Goal: Task Accomplishment & Management: Use online tool/utility

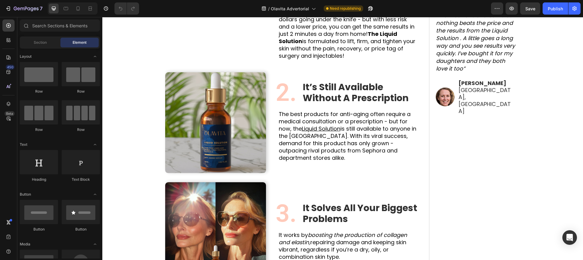
scroll to position [332, 0]
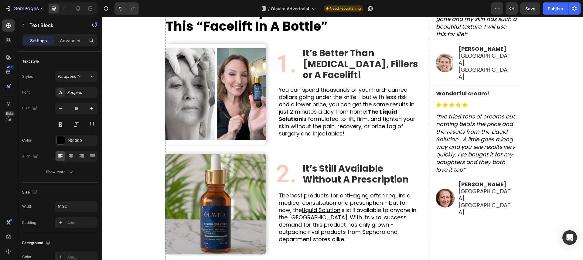
scroll to position [277, 0]
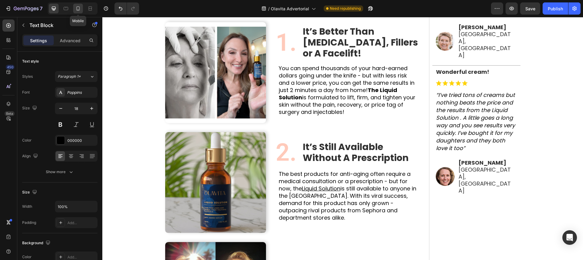
click at [82, 8] on div at bounding box center [78, 9] width 10 height 10
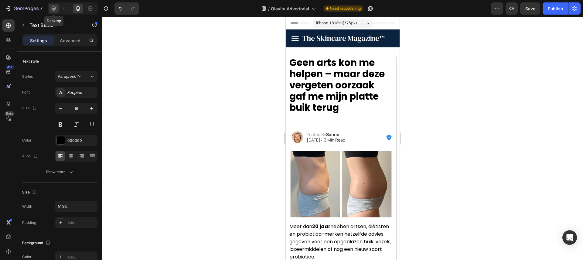
click at [57, 7] on div at bounding box center [54, 9] width 10 height 10
type input "18"
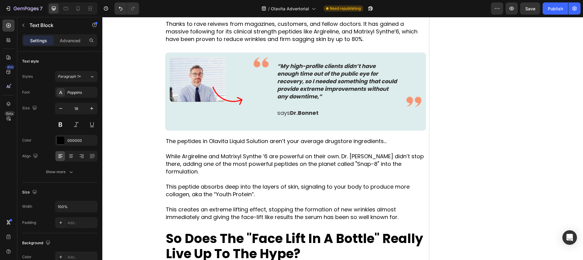
scroll to position [1194, 0]
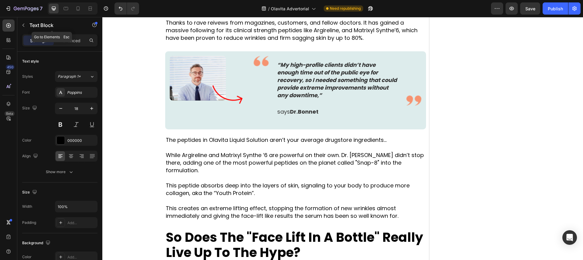
click at [25, 28] on button "button" at bounding box center [24, 25] width 10 height 10
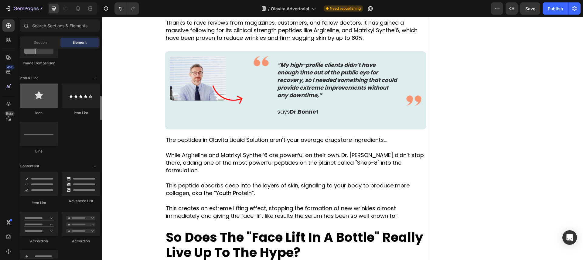
scroll to position [373, 0]
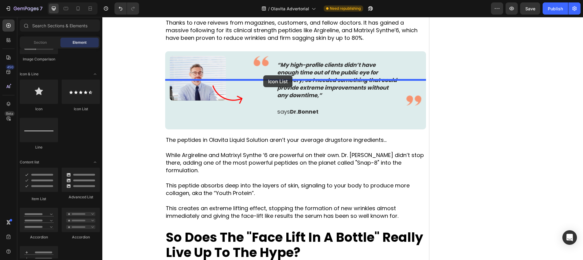
drag, startPoint x: 188, startPoint y: 114, endPoint x: 263, endPoint y: 75, distance: 84.9
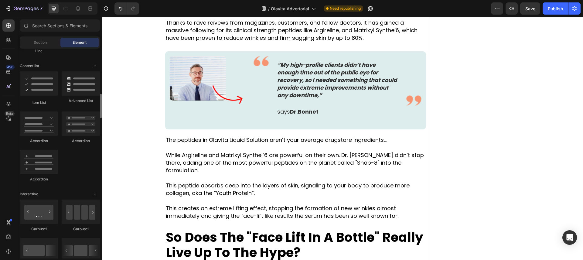
scroll to position [470, 0]
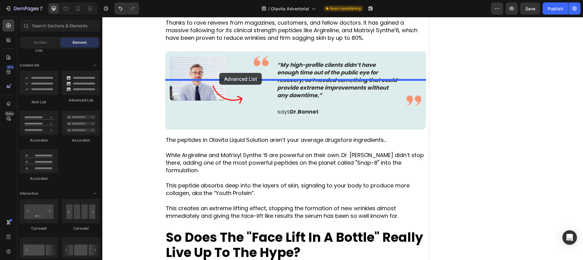
drag, startPoint x: 183, startPoint y: 103, endPoint x: 219, endPoint y: 74, distance: 46.7
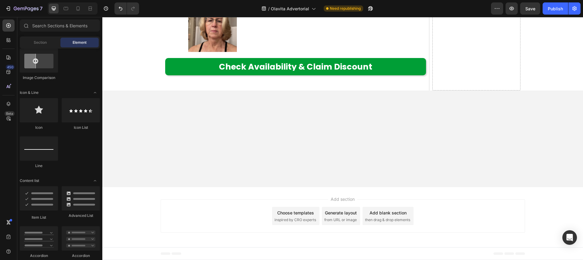
scroll to position [4219, 0]
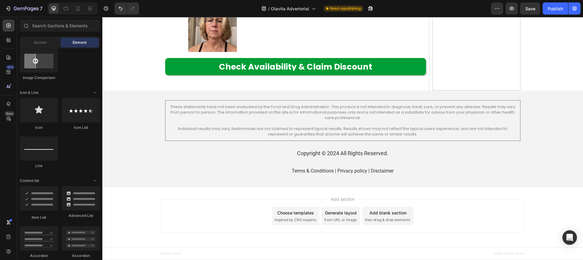
drag, startPoint x: 349, startPoint y: 194, endPoint x: 401, endPoint y: 207, distance: 53.1
click at [401, 207] on div "Add section Choose templates inspired by CRO experts Generate layout from URL o…" at bounding box center [342, 217] width 481 height 60
click at [261, 210] on div "Add section Choose templates inspired by CRO experts Generate layout from URL o…" at bounding box center [343, 215] width 365 height 33
click at [257, 210] on div "Add section Choose templates inspired by CRO experts Generate layout from URL o…" at bounding box center [343, 215] width 365 height 33
click at [282, 197] on div "Add section Choose templates inspired by CRO experts Generate layout from URL o…" at bounding box center [342, 217] width 481 height 60
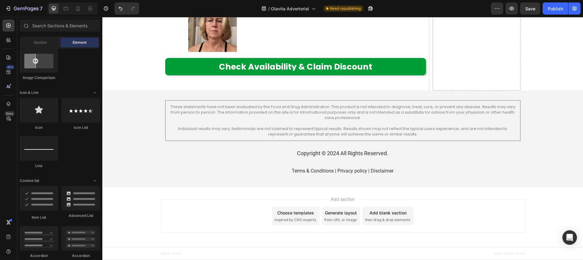
click at [350, 199] on span "Add section" at bounding box center [342, 199] width 29 height 6
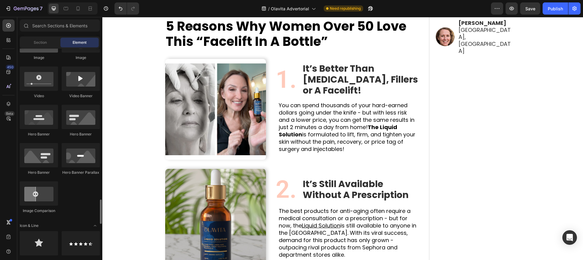
scroll to position [0, 0]
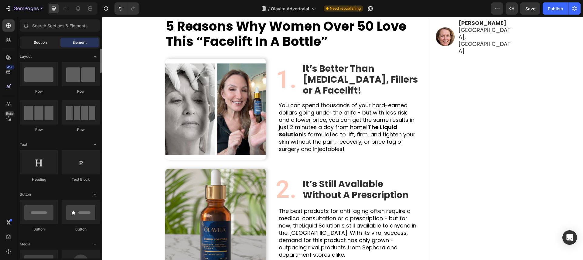
click at [51, 39] on div "Section" at bounding box center [40, 43] width 38 height 10
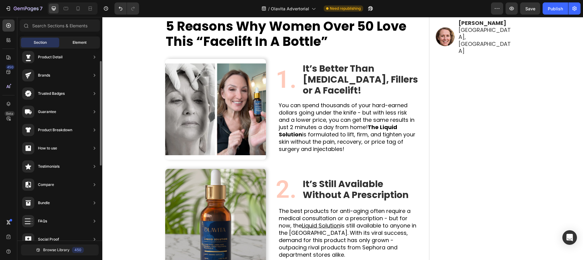
click at [64, 40] on div "Element" at bounding box center [79, 43] width 38 height 10
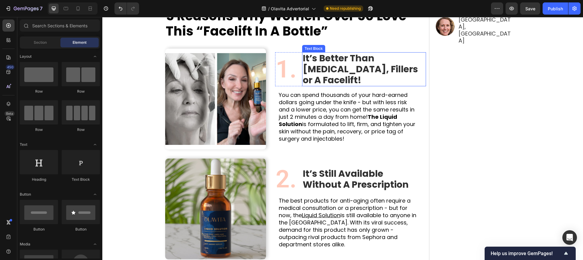
scroll to position [430, 0]
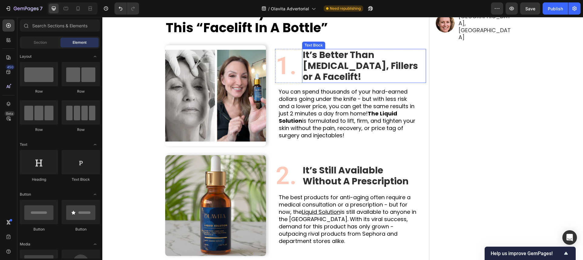
click at [351, 73] on p "It’s Better Than Botox, Fillers or A Facelift!" at bounding box center [361, 66] width 117 height 33
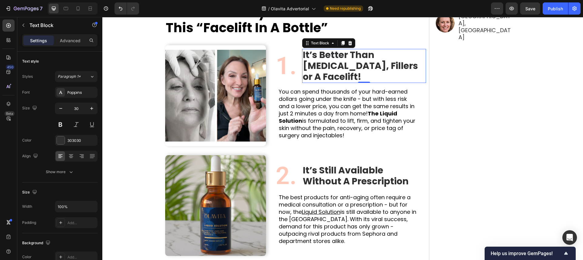
click at [351, 73] on p "It’s Better Than Botox, Fillers or A Facelift!" at bounding box center [361, 66] width 117 height 33
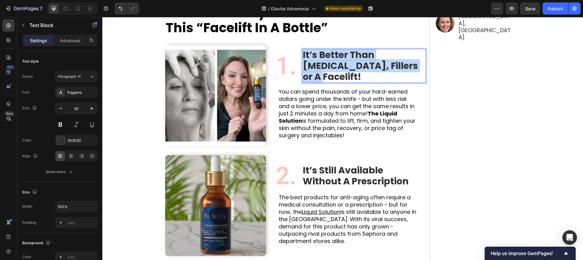
click at [351, 73] on p "It’s Better Than Botox, Fillers or A Facelift!" at bounding box center [361, 66] width 117 height 33
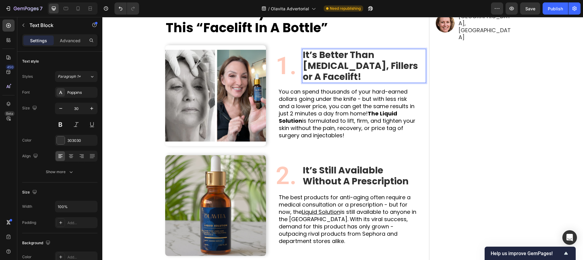
scroll to position [436, 0]
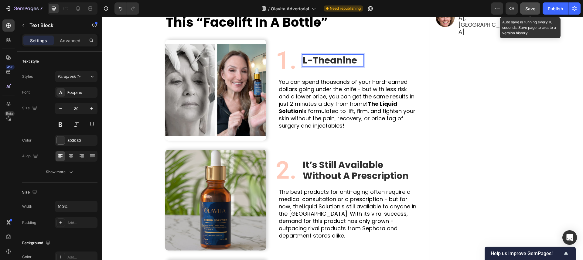
click at [525, 5] on button "Save" at bounding box center [530, 8] width 20 height 12
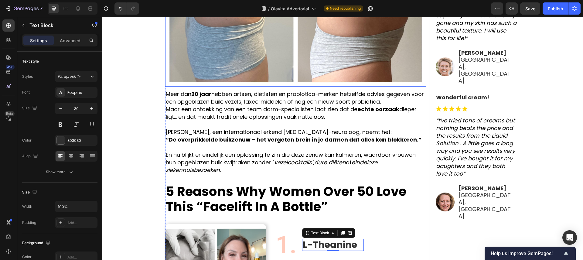
scroll to position [255, 0]
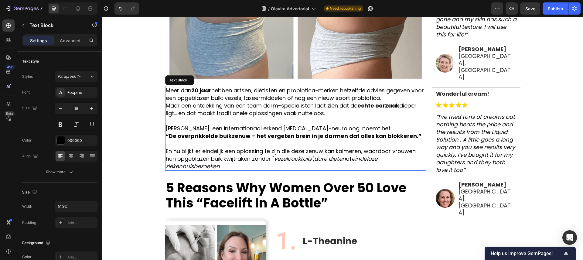
click at [194, 129] on p "Dr. Elise van Dongen, een internationaal erkend gastro-neuroloog, noemt het: “D…" at bounding box center [296, 132] width 260 height 15
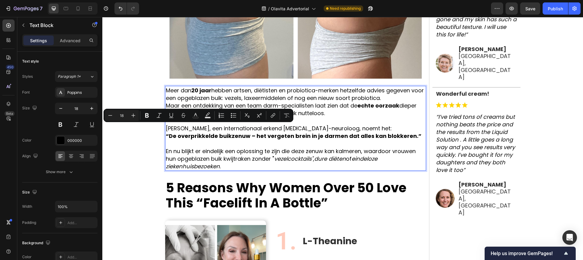
click at [218, 128] on p "Dr. Elise van Dongen, een internationaal erkend gastro-neuroloog, noemt het: “D…" at bounding box center [296, 132] width 260 height 15
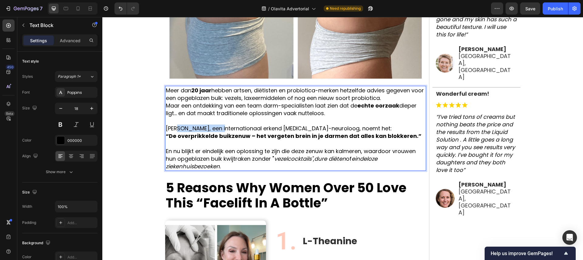
drag, startPoint x: 221, startPoint y: 129, endPoint x: 174, endPoint y: 131, distance: 46.2
click at [174, 131] on p "Dr. Elise van Dongen, een internationaal erkend gastro-neuroloog, noemt het: “D…" at bounding box center [296, 132] width 260 height 15
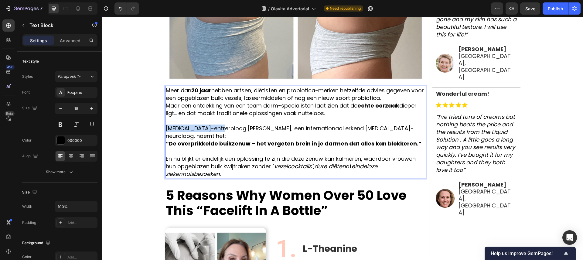
drag, startPoint x: 220, startPoint y: 128, endPoint x: 168, endPoint y: 130, distance: 52.0
click at [168, 130] on p "Gastro-entreroloog Dr. Mayer, een internationaal erkend gastro-neuroloog, noemt…" at bounding box center [296, 136] width 260 height 23
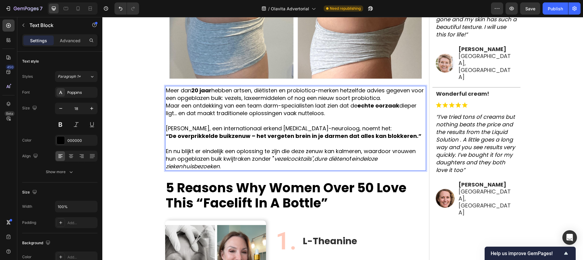
click at [180, 127] on p "Dr. Mayer, een internationaal erkend gastro-neuroloog, noemt het: “De overprikk…" at bounding box center [296, 132] width 260 height 15
click at [177, 128] on p "Dr. Mayer, een internationaal erkend gastro-neuroloog, noemt het: “De overprikk…" at bounding box center [296, 132] width 260 height 15
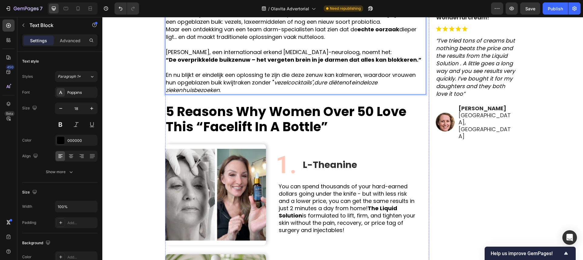
scroll to position [332, 0]
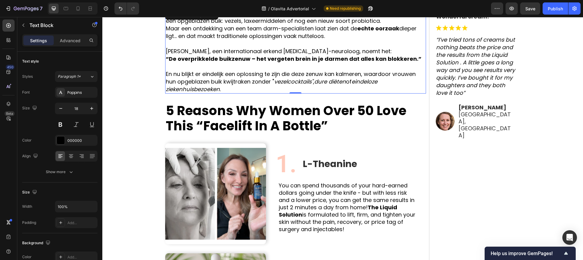
click at [316, 78] on p "En nu blijkt er eindelijk een oplossing te zijn die deze zenuw kan kalmeren, wa…" at bounding box center [296, 81] width 260 height 23
click at [23, 23] on icon "button" at bounding box center [23, 25] width 5 height 5
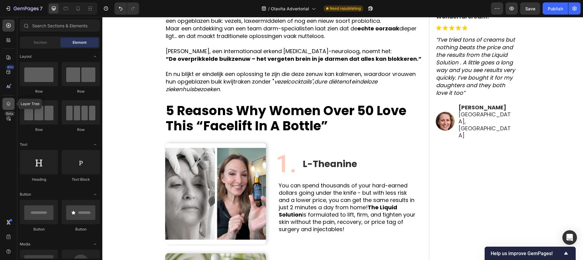
click at [7, 105] on icon at bounding box center [9, 104] width 4 height 4
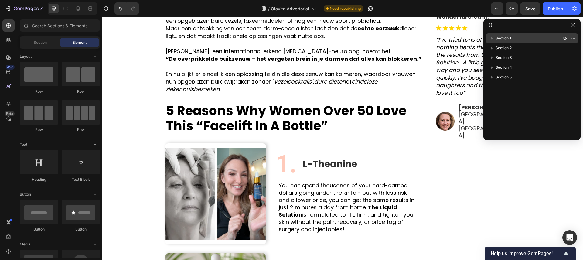
click at [491, 38] on icon "button" at bounding box center [492, 38] width 6 height 6
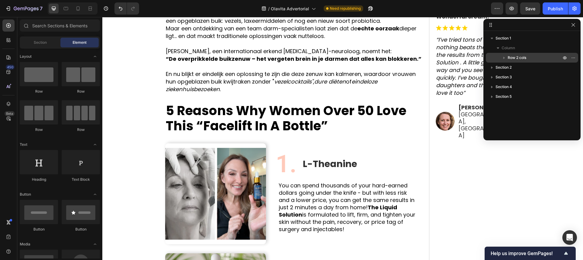
click at [506, 57] on icon "button" at bounding box center [504, 58] width 6 height 6
click at [524, 57] on span "Row 2 cols" at bounding box center [517, 58] width 19 height 6
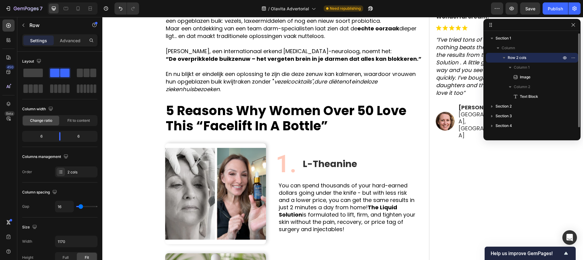
click at [506, 58] on icon "button" at bounding box center [504, 58] width 6 height 6
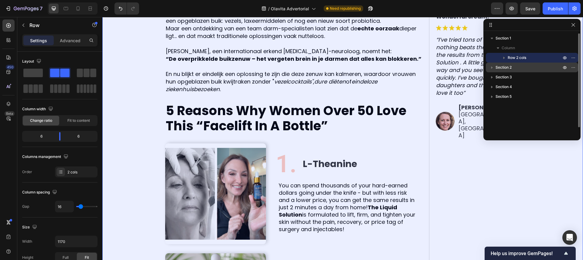
click at [493, 66] on icon "button" at bounding box center [492, 67] width 6 height 6
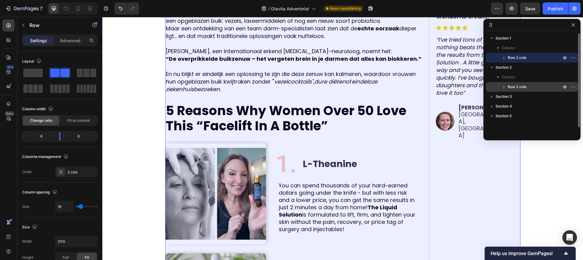
click at [506, 86] on icon "button" at bounding box center [504, 87] width 6 height 6
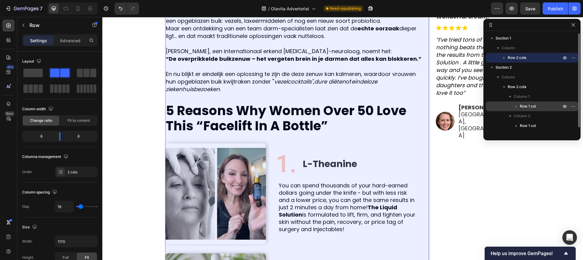
click at [515, 106] on icon "button" at bounding box center [516, 106] width 6 height 6
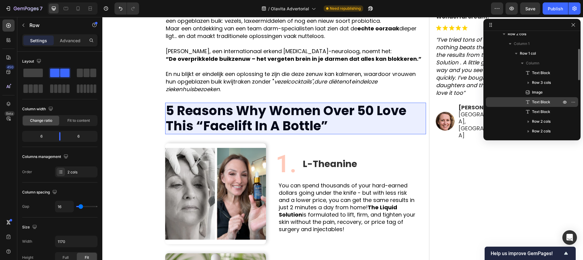
scroll to position [52, 0]
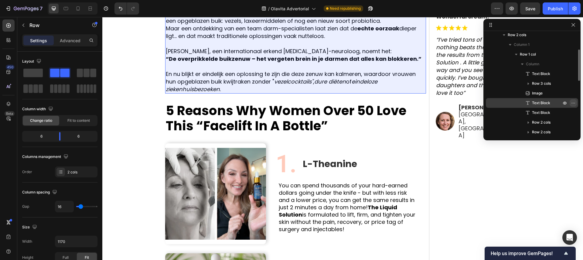
click at [572, 102] on icon "button" at bounding box center [573, 103] width 5 height 5
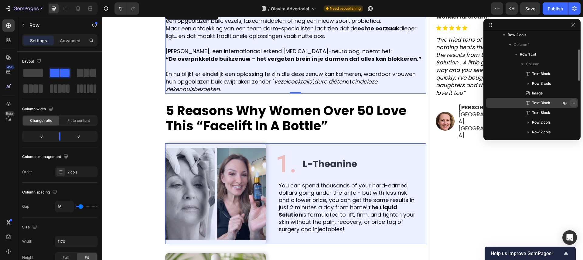
scroll to position [135, 0]
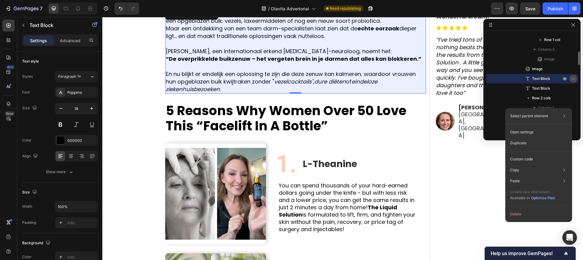
click at [572, 79] on icon "button" at bounding box center [573, 78] width 5 height 5
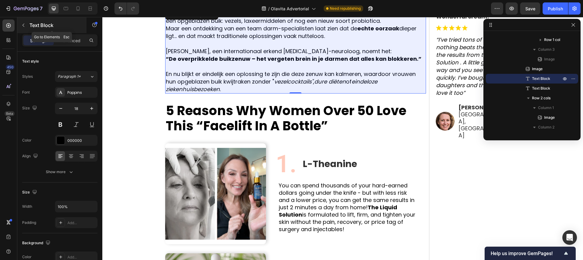
click at [19, 27] on button "button" at bounding box center [24, 25] width 10 height 10
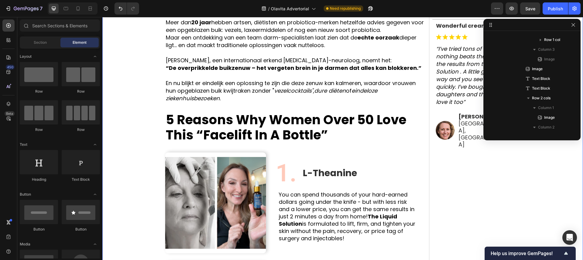
scroll to position [314, 0]
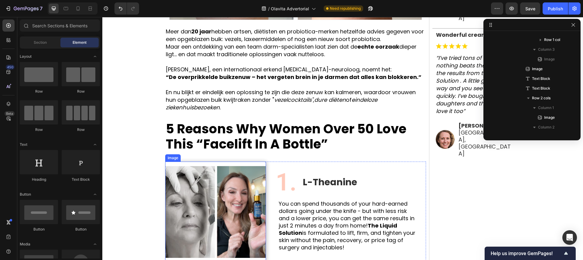
click at [200, 186] on img at bounding box center [215, 212] width 101 height 101
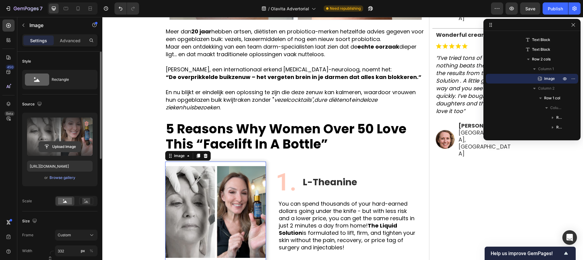
click at [61, 149] on input "file" at bounding box center [60, 147] width 42 height 10
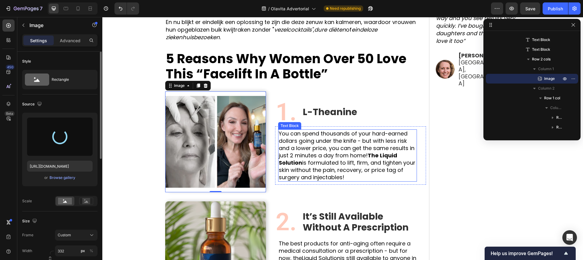
scroll to position [400, 0]
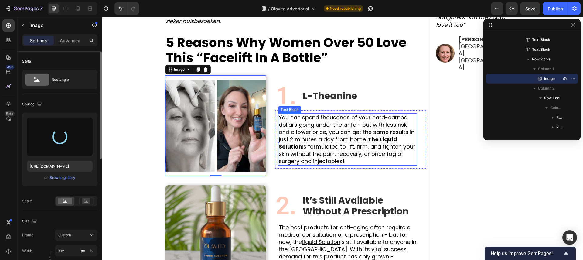
type input "https://cdn.shopify.com/s/files/1/0935/4104/0505/files/gempages_585833384975008…"
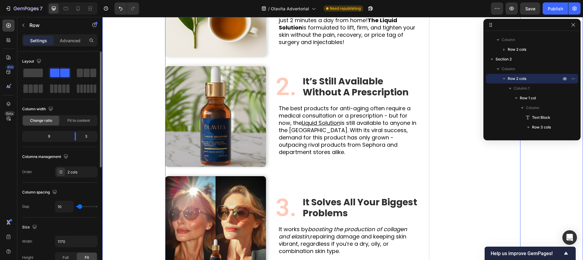
scroll to position [527, 0]
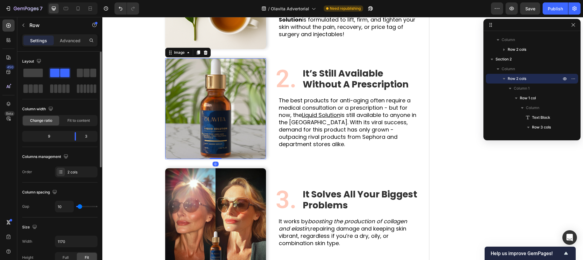
click at [217, 99] on img at bounding box center [215, 108] width 101 height 101
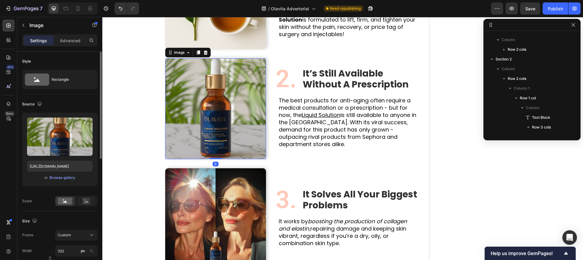
scroll to position [329, 0]
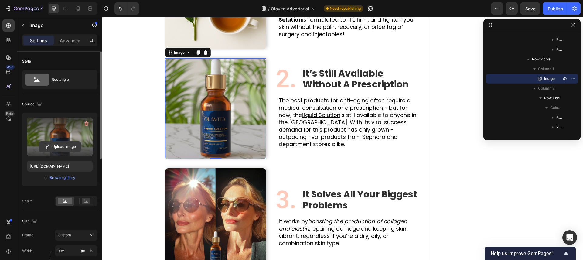
click at [64, 151] on input "file" at bounding box center [60, 147] width 42 height 10
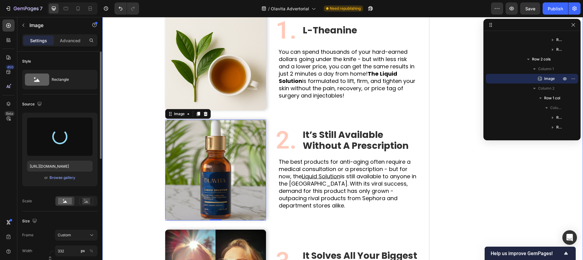
scroll to position [466, 0]
type input "https://cdn.shopify.com/s/files/1/0935/4104/0505/files/gempages_585833384975008…"
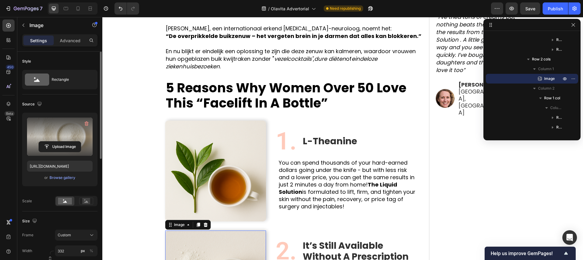
scroll to position [355, 0]
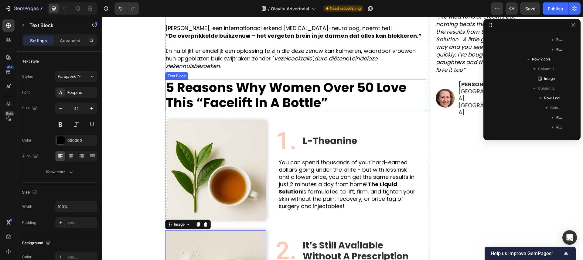
click at [211, 92] on p "5 Reasons Why Women Over 50 Love This “Facelift In A Bottle”" at bounding box center [296, 95] width 260 height 30
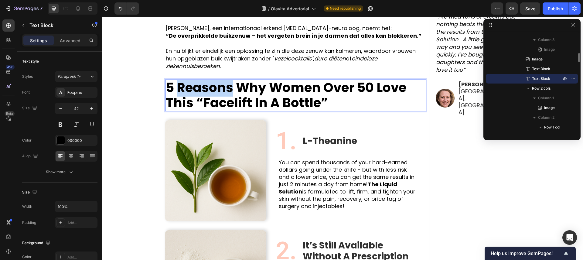
click at [211, 92] on p "5 Reasons Why Women Over 50 Love This “Facelift In A Bottle”" at bounding box center [296, 95] width 260 height 30
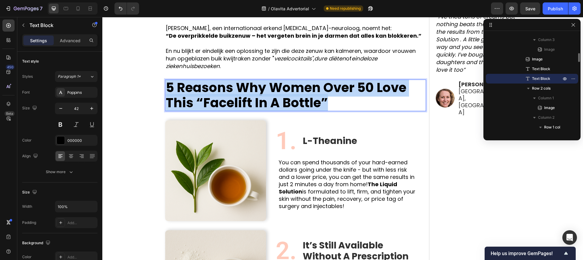
click at [211, 92] on p "5 Reasons Why Women Over 50 Love This “Facelift In A Bottle”" at bounding box center [296, 95] width 260 height 30
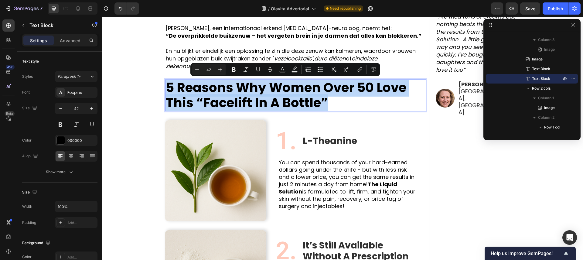
click at [282, 91] on p "5 Reasons Why Women Over 50 Love This “Facelift In A Bottle”" at bounding box center [296, 95] width 260 height 30
click at [332, 94] on p "5 Reasons Why Women Over 50 Love This “Facelift In A Bottle”" at bounding box center [296, 95] width 260 height 30
drag, startPoint x: 328, startPoint y: 99, endPoint x: 169, endPoint y: 95, distance: 159.2
click at [169, 95] on p "5 Reasons Why Women Over 50 Love This “Facelift In A Bottle”" at bounding box center [296, 95] width 260 height 30
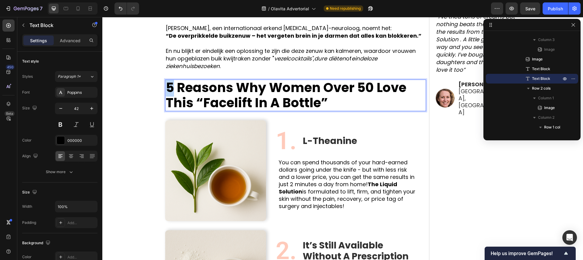
click at [169, 95] on p "5 Reasons Why Women Over 50 Love This “Facelift In A Bottle”" at bounding box center [296, 95] width 260 height 30
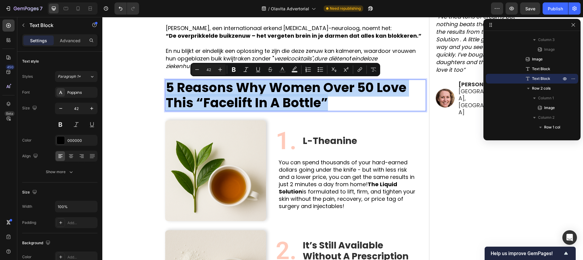
drag, startPoint x: 169, startPoint y: 95, endPoint x: 309, endPoint y: 98, distance: 139.5
click at [304, 98] on p "5 Reasons Why Women Over 50 Love This “Facelift In A Bottle”" at bounding box center [296, 95] width 260 height 30
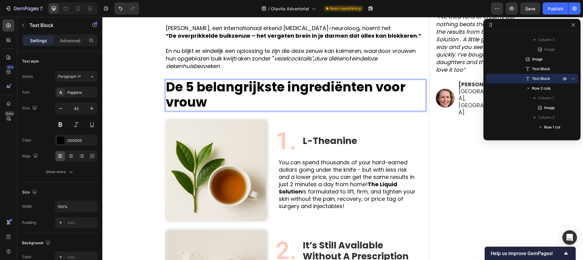
scroll to position [0, 0]
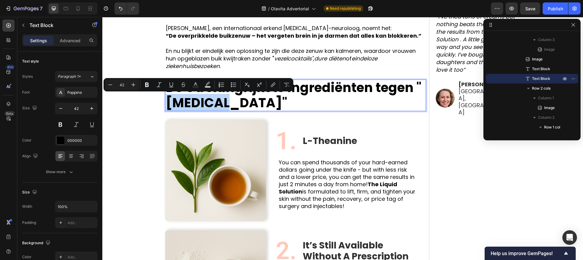
drag, startPoint x: 171, startPoint y: 101, endPoint x: 228, endPoint y: 103, distance: 56.2
click at [228, 103] on p "De 5 belangrijkste ingrediënten tegen "bloating"" at bounding box center [296, 95] width 260 height 30
click at [161, 82] on icon "Editor contextual toolbar" at bounding box center [159, 85] width 6 height 6
click at [147, 87] on icon "Editor contextual toolbar" at bounding box center [147, 85] width 4 height 5
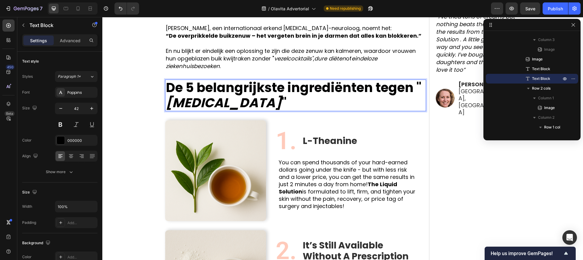
click at [190, 100] on strong "[MEDICAL_DATA]" at bounding box center [224, 103] width 116 height 18
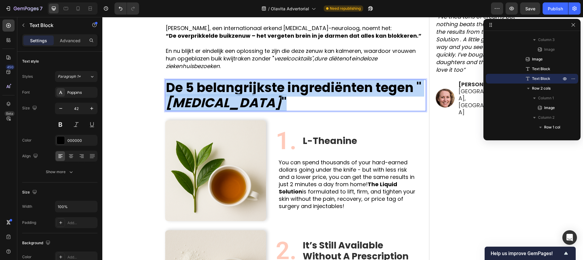
click at [190, 100] on strong "[MEDICAL_DATA]" at bounding box center [224, 103] width 116 height 18
drag, startPoint x: 190, startPoint y: 100, endPoint x: 197, endPoint y: 99, distance: 7.3
click at [190, 100] on strong "[MEDICAL_DATA]" at bounding box center [224, 103] width 116 height 18
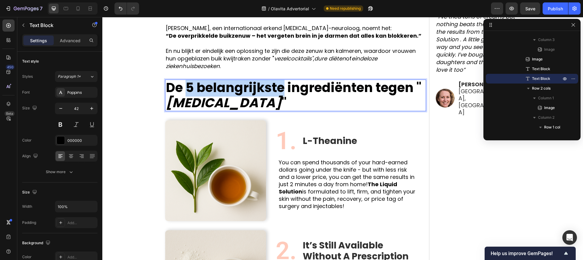
drag, startPoint x: 194, startPoint y: 88, endPoint x: 281, endPoint y: 87, distance: 86.9
click at [283, 87] on p "De 5 belangrijkste ingrediënten tegen " bloating "" at bounding box center [296, 95] width 260 height 30
click at [221, 86] on p "De 5 belangrijkste ingrediënten tegen " bloating "" at bounding box center [296, 95] width 260 height 30
drag, startPoint x: 241, startPoint y: 93, endPoint x: 245, endPoint y: 97, distance: 6.0
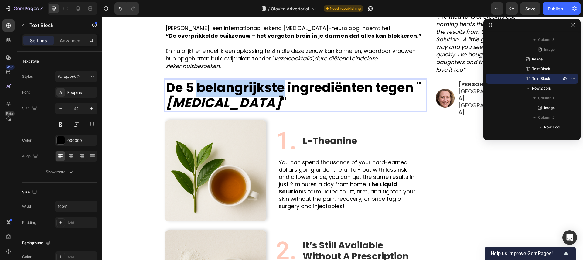
click at [241, 93] on p "De 5 belangrijkste ingrediënten tegen " bloating "" at bounding box center [296, 95] width 260 height 30
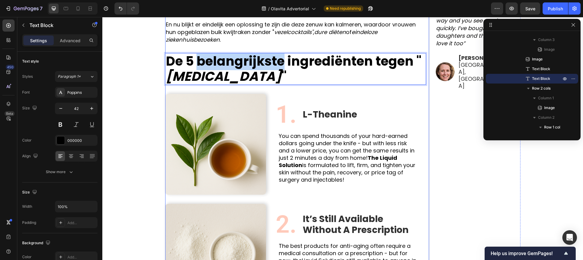
scroll to position [382, 0]
click at [334, 118] on div "L-Theanine Text Block" at bounding box center [333, 114] width 62 height 12
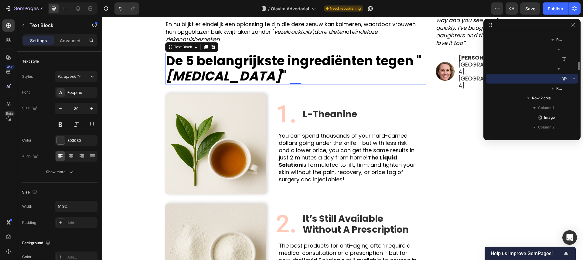
click at [249, 63] on p "De 5 belangrijkste ingrediënten tegen " bloating "" at bounding box center [296, 68] width 260 height 30
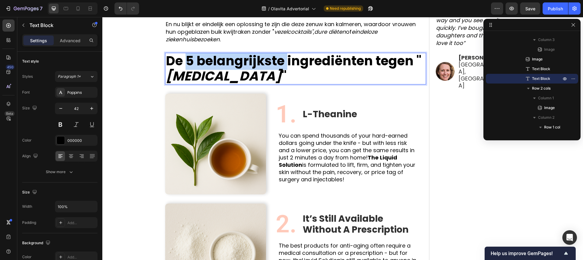
drag, startPoint x: 283, startPoint y: 62, endPoint x: 189, endPoint y: 61, distance: 93.6
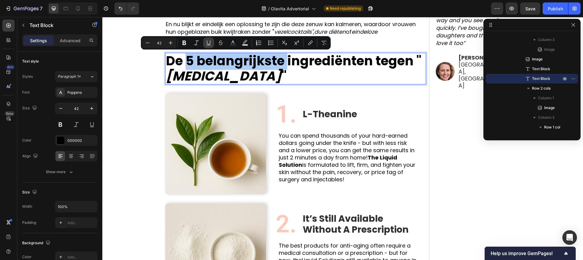
click at [210, 44] on icon "Editor contextual toolbar" at bounding box center [208, 42] width 3 height 4
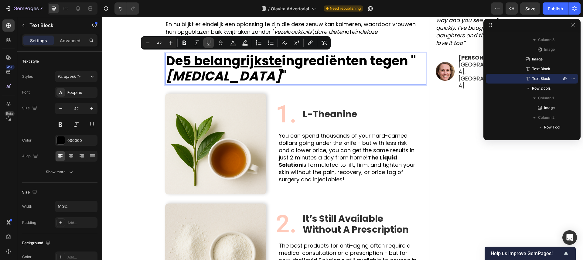
click at [207, 44] on icon "Editor contextual toolbar" at bounding box center [209, 43] width 6 height 6
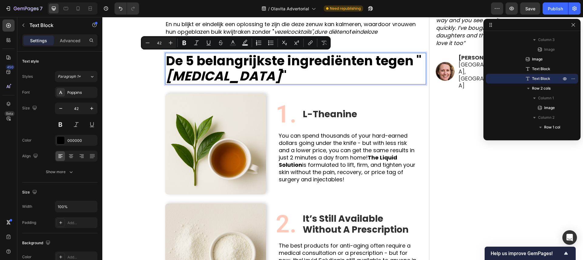
click at [276, 79] on p "De 5 belangrijkste ingrediënten tegen " bloating "" at bounding box center [296, 68] width 260 height 30
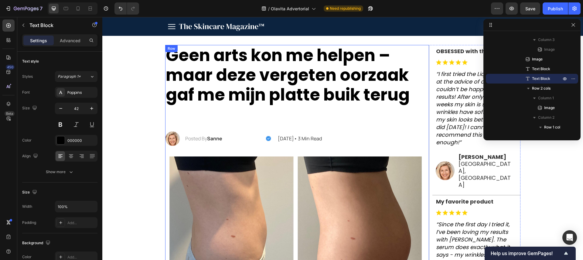
scroll to position [13, 0]
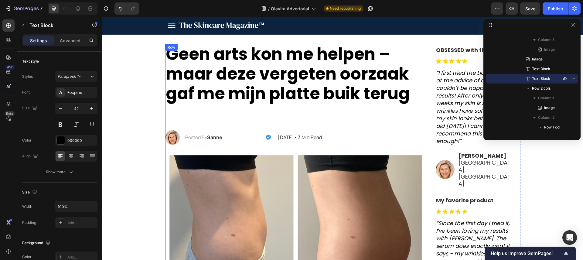
click at [290, 85] on p "Geen arts kon me helpen – maar deze vergeten oorzaak gaf me mijn platte buik te…" at bounding box center [296, 83] width 260 height 79
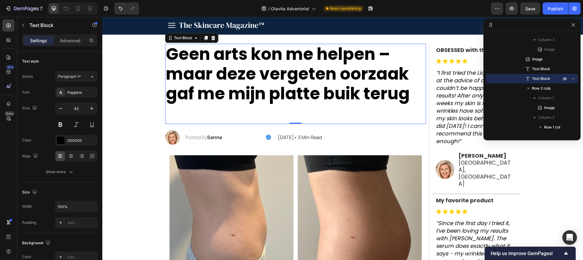
scroll to position [47, 0]
click at [294, 89] on p "Geen arts kon me helpen – maar deze vergeten oorzaak gaf me mijn platte buik te…" at bounding box center [296, 83] width 260 height 79
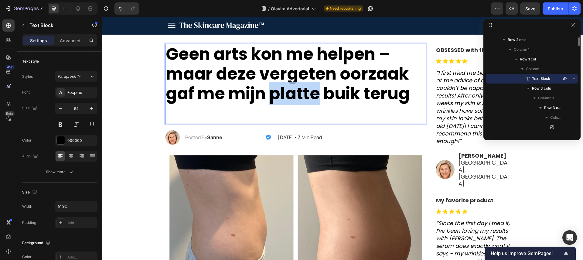
click at [294, 89] on p "Geen arts kon me helpen – maar deze vergeten oorzaak gaf me mijn platte buik te…" at bounding box center [296, 83] width 260 height 79
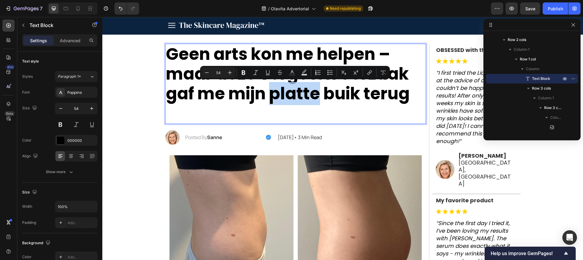
click at [294, 89] on p "Geen arts kon me helpen – maar deze vergeten oorzaak gaf me mijn platte buik te…" at bounding box center [296, 83] width 260 height 79
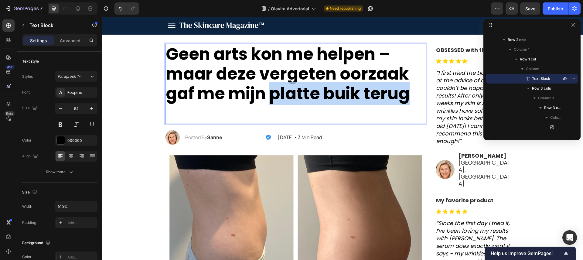
drag, startPoint x: 271, startPoint y: 90, endPoint x: 406, endPoint y: 89, distance: 135.2
click at [406, 89] on p "Geen arts kon me helpen – maar deze vergeten oorzaak gaf me mijn platte buik te…" at bounding box center [296, 83] width 260 height 79
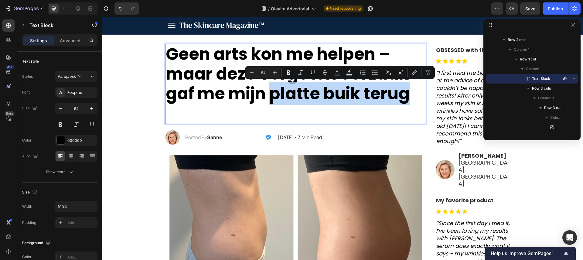
click at [340, 92] on p "Geen arts kon me helpen – maar deze vergeten oorzaak gaf me mijn platte buik te…" at bounding box center [296, 83] width 260 height 79
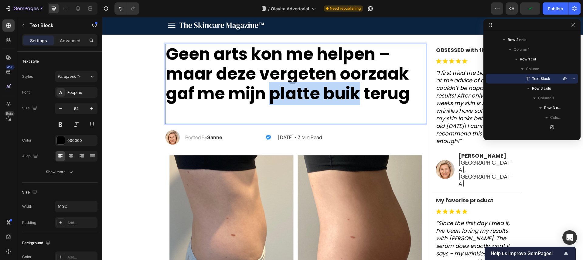
drag, startPoint x: 274, startPoint y: 92, endPoint x: 360, endPoint y: 91, distance: 85.7
click at [360, 91] on p "Geen arts kon me helpen – maar deze vergeten oorzaak gaf me mijn platte buik te…" at bounding box center [296, 83] width 260 height 79
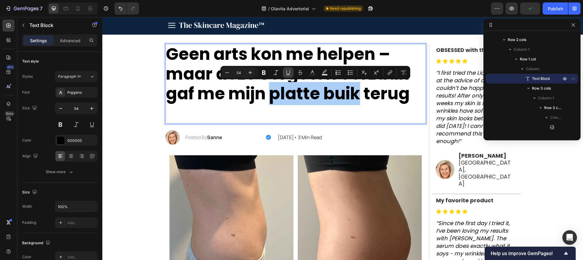
click at [286, 72] on icon "Editor contextual toolbar" at bounding box center [288, 73] width 6 height 6
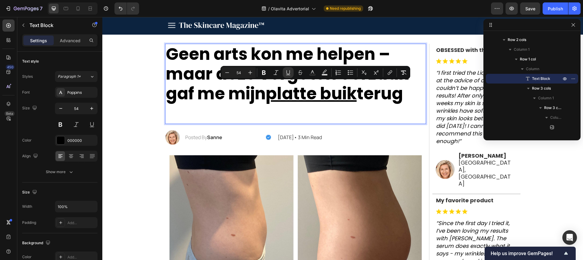
click at [364, 102] on p "Geen arts kon me helpen – maar deze vergeten oorzaak gaf me mijn platte buik te…" at bounding box center [296, 83] width 260 height 79
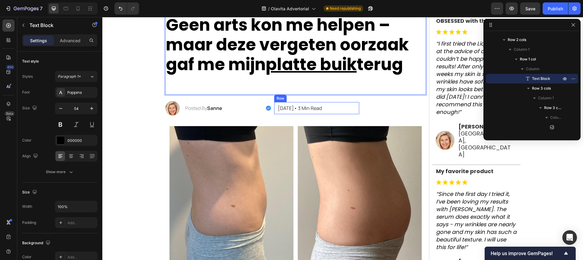
scroll to position [0, 0]
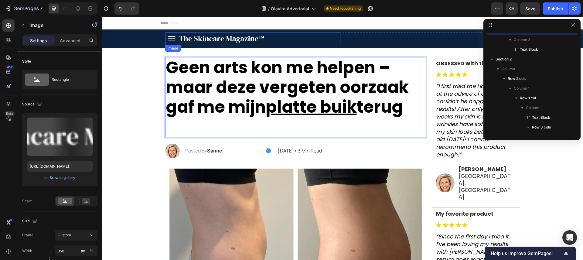
click at [243, 39] on img at bounding box center [218, 39] width 106 height 12
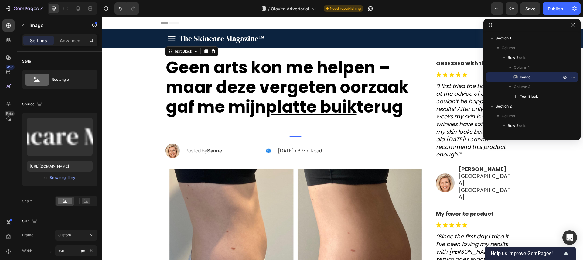
click at [299, 79] on p "Geen arts kon me helpen – maar deze vergeten oorzaak gaf me mijn platte buik te…" at bounding box center [296, 97] width 260 height 79
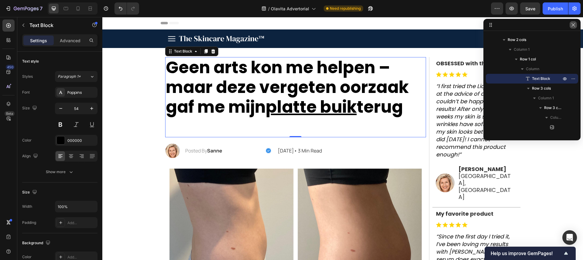
click at [572, 22] on button "button" at bounding box center [573, 24] width 7 height 7
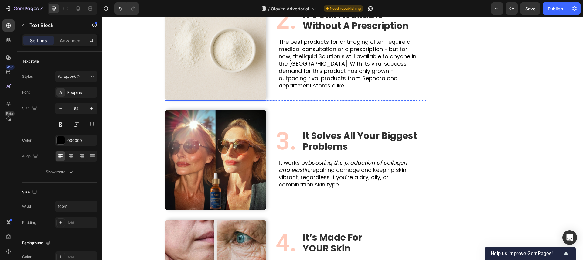
scroll to position [595, 0]
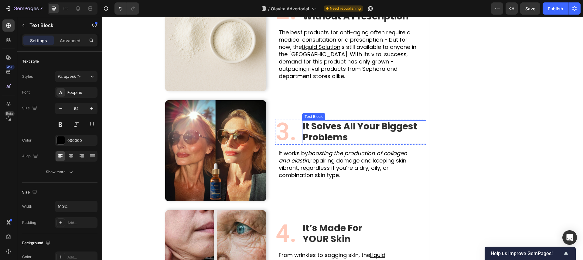
click at [351, 134] on p "It Solves All Your Biggest Problems" at bounding box center [361, 132] width 117 height 22
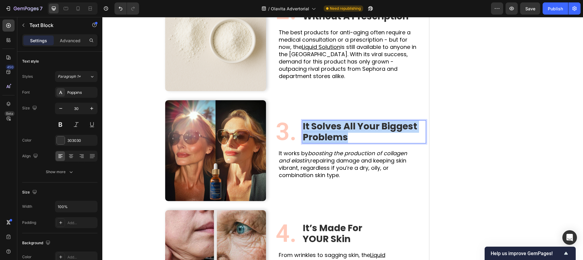
click at [351, 134] on p "It Solves All Your Biggest Problems" at bounding box center [361, 132] width 117 height 22
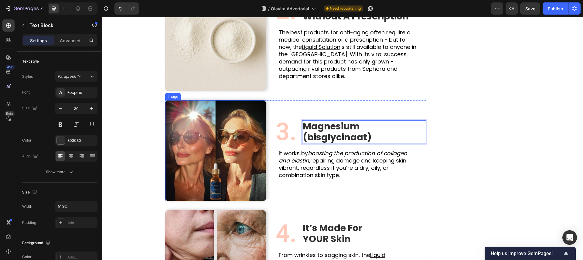
click at [216, 156] on img at bounding box center [215, 150] width 101 height 101
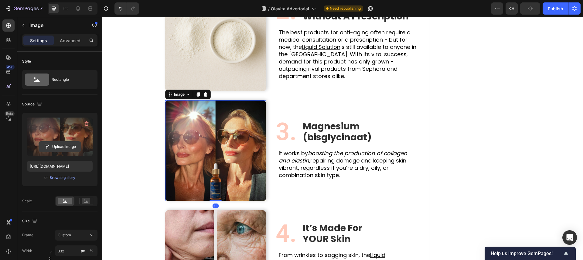
click at [43, 146] on input "file" at bounding box center [60, 147] width 42 height 10
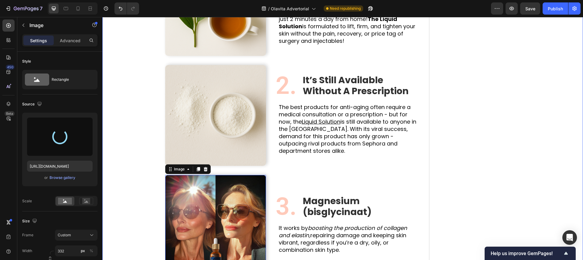
type input "https://cdn.shopify.com/s/files/1/0935/4104/0505/files/gempages_585833384975008…"
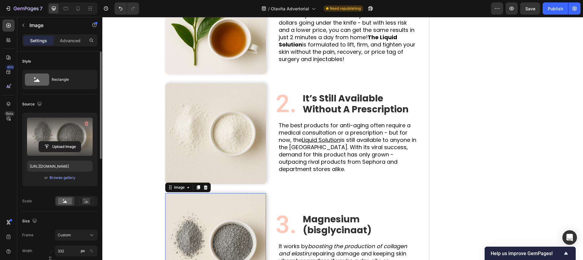
scroll to position [421, 0]
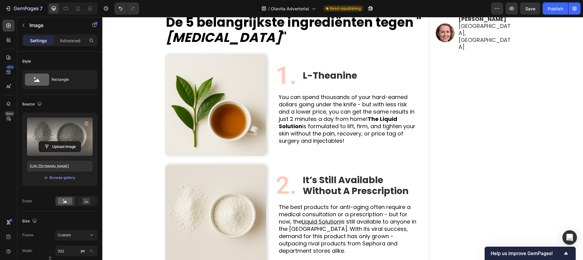
click at [322, 177] on strong "It’s Still Available Without A Prescription" at bounding box center [356, 185] width 106 height 24
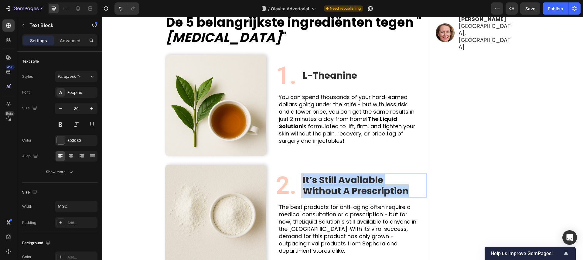
click at [322, 177] on strong "It’s Still Available Without A Prescription" at bounding box center [356, 185] width 106 height 24
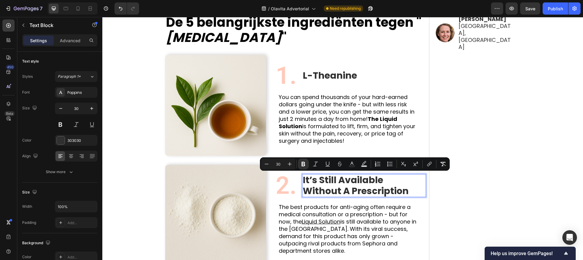
scroll to position [426, 0]
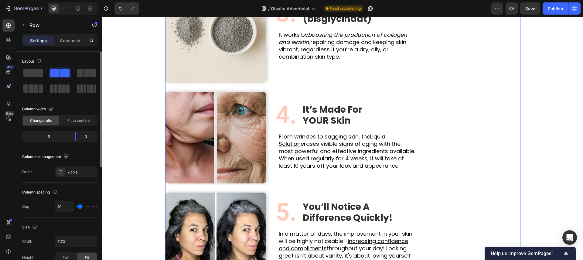
scroll to position [762, 0]
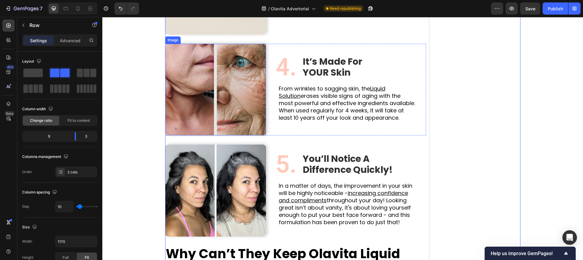
click at [211, 105] on img at bounding box center [215, 90] width 101 height 92
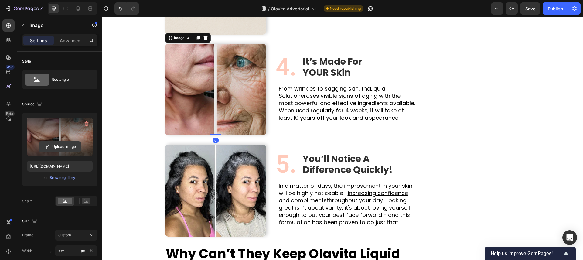
click at [57, 147] on input "file" at bounding box center [60, 147] width 42 height 10
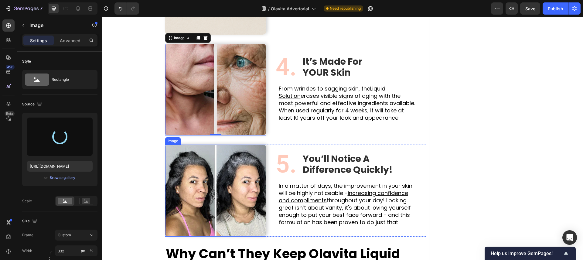
type input "https://cdn.shopify.com/s/files/1/0935/4104/0505/files/gempages_585833384975008…"
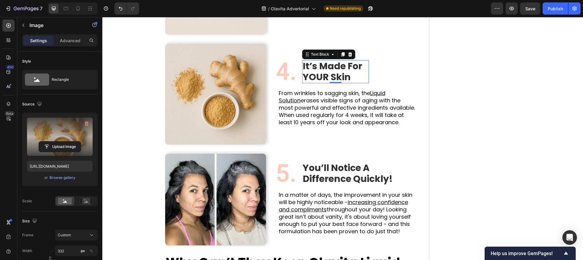
click at [313, 65] on strong "It’s Made For" at bounding box center [333, 66] width 60 height 13
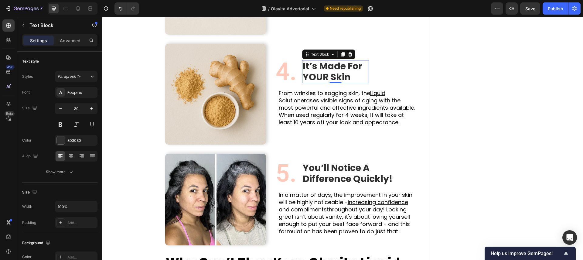
click at [313, 65] on strong "It’s Made For" at bounding box center [333, 66] width 60 height 13
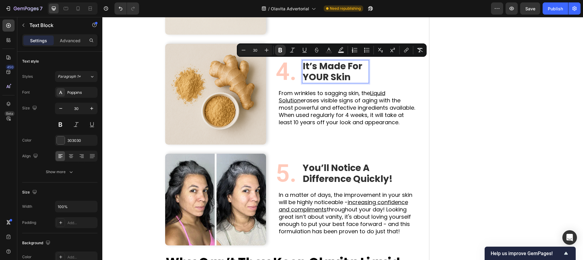
click at [325, 71] on strong "YOUR Skin" at bounding box center [327, 76] width 48 height 13
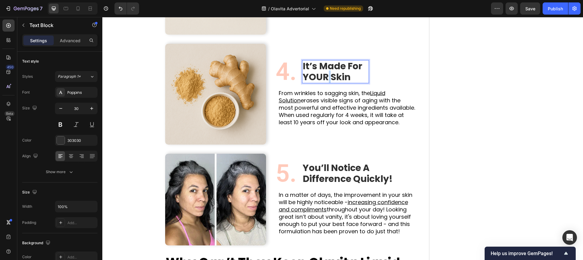
click at [325, 71] on strong "YOUR Skin" at bounding box center [327, 76] width 48 height 13
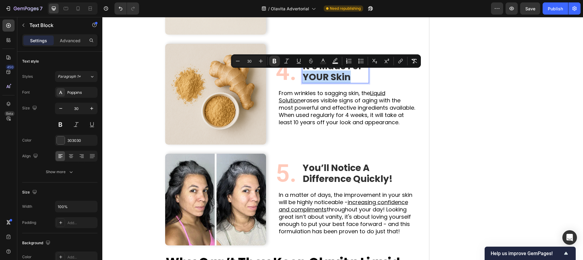
click at [334, 71] on strong "YOUR Skin" at bounding box center [327, 76] width 48 height 13
click at [363, 75] on div "It’s Made For YOUR Skin Text Block 0" at bounding box center [335, 71] width 67 height 23
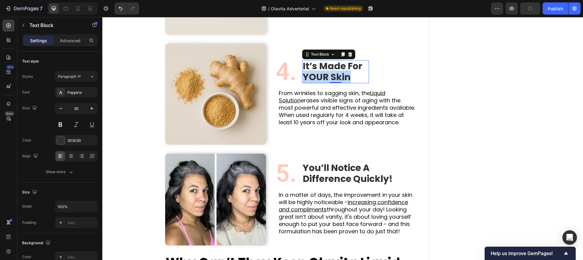
click at [362, 75] on div "It’s Made For YOUR Skin Text Block 0" at bounding box center [335, 71] width 67 height 23
click at [360, 75] on div "It’s Made For YOUR Skin Text Block 0" at bounding box center [335, 71] width 67 height 23
click at [359, 75] on p "YOUR Skin" at bounding box center [333, 77] width 60 height 11
drag, startPoint x: 357, startPoint y: 75, endPoint x: 303, endPoint y: 67, distance: 54.1
click at [303, 67] on div "It’s Made For YOUR Skin" at bounding box center [332, 71] width 61 height 23
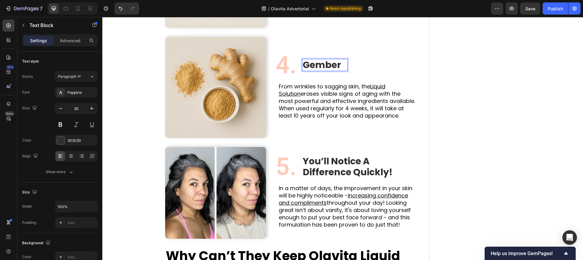
scroll to position [767, 0]
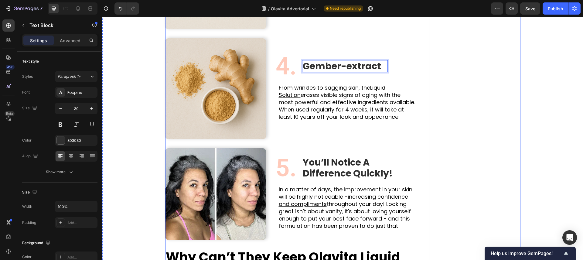
click at [472, 74] on div "OBSESSED with this! Text Block Image “I first tried the Liquid Solution at the …" at bounding box center [477, 5] width 88 height 1430
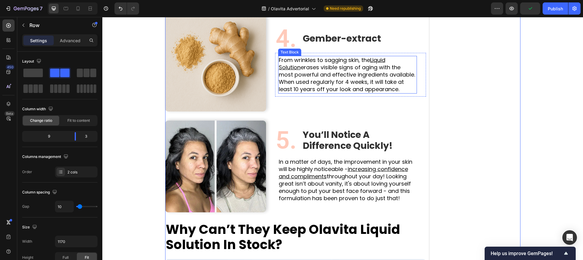
scroll to position [803, 0]
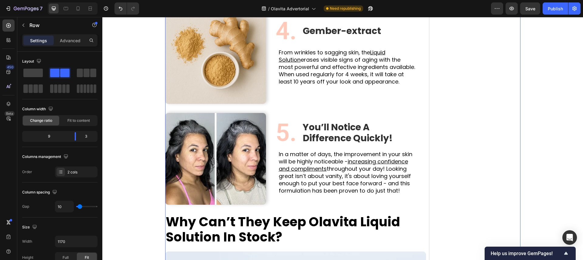
click at [347, 128] on strong "You’ll Notice A Difference Quickly!" at bounding box center [348, 133] width 90 height 24
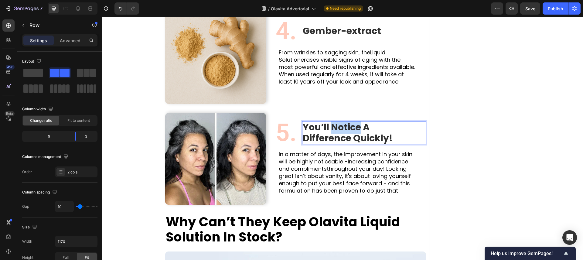
click at [347, 128] on strong "You’ll Notice A Difference Quickly!" at bounding box center [348, 133] width 90 height 24
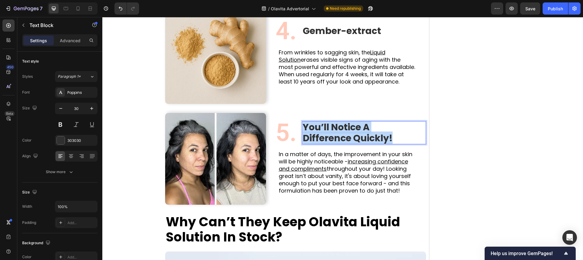
click at [347, 128] on strong "You’ll Notice A Difference Quickly!" at bounding box center [348, 133] width 90 height 24
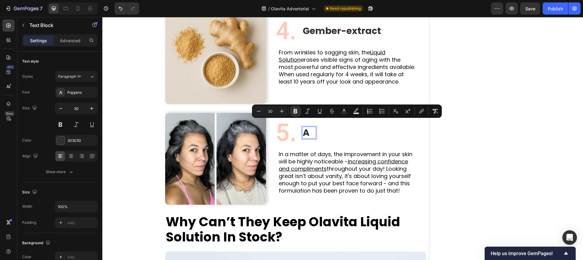
scroll to position [808, 0]
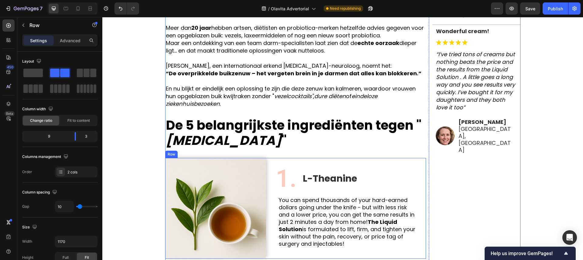
scroll to position [318, 0]
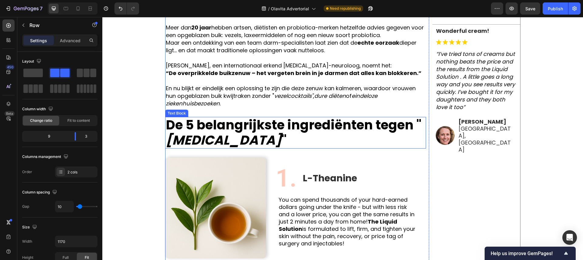
click at [288, 128] on p "De 5 belangrijkste ingrediënten tegen " bloating "" at bounding box center [296, 133] width 260 height 30
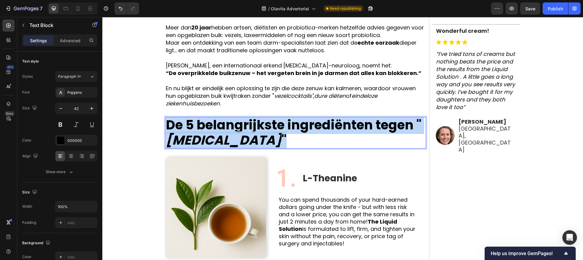
click at [288, 128] on p "De 5 belangrijkste ingrediënten tegen " bloating "" at bounding box center [296, 133] width 260 height 30
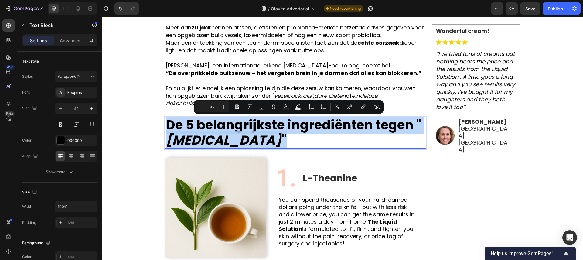
click at [288, 128] on p "De 5 belangrijkste ingrediënten tegen " bloating "" at bounding box center [296, 133] width 260 height 30
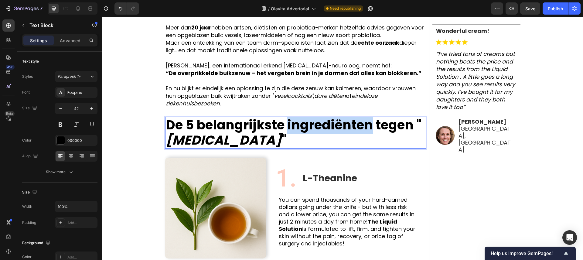
drag, startPoint x: 290, startPoint y: 128, endPoint x: 372, endPoint y: 128, distance: 82.0
click at [372, 128] on p "De 5 belangrijkste ingrediënten tegen " bloating "" at bounding box center [296, 133] width 260 height 30
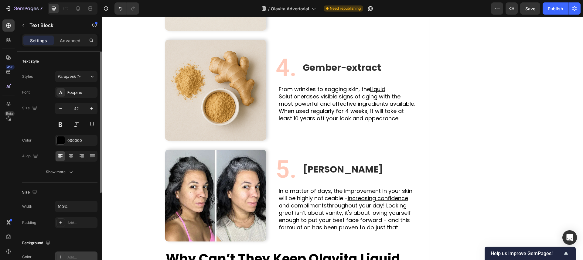
scroll to position [792, 0]
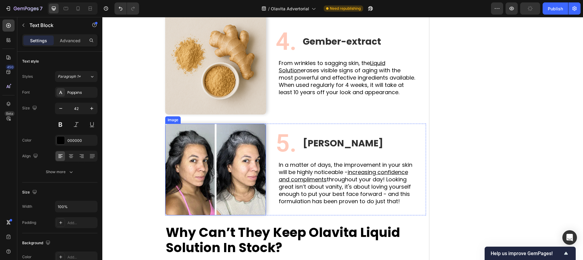
click at [205, 168] on img at bounding box center [215, 170] width 101 height 92
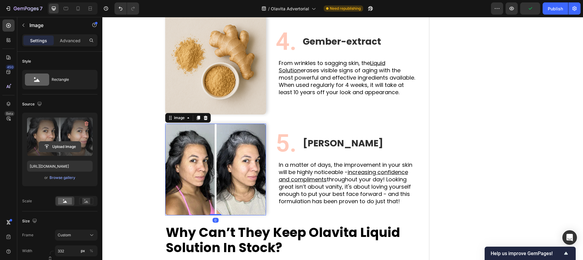
click at [48, 143] on input "file" at bounding box center [60, 147] width 42 height 10
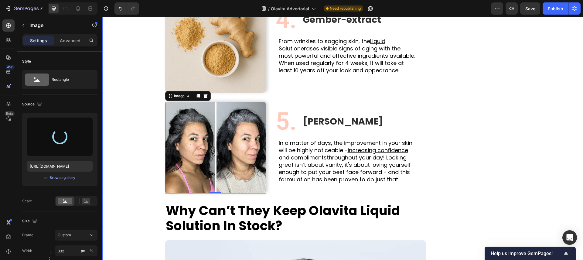
scroll to position [813, 0]
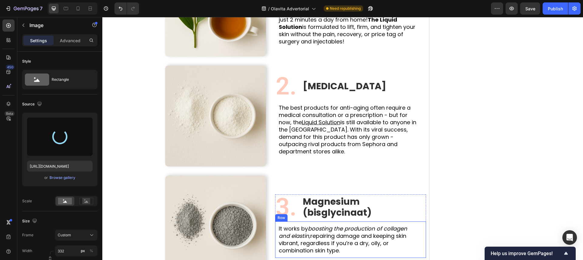
type input "https://cdn.shopify.com/s/files/1/0935/4104/0505/files/gempages_585833384975008…"
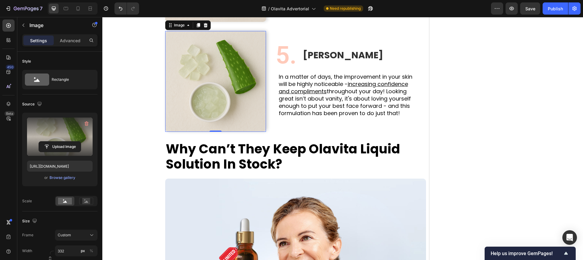
scroll to position [893, 0]
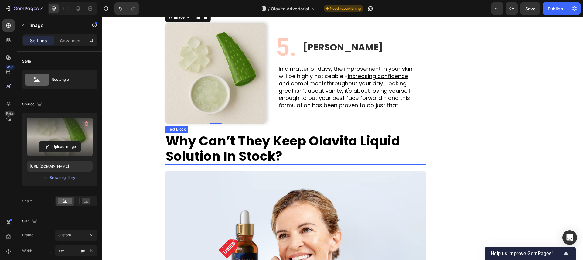
click at [280, 146] on strong "Why Can’t They Keep Olavita Liquid Solution In Stock?" at bounding box center [283, 148] width 235 height 33
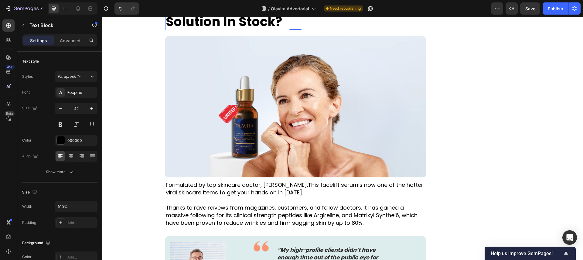
scroll to position [1018, 0]
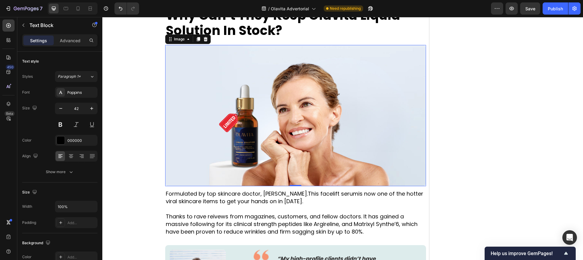
click at [265, 148] on img at bounding box center [295, 115] width 261 height 141
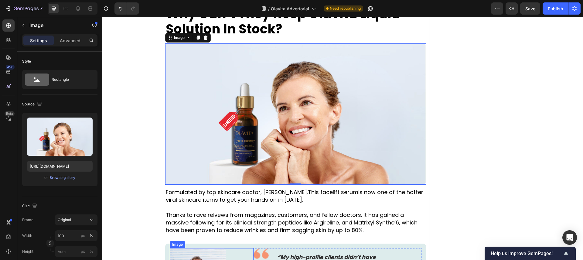
scroll to position [1019, 0]
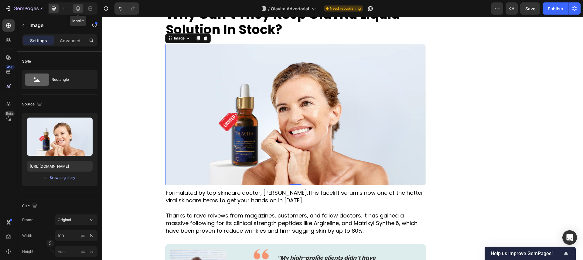
click at [79, 6] on icon at bounding box center [78, 8] width 6 height 6
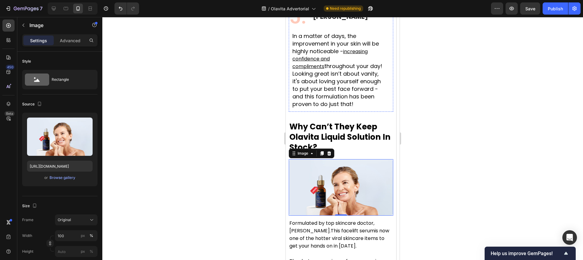
scroll to position [1408, 0]
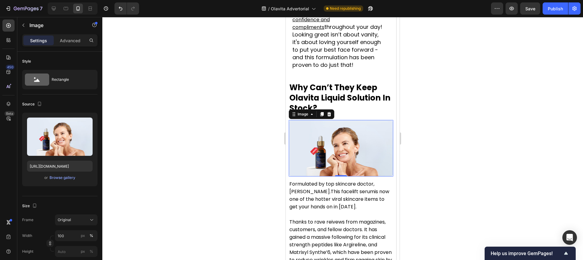
click at [47, 9] on div at bounding box center [71, 8] width 52 height 12
click at [50, 8] on div at bounding box center [54, 9] width 10 height 10
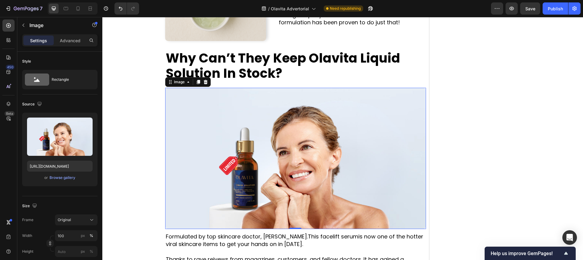
scroll to position [975, 0]
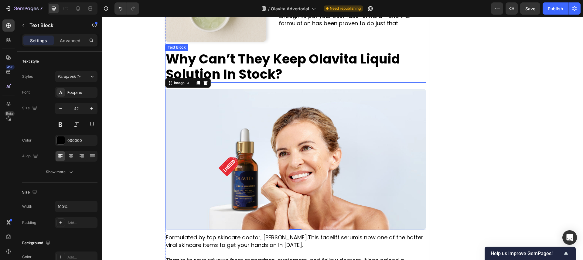
click at [263, 71] on strong "Why Can’t They Keep Olavita Liquid Solution In Stock?" at bounding box center [283, 66] width 235 height 33
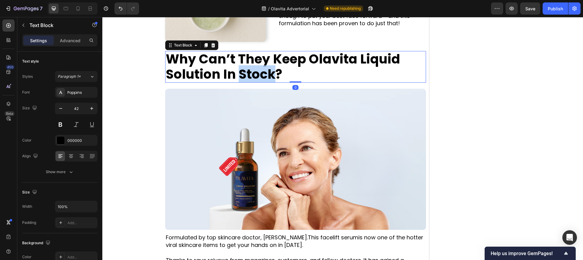
click at [263, 71] on strong "Why Can’t They Keep Olavita Liquid Solution In Stock?" at bounding box center [283, 66] width 235 height 33
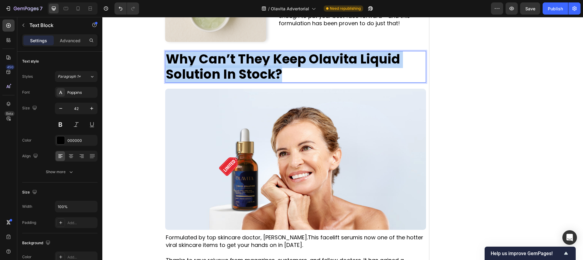
click at [263, 71] on strong "Why Can’t They Keep Olavita Liquid Solution In Stock?" at bounding box center [283, 66] width 235 height 33
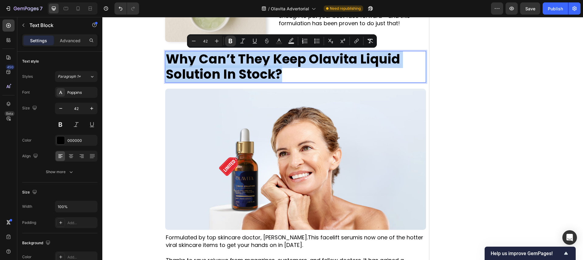
click at [282, 72] on p "Why Can’t They Keep Olavita Liquid Solution In Stock?" at bounding box center [296, 67] width 260 height 30
drag, startPoint x: 282, startPoint y: 73, endPoint x: 165, endPoint y: 63, distance: 117.3
click at [165, 63] on div "Why Can’t They Keep Olavita Liquid Solution In Stock?" at bounding box center [295, 67] width 261 height 32
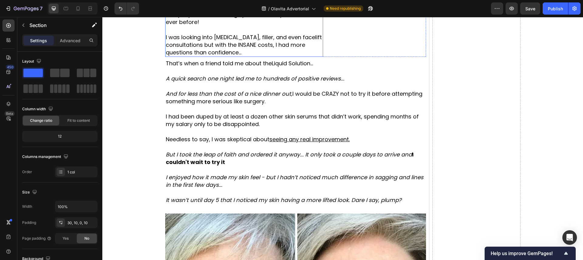
scroll to position [1824, 0]
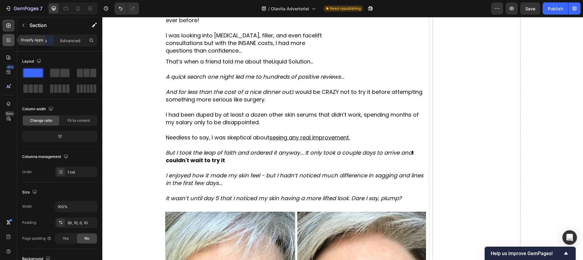
click at [7, 38] on icon at bounding box center [8, 39] width 2 height 2
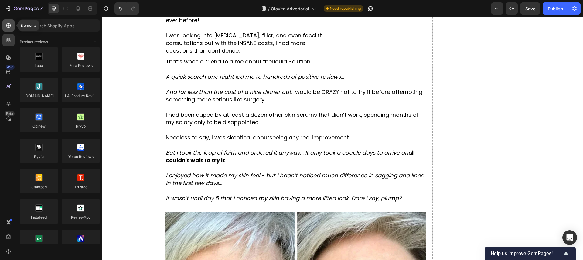
click at [12, 25] on div at bounding box center [8, 25] width 12 height 12
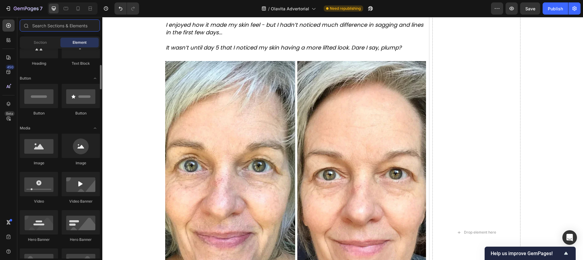
scroll to position [119, 0]
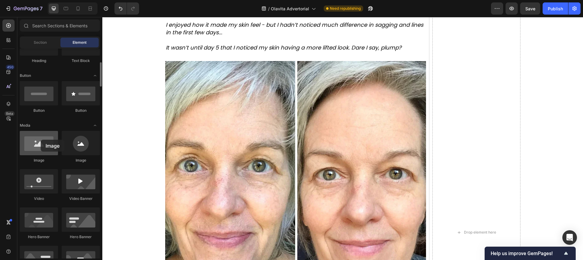
drag, startPoint x: 40, startPoint y: 146, endPoint x: 36, endPoint y: 140, distance: 7.2
click at [36, 140] on div at bounding box center [39, 143] width 38 height 24
click at [37, 140] on div at bounding box center [39, 143] width 38 height 24
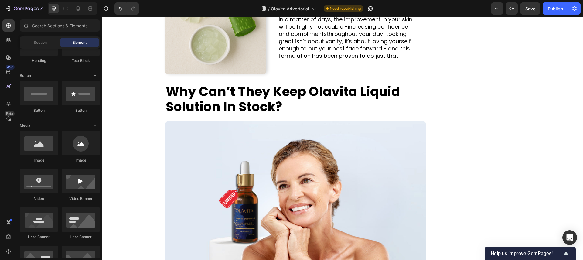
scroll to position [886, 0]
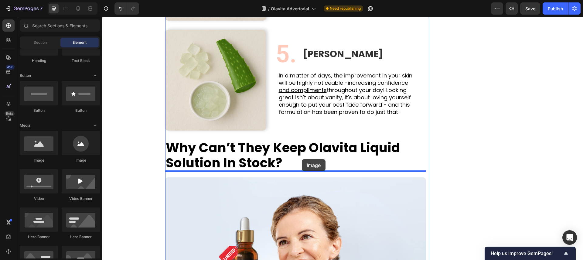
drag, startPoint x: 146, startPoint y: 164, endPoint x: 302, endPoint y: 159, distance: 155.9
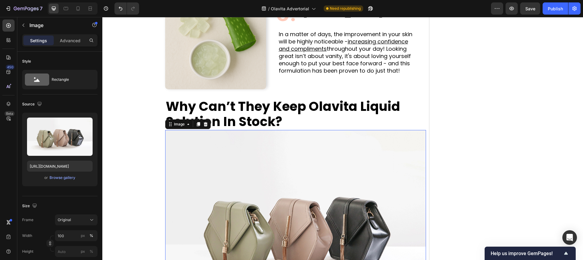
scroll to position [926, 0]
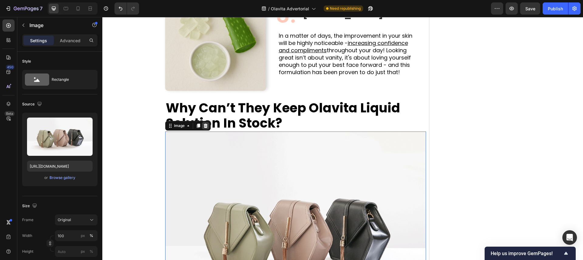
click at [204, 126] on icon at bounding box center [205, 125] width 5 height 5
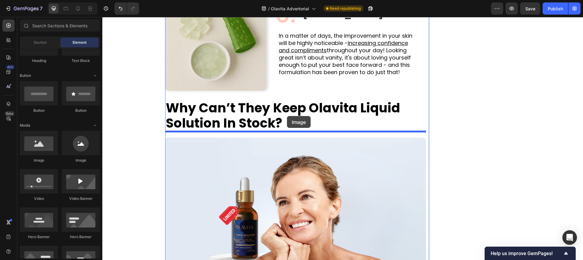
drag, startPoint x: 178, startPoint y: 158, endPoint x: 287, endPoint y: 116, distance: 116.6
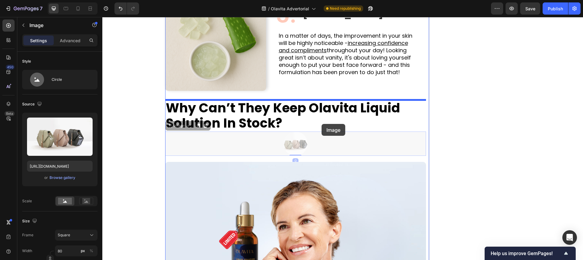
drag, startPoint x: 291, startPoint y: 140, endPoint x: 322, endPoint y: 123, distance: 35.3
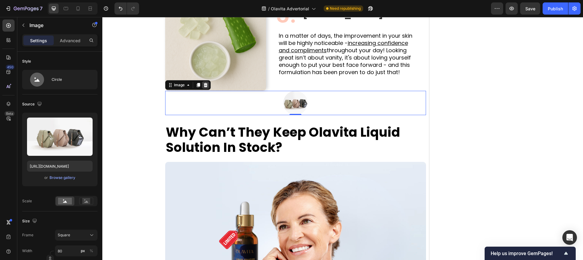
click at [205, 84] on icon at bounding box center [206, 85] width 4 height 4
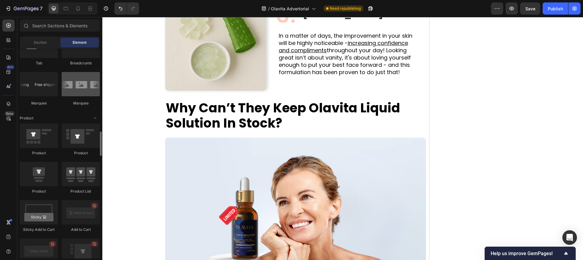
scroll to position [711, 0]
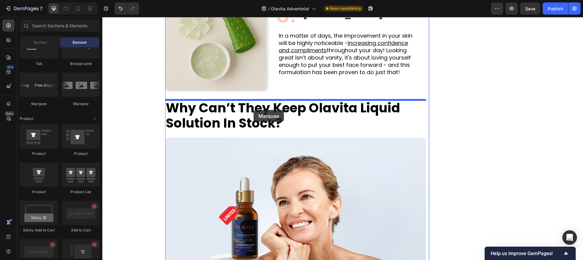
drag, startPoint x: 110, startPoint y: 89, endPoint x: 254, endPoint y: 110, distance: 144.9
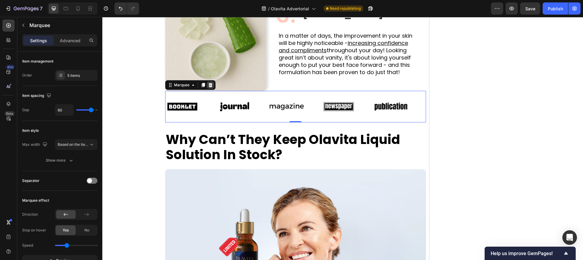
click at [210, 83] on icon at bounding box center [210, 85] width 5 height 5
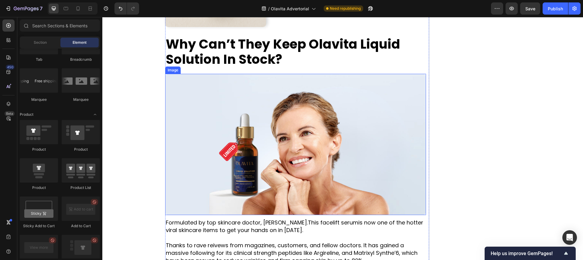
scroll to position [993, 0]
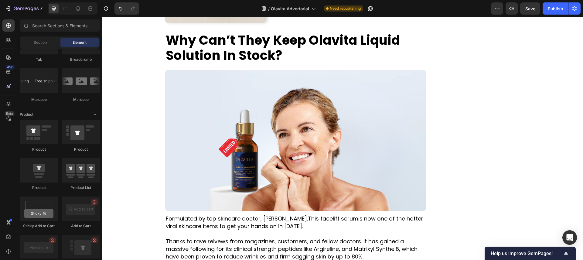
click at [259, 46] on strong "Why Can’t They Keep Olavita Liquid Solution In Stock?" at bounding box center [283, 47] width 235 height 33
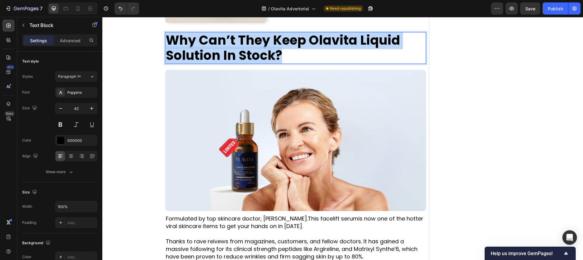
click at [259, 46] on strong "Why Can’t They Keep Olavita Liquid Solution In Stock?" at bounding box center [283, 47] width 235 height 33
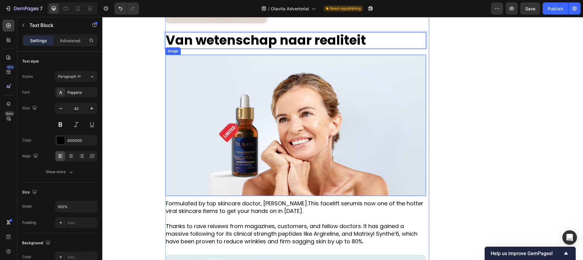
click at [260, 87] on img at bounding box center [295, 125] width 261 height 141
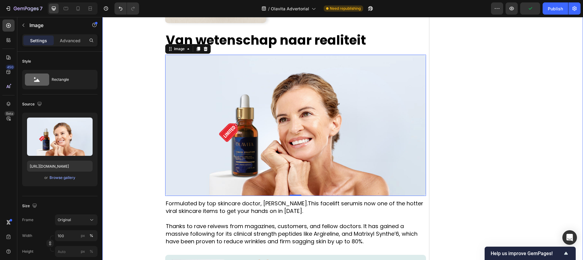
click at [173, 89] on img at bounding box center [295, 125] width 261 height 141
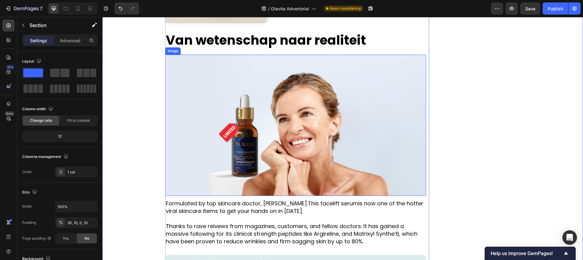
click at [255, 111] on img at bounding box center [295, 125] width 261 height 141
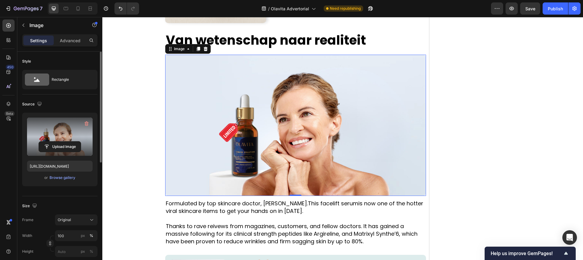
click at [62, 131] on label at bounding box center [60, 137] width 66 height 38
click at [62, 142] on input "file" at bounding box center [60, 147] width 42 height 10
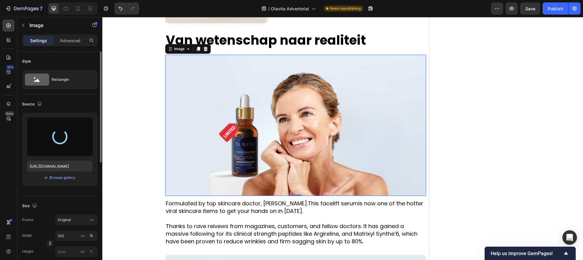
type input "https://cdn.shopify.com/s/files/1/0935/4104/0505/files/gempages_585833384975008…"
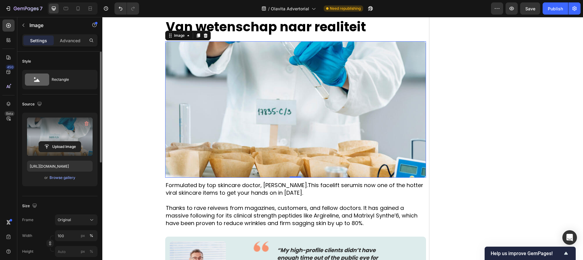
scroll to position [1008, 0]
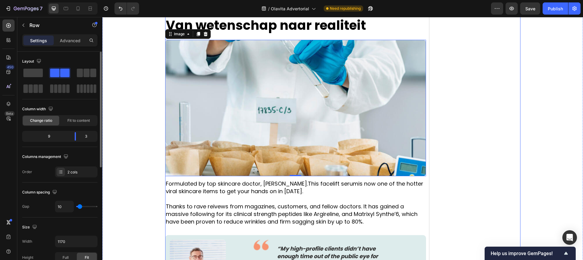
click at [82, 4] on div at bounding box center [78, 9] width 10 height 10
type input "16"
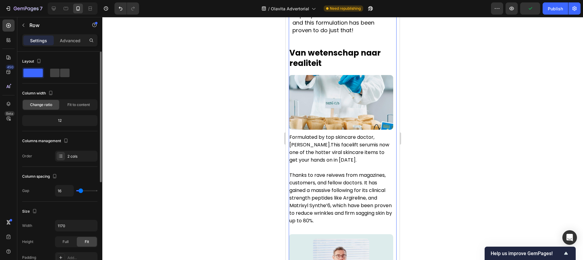
scroll to position [1443, 0]
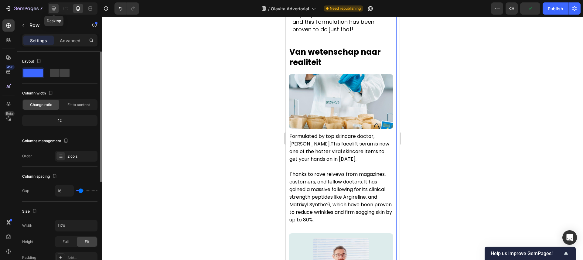
click at [56, 8] on icon at bounding box center [54, 8] width 6 height 6
type input "10"
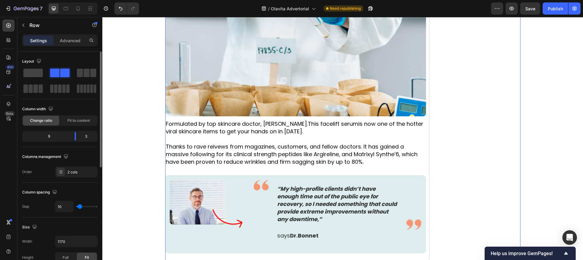
scroll to position [1071, 0]
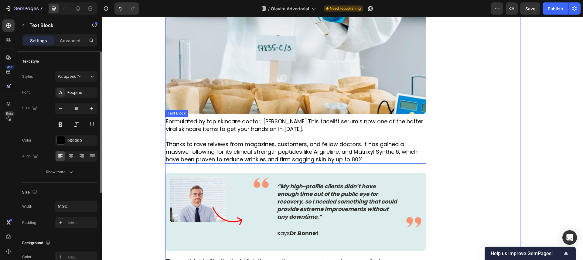
click at [278, 125] on p "Formulated by top skincare doctor, Dr. Bastien Bonnet. This facelift serum is n…" at bounding box center [296, 125] width 260 height 15
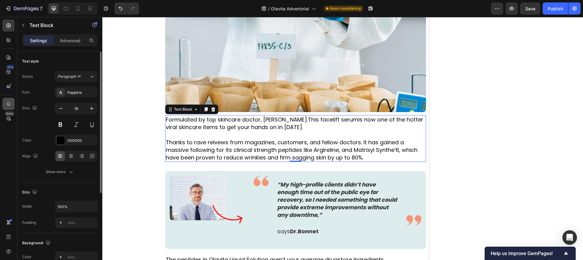
scroll to position [1073, 0]
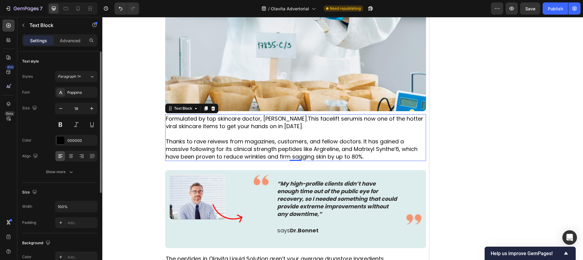
click at [177, 122] on p "Formulated by top skincare doctor, Dr. Bastien Bonnet. This facelift serum is n…" at bounding box center [296, 122] width 260 height 15
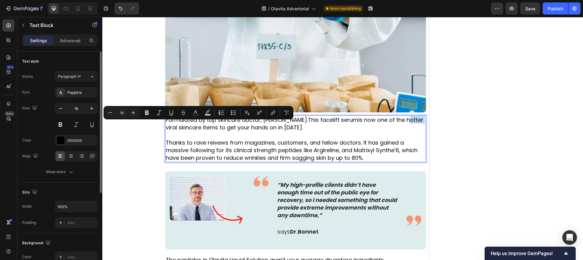
scroll to position [1072, 0]
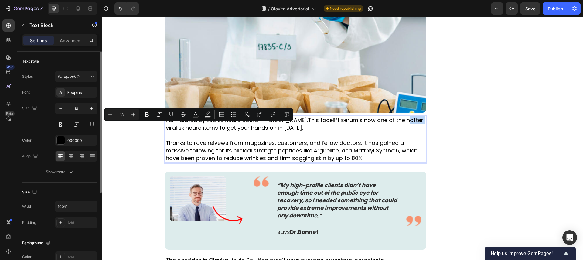
drag, startPoint x: 176, startPoint y: 120, endPoint x: 69, endPoint y: 108, distance: 107.0
click at [176, 120] on div "Minus 18 Plus Bold Italic Underline Strikethrough Text Color Text Background Co…" at bounding box center [199, 114] width 190 height 13
click at [173, 131] on p "Formulated by top skincare doctor, Dr. Bastien Bonnet. This facelift serum is n…" at bounding box center [296, 123] width 260 height 15
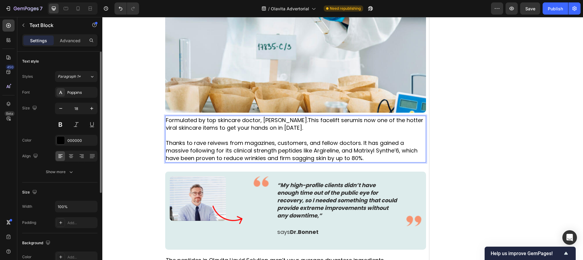
click at [167, 118] on p "Formulated by top skincare doctor, Dr. Bastien Bonnet. This facelift serum is n…" at bounding box center [296, 123] width 260 height 15
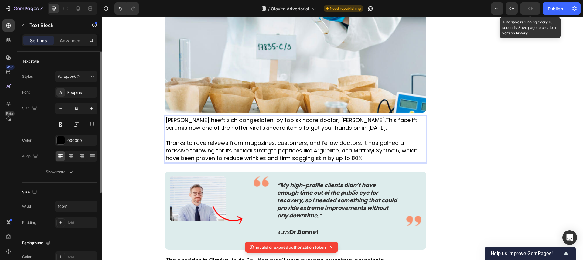
click at [527, 10] on button "button" at bounding box center [530, 8] width 20 height 12
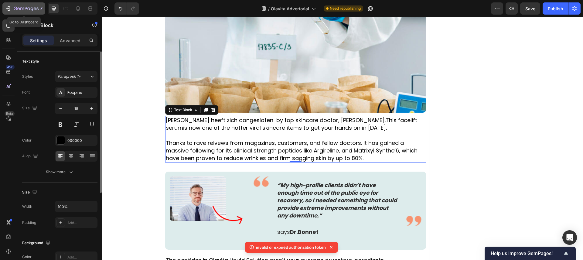
click at [12, 7] on div "7" at bounding box center [23, 8] width 37 height 7
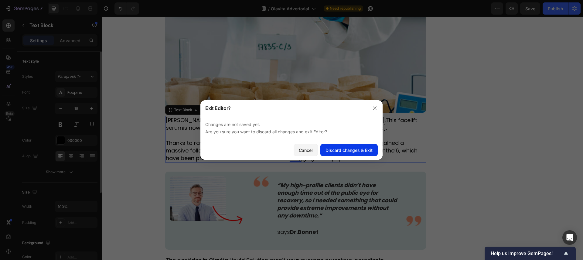
click at [332, 147] on div "Discard changes & Exit" at bounding box center [349, 150] width 47 height 6
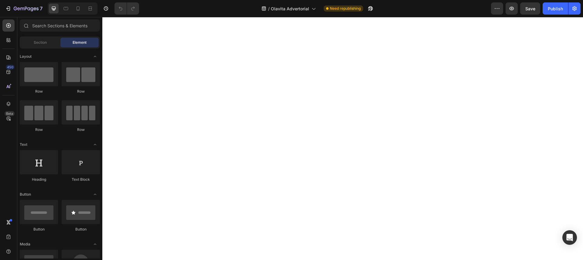
scroll to position [1093, 0]
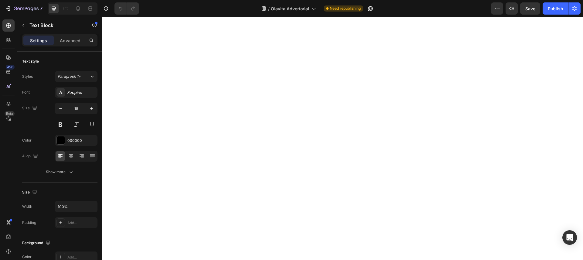
scroll to position [1113, 0]
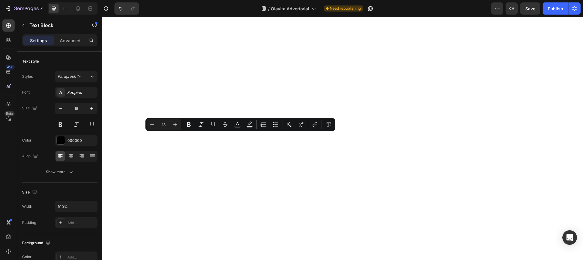
drag, startPoint x: 214, startPoint y: 138, endPoint x: 266, endPoint y: 139, distance: 51.4
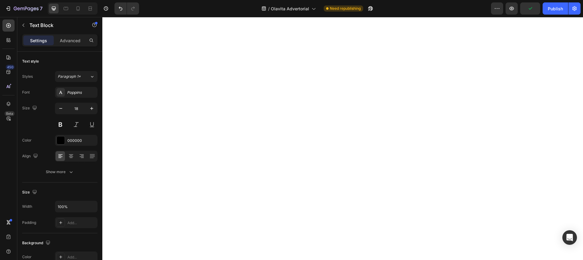
drag, startPoint x: 387, startPoint y: 133, endPoint x: 342, endPoint y: 132, distance: 45.0
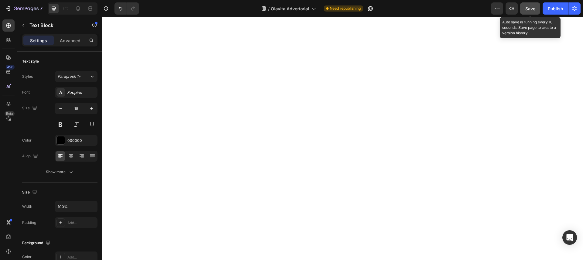
click at [525, 6] on button "Save" at bounding box center [530, 8] width 20 height 12
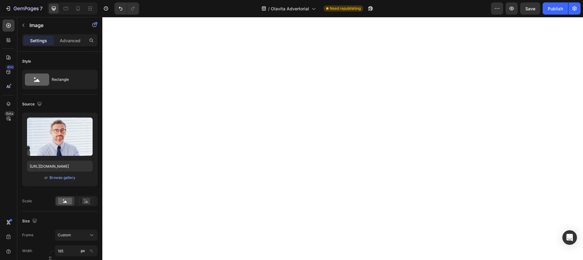
click at [58, 180] on div "Browse gallery" at bounding box center [63, 177] width 26 height 5
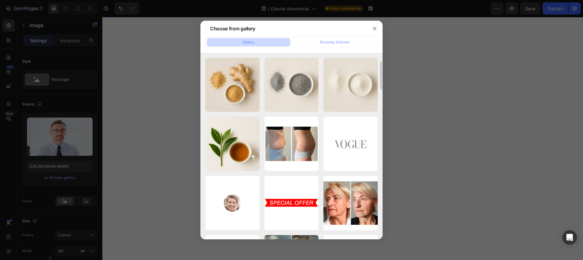
scroll to position [0, 0]
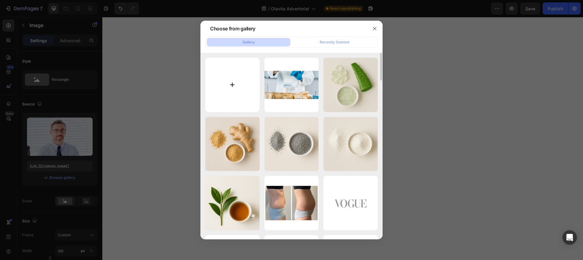
click at [237, 86] on input "file" at bounding box center [232, 85] width 54 height 54
click at [375, 29] on icon "button" at bounding box center [374, 28] width 5 height 5
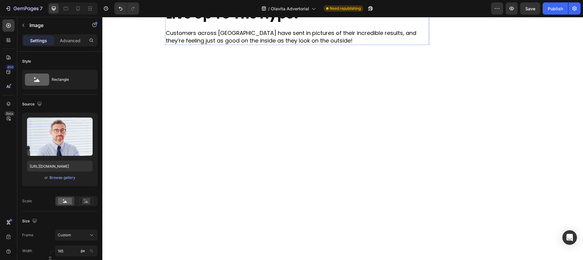
scroll to position [989, 0]
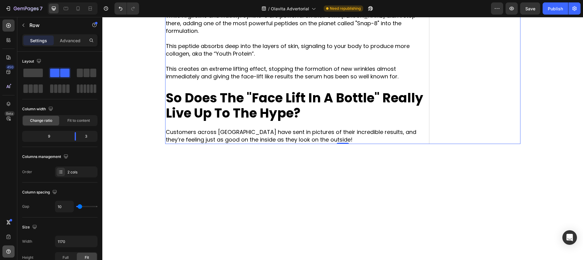
scroll to position [891, 0]
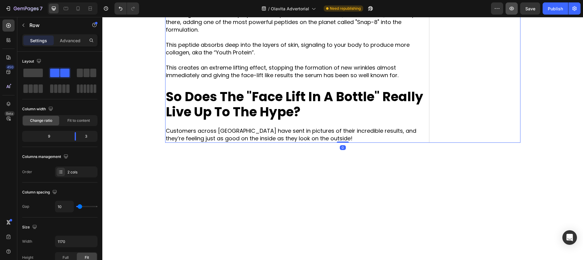
click at [512, 12] on button "button" at bounding box center [512, 8] width 12 height 12
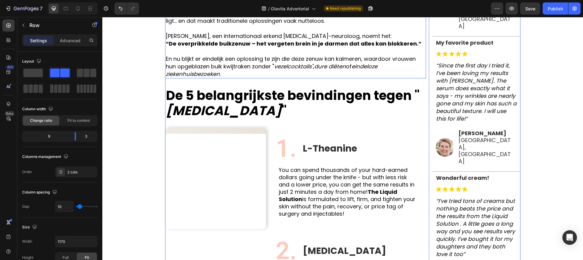
scroll to position [0, 0]
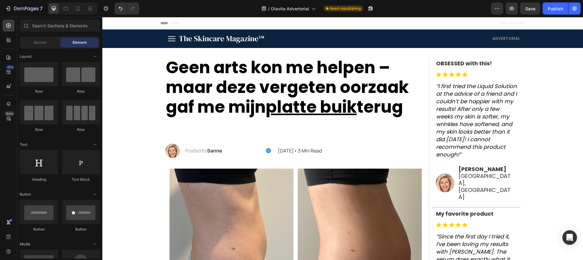
click at [112, 25] on div "Header" at bounding box center [117, 22] width 22 height 7
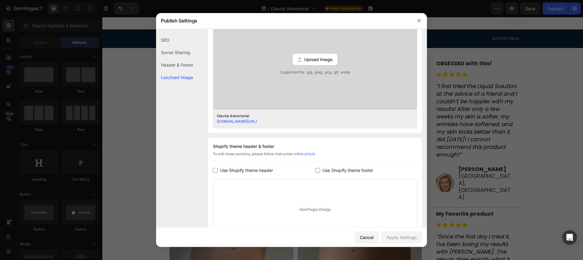
scroll to position [245, 0]
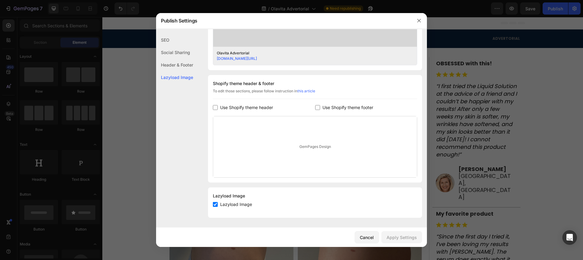
drag, startPoint x: 376, startPoint y: 236, endPoint x: 243, endPoint y: 110, distance: 183.7
click at [248, 116] on div "Publish Settings SEO Social Sharing Header & Footer Lazyload Image SEO Search R…" at bounding box center [291, 130] width 271 height 234
click at [187, 63] on div "Header & Footer" at bounding box center [174, 65] width 37 height 12
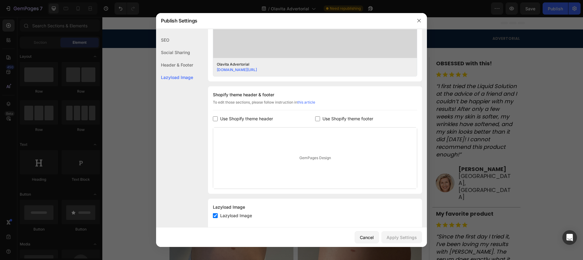
scroll to position [235, 0]
drag, startPoint x: 217, startPoint y: 99, endPoint x: 329, endPoint y: 100, distance: 112.4
click at [329, 100] on div "To edit those sections, please follow instruction in this article" at bounding box center [315, 103] width 204 height 11
click at [314, 101] on link "this article" at bounding box center [306, 100] width 18 height 5
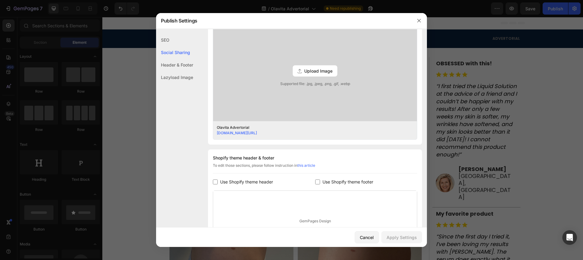
scroll to position [140, 0]
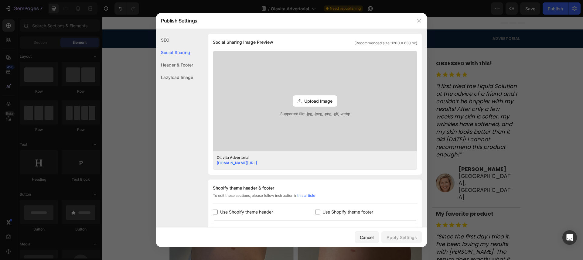
click at [373, 230] on div "Cancel Apply Settings" at bounding box center [291, 237] width 271 height 19
drag, startPoint x: 371, startPoint y: 235, endPoint x: 269, endPoint y: 218, distance: 103.8
click at [371, 235] on div "Cancel" at bounding box center [367, 237] width 14 height 6
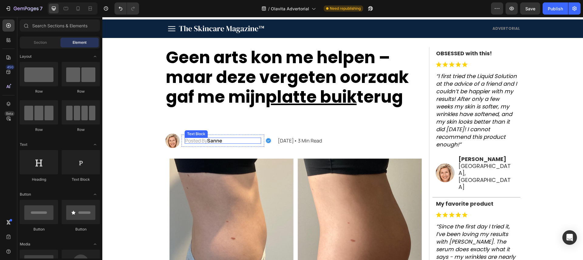
scroll to position [0, 0]
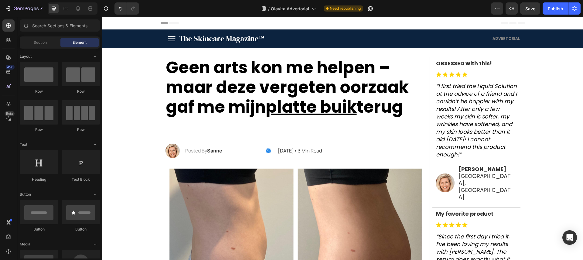
click at [118, 22] on span "Header" at bounding box center [120, 23] width 13 height 6
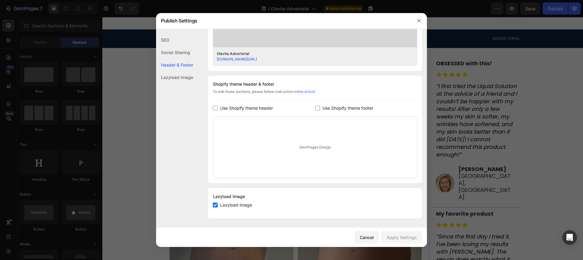
scroll to position [245, 0]
click at [310, 145] on div "GemPages Design" at bounding box center [315, 146] width 204 height 61
drag, startPoint x: 314, startPoint y: 147, endPoint x: 347, endPoint y: 152, distance: 33.8
click at [347, 152] on div "GemPages Design" at bounding box center [315, 146] width 204 height 61
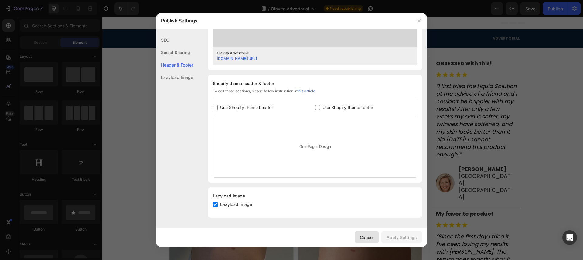
click at [372, 234] on div "Cancel" at bounding box center [367, 237] width 14 height 6
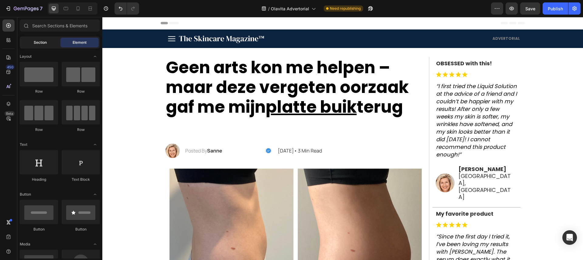
click at [35, 41] on span "Section" at bounding box center [40, 42] width 13 height 5
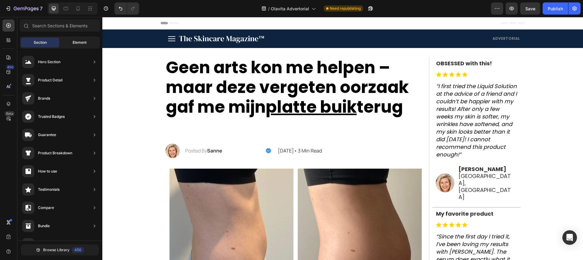
click at [91, 44] on div "Element" at bounding box center [79, 43] width 38 height 10
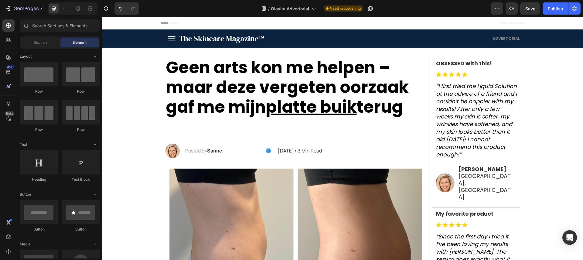
click at [144, 23] on div "Header" at bounding box center [342, 23] width 481 height 12
click at [5, 102] on icon at bounding box center [8, 104] width 6 height 6
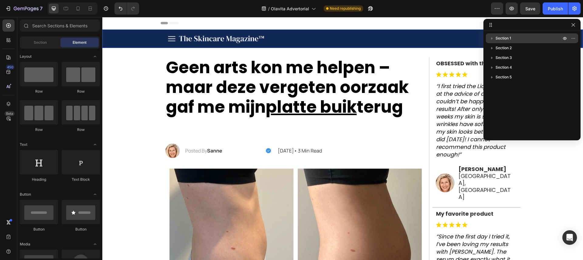
click at [490, 40] on icon "button" at bounding box center [492, 38] width 6 height 6
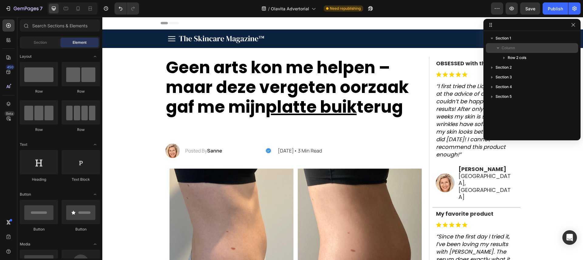
click at [497, 47] on icon "button" at bounding box center [498, 48] width 6 height 6
drag, startPoint x: 575, startPoint y: 28, endPoint x: 473, endPoint y: 11, distance: 103.8
click at [575, 28] on button "button" at bounding box center [573, 24] width 7 height 7
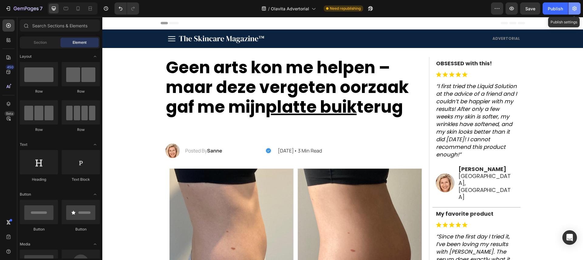
click at [576, 8] on icon "button" at bounding box center [575, 8] width 6 height 6
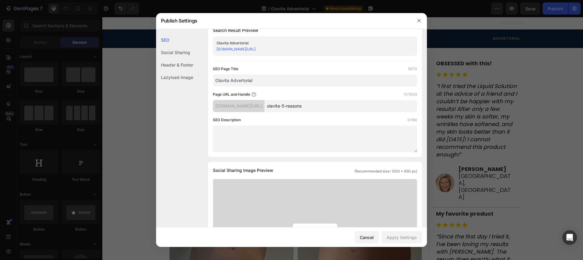
scroll to position [0, 0]
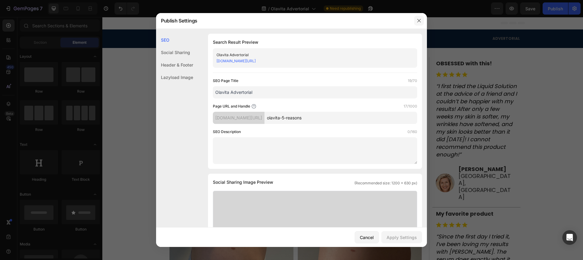
drag, startPoint x: 419, startPoint y: 19, endPoint x: 324, endPoint y: 1, distance: 96.3
click at [419, 19] on icon "button" at bounding box center [419, 20] width 5 height 5
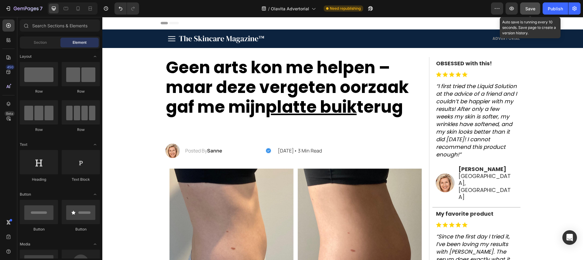
click at [521, 11] on button "Save" at bounding box center [530, 8] width 20 height 12
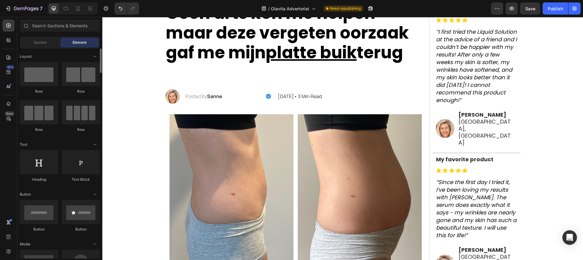
scroll to position [40, 0]
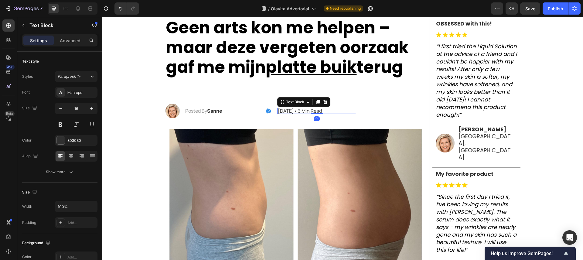
click at [326, 111] on p "[DATE]• 3 Min Read" at bounding box center [317, 110] width 78 height 5
click at [327, 111] on p "[DATE]• 3 Min Read" at bounding box center [317, 110] width 78 height 5
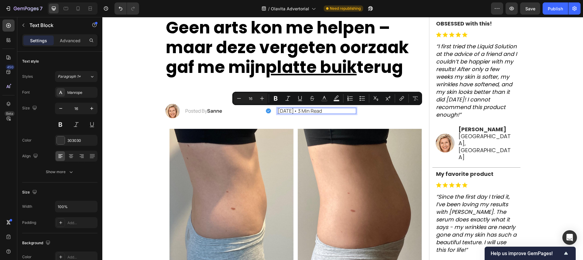
click at [326, 111] on p "[DATE]• 3 Min Read" at bounding box center [317, 110] width 78 height 5
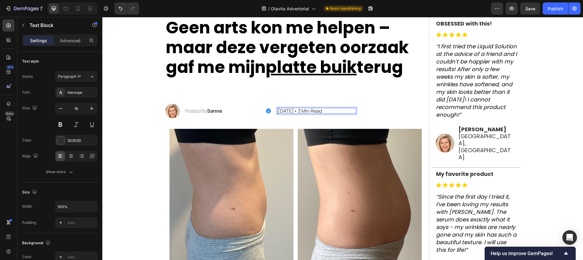
click at [326, 111] on p "[DATE]• 3 Min Read" at bounding box center [317, 110] width 78 height 5
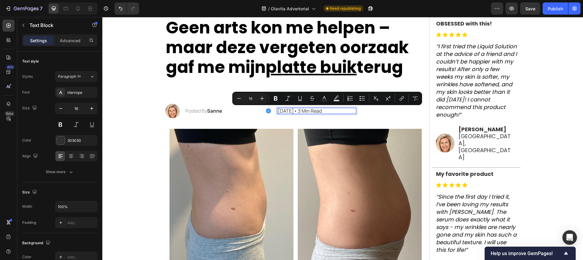
click at [325, 111] on p "[DATE]• 3 Min Read" at bounding box center [317, 110] width 78 height 5
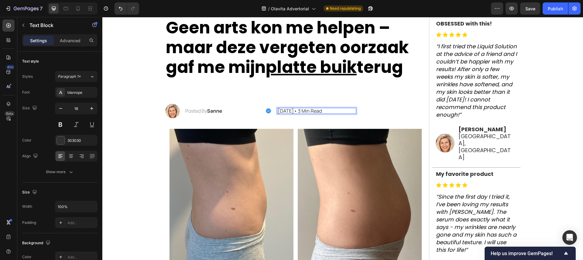
click at [325, 111] on p "[DATE]• 3 Min Read" at bounding box center [317, 110] width 78 height 5
click at [340, 111] on p "December 21, 2024• 5Min Read" at bounding box center [317, 110] width 78 height 5
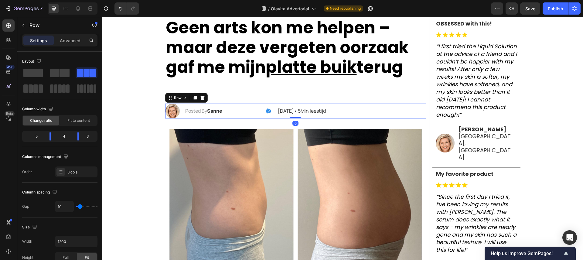
click at [366, 107] on div "Image" at bounding box center [394, 111] width 64 height 15
click at [314, 111] on p "December 21, 2024• 5Min leestijd" at bounding box center [317, 110] width 78 height 5
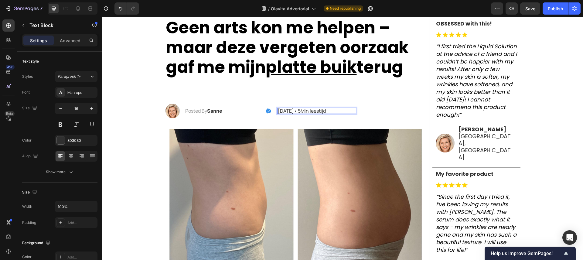
click at [317, 111] on p "December 21, 2024• 5Min leestijd" at bounding box center [317, 110] width 78 height 5
click at [316, 111] on p "December 21, 2024• 5Min leestijd" at bounding box center [317, 110] width 78 height 5
click at [312, 112] on p "December 21, 2024• 5Min leestijd" at bounding box center [317, 110] width 78 height 5
click at [308, 113] on p "December 21, 2024• 5Min leestijd" at bounding box center [317, 110] width 78 height 5
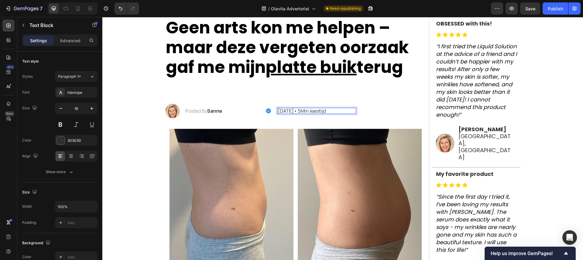
click at [310, 113] on p "December 21, 2024• 5Min leestijd" at bounding box center [317, 110] width 78 height 5
click at [308, 113] on p "December 21, 2024• 5Min leestijd" at bounding box center [317, 110] width 78 height 5
click at [309, 113] on p "December 21, 2024• 5Min leestijd" at bounding box center [317, 110] width 78 height 5
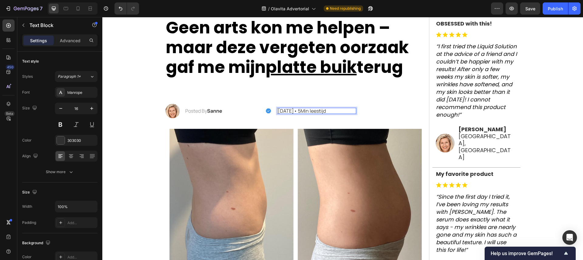
click at [317, 111] on p "December 21, 2024• 5Min leestijd" at bounding box center [317, 110] width 78 height 5
click at [319, 111] on p "December 21, 2024• 5Min leestijd" at bounding box center [317, 110] width 78 height 5
click at [304, 112] on p "December 21, 2025• 5Min leestijd" at bounding box center [317, 110] width 78 height 5
click at [290, 112] on p "December 13, 2025• 5Min leestijd" at bounding box center [317, 110] width 78 height 5
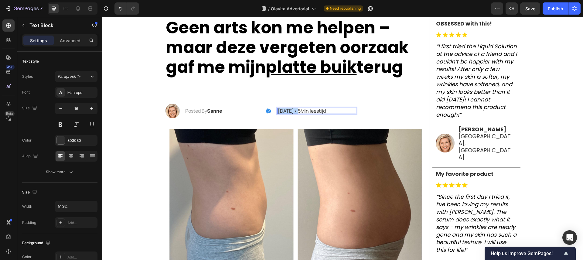
click at [290, 112] on p "December 13, 2025• 5Min leestijd" at bounding box center [317, 110] width 78 height 5
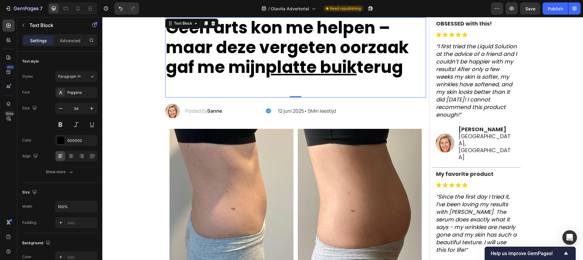
click at [375, 93] on p "Geen arts kon me helpen – maar deze vergeten oorzaak gaf me mijn platte buik te…" at bounding box center [296, 57] width 260 height 79
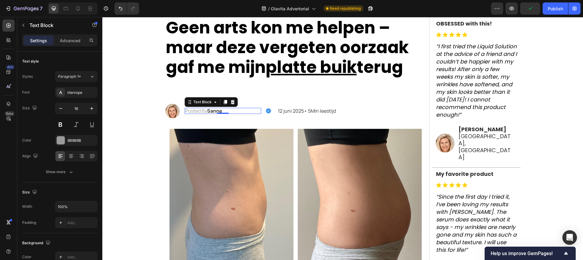
click at [207, 111] on p "Posted By Sanne" at bounding box center [223, 110] width 76 height 5
click at [204, 111] on p "Posted By Sanne" at bounding box center [223, 110] width 76 height 5
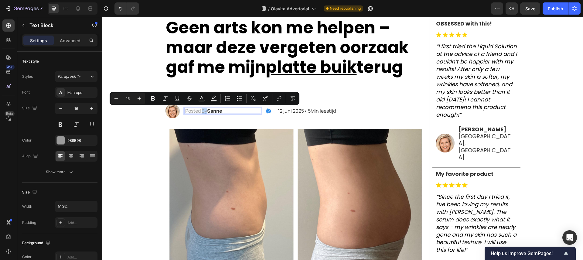
click at [204, 111] on p "Posted By Sanne" at bounding box center [223, 110] width 76 height 5
drag, startPoint x: 207, startPoint y: 111, endPoint x: 186, endPoint y: 111, distance: 21.0
click at [186, 111] on p "Posted By Sanne" at bounding box center [223, 110] width 76 height 5
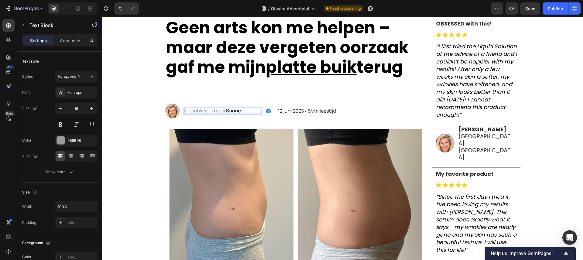
scroll to position [0, 0]
click at [258, 93] on p "Geen arts kon me helpen – maar deze vergeten oorzaak gaf me mijn platte buik te…" at bounding box center [296, 57] width 260 height 79
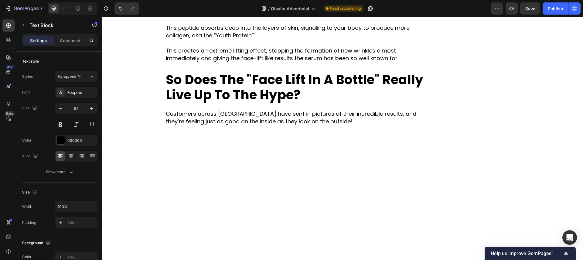
scroll to position [1105, 0]
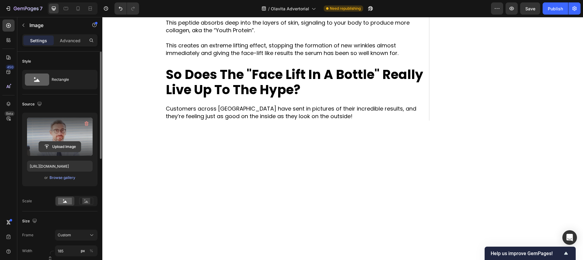
click at [66, 146] on input "file" at bounding box center [60, 147] width 42 height 10
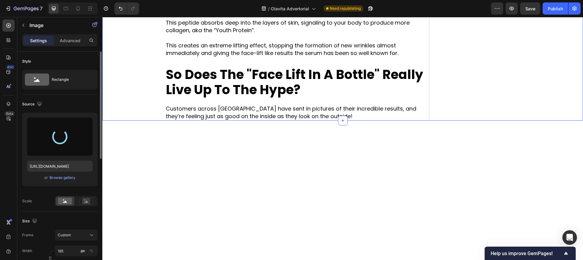
type input "https://cdn.shopify.com/s/files/1/0935/4104/0505/files/gempages_585833384975008…"
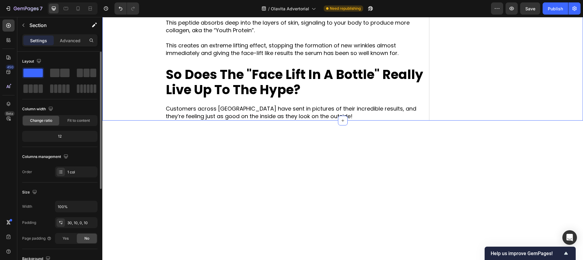
click at [81, 11] on icon at bounding box center [78, 8] width 6 height 6
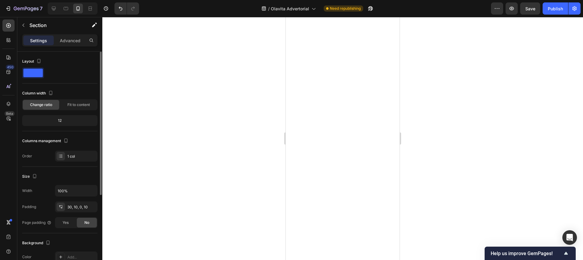
scroll to position [1548, 0]
click at [58, 10] on div at bounding box center [54, 9] width 10 height 10
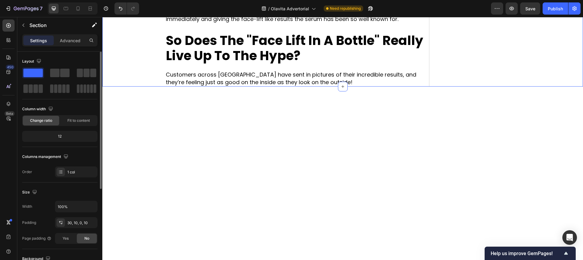
scroll to position [1138, 0]
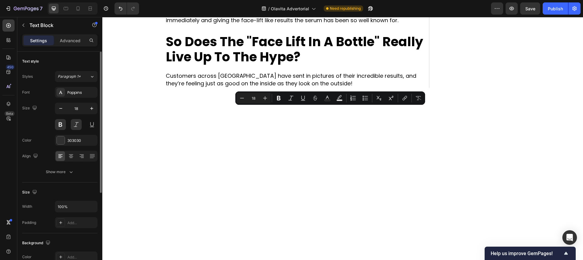
drag, startPoint x: 343, startPoint y: 142, endPoint x: 281, endPoint y: 114, distance: 68.0
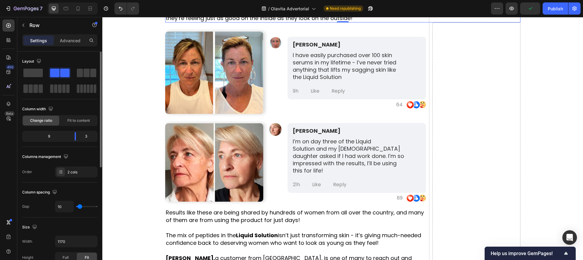
scroll to position [1211, 0]
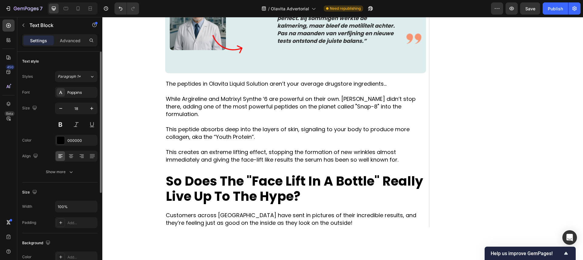
scroll to position [1005, 0]
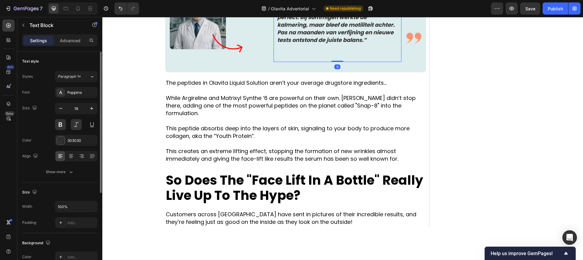
click at [331, 44] on p "“De eerste testformules leverden hoopvolle resultaten op, maar waren nog niet p…" at bounding box center [337, 21] width 121 height 46
click at [319, 44] on p "“De eerste testformules leverden hoopvolle resultaten op, maar waren nog niet p…" at bounding box center [337, 21] width 121 height 46
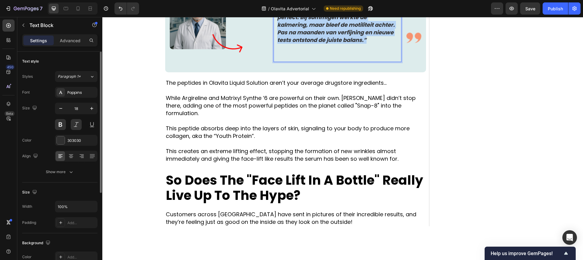
click at [319, 44] on p "“De eerste testformules leverden hoopvolle resultaten op, maar waren nog niet p…" at bounding box center [337, 21] width 121 height 46
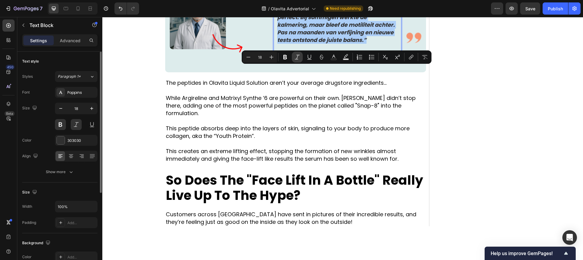
click at [299, 56] on icon "Editor contextual toolbar" at bounding box center [297, 57] width 6 height 6
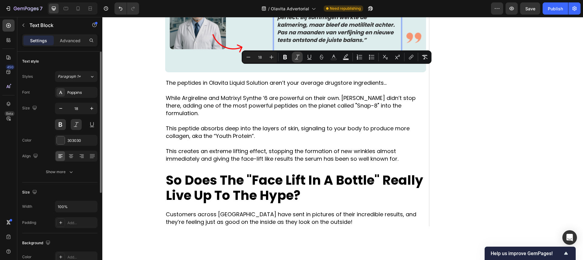
click at [299, 56] on icon "Editor contextual toolbar" at bounding box center [297, 57] width 6 height 6
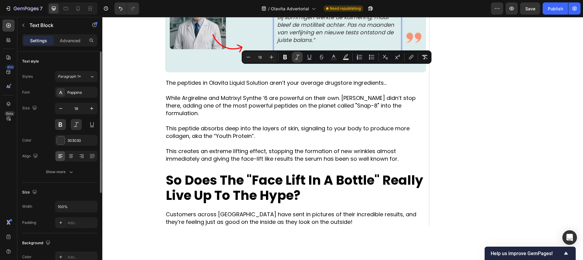
click at [299, 56] on icon "Editor contextual toolbar" at bounding box center [297, 57] width 6 height 6
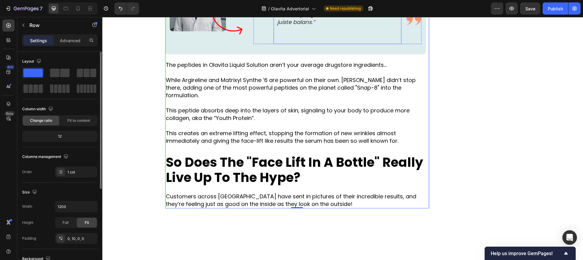
scroll to position [1024, 0]
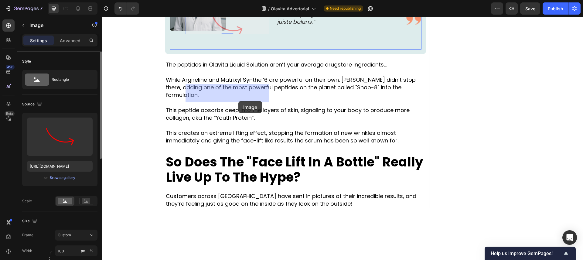
drag, startPoint x: 230, startPoint y: 99, endPoint x: 238, endPoint y: 101, distance: 8.8
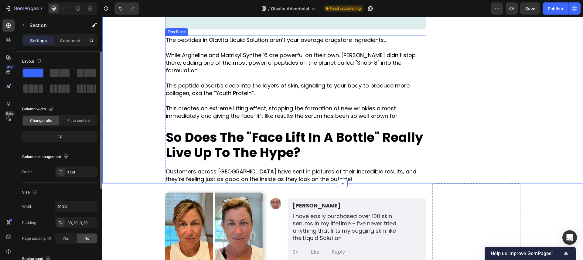
scroll to position [1049, 0]
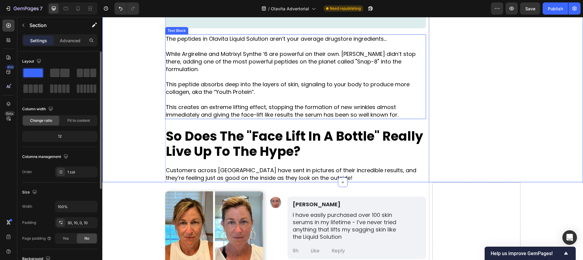
click at [203, 81] on p at bounding box center [296, 77] width 260 height 8
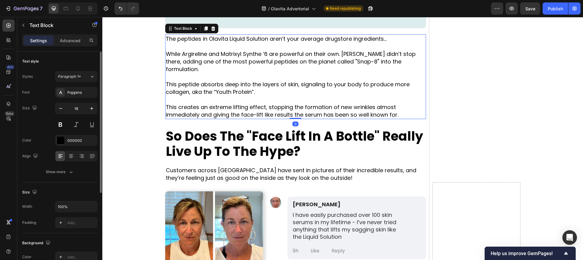
click at [203, 81] on p at bounding box center [296, 77] width 260 height 8
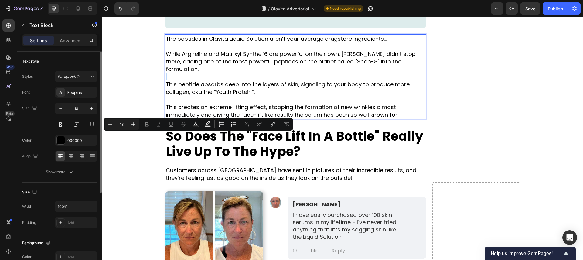
click at [203, 81] on p "Rich Text Editor. Editing area: main" at bounding box center [296, 77] width 260 height 8
click at [228, 81] on p "Rich Text Editor. Editing area: main" at bounding box center [296, 77] width 260 height 8
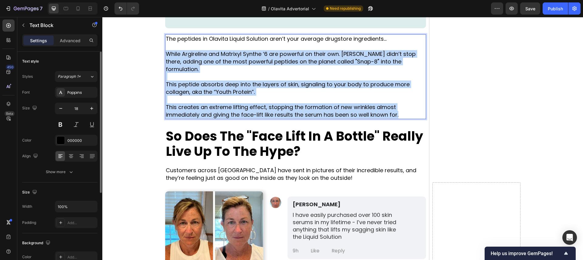
drag, startPoint x: 167, startPoint y: 121, endPoint x: 399, endPoint y: 173, distance: 237.8
click at [399, 119] on div "The peptides in Olavita Liquid Solution aren’t your average drugstore ingredien…" at bounding box center [295, 76] width 261 height 85
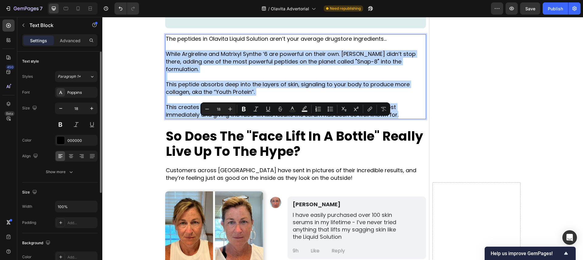
click at [399, 118] on p "This creates an extreme lifting effect, stopping the formation of new wrinkles …" at bounding box center [296, 110] width 260 height 15
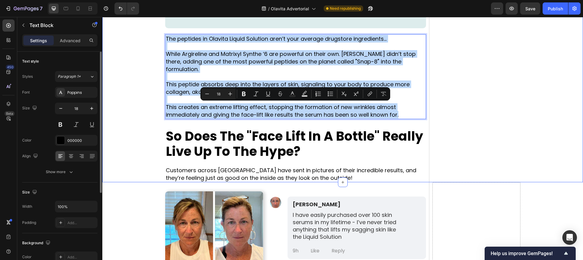
drag, startPoint x: 399, startPoint y: 173, endPoint x: 160, endPoint y: 106, distance: 248.2
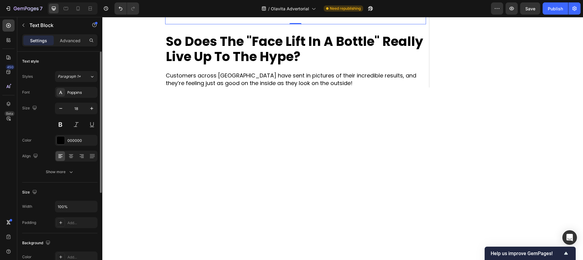
scroll to position [1093, 0]
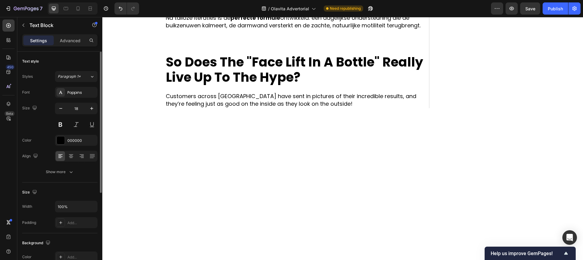
drag, startPoint x: 168, startPoint y: 153, endPoint x: 237, endPoint y: 152, distance: 68.4
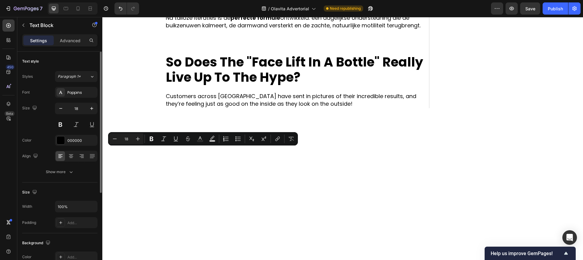
drag, startPoint x: 242, startPoint y: 152, endPoint x: 165, endPoint y: 153, distance: 76.9
click at [154, 139] on icon "Editor contextual toolbar" at bounding box center [152, 139] width 6 height 6
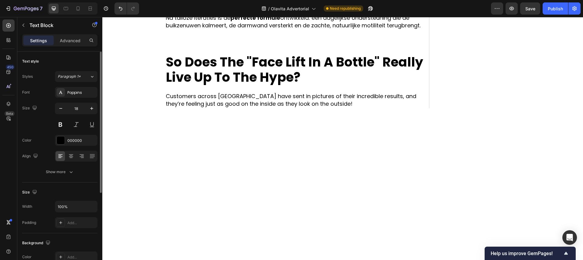
click at [119, 9] on icon "Undo/Redo" at bounding box center [121, 8] width 6 height 6
click at [124, 10] on button "Undo/Redo" at bounding box center [121, 8] width 12 height 12
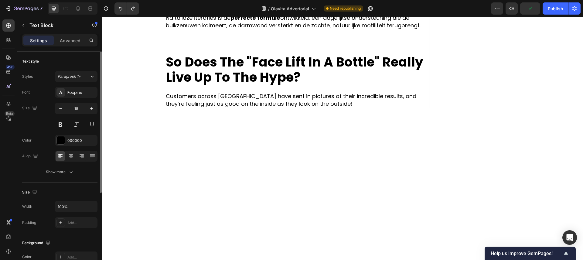
drag, startPoint x: 307, startPoint y: 145, endPoint x: 345, endPoint y: 146, distance: 38.6
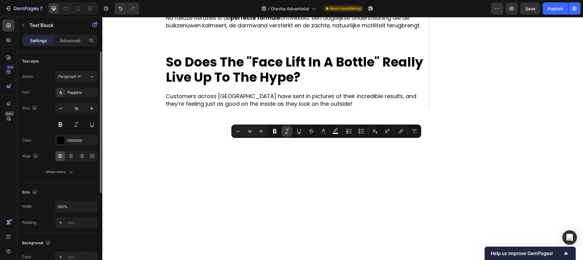
click at [290, 133] on icon "Editor contextual toolbar" at bounding box center [287, 131] width 6 height 6
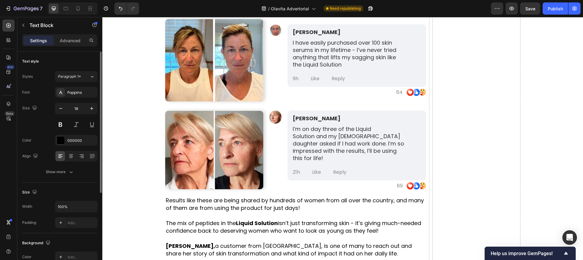
scroll to position [1192, 0]
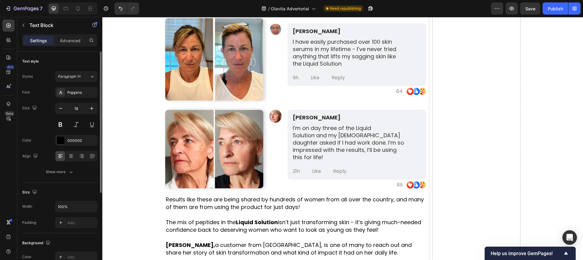
drag, startPoint x: 315, startPoint y: 134, endPoint x: 302, endPoint y: 131, distance: 13.3
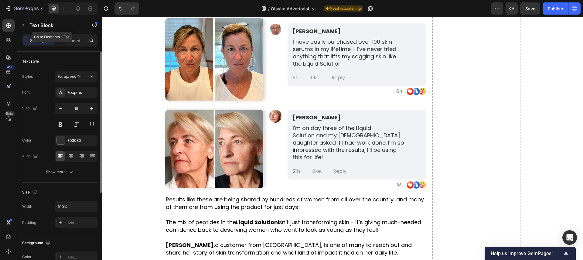
click at [24, 27] on icon "button" at bounding box center [23, 25] width 5 height 5
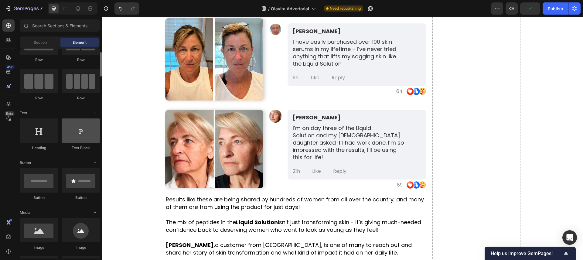
scroll to position [29, 0]
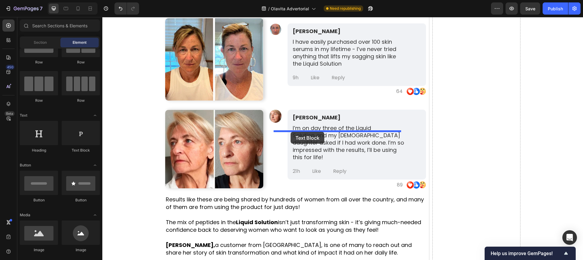
drag, startPoint x: 183, startPoint y: 148, endPoint x: 291, endPoint y: 132, distance: 109.3
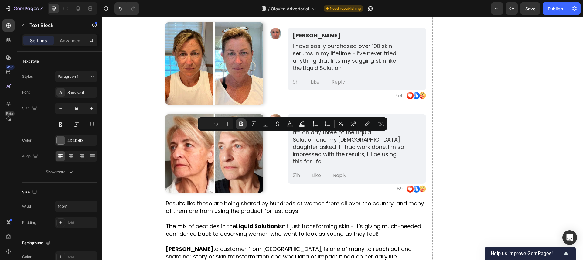
click at [243, 126] on icon "Editor contextual toolbar" at bounding box center [241, 124] width 6 height 6
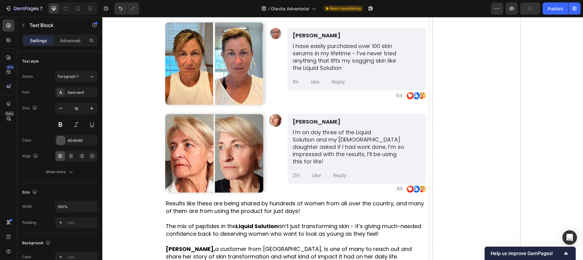
drag, startPoint x: 310, startPoint y: 135, endPoint x: 306, endPoint y: 135, distance: 3.7
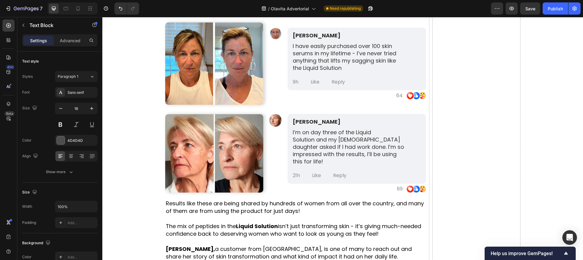
drag, startPoint x: 277, startPoint y: 136, endPoint x: 272, endPoint y: 137, distance: 5.2
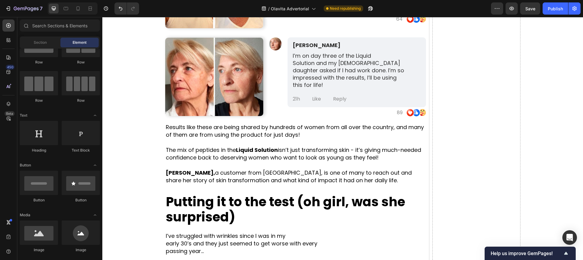
scroll to position [1265, 0]
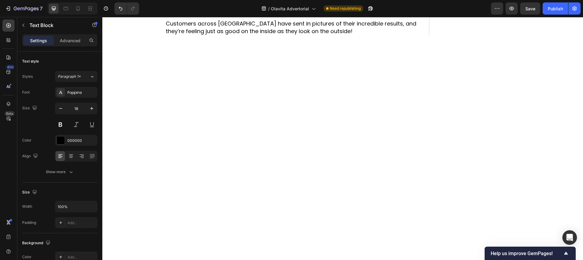
scroll to position [1147, 0]
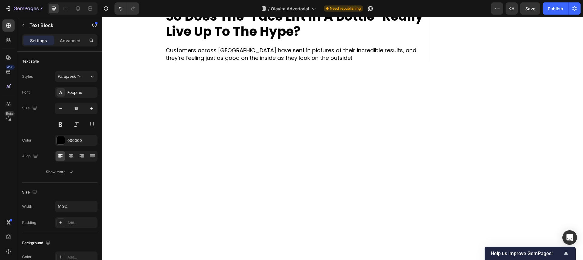
drag, startPoint x: 340, startPoint y: 99, endPoint x: 321, endPoint y: 99, distance: 18.8
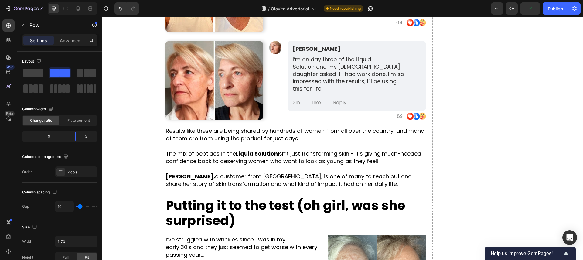
scroll to position [1269, 0]
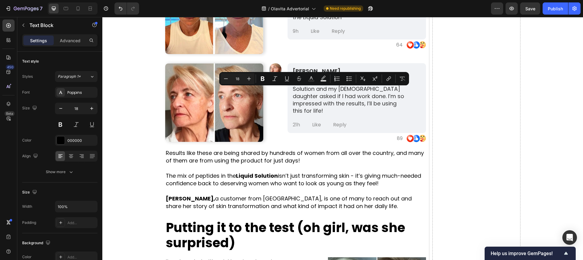
drag, startPoint x: 271, startPoint y: 93, endPoint x: 358, endPoint y: 94, distance: 86.6
click at [261, 79] on icon "Editor contextual toolbar" at bounding box center [263, 79] width 4 height 5
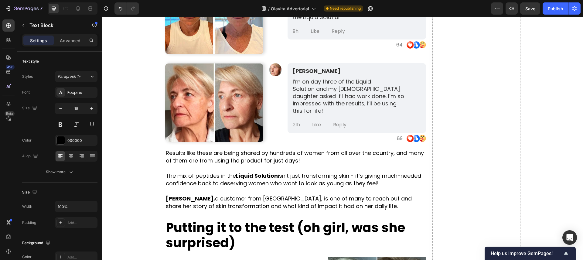
click at [120, 7] on icon "Undo/Redo" at bounding box center [121, 8] width 6 height 6
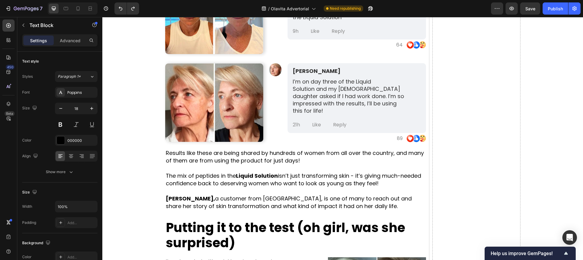
drag, startPoint x: 351, startPoint y: 116, endPoint x: 339, endPoint y: 113, distance: 12.6
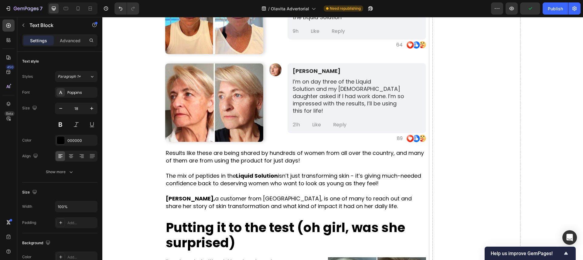
drag, startPoint x: 364, startPoint y: 91, endPoint x: 369, endPoint y: 98, distance: 8.9
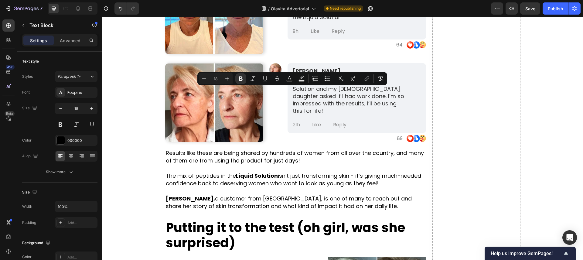
drag, startPoint x: 369, startPoint y: 98, endPoint x: 360, endPoint y: 91, distance: 11.5
click at [242, 77] on icon "Editor contextual toolbar" at bounding box center [241, 79] width 6 height 6
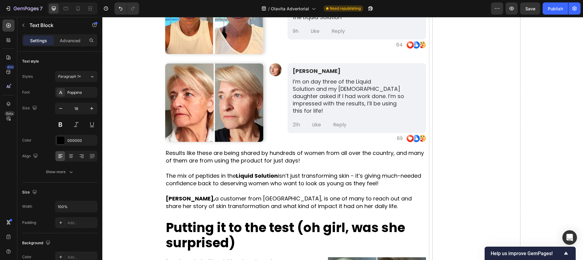
click at [118, 10] on icon "Undo/Redo" at bounding box center [121, 8] width 6 height 6
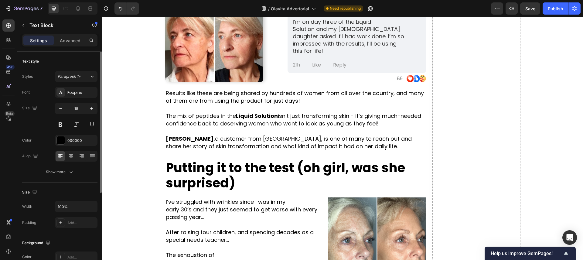
scroll to position [1360, 0]
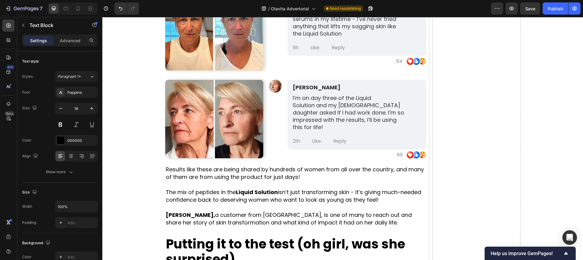
scroll to position [1298, 0]
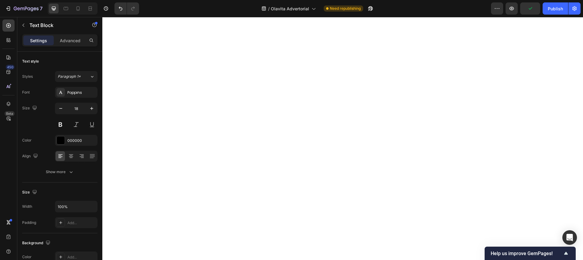
scroll to position [1304, 0]
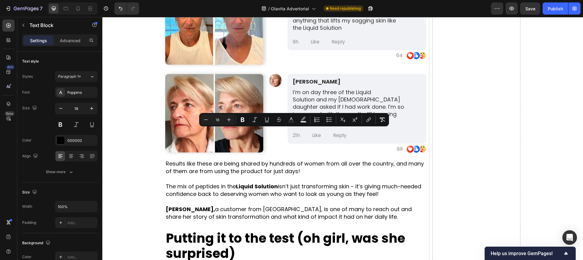
drag, startPoint x: 198, startPoint y: 134, endPoint x: 414, endPoint y: 157, distance: 217.6
click at [257, 121] on icon "Editor contextual toolbar" at bounding box center [255, 120] width 6 height 6
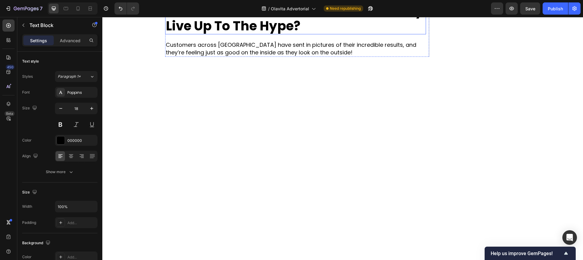
scroll to position [1212, 0]
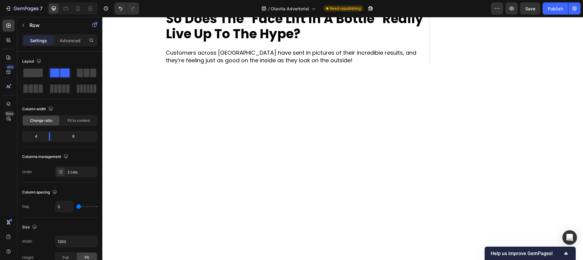
drag, startPoint x: 295, startPoint y: 123, endPoint x: 295, endPoint y: 114, distance: 8.5
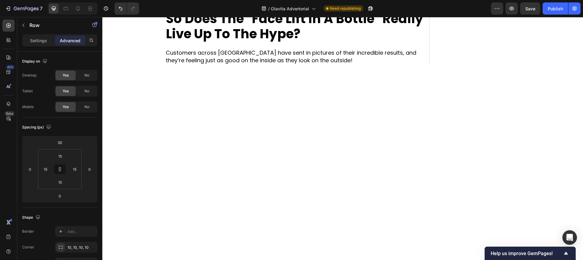
drag, startPoint x: 296, startPoint y: 127, endPoint x: 296, endPoint y: 116, distance: 10.9
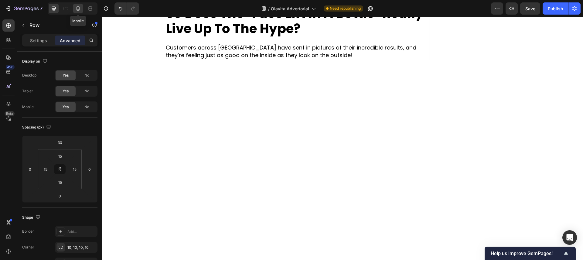
click at [75, 8] on icon at bounding box center [78, 8] width 6 height 6
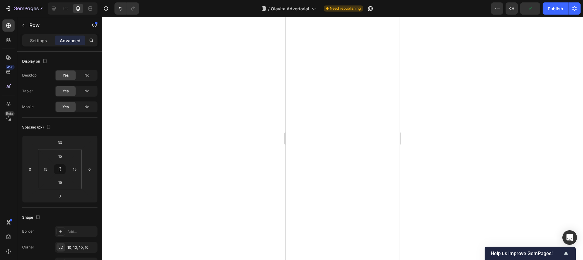
scroll to position [1864, 0]
click at [117, 9] on button "Undo/Redo" at bounding box center [121, 8] width 12 height 12
click at [135, 10] on icon "Undo/Redo" at bounding box center [133, 8] width 6 height 6
click at [57, 9] on div at bounding box center [54, 9] width 10 height 10
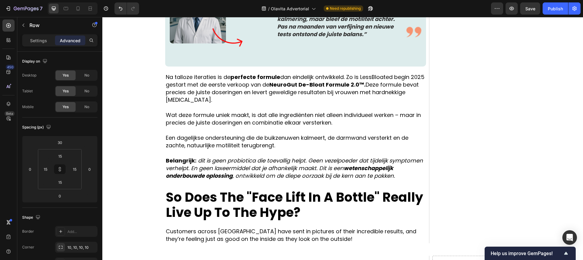
scroll to position [1236, 0]
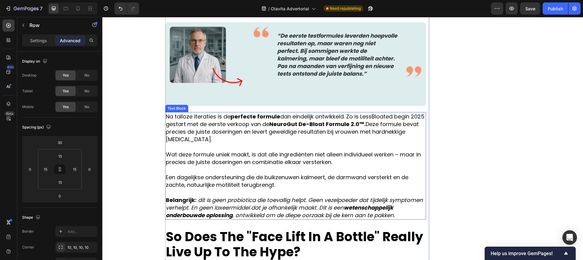
click at [265, 194] on p at bounding box center [296, 193] width 260 height 8
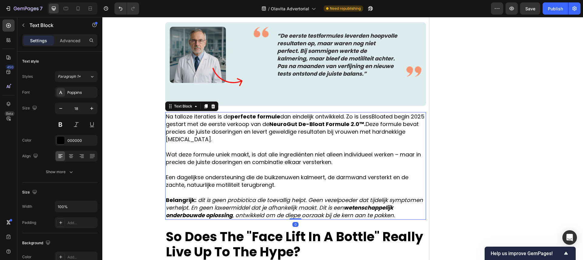
click at [202, 204] on icon "dit is geen probiotica die toevallig helpt. Geen vezelpoeder dat tijdelijk symp…" at bounding box center [294, 207] width 257 height 23
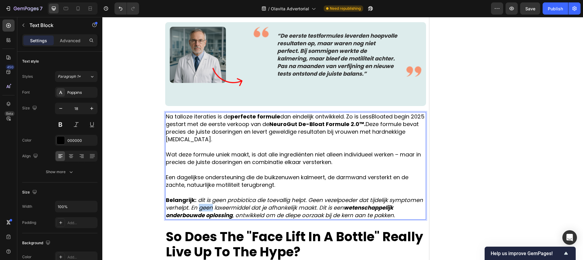
click at [202, 204] on icon "dit is geen probiotica die toevallig helpt. Geen vezelpoeder dat tijdelijk symp…" at bounding box center [294, 207] width 257 height 23
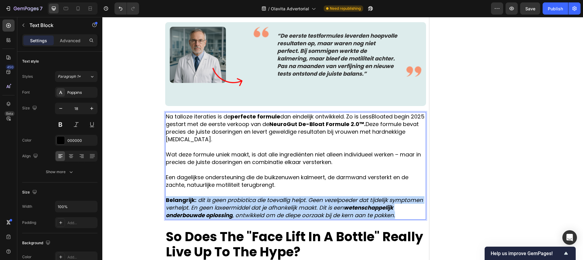
click at [202, 204] on icon "dit is geen probiotica die toevallig helpt. Geen vezelpoeder dat tijdelijk symp…" at bounding box center [294, 207] width 257 height 23
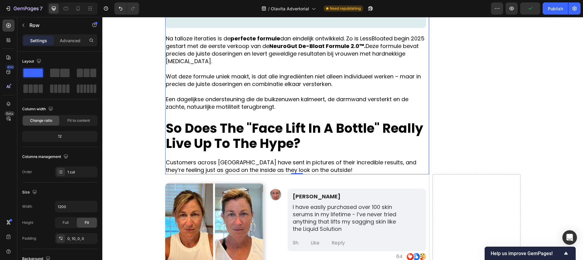
drag, startPoint x: 284, startPoint y: 116, endPoint x: 283, endPoint y: 112, distance: 3.5
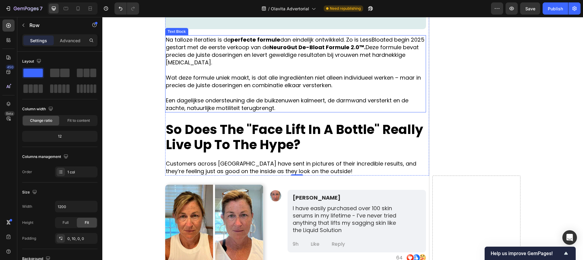
scroll to position [1313, 0]
click at [282, 109] on p "Een dagelijkse ondersteuning die de buikzenuwen kalmeert, de darmwand versterkt…" at bounding box center [296, 104] width 260 height 15
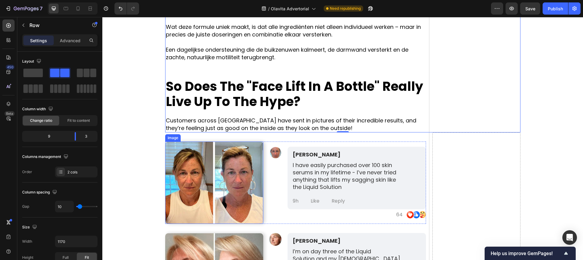
scroll to position [1358, 0]
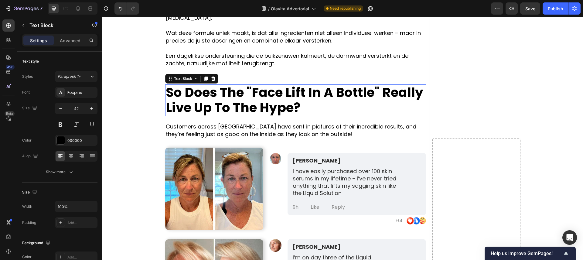
click at [237, 103] on strong "So Does The "Face Lift In A Bottle" Really Live Up To The Hype?" at bounding box center [295, 100] width 258 height 33
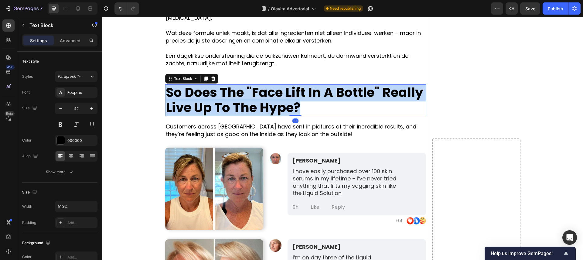
click at [237, 103] on strong "So Does The "Face Lift In A Bottle" Really Live Up To The Hype?" at bounding box center [295, 100] width 258 height 33
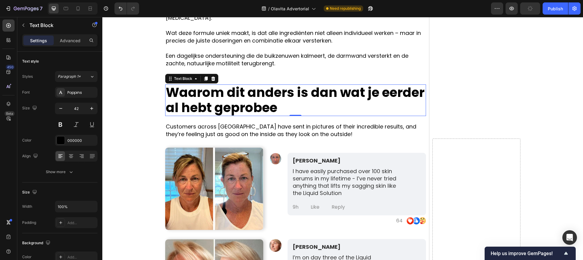
scroll to position [1, 0]
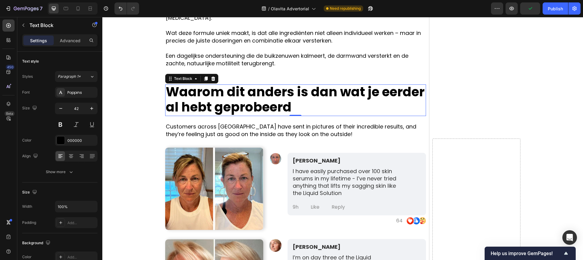
click at [177, 102] on p "Waarom dit anders is dan wat je eerder al hebt geprobeerd" at bounding box center [296, 99] width 260 height 30
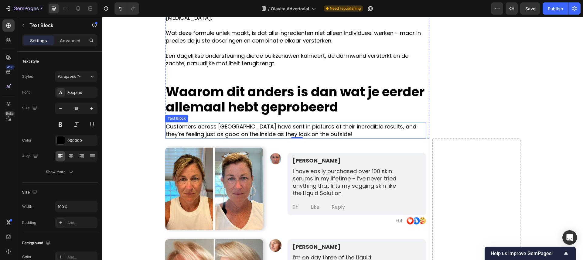
click at [261, 124] on span "Customers across America have sent in pictures of their incredible results, and…" at bounding box center [291, 130] width 251 height 15
click at [25, 26] on icon "button" at bounding box center [23, 25] width 5 height 5
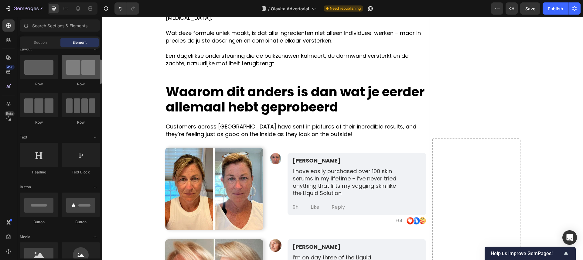
scroll to position [0, 0]
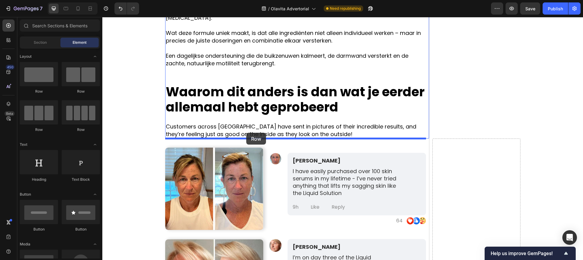
drag, startPoint x: 179, startPoint y: 97, endPoint x: 246, endPoint y: 133, distance: 76.2
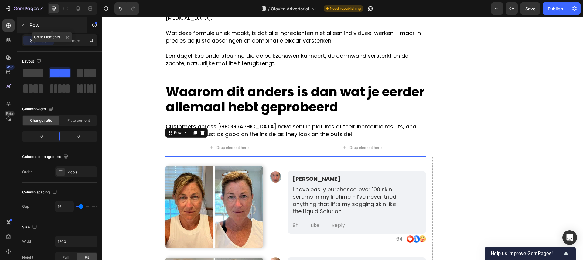
click at [28, 26] on button "button" at bounding box center [24, 25] width 10 height 10
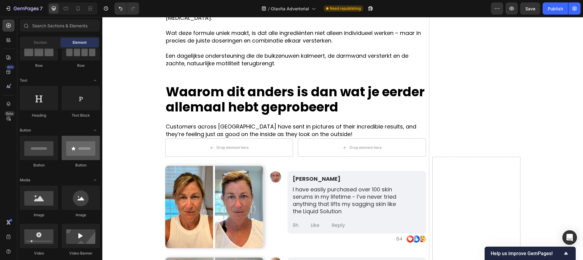
scroll to position [81, 0]
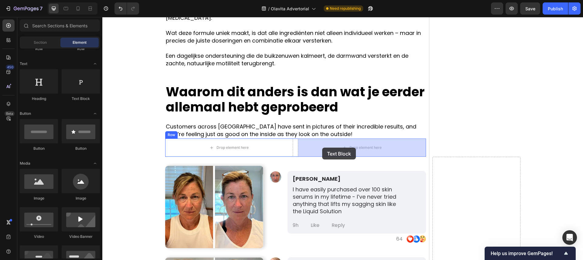
drag, startPoint x: 178, startPoint y: 102, endPoint x: 322, endPoint y: 148, distance: 151.0
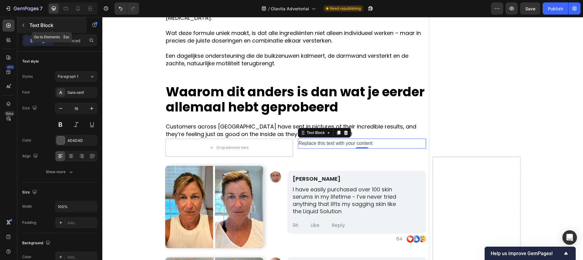
click at [22, 22] on button "button" at bounding box center [24, 25] width 10 height 10
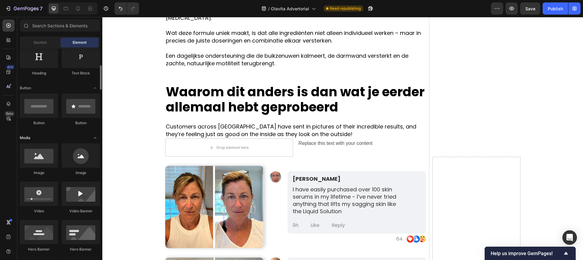
scroll to position [110, 0]
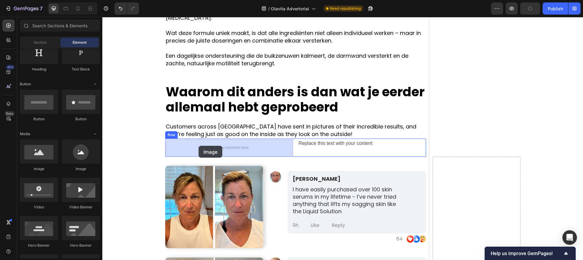
drag, startPoint x: 143, startPoint y: 169, endPoint x: 198, endPoint y: 146, distance: 60.3
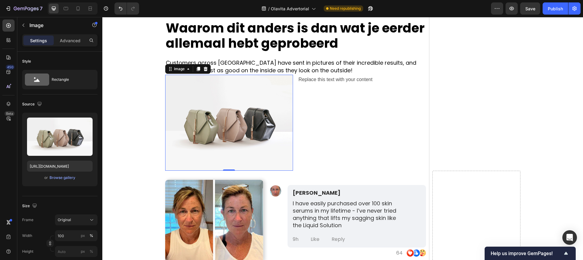
scroll to position [1423, 0]
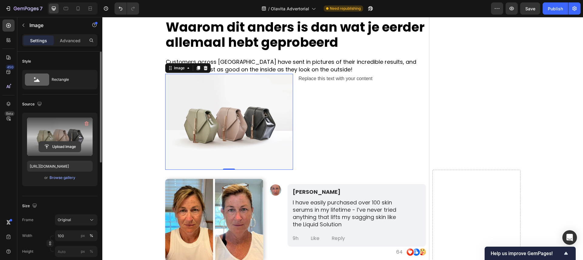
click at [61, 145] on input "file" at bounding box center [60, 147] width 42 height 10
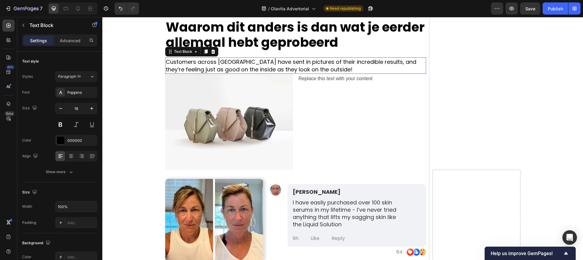
click at [295, 66] on span "Customers across America have sent in pictures of their incredible results, and…" at bounding box center [291, 65] width 251 height 15
click at [295, 67] on span "Customers across America have sent in pictures of their incredible results, and…" at bounding box center [291, 65] width 251 height 15
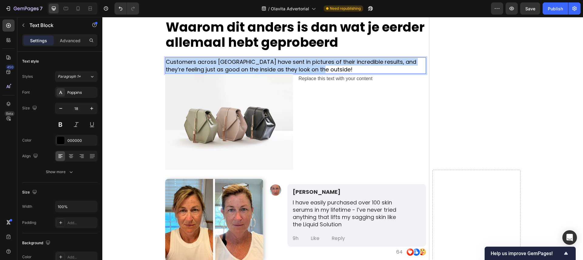
click at [295, 67] on span "Customers across America have sent in pictures of their incredible results, and…" at bounding box center [291, 65] width 251 height 15
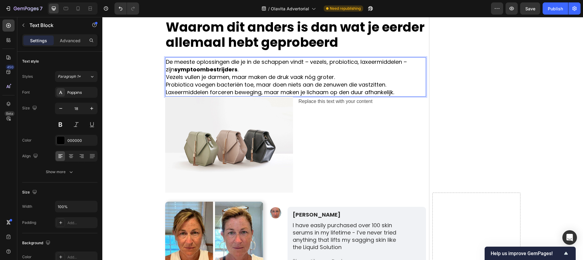
click at [167, 78] on p "Vezels vullen je darmen, maar maken de druk vaak nóg groter." at bounding box center [296, 77] width 260 height 8
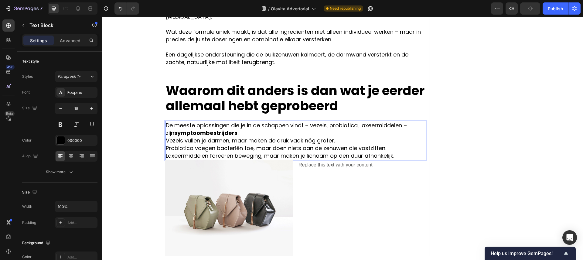
scroll to position [1362, 0]
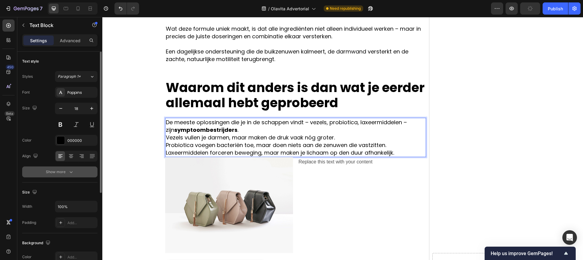
click at [74, 170] on button "Show more" at bounding box center [59, 171] width 75 height 11
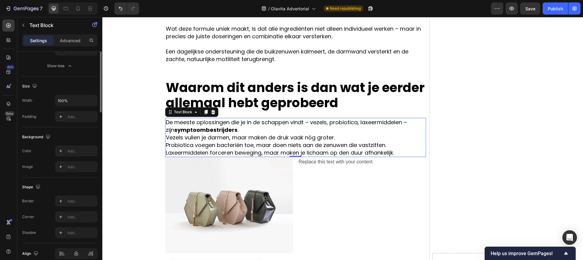
scroll to position [0, 0]
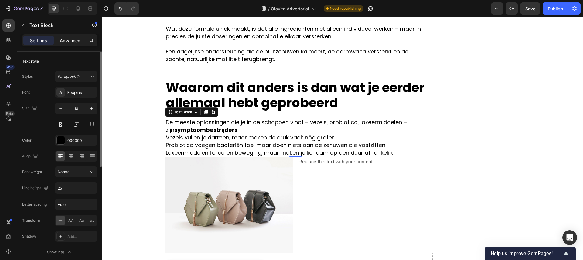
click at [77, 38] on p "Advanced" at bounding box center [70, 40] width 21 height 6
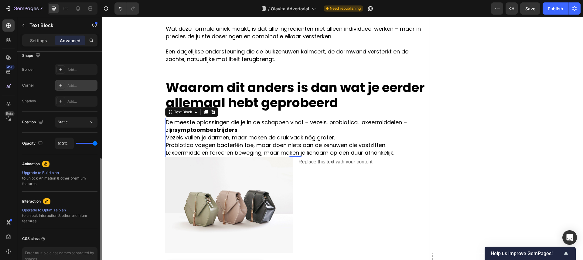
scroll to position [196, 0]
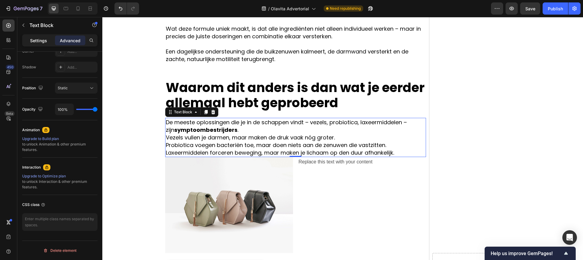
click at [41, 42] on p "Settings" at bounding box center [38, 40] width 17 height 6
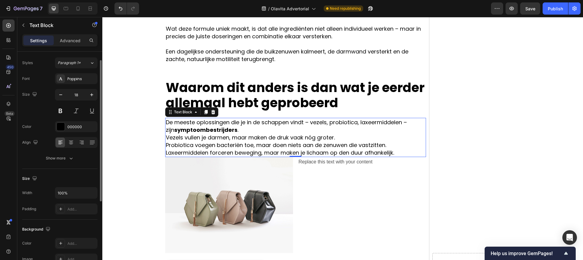
scroll to position [0, 0]
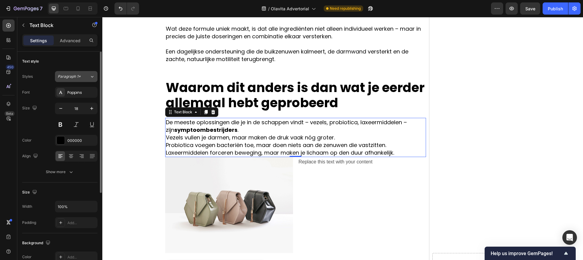
click at [74, 77] on span "Paragraph 1*" at bounding box center [69, 76] width 23 height 5
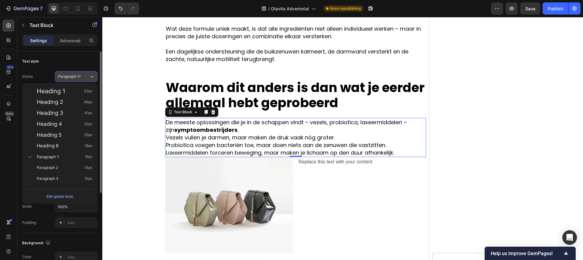
click at [77, 71] on button "Paragraph 1*" at bounding box center [76, 76] width 43 height 11
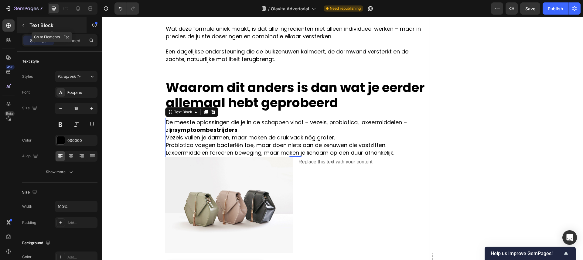
click at [25, 23] on icon "button" at bounding box center [23, 25] width 5 height 5
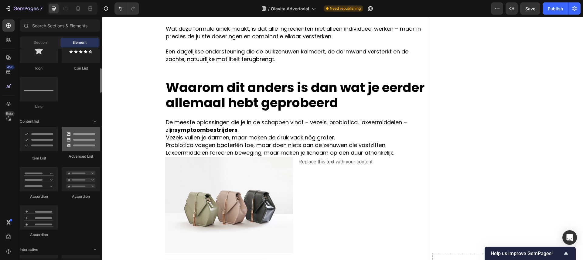
scroll to position [439, 0]
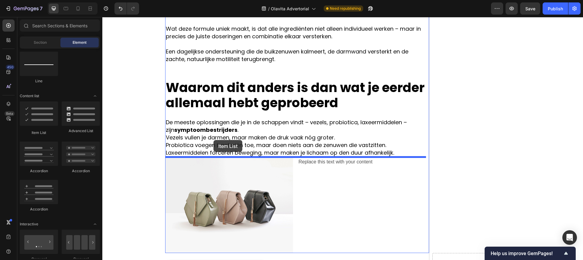
drag, startPoint x: 149, startPoint y: 133, endPoint x: 214, endPoint y: 140, distance: 65.4
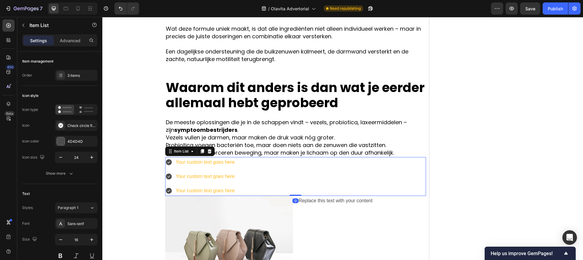
click at [228, 164] on div "Your custom text goes here" at bounding box center [205, 162] width 61 height 11
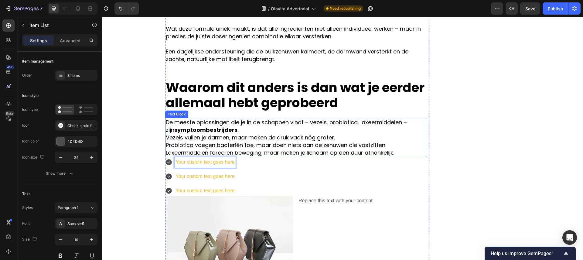
drag, startPoint x: 206, startPoint y: 145, endPoint x: 203, endPoint y: 144, distance: 3.1
click at [206, 145] on p "Probiotica voegen bacteriën toe, maar doen niets aan de zenuwen die vastzitten." at bounding box center [296, 145] width 260 height 8
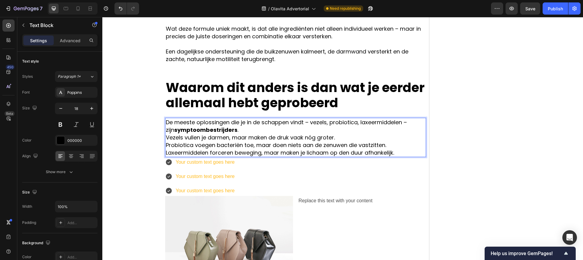
click at [196, 138] on p "Vezels vullen je darmen, maar maken de druk vaak nóg groter." at bounding box center [296, 138] width 260 height 8
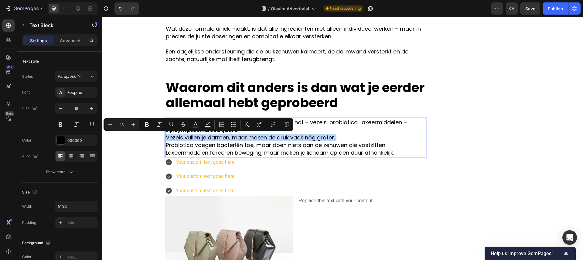
click at [196, 138] on p "Vezels vullen je darmen, maar maken de druk vaak nóg groter." at bounding box center [296, 138] width 260 height 8
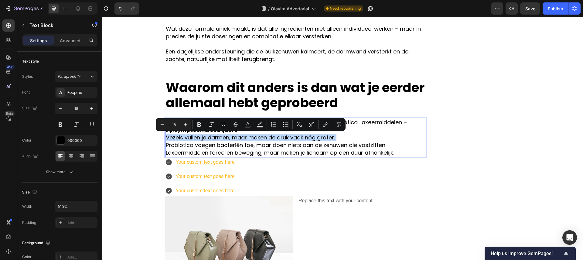
copy p "Vezels vullen je darmen, maar maken de druk vaak nóg groter."
click at [201, 160] on p "Your custom text goes here" at bounding box center [205, 162] width 59 height 9
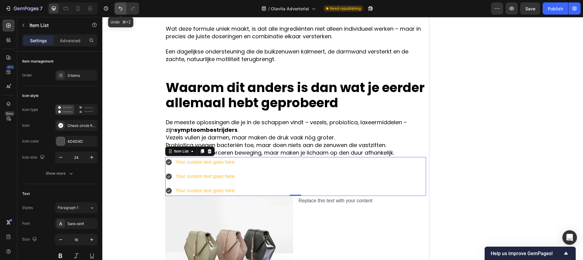
click at [121, 11] on icon "Undo/Redo" at bounding box center [121, 8] width 6 height 6
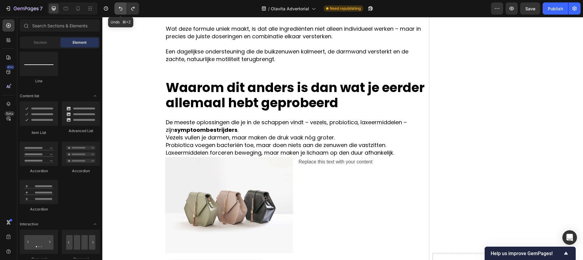
click at [121, 11] on icon "Undo/Redo" at bounding box center [121, 8] width 6 height 6
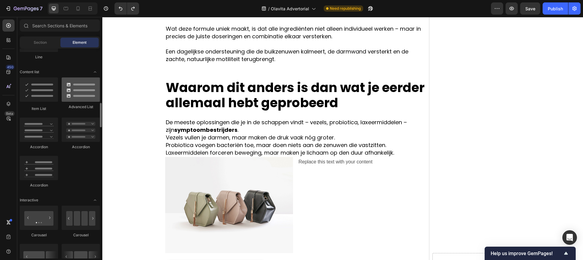
scroll to position [473, 0]
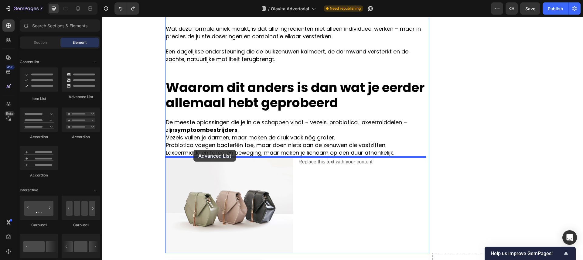
drag, startPoint x: 183, startPoint y: 96, endPoint x: 194, endPoint y: 150, distance: 54.5
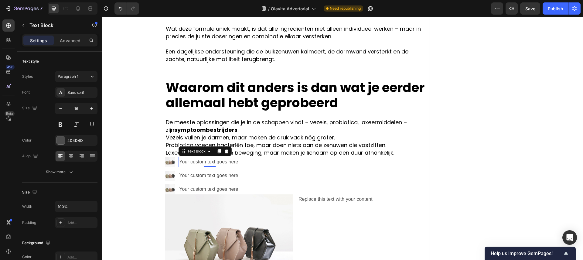
click at [206, 163] on div "Your custom text goes here" at bounding box center [210, 162] width 62 height 10
click at [194, 136] on p "Vezels vullen je darmen, maar maken de druk vaak nóg groter." at bounding box center [296, 138] width 260 height 8
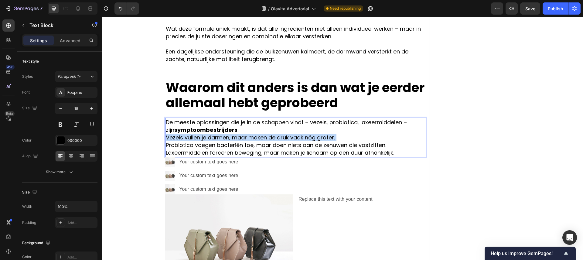
click at [194, 136] on p "Vezels vullen je darmen, maar maken de druk vaak nóg groter." at bounding box center [296, 138] width 260 height 8
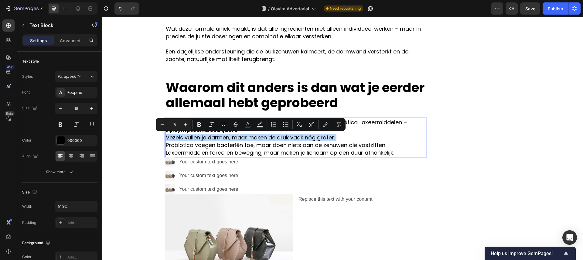
copy p "Vezels vullen je darmen, maar maken de druk vaak nóg groter."
click at [197, 165] on div "Your custom text goes here" at bounding box center [210, 162] width 62 height 10
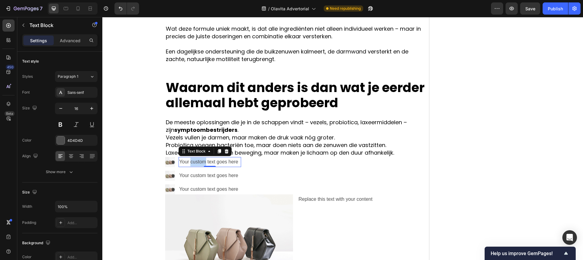
click at [197, 165] on div "Your custom text goes here" at bounding box center [210, 162] width 62 height 10
click at [197, 165] on p "Your custom text goes here" at bounding box center [209, 162] width 61 height 9
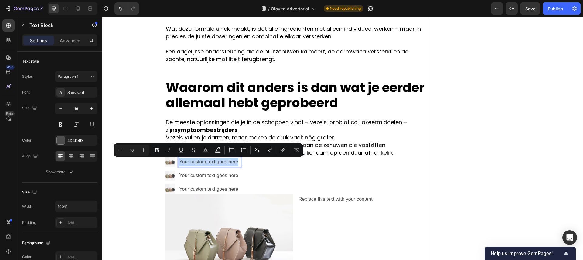
scroll to position [1363, 0]
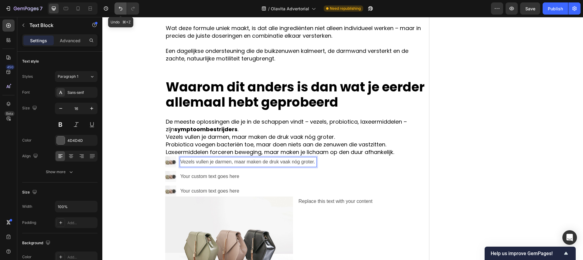
click at [120, 11] on icon "Undo/Redo" at bounding box center [121, 8] width 6 height 6
click at [226, 164] on p "Vezels vullen je darmen, maar maken de druk vaak nóg groter." at bounding box center [248, 162] width 136 height 9
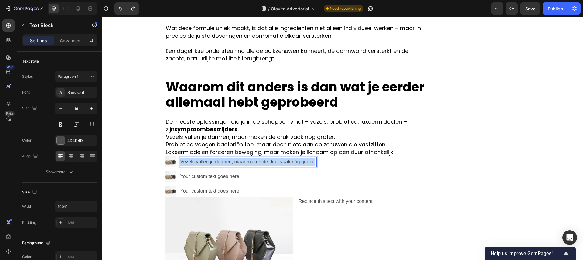
click at [226, 164] on p "Vezels vullen je darmen, maar maken de druk vaak nóg groter." at bounding box center [248, 162] width 136 height 9
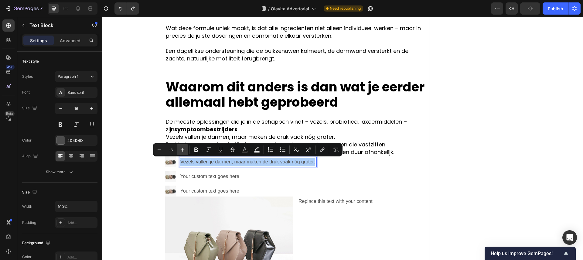
click at [183, 148] on icon "Editor contextual toolbar" at bounding box center [183, 150] width 6 height 6
type input "18"
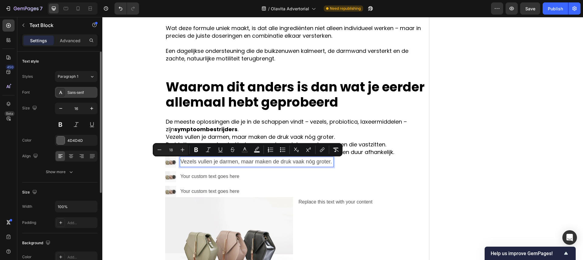
click at [67, 91] on div "Sans-serif" at bounding box center [76, 92] width 43 height 11
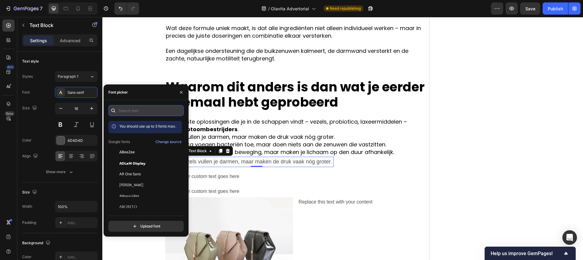
click at [135, 115] on input "text" at bounding box center [145, 110] width 75 height 11
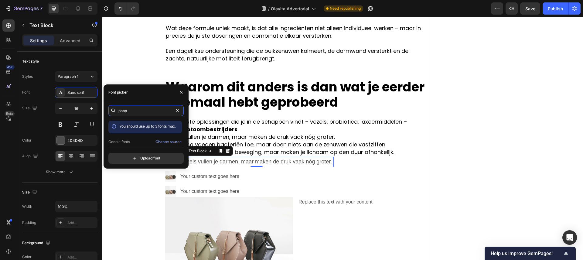
scroll to position [15, 0]
type input "popp"
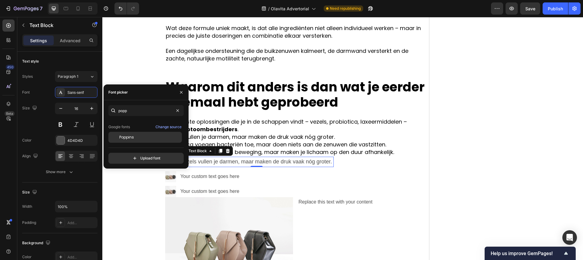
click at [136, 139] on div "Poppins" at bounding box center [149, 137] width 61 height 5
click at [181, 92] on icon "button" at bounding box center [181, 92] width 2 height 2
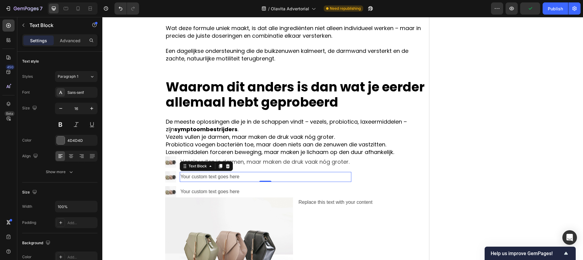
click at [214, 176] on div "Your custom text goes here" at bounding box center [265, 177] width 171 height 10
click at [214, 176] on p "Your custom text goes here" at bounding box center [265, 177] width 170 height 9
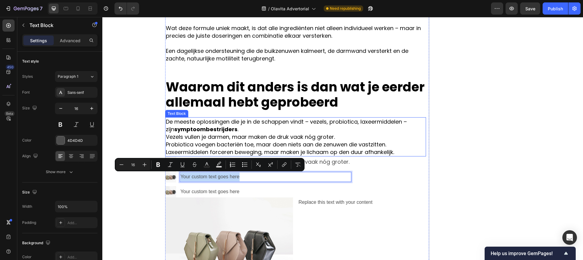
click at [201, 142] on p "Probiotica voegen bacteriën toe, maar doen niets aan de zenuwen die vastzitten." at bounding box center [296, 145] width 260 height 8
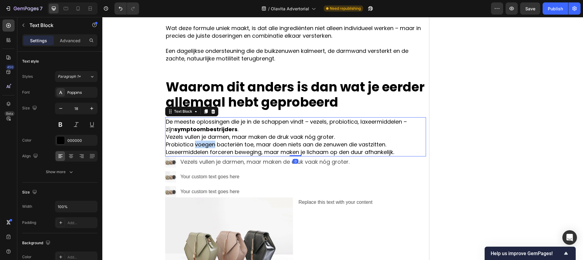
click at [201, 145] on p "Probiotica voegen bacteriën toe, maar doen niets aan de zenuwen die vastzitten." at bounding box center [296, 145] width 260 height 8
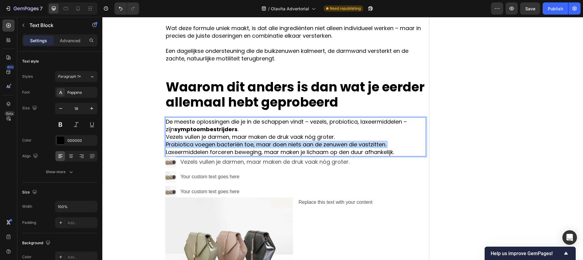
click at [201, 145] on p "Probiotica voegen bacteriën toe, maar doen niets aan de zenuwen die vastzitten." at bounding box center [296, 145] width 260 height 8
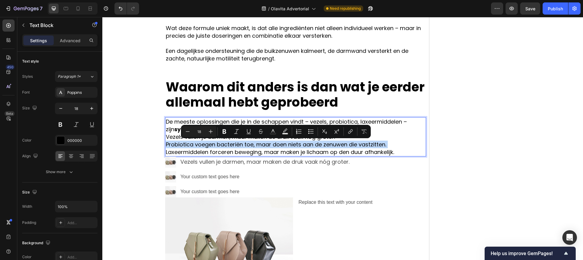
copy p "Probiotica voegen bacteriën toe, maar doen niets aan de zenuwen die vastzitten."
click at [209, 168] on ul "Image Vezels vullen je darmen, maar maken de druk vaak nóg groter. Text Block I…" at bounding box center [258, 176] width 186 height 41
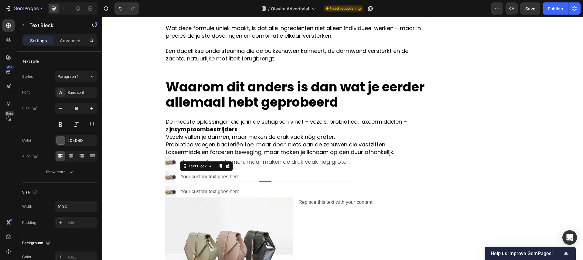
click at [211, 174] on p "Your custom text goes here" at bounding box center [265, 177] width 170 height 9
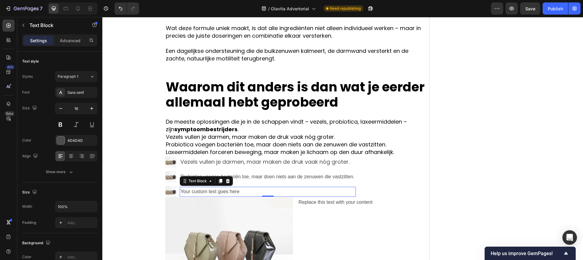
click at [214, 189] on div "Your custom text goes here" at bounding box center [268, 192] width 176 height 10
click at [214, 189] on p "Your custom text goes here" at bounding box center [267, 191] width 175 height 9
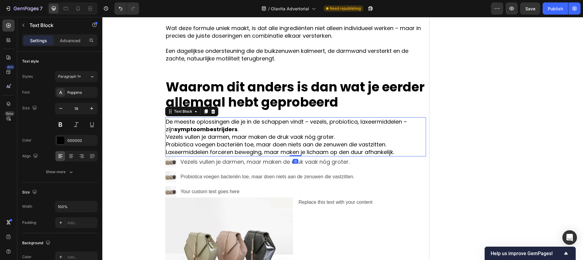
click at [211, 152] on p "Laxeermiddelen forceren beweging, maar maken je lichaam op den duur afhankelijk." at bounding box center [296, 152] width 260 height 8
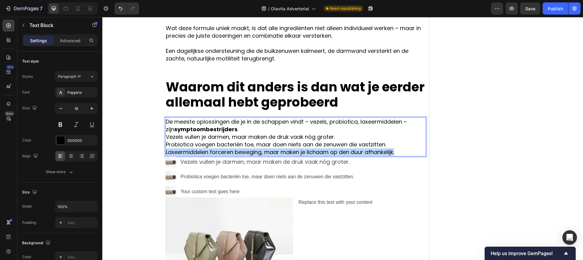
click at [211, 152] on p "Laxeermiddelen forceren beweging, maar maken je lichaam op den duur afhankelijk." at bounding box center [296, 152] width 260 height 8
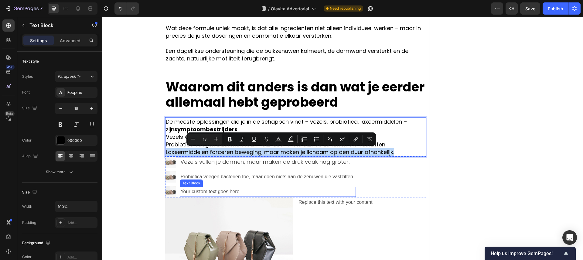
click at [213, 189] on p "Your custom text goes here" at bounding box center [267, 191] width 175 height 9
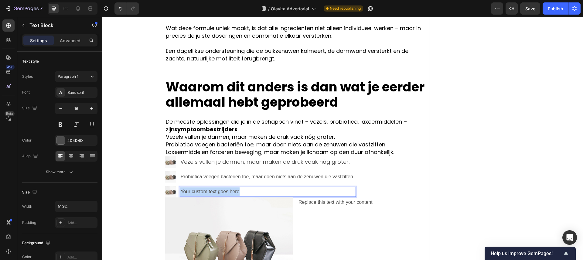
click at [213, 189] on p "Your custom text goes here" at bounding box center [267, 191] width 175 height 9
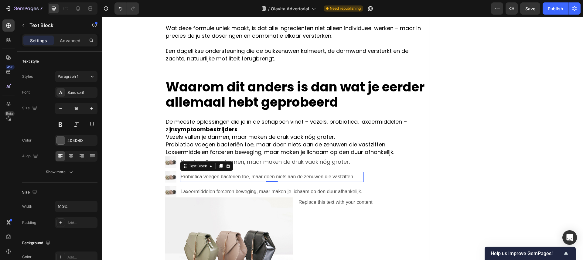
click at [209, 176] on p "Probiotica voegen bacteriën toe, maar doen niets aan de zenuwen die vastzitten." at bounding box center [272, 177] width 183 height 9
click at [92, 105] on button "button" at bounding box center [91, 108] width 11 height 11
click at [91, 105] on button "button" at bounding box center [91, 108] width 11 height 11
type input "18"
click at [82, 94] on div "Sans-serif" at bounding box center [81, 92] width 29 height 5
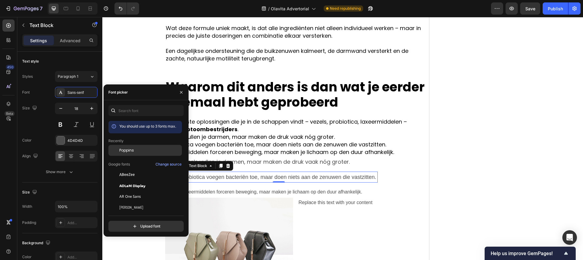
click at [141, 149] on div "Poppins" at bounding box center [149, 150] width 61 height 5
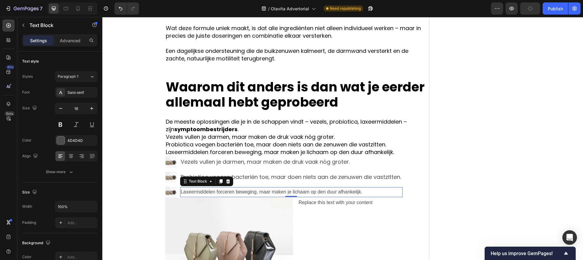
click at [229, 190] on p "Laxeermiddelen forceren beweging, maar maken je lichaam op den duur afhankelijk." at bounding box center [291, 192] width 221 height 9
click at [92, 111] on icon "button" at bounding box center [92, 108] width 6 height 6
type input "18"
click at [81, 92] on div "Sans-serif" at bounding box center [81, 92] width 29 height 5
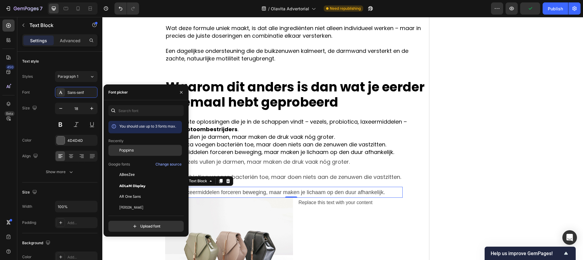
click at [140, 148] on div "Poppins" at bounding box center [149, 150] width 61 height 5
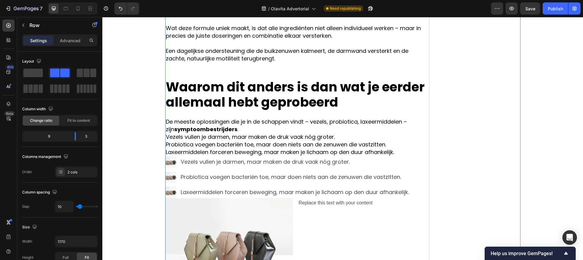
click at [273, 140] on p "Vezels vullen je darmen, maar maken de druk vaak nóg groter." at bounding box center [296, 137] width 260 height 8
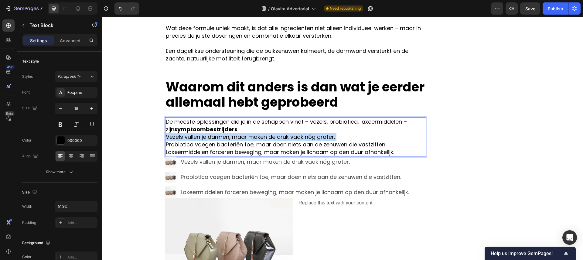
click at [273, 140] on p "Vezels vullen je darmen, maar maken de druk vaak nóg groter." at bounding box center [296, 137] width 260 height 8
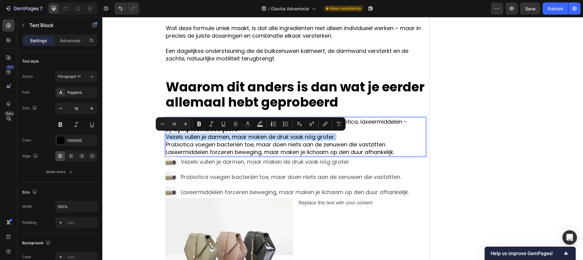
drag, startPoint x: 334, startPoint y: 138, endPoint x: 351, endPoint y: 148, distance: 19.7
click at [334, 138] on p "Vezels vullen je darmen, maar maken de druk vaak nóg groter." at bounding box center [296, 137] width 260 height 8
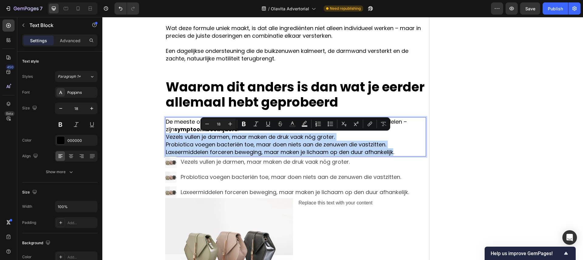
drag, startPoint x: 395, startPoint y: 150, endPoint x: 166, endPoint y: 137, distance: 230.0
click at [166, 137] on div "De meeste oplossingen die je in de schappen vindt – vezels, probiotica, laxeerm…" at bounding box center [295, 136] width 261 height 39
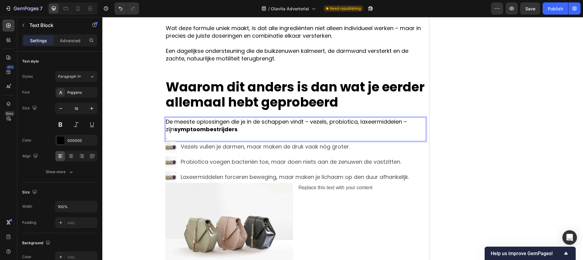
click at [189, 135] on p "." at bounding box center [296, 137] width 260 height 8
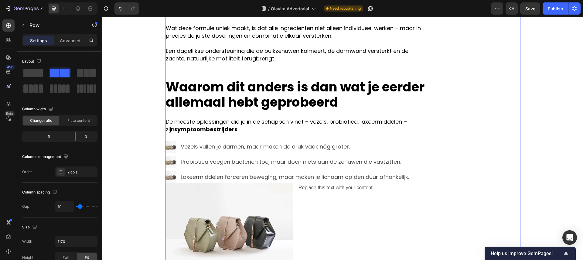
click at [173, 148] on img at bounding box center [171, 147] width 12 height 12
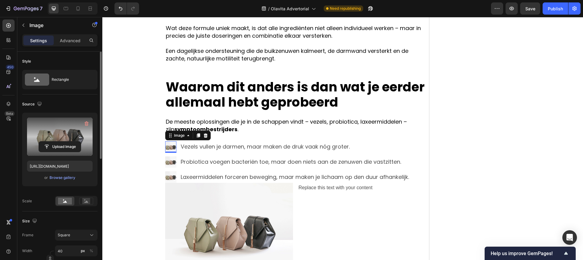
click at [70, 135] on label at bounding box center [60, 137] width 66 height 38
click at [70, 142] on input "file" at bounding box center [60, 147] width 42 height 10
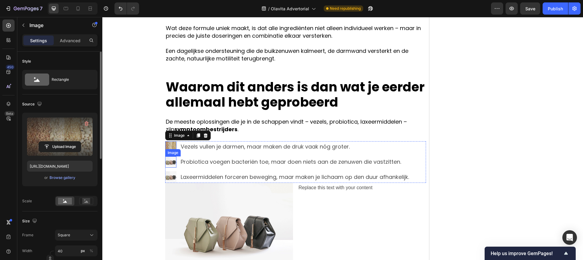
type input "https://cdn.shopify.com/s/files/1/0935/4104/0505/files/gempages_585833384975008…"
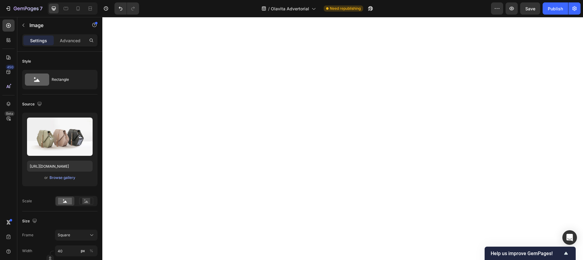
scroll to position [1, 0]
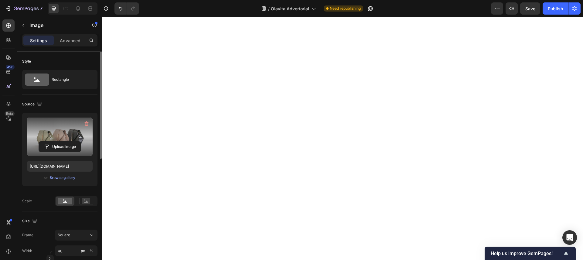
click at [62, 138] on label at bounding box center [60, 137] width 66 height 38
click at [62, 142] on input "file" at bounding box center [60, 147] width 42 height 10
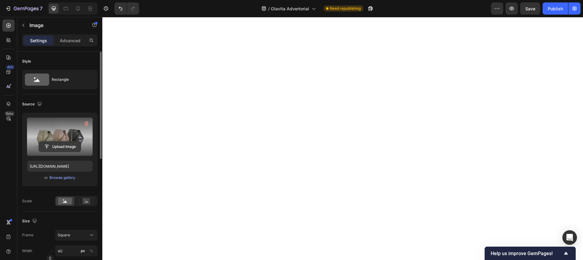
click at [77, 143] on input "file" at bounding box center [60, 147] width 42 height 10
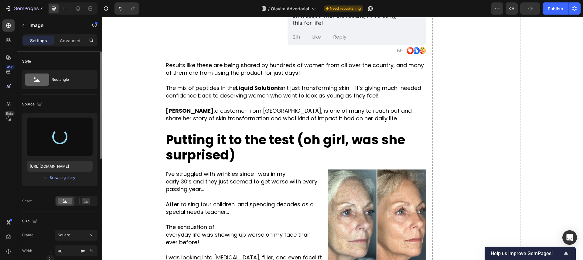
scroll to position [1414, 0]
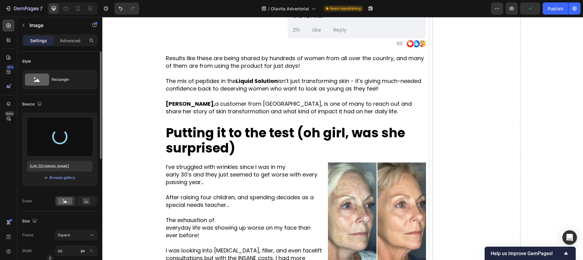
type input "[URL][DOMAIN_NAME]"
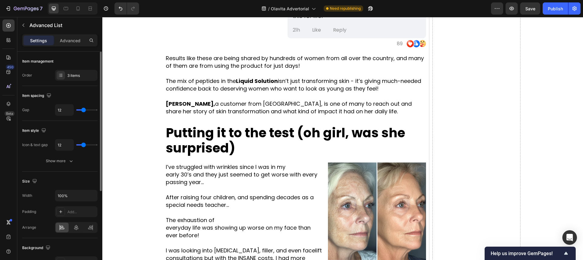
drag, startPoint x: 413, startPoint y: 119, endPoint x: 418, endPoint y: 122, distance: 6.0
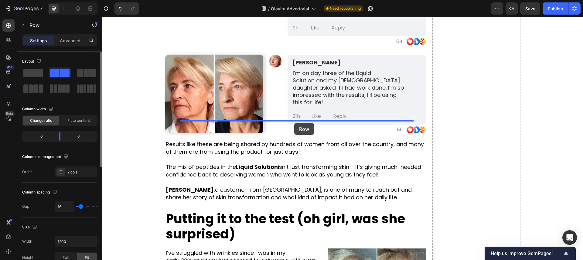
drag, startPoint x: 295, startPoint y: 132, endPoint x: 294, endPoint y: 123, distance: 8.5
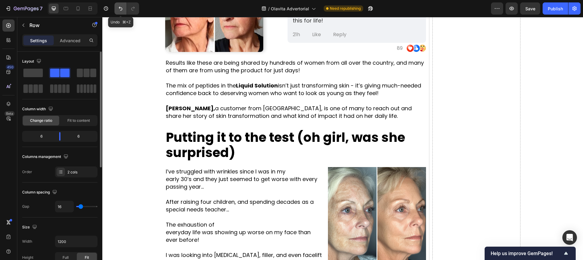
click at [118, 4] on button "Undo/Redo" at bounding box center [121, 8] width 12 height 12
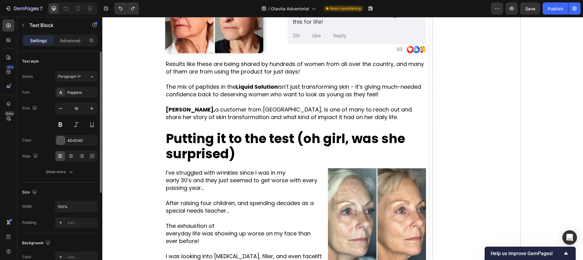
drag, startPoint x: 293, startPoint y: 131, endPoint x: 292, endPoint y: 136, distance: 5.2
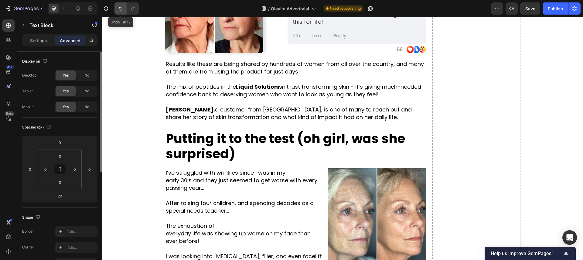
click at [122, 9] on icon "Undo/Redo" at bounding box center [121, 8] width 6 height 6
click at [125, 10] on button "Undo/Redo" at bounding box center [121, 8] width 12 height 12
click at [124, 9] on button "Undo/Redo" at bounding box center [121, 8] width 12 height 12
click at [122, 8] on icon "Undo/Redo" at bounding box center [121, 9] width 4 height 4
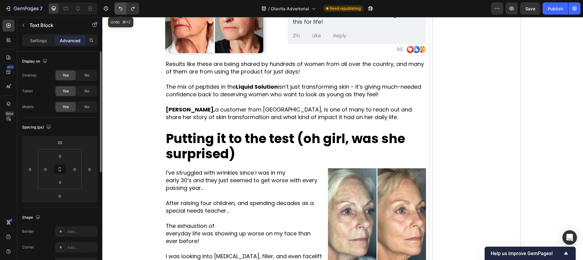
click at [120, 9] on icon "Undo/Redo" at bounding box center [121, 8] width 6 height 6
click at [119, 7] on icon "Undo/Redo" at bounding box center [121, 8] width 6 height 6
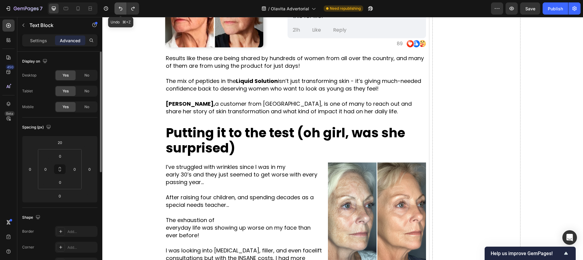
click at [119, 8] on icon "Undo/Redo" at bounding box center [121, 9] width 4 height 4
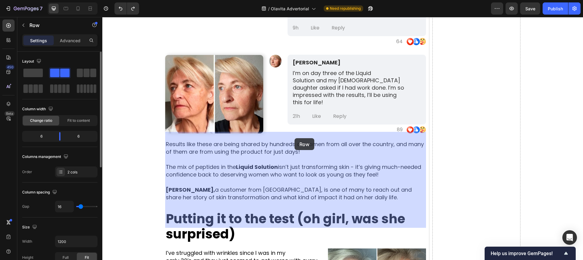
drag, startPoint x: 294, startPoint y: 132, endPoint x: 295, endPoint y: 139, distance: 7.0
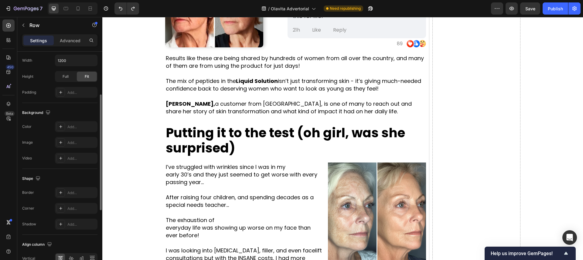
scroll to position [214, 0]
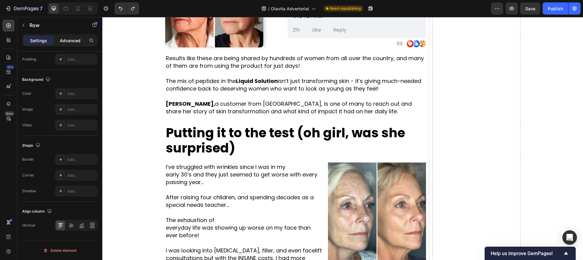
click at [68, 42] on p "Advanced" at bounding box center [70, 40] width 21 height 6
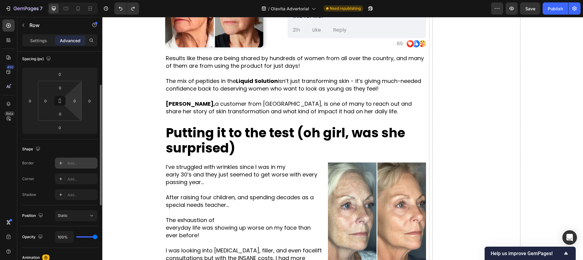
scroll to position [65, 0]
click at [60, 89] on input "0" at bounding box center [60, 90] width 12 height 9
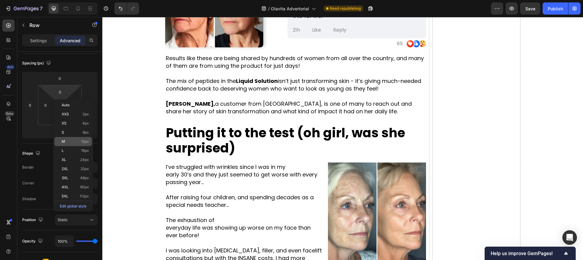
click at [70, 143] on p "M 12px" at bounding box center [75, 141] width 27 height 4
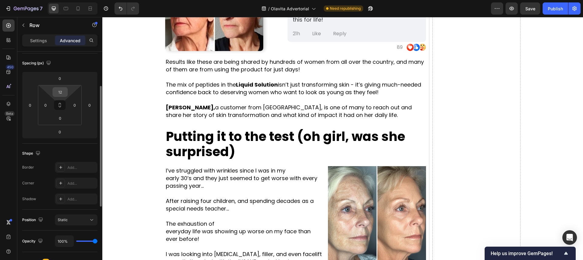
click at [60, 93] on input "12" at bounding box center [60, 91] width 12 height 9
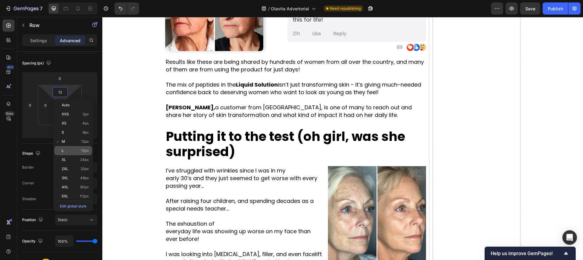
click at [73, 151] on p "L 16px" at bounding box center [75, 151] width 27 height 4
type input "16"
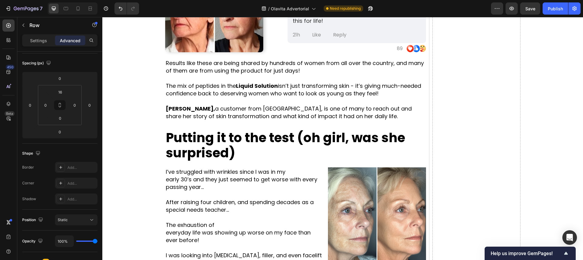
drag, startPoint x: 74, startPoint y: 10, endPoint x: 104, endPoint y: 18, distance: 31.5
click at [74, 10] on div at bounding box center [78, 9] width 10 height 10
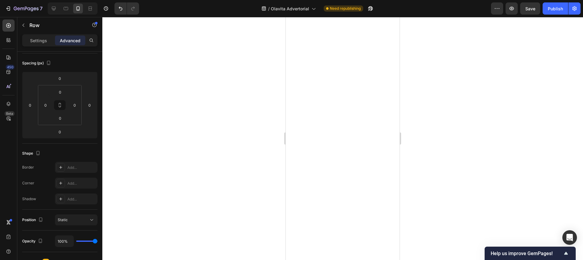
scroll to position [1922, 0]
drag, startPoint x: 312, startPoint y: 86, endPoint x: 317, endPoint y: 82, distance: 6.7
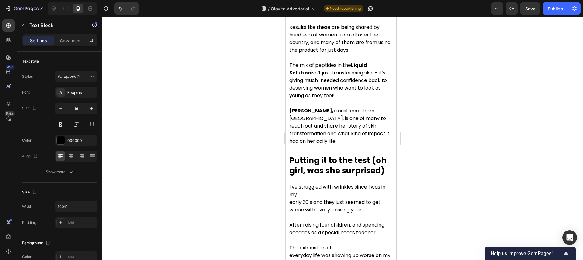
scroll to position [2018, 0]
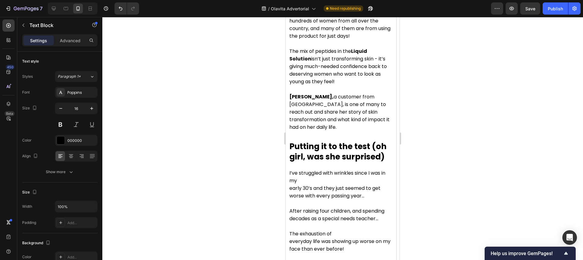
click at [90, 106] on icon "button" at bounding box center [92, 108] width 6 height 6
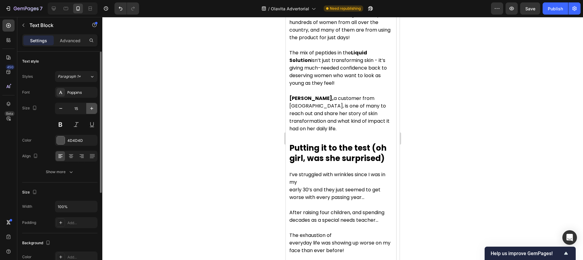
click at [87, 110] on button "button" at bounding box center [91, 108] width 11 height 11
type input "16"
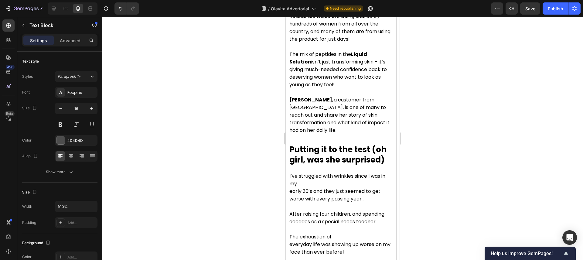
click at [60, 111] on icon "button" at bounding box center [61, 108] width 6 height 6
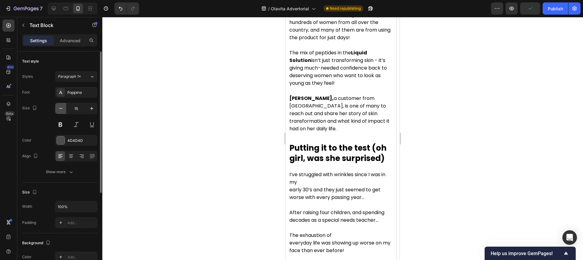
click at [60, 111] on icon "button" at bounding box center [61, 108] width 6 height 6
type input "14"
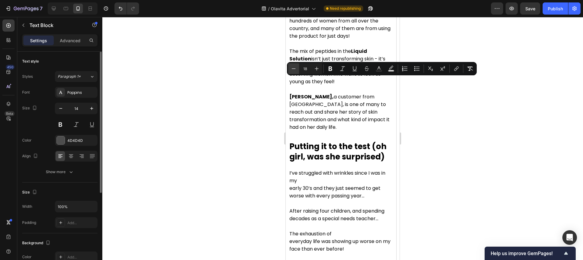
click at [295, 69] on icon "Editor contextual toolbar" at bounding box center [294, 69] width 6 height 6
type input "14"
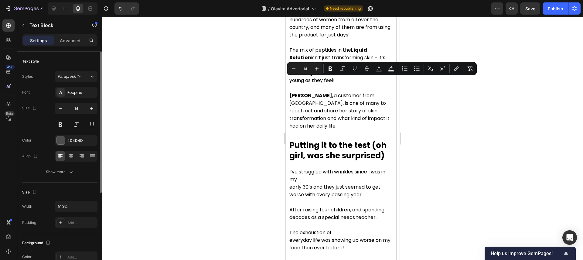
click at [248, 79] on div at bounding box center [342, 138] width 481 height 243
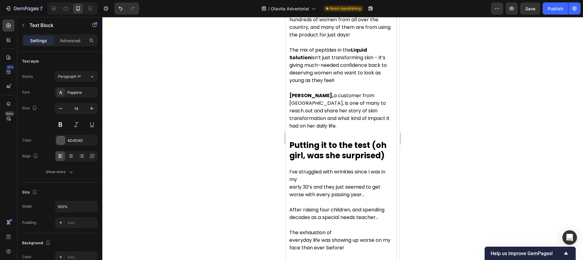
click at [92, 106] on icon "button" at bounding box center [92, 108] width 6 height 6
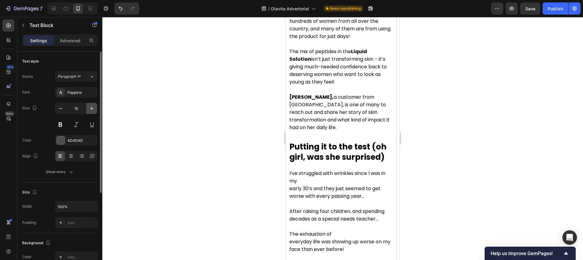
click at [92, 106] on icon "button" at bounding box center [92, 108] width 6 height 6
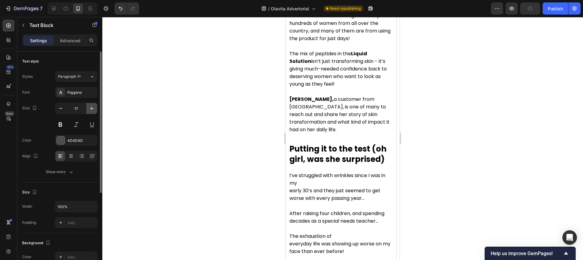
click at [92, 106] on icon "button" at bounding box center [92, 108] width 6 height 6
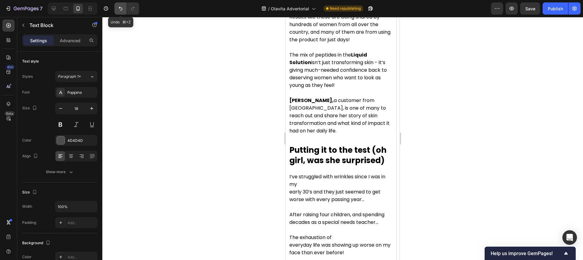
click at [123, 9] on icon "Undo/Redo" at bounding box center [121, 8] width 6 height 6
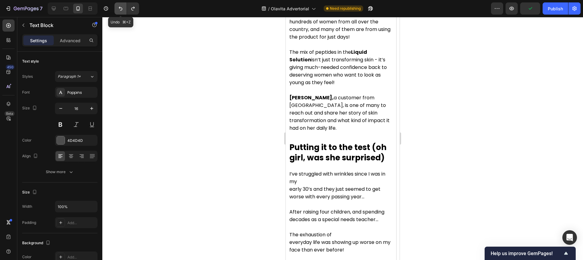
click at [123, 9] on icon "Undo/Redo" at bounding box center [121, 8] width 6 height 6
type input "14"
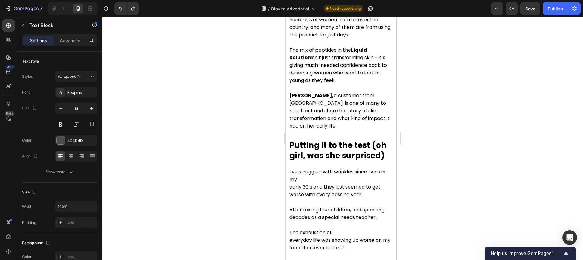
click at [263, 82] on div at bounding box center [342, 138] width 481 height 243
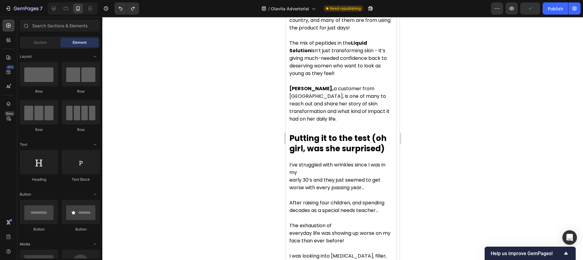
scroll to position [2027, 0]
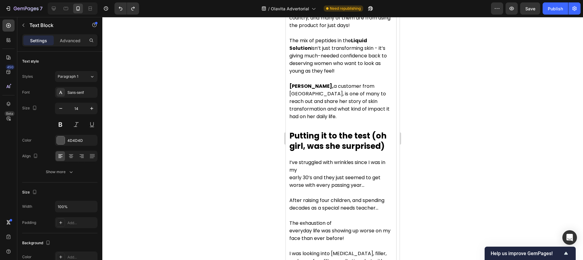
drag, startPoint x: 295, startPoint y: 215, endPoint x: 296, endPoint y: 137, distance: 78.4
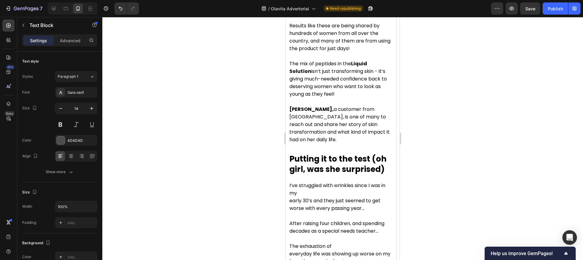
click at [450, 154] on div at bounding box center [342, 138] width 481 height 243
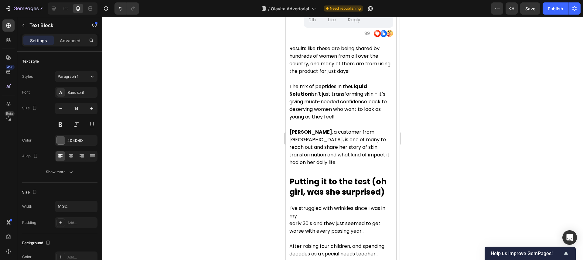
click at [421, 156] on div at bounding box center [342, 138] width 481 height 243
click at [262, 159] on div at bounding box center [342, 138] width 481 height 243
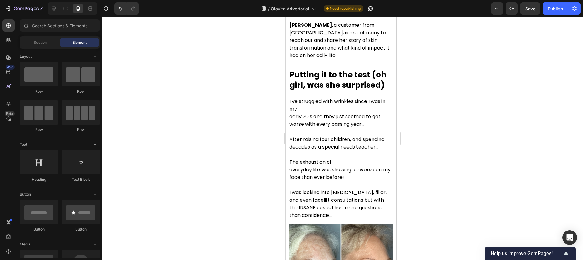
scroll to position [2135, 0]
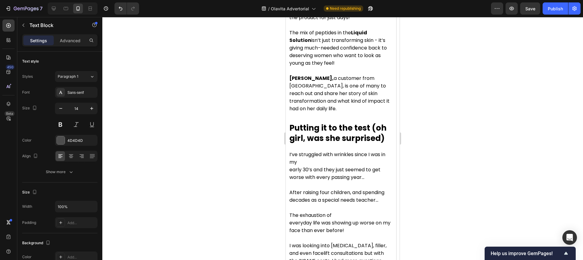
drag, startPoint x: 299, startPoint y: 59, endPoint x: 296, endPoint y: 64, distance: 6.1
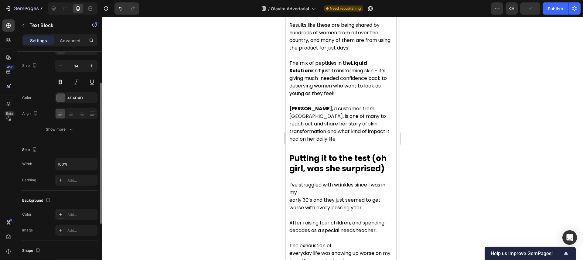
scroll to position [45, 0]
click at [73, 123] on button "Show more" at bounding box center [59, 126] width 75 height 11
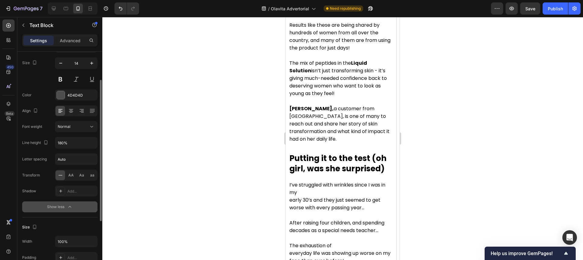
click at [68, 208] on icon "button" at bounding box center [70, 207] width 6 height 6
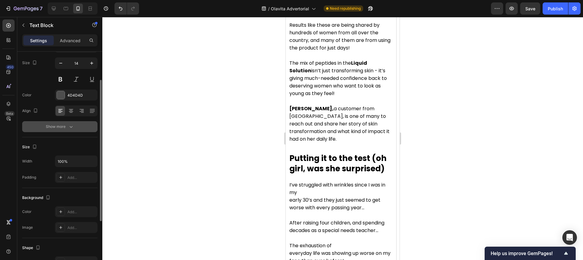
scroll to position [0, 0]
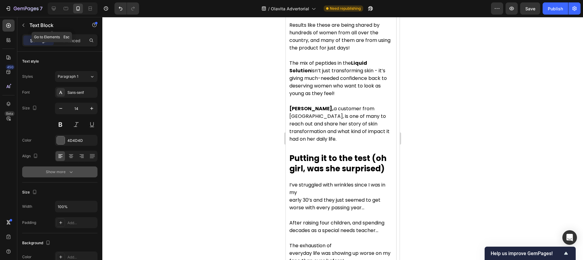
click at [28, 22] on button "button" at bounding box center [24, 25] width 10 height 10
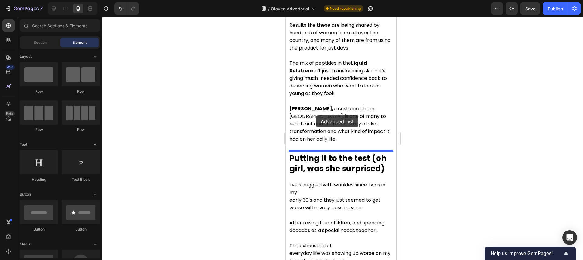
drag, startPoint x: 356, startPoint y: 103, endPoint x: 316, endPoint y: 116, distance: 41.8
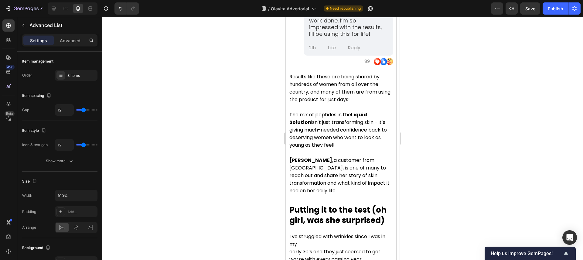
click at [122, 5] on icon "Undo/Redo" at bounding box center [121, 8] width 6 height 6
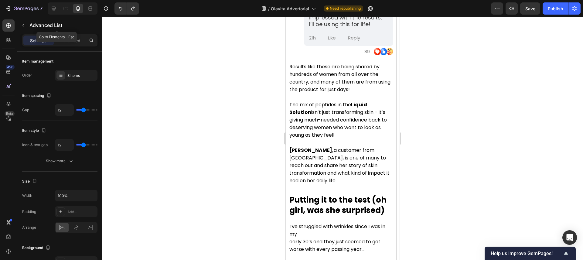
click at [21, 21] on button "button" at bounding box center [24, 25] width 10 height 10
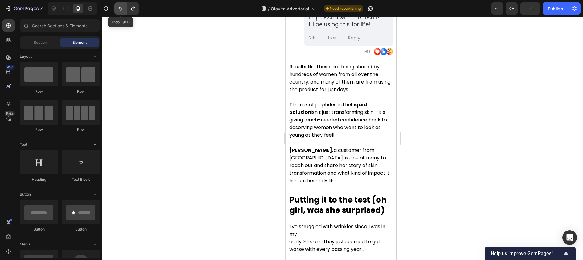
click at [125, 9] on button "Undo/Redo" at bounding box center [121, 8] width 12 height 12
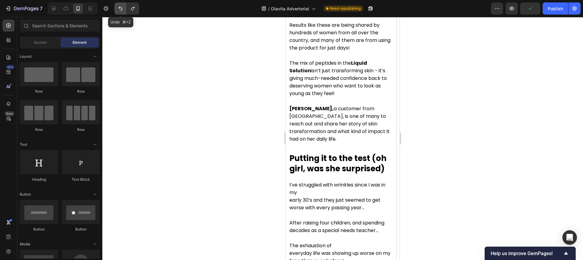
click at [125, 9] on button "Undo/Redo" at bounding box center [121, 8] width 12 height 12
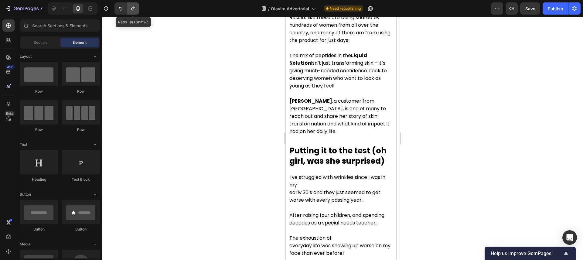
click at [132, 8] on icon "Undo/Redo" at bounding box center [132, 9] width 3 height 4
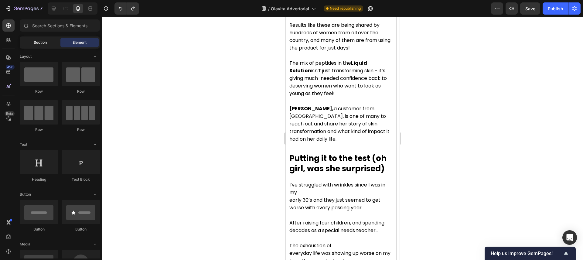
click at [47, 39] on div "Section" at bounding box center [40, 43] width 38 height 10
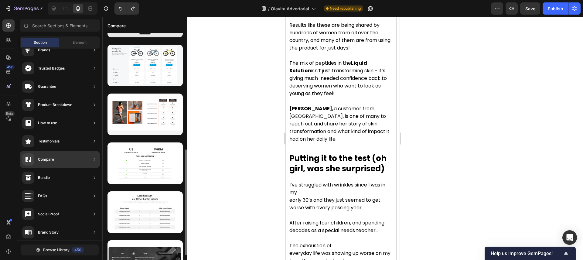
scroll to position [240, 0]
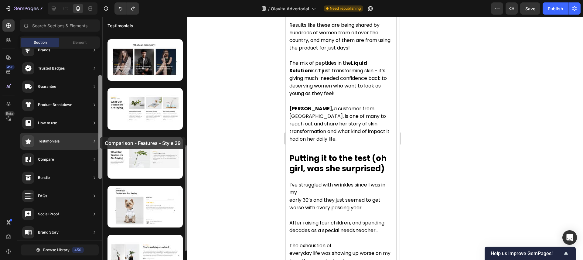
drag, startPoint x: 146, startPoint y: 156, endPoint x: 100, endPoint y: 137, distance: 50.0
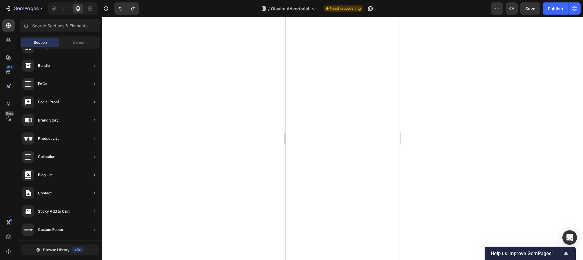
scroll to position [2109, 0]
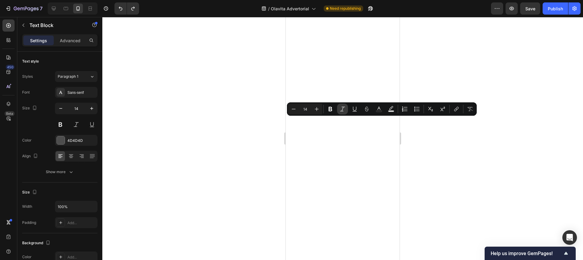
click at [341, 108] on icon "Editor contextual toolbar" at bounding box center [343, 109] width 6 height 6
click at [340, 109] on icon "Editor contextual toolbar" at bounding box center [343, 109] width 6 height 6
click at [377, 109] on icon "Editor contextual toolbar" at bounding box center [379, 109] width 6 height 6
type input "4D4D4D"
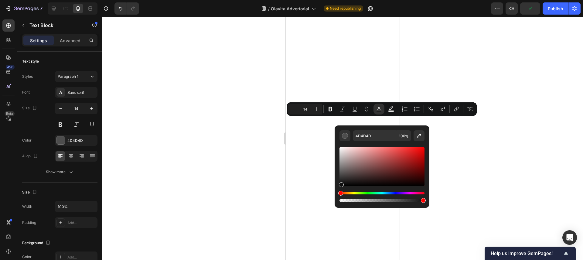
drag, startPoint x: 341, startPoint y: 175, endPoint x: 341, endPoint y: 184, distance: 9.1
click at [341, 184] on div "Editor contextual toolbar" at bounding box center [341, 184] width 5 height 5
type input "0C0C0C"
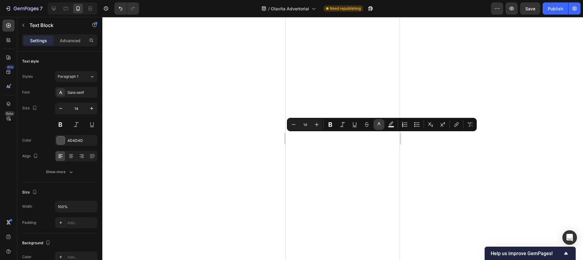
click at [377, 123] on icon "Editor contextual toolbar" at bounding box center [379, 125] width 6 height 6
type input "4D4D4D"
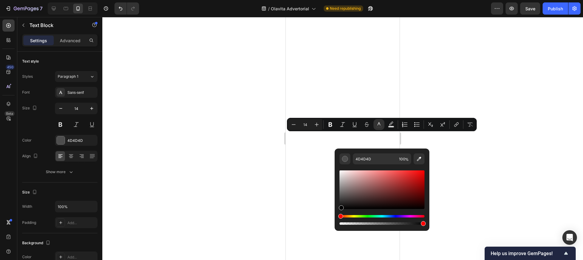
drag, startPoint x: 342, startPoint y: 200, endPoint x: 341, endPoint y: 208, distance: 8.6
click at [341, 209] on div "Editor contextual toolbar" at bounding box center [382, 189] width 85 height 39
type input "000000"
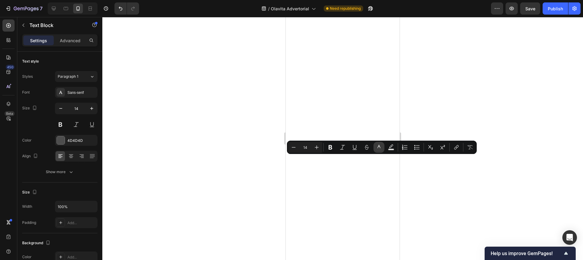
click at [376, 147] on icon "Editor contextual toolbar" at bounding box center [379, 147] width 6 height 6
type input "4D4D4D"
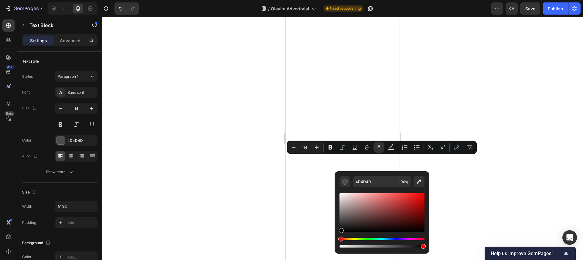
drag, startPoint x: 341, startPoint y: 221, endPoint x: 335, endPoint y: 230, distance: 11.0
click at [341, 233] on div "Editor contextual toolbar" at bounding box center [341, 230] width 5 height 5
type input "000000"
click at [272, 197] on div at bounding box center [342, 138] width 481 height 243
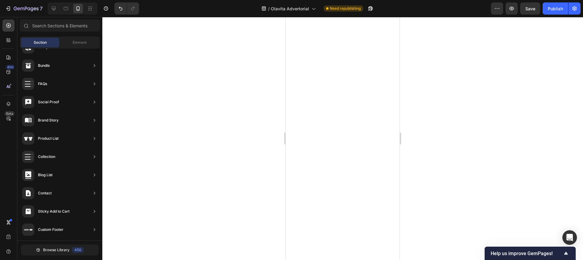
scroll to position [1850, 0]
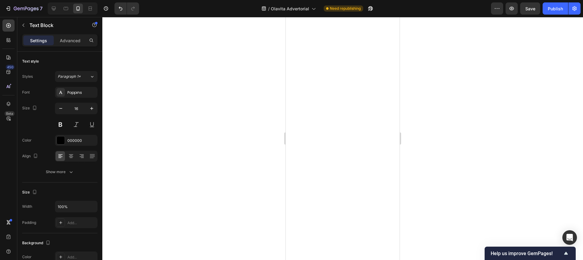
drag, startPoint x: 294, startPoint y: 33, endPoint x: 313, endPoint y: 142, distance: 110.4
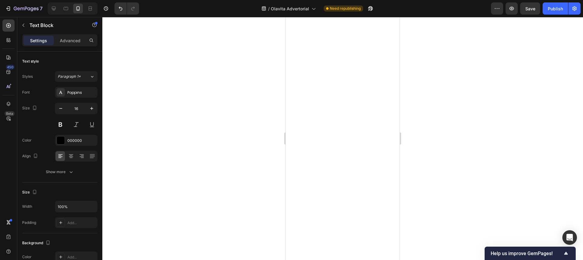
scroll to position [2147, 0]
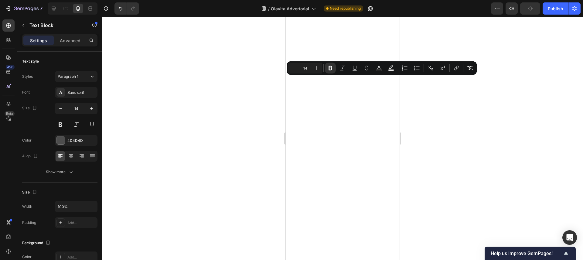
drag, startPoint x: 360, startPoint y: 174, endPoint x: 363, endPoint y: 176, distance: 4.0
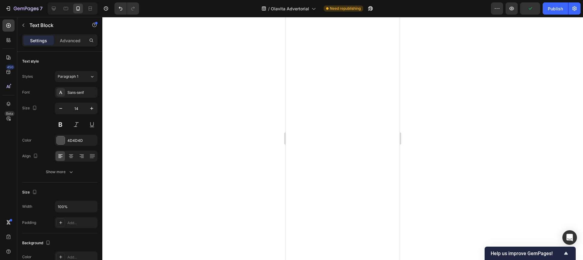
scroll to position [2238, 0]
drag, startPoint x: 373, startPoint y: 186, endPoint x: 287, endPoint y: 81, distance: 136.0
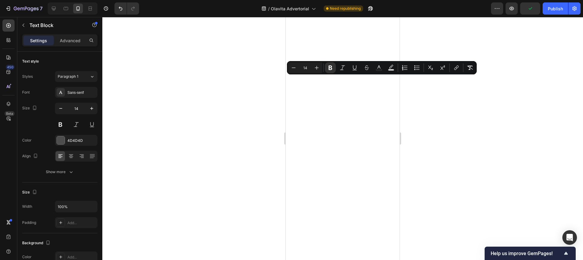
copy div "NeuroGut Reset werkt totaal anders. Het richt zich niet op het gevolg , maar op…"
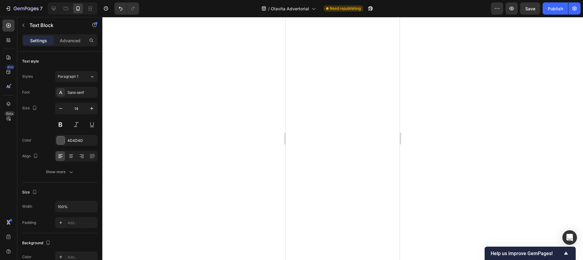
click at [276, 79] on div at bounding box center [342, 138] width 481 height 243
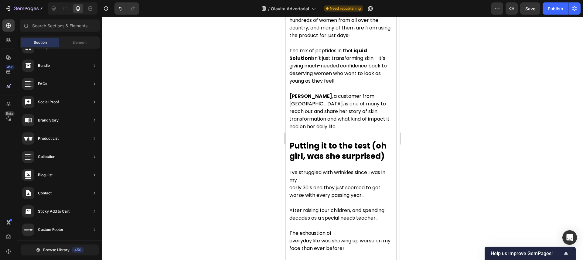
scroll to position [2174, 0]
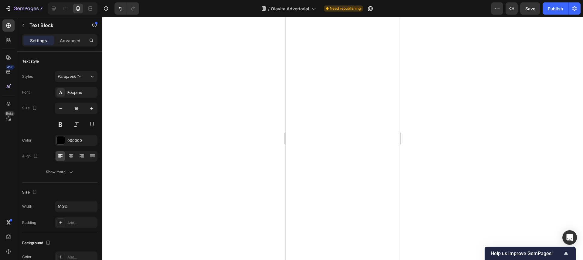
scroll to position [2076, 0]
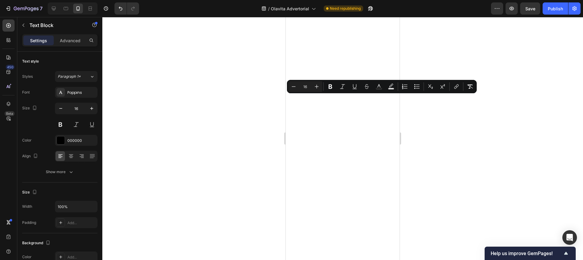
drag, startPoint x: 335, startPoint y: 116, endPoint x: 289, endPoint y: 100, distance: 48.4
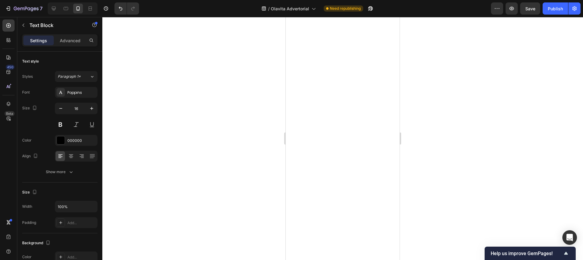
click at [410, 97] on div at bounding box center [342, 138] width 481 height 243
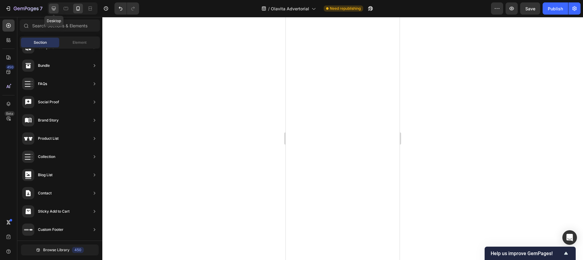
click at [51, 10] on icon at bounding box center [54, 8] width 6 height 6
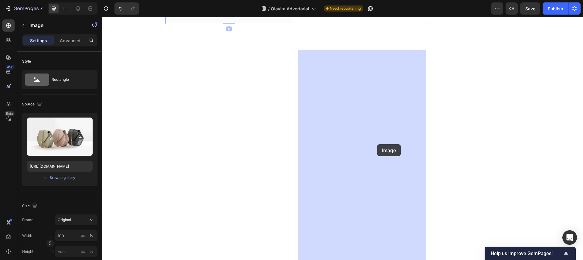
drag, startPoint x: 283, startPoint y: 213, endPoint x: 377, endPoint y: 144, distance: 116.1
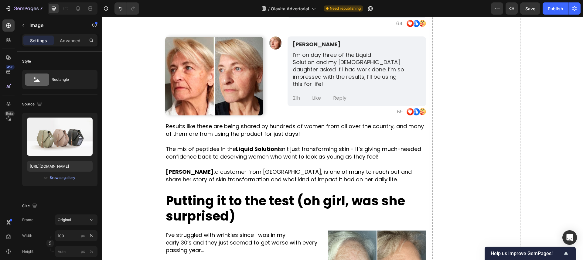
scroll to position [1472, 0]
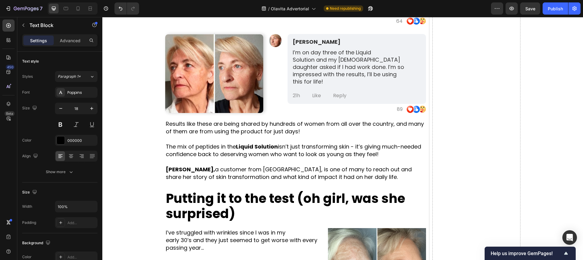
scroll to position [1470, 0]
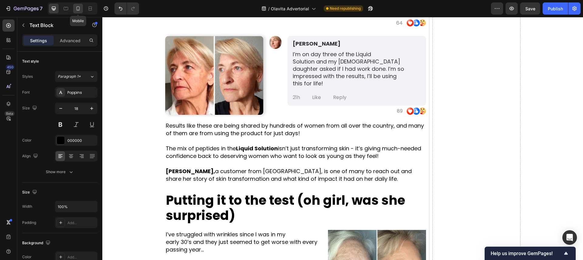
click at [78, 11] on icon at bounding box center [78, 8] width 6 height 6
type input "16"
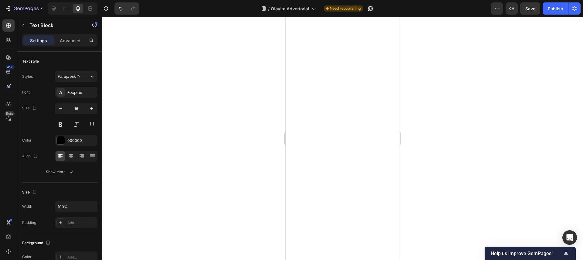
scroll to position [2098, 0]
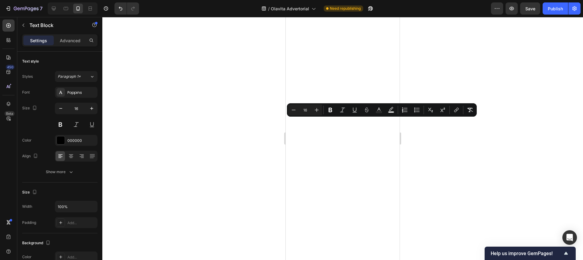
drag, startPoint x: 290, startPoint y: 121, endPoint x: 369, endPoint y: 195, distance: 108.3
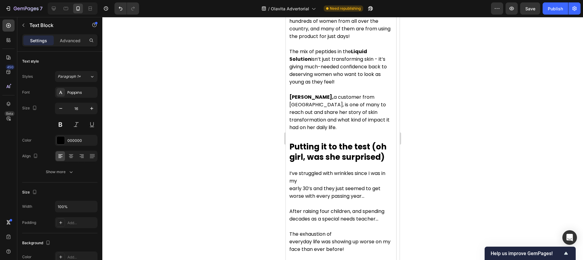
scroll to position [2062, 0]
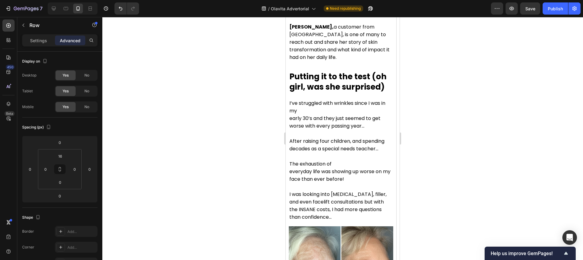
click at [48, 10] on div at bounding box center [73, 8] width 50 height 12
click at [50, 10] on div at bounding box center [54, 9] width 10 height 10
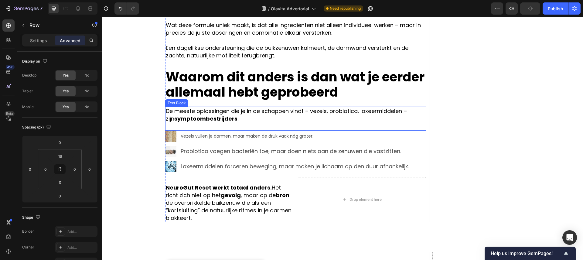
scroll to position [1361, 0]
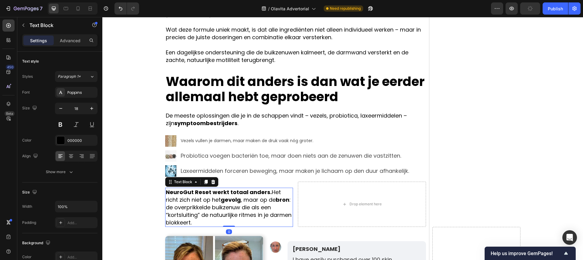
click at [276, 199] on strong "bron" at bounding box center [283, 200] width 14 height 8
click at [266, 195] on strong "NeuroGut Reset werkt totaal anders." at bounding box center [219, 192] width 106 height 8
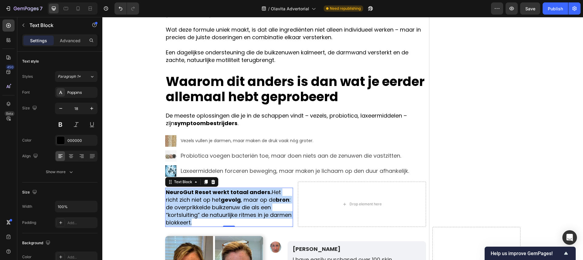
click at [266, 195] on strong "NeuroGut Reset werkt totaal anders." at bounding box center [219, 192] width 106 height 8
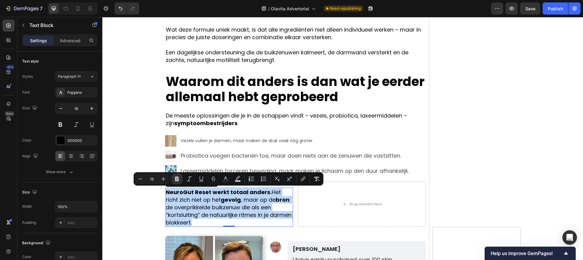
copy p "NeuroGut Reset werkt totaal anders. Het richt zich niet op het gevolg , maar op…"
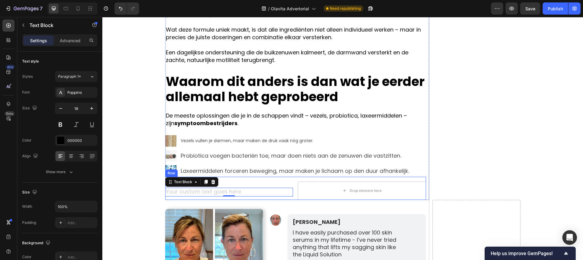
click at [243, 183] on div "Text Block 0" at bounding box center [229, 191] width 128 height 18
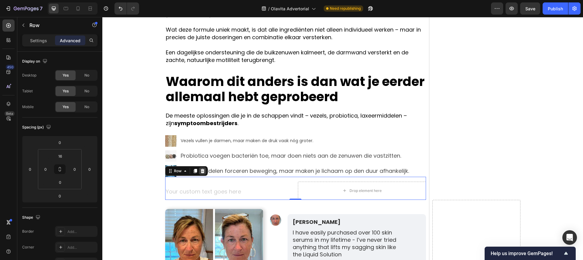
click at [204, 170] on icon at bounding box center [202, 171] width 5 height 5
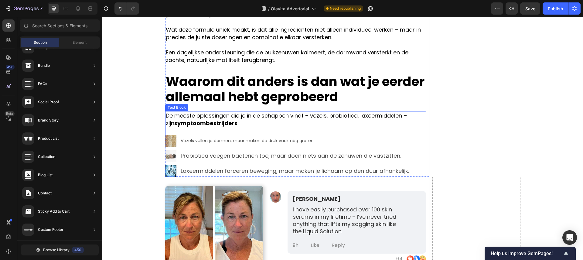
click at [303, 119] on p "De meeste oplossingen die je in de schappen vindt – vezels, probiotica, laxeerm…" at bounding box center [296, 119] width 260 height 15
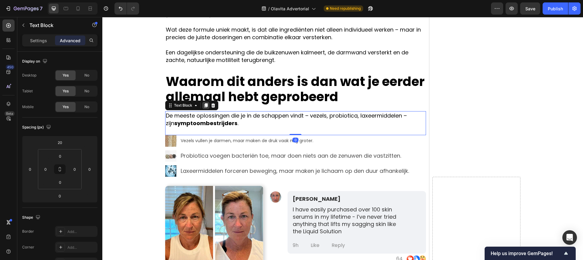
click at [206, 107] on icon at bounding box center [205, 105] width 3 height 4
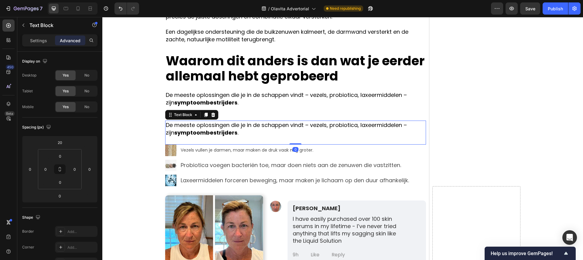
scroll to position [1397, 0]
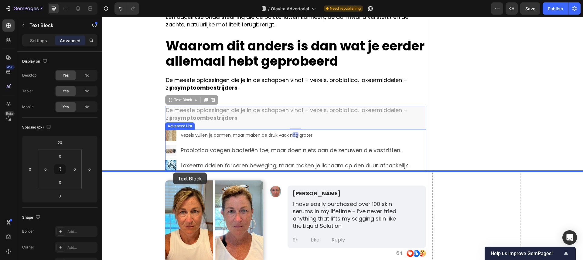
drag, startPoint x: 170, startPoint y: 98, endPoint x: 173, endPoint y: 173, distance: 74.2
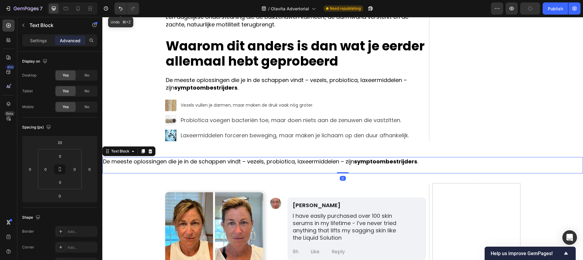
drag, startPoint x: 122, startPoint y: 4, endPoint x: 127, endPoint y: 16, distance: 13.2
click at [122, 4] on button "Undo/Redo" at bounding box center [121, 8] width 12 height 12
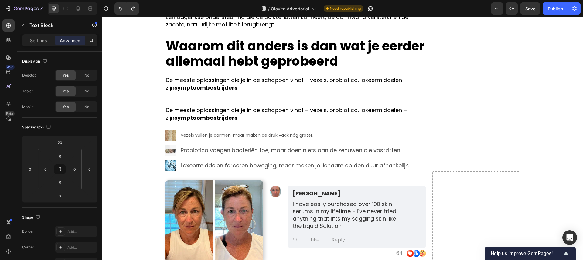
click at [172, 111] on p "De meeste oplossingen die je in de schappen vindt – vezels, probiotica, laxeerm…" at bounding box center [296, 113] width 260 height 15
drag, startPoint x: 188, startPoint y: 111, endPoint x: 192, endPoint y: 108, distance: 4.0
click at [189, 110] on p "De meeste oplossingen die je in de schappen vindt – vezels, probiotica, laxeerm…" at bounding box center [296, 113] width 260 height 15
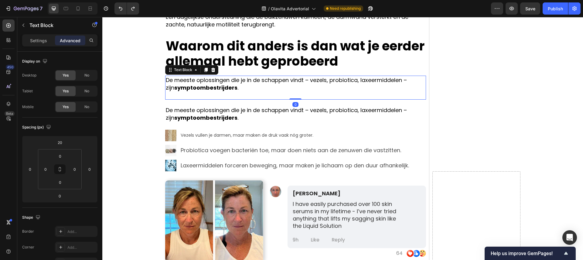
click at [214, 93] on p at bounding box center [296, 95] width 260 height 8
click at [225, 111] on p "De meeste oplossingen die je in de schappen vindt – vezels, probiotica, laxeerm…" at bounding box center [296, 113] width 260 height 15
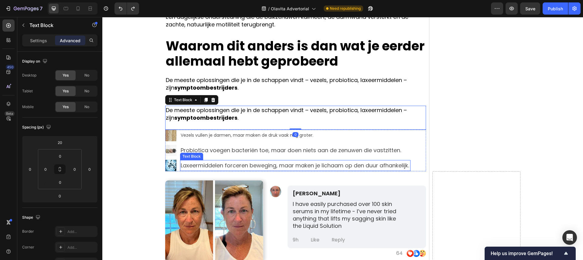
drag, startPoint x: 204, startPoint y: 101, endPoint x: 209, endPoint y: 165, distance: 63.4
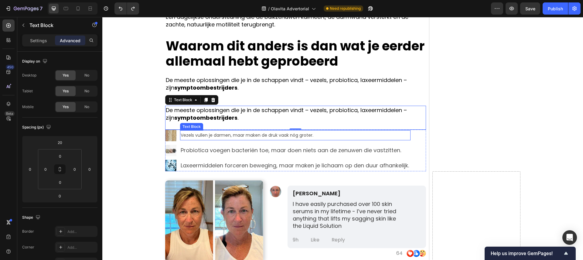
drag, startPoint x: 204, startPoint y: 99, endPoint x: 230, endPoint y: 128, distance: 38.6
click at [230, 129] on div "De meeste oplossingen die je in de schappen vindt – vezels, probiotica, laxeerm…" at bounding box center [295, 118] width 261 height 24
drag, startPoint x: 211, startPoint y: 112, endPoint x: 205, endPoint y: 109, distance: 6.0
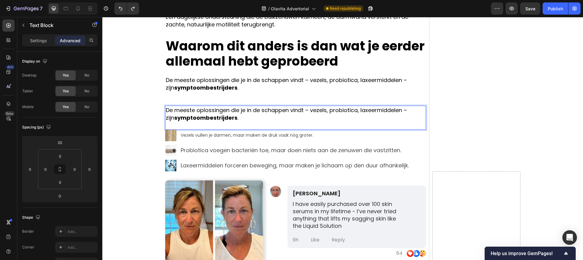
drag, startPoint x: 187, startPoint y: 108, endPoint x: 182, endPoint y: 108, distance: 4.9
click at [186, 108] on p "De meeste oplossingen die je in de schappen vindt – vezels, probiotica, laxeerm…" at bounding box center [296, 113] width 260 height 15
click at [186, 99] on p at bounding box center [296, 95] width 260 height 8
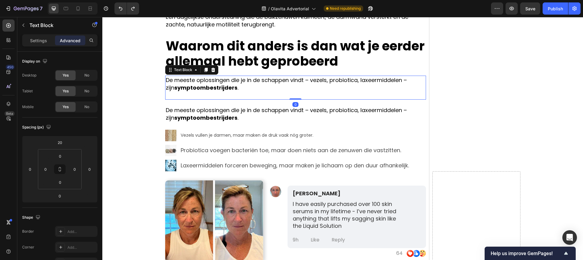
click at [191, 120] on strong "symptoombestrijders" at bounding box center [205, 118] width 63 height 8
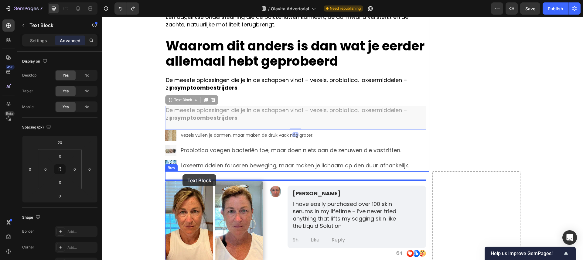
drag, startPoint x: 172, startPoint y: 101, endPoint x: 182, endPoint y: 174, distance: 74.6
type input "16"
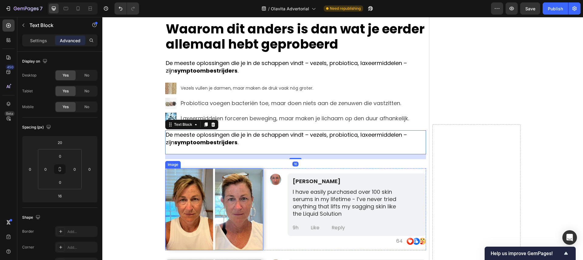
scroll to position [1416, 0]
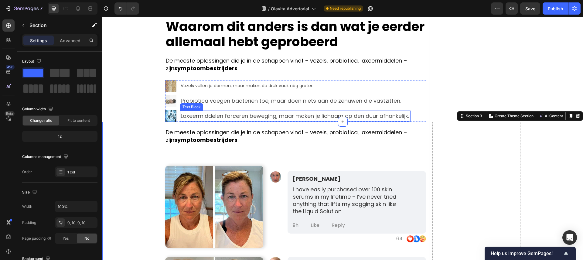
scroll to position [1398, 0]
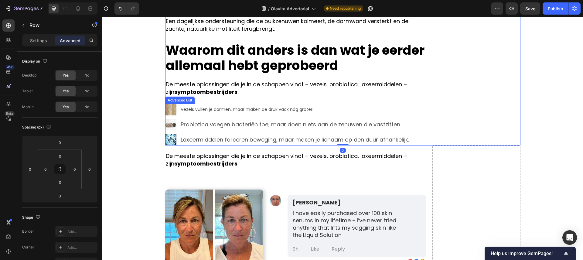
scroll to position [1395, 0]
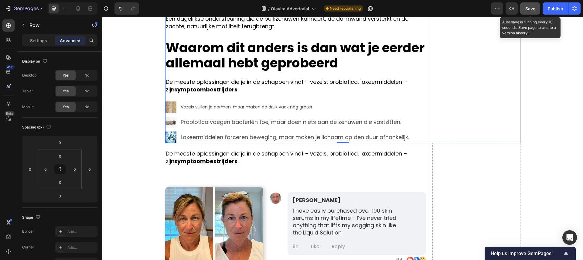
click at [529, 5] on div "Save" at bounding box center [531, 8] width 10 height 6
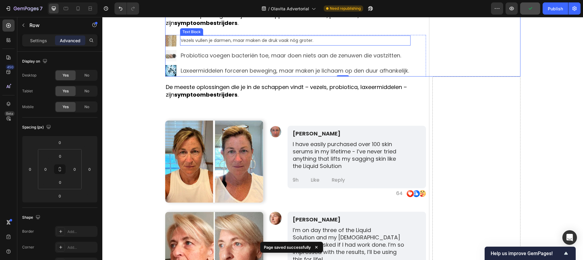
scroll to position [1462, 0]
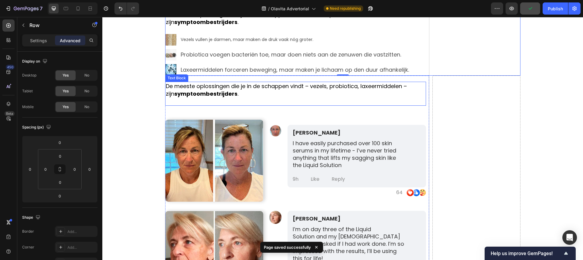
click at [304, 96] on p "De meeste oplossingen die je in de schappen vindt – vezels, probiotica, laxeerm…" at bounding box center [296, 89] width 260 height 15
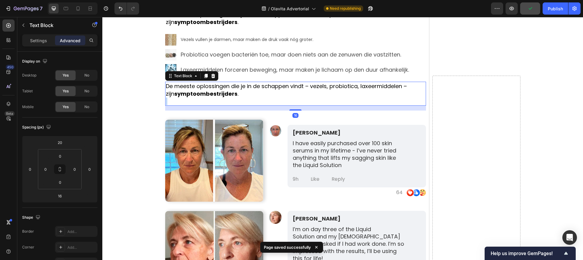
click at [304, 96] on p "De meeste oplossingen die je in de schappen vindt – vezels, probiotica, laxeerm…" at bounding box center [296, 89] width 260 height 15
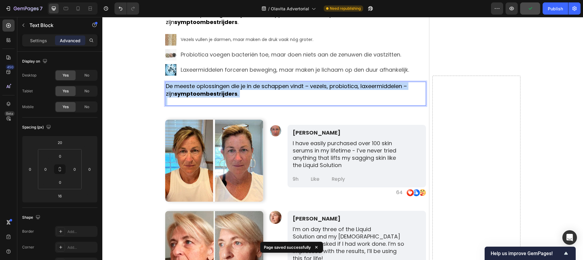
click at [304, 96] on p "De meeste oplossingen die je in de schappen vindt – vezels, probiotica, laxeerm…" at bounding box center [296, 89] width 260 height 15
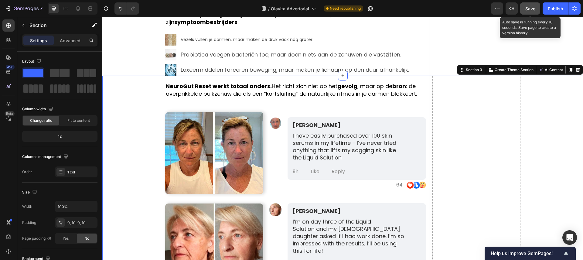
click at [531, 9] on span "Save" at bounding box center [531, 8] width 10 height 5
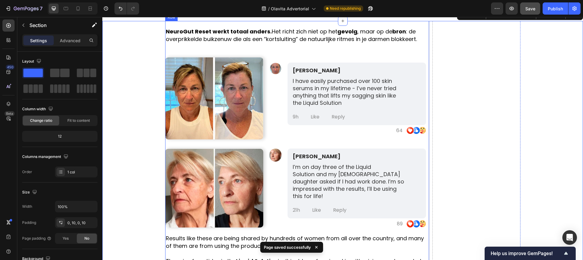
scroll to position [1525, 0]
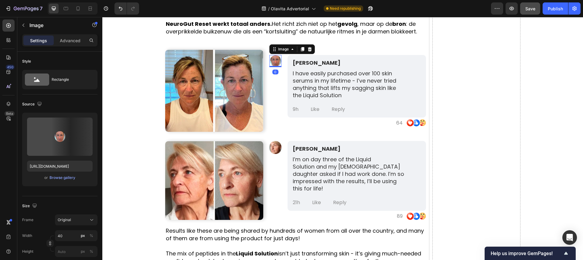
click at [275, 62] on img at bounding box center [275, 61] width 12 height 12
click at [312, 50] on div at bounding box center [309, 49] width 7 height 7
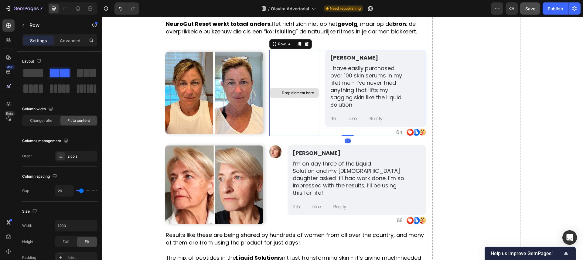
click at [302, 69] on div "Drop element here" at bounding box center [294, 93] width 50 height 87
click at [352, 65] on p "I have easily purchased over 100 skin serums in my lifetime - I’ve never tried …" at bounding box center [368, 87] width 75 height 44
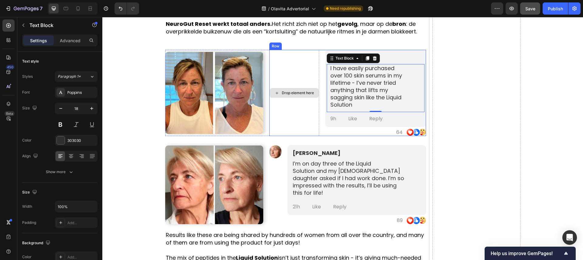
click at [317, 64] on div "Drop element here" at bounding box center [294, 93] width 50 height 87
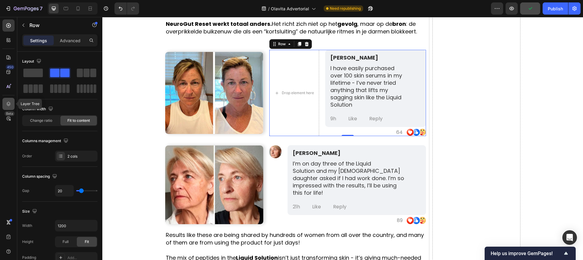
click at [7, 103] on icon at bounding box center [9, 104] width 4 height 4
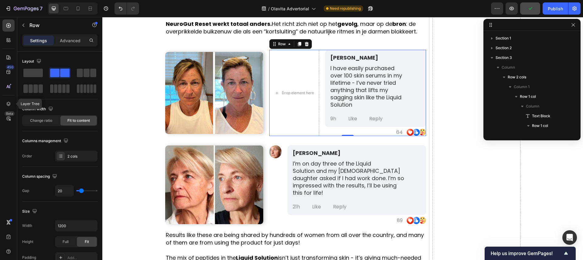
scroll to position [105, 0]
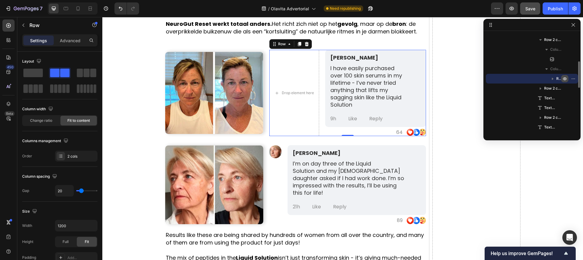
click at [563, 80] on icon "button" at bounding box center [565, 78] width 5 height 5
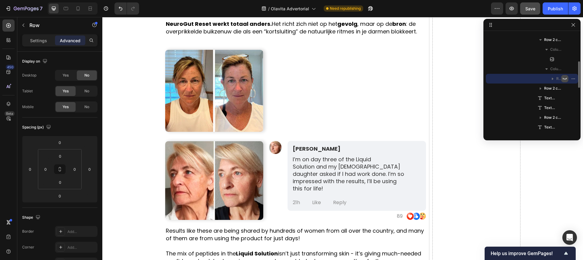
click at [563, 80] on icon "button" at bounding box center [565, 78] width 5 height 5
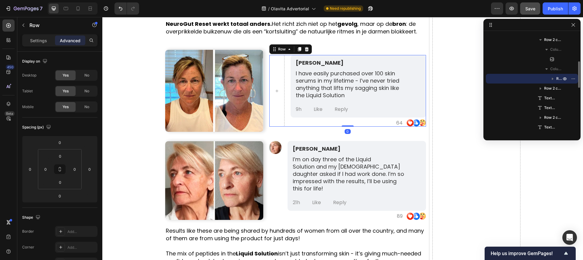
click at [553, 80] on icon "button" at bounding box center [553, 79] width 6 height 6
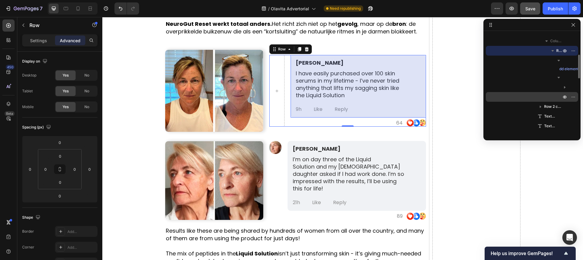
scroll to position [134, 0]
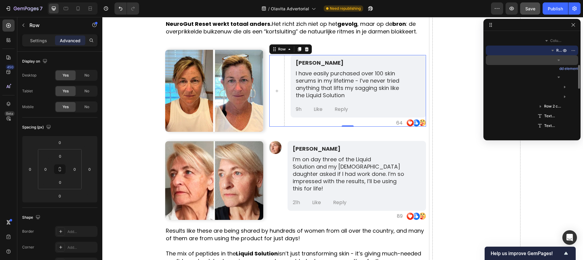
click at [561, 61] on icon "button" at bounding box center [559, 60] width 6 height 6
drag, startPoint x: 574, startPoint y: 23, endPoint x: 394, endPoint y: 37, distance: 180.4
click at [574, 23] on icon "button" at bounding box center [573, 24] width 5 height 5
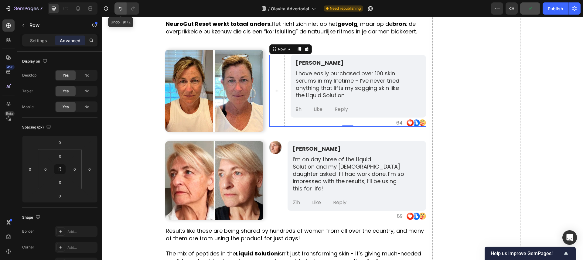
click at [120, 8] on icon "Undo/Redo" at bounding box center [121, 8] width 6 height 6
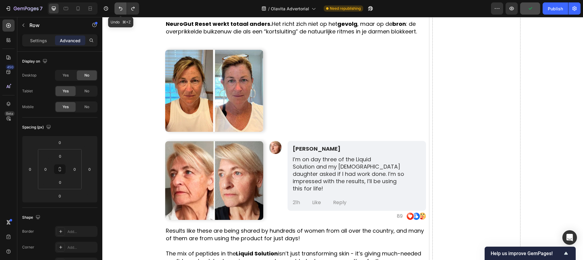
click at [120, 8] on icon "Undo/Redo" at bounding box center [121, 8] width 6 height 6
click at [120, 7] on icon "Undo/Redo" at bounding box center [121, 8] width 6 height 6
click at [120, 10] on icon "Undo/Redo" at bounding box center [121, 8] width 6 height 6
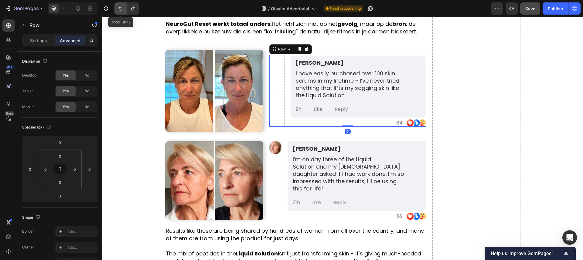
click at [124, 9] on button "Undo/Redo" at bounding box center [121, 8] width 12 height 12
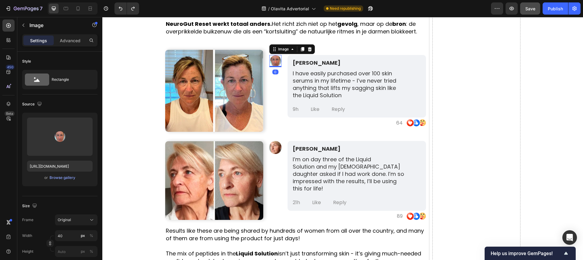
click at [276, 63] on img at bounding box center [275, 61] width 12 height 12
click at [281, 48] on div "Image" at bounding box center [283, 48] width 13 height 5
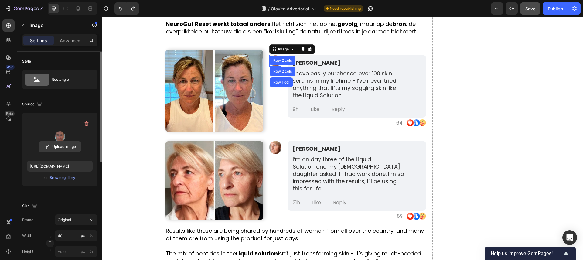
click at [57, 148] on input "file" at bounding box center [60, 147] width 42 height 10
click at [65, 179] on div "Browse gallery" at bounding box center [63, 177] width 26 height 5
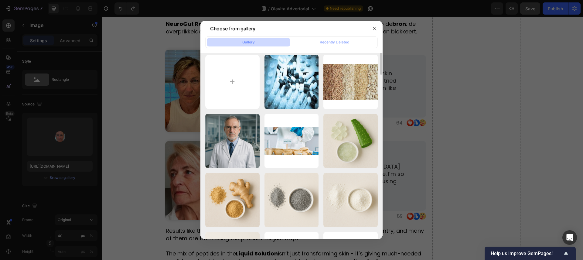
scroll to position [0, 0]
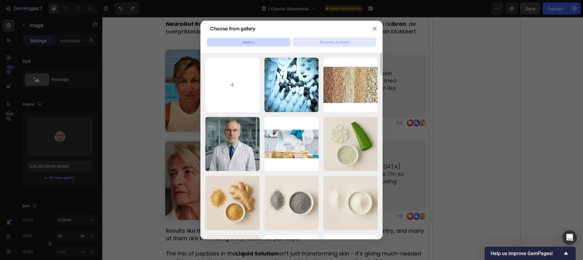
click at [332, 41] on div "Recently Deleted" at bounding box center [334, 41] width 29 height 5
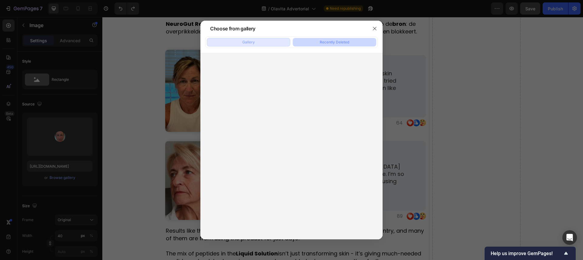
click at [270, 41] on button "Gallery" at bounding box center [249, 42] width 84 height 9
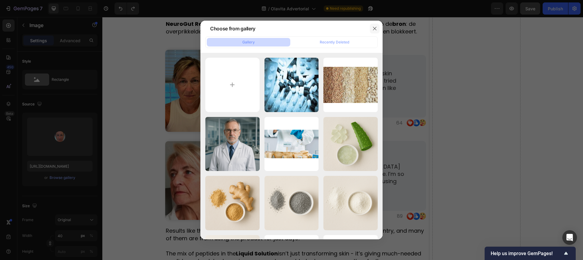
click at [372, 29] on button "button" at bounding box center [375, 29] width 10 height 10
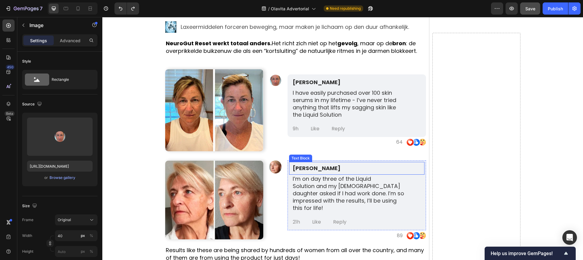
scroll to position [1507, 0]
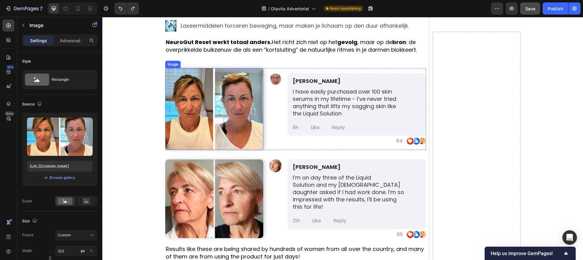
click at [232, 116] on img at bounding box center [214, 109] width 98 height 82
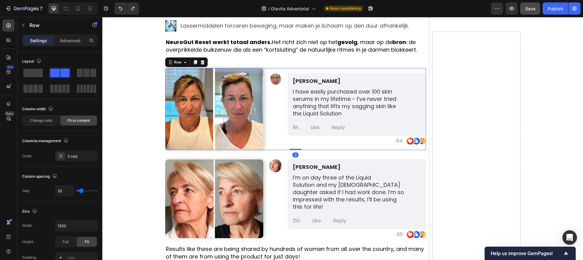
click at [269, 70] on div "Image Jenna F. Text Block I have easily purchased over 100 skin serums in my li…" at bounding box center [347, 109] width 157 height 82
click at [204, 63] on icon at bounding box center [202, 62] width 5 height 5
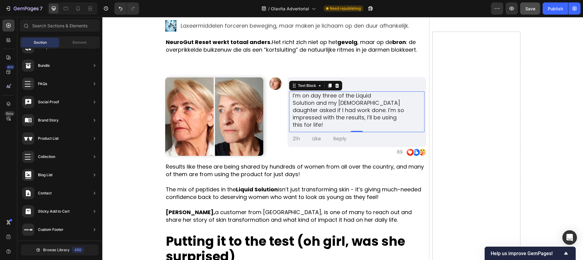
click at [323, 108] on span "I’m on day three of the Liquid Solution and my 30-year-old daughter asked if I …" at bounding box center [348, 110] width 111 height 37
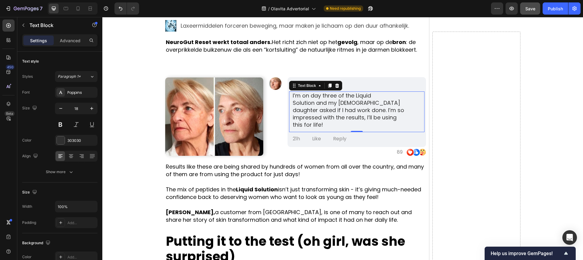
click at [323, 108] on span "I’m on day three of the Liquid Solution and my 30-year-old daughter asked if I …" at bounding box center [348, 110] width 111 height 37
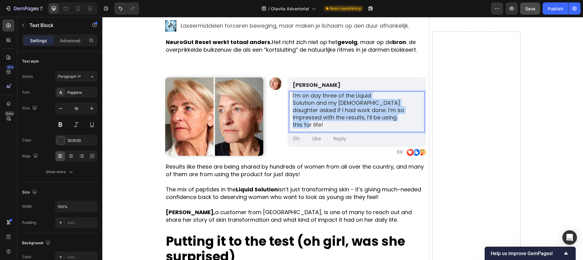
click at [323, 108] on span "I’m on day three of the Liquid Solution and my 30-year-old daughter asked if I …" at bounding box center [348, 110] width 111 height 37
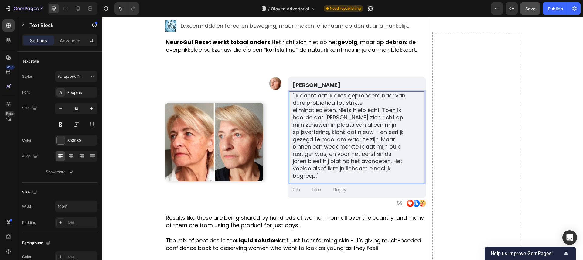
click at [294, 97] on span ""Ik dacht dat ik alles geprobeerd had: van dure probiotica tot strikte eliminat…" at bounding box center [349, 136] width 113 height 88
click at [322, 175] on p "Ik dacht dat ik alles geprobeerd had: van dure probiotica tot strikte eliminati…" at bounding box center [349, 135] width 113 height 87
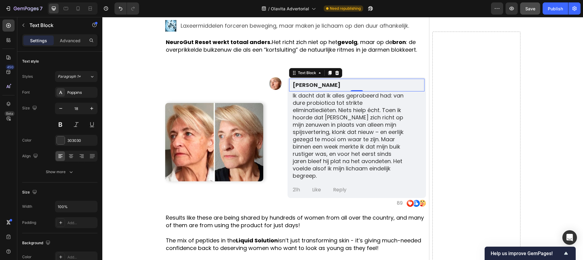
click at [308, 87] on strong "[PERSON_NAME]" at bounding box center [317, 85] width 48 height 8
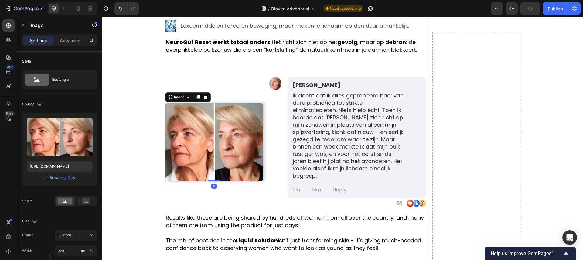
click at [246, 122] on img at bounding box center [214, 142] width 98 height 78
click at [204, 95] on icon at bounding box center [205, 97] width 5 height 5
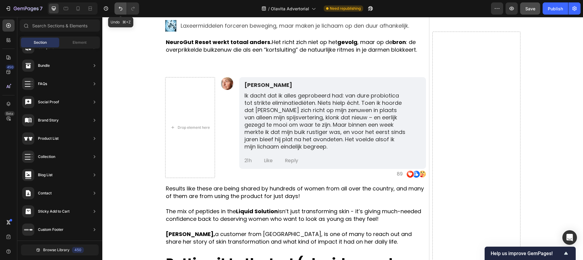
click at [122, 10] on icon "Undo/Redo" at bounding box center [121, 8] width 6 height 6
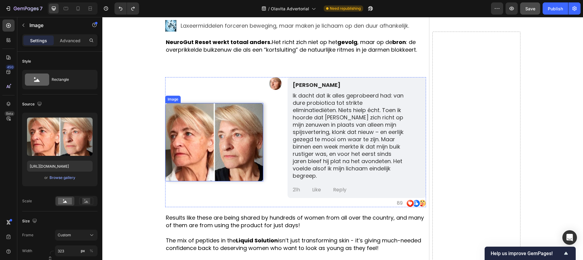
click at [188, 115] on img at bounding box center [214, 142] width 98 height 78
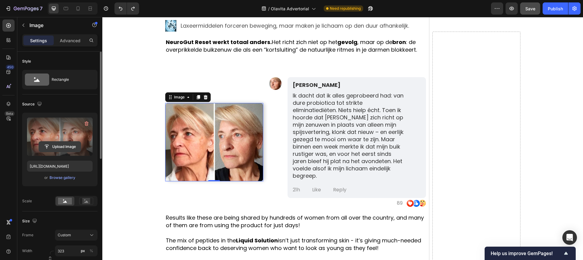
click at [60, 143] on input "file" at bounding box center [60, 147] width 42 height 10
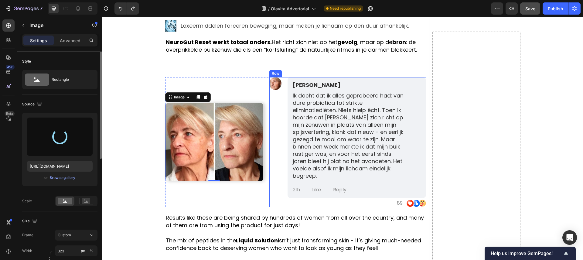
type input "https://cdn.shopify.com/s/files/1/0935/4104/0505/files/gempages_585833384975008…"
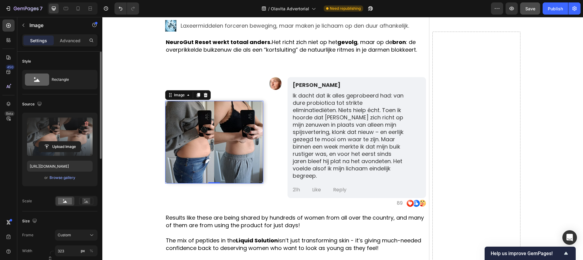
click at [321, 139] on span "Ik dacht dat ik alles geprobeerd had: van dure probiotica tot strikte eliminati…" at bounding box center [348, 136] width 111 height 88
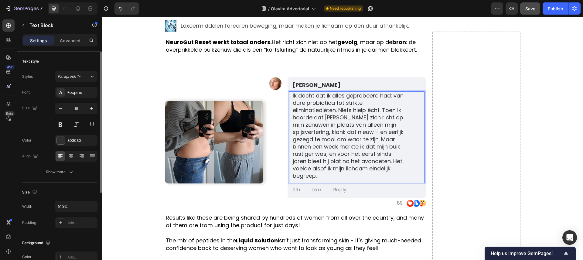
click at [350, 114] on span "Ik dacht dat ik alles geprobeerd had: van dure probiotica tot strikte eliminati…" at bounding box center [348, 136] width 111 height 88
click at [343, 124] on span "Ik dacht dat ik alles geprobeerd had: van dure probiotica tot strikte eliminati…" at bounding box center [348, 136] width 111 height 88
click at [339, 108] on span "Ik dacht dat ik alles geprobeerd had: van dure probiotica tot strikte eliminati…" at bounding box center [348, 136] width 111 height 88
click at [338, 109] on span "Ik dacht dat ik alles geprobeerd had: van dure probiotica tot strikte eliminati…" at bounding box center [348, 136] width 111 height 88
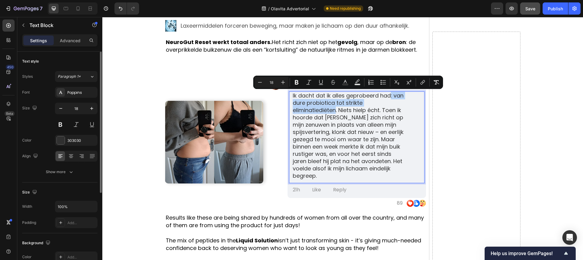
drag, startPoint x: 337, startPoint y: 110, endPoint x: 391, endPoint y: 97, distance: 55.9
click at [391, 97] on span "Ik dacht dat ik alles geprobeerd had: van dure probiotica tot strikte eliminati…" at bounding box center [348, 136] width 111 height 88
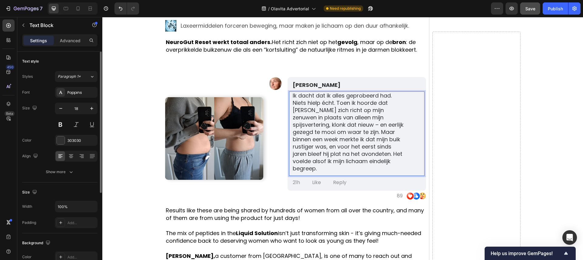
click at [292, 104] on div "Ik dacht dat ik alles geprobeerd had. Niets hielp écht. Toen ik hoorde dat Less…" at bounding box center [349, 131] width 114 height 81
click at [337, 125] on span "Ik dacht dat ik alles geprobeerd had. Niets hielp écht. Toen ik hoorde dat Less…" at bounding box center [348, 132] width 111 height 81
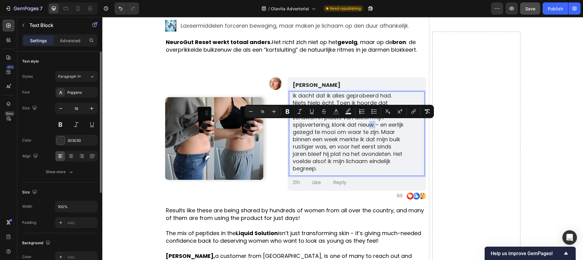
click at [338, 126] on span "Ik dacht dat ik alles geprobeerd had. Niets hielp écht. Toen ik hoorde dat Less…" at bounding box center [348, 132] width 111 height 81
click at [337, 125] on span "Ik dacht dat ik alles geprobeerd had. Niets hielp écht. Toen ik hoorde dat Less…" at bounding box center [348, 132] width 111 height 81
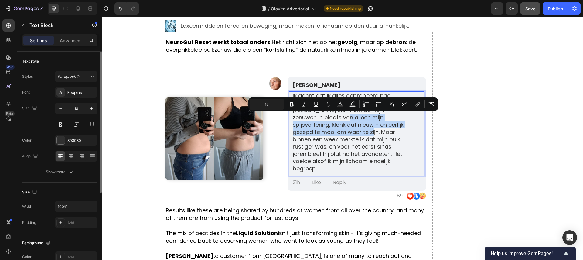
drag, startPoint x: 350, startPoint y: 131, endPoint x: 324, endPoint y: 118, distance: 28.7
click at [324, 118] on span "Ik dacht dat ik alles geprobeerd had. Niets hielp écht. Toen ik hoorde dat Less…" at bounding box center [348, 132] width 111 height 81
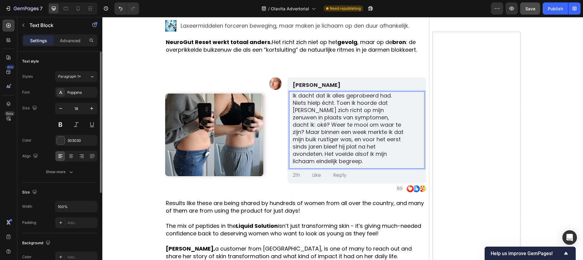
click at [335, 131] on span "Ik dacht dat ik alles geprobeerd had. Niets hielp écht. Toen ik hoorde dat Less…" at bounding box center [348, 128] width 111 height 73
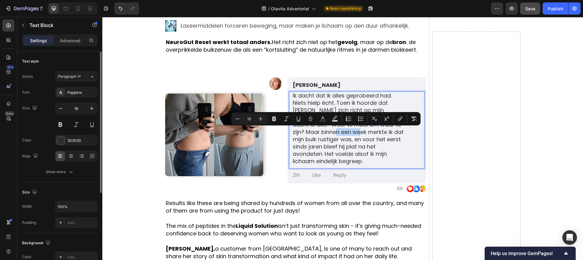
drag, startPoint x: 337, startPoint y: 132, endPoint x: 313, endPoint y: 132, distance: 24.0
click at [313, 132] on span "Ik dacht dat ik alles geprobeerd had. Niets hielp écht. Toen ik hoorde dat Less…" at bounding box center [348, 128] width 111 height 73
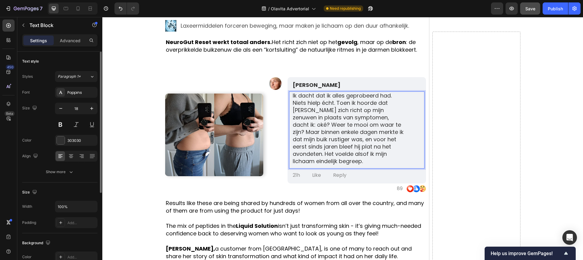
click at [341, 147] on span "Ik dacht dat ik alles geprobeerd had. Niets hielp écht. Toen ik hoorde dat Less…" at bounding box center [348, 128] width 111 height 73
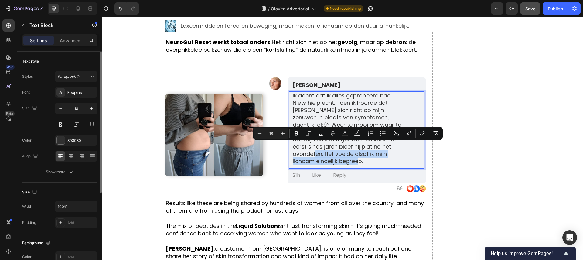
drag, startPoint x: 342, startPoint y: 160, endPoint x: 390, endPoint y: 149, distance: 49.6
click at [390, 149] on p "Ik dacht dat ik alles geprobeerd had. Niets hielp écht. Toen ik hoorde dat Less…" at bounding box center [349, 128] width 113 height 73
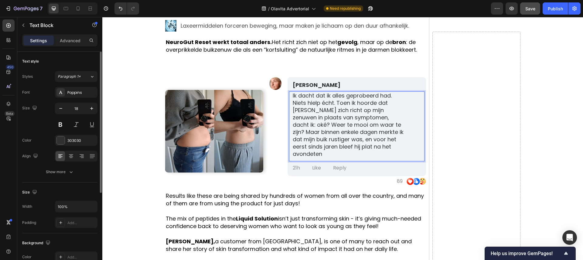
click at [390, 147] on span "Ik dacht dat ik alles geprobeerd had. Niets hielp écht. Toen ik hoorde dat Less…" at bounding box center [348, 125] width 111 height 66
drag, startPoint x: 393, startPoint y: 147, endPoint x: 308, endPoint y: 148, distance: 85.1
click at [307, 149] on p "Ik dacht dat ik alles geprobeerd had. Niets hielp écht. Toen ik hoorde dat Less…" at bounding box center [349, 125] width 113 height 66
click at [321, 168] on p "Like" at bounding box center [316, 168] width 9 height 6
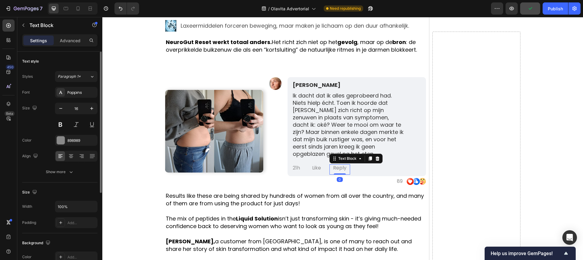
click at [347, 168] on div "Reply" at bounding box center [340, 167] width 15 height 7
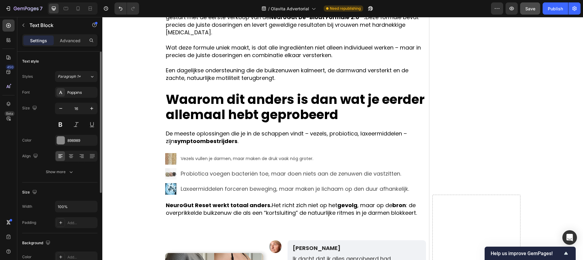
scroll to position [1346, 0]
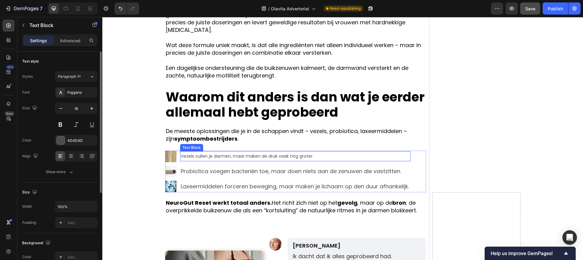
click at [254, 156] on span "Vezels vullen je darmen, maar maken de druk vaak nóg groter." at bounding box center [247, 156] width 133 height 6
click at [91, 109] on icon "button" at bounding box center [92, 108] width 6 height 6
click at [63, 110] on icon "button" at bounding box center [61, 108] width 6 height 6
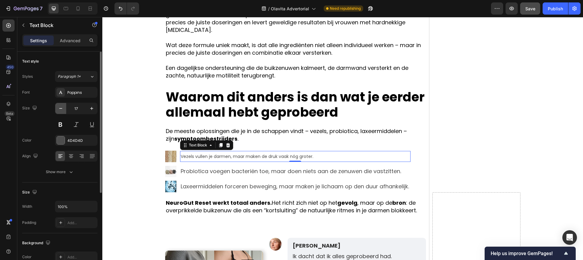
type input "16"
click at [232, 158] on span "Vezels vullen je darmen, maar maken de druk vaak nóg groter." at bounding box center [247, 156] width 133 height 6
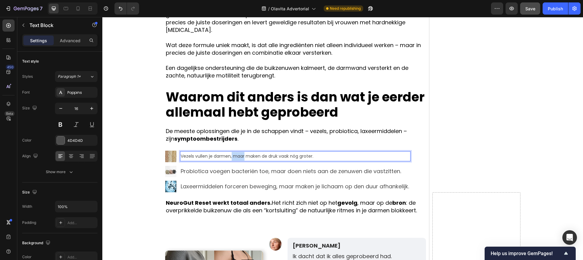
click at [232, 158] on span "Vezels vullen je darmen, maar maken de druk vaak nóg groter." at bounding box center [247, 156] width 133 height 6
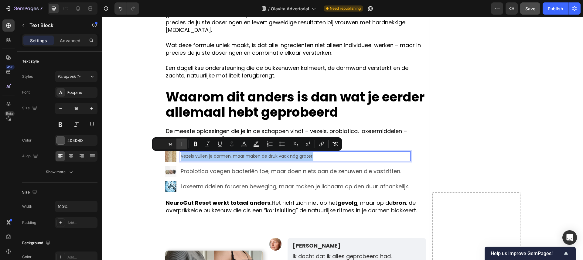
click at [179, 144] on icon "Editor contextual toolbar" at bounding box center [182, 144] width 6 height 6
type input "18"
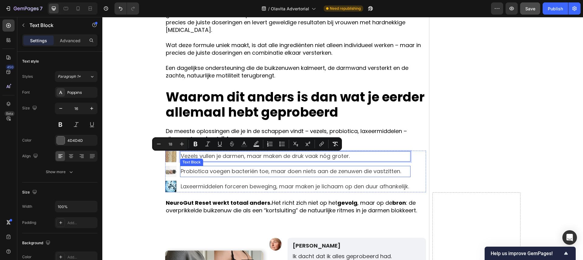
click at [212, 170] on p "Probiotica voegen bacteriën toe, maar doen niets aan de zenuwen die vastzitten." at bounding box center [295, 171] width 229 height 10
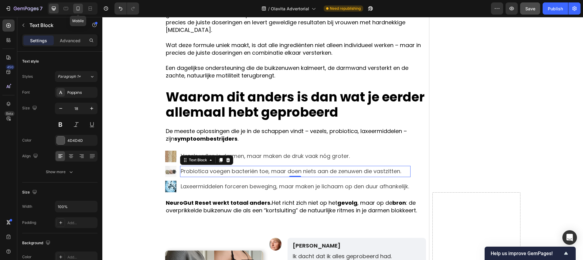
click at [80, 12] on div at bounding box center [78, 9] width 10 height 10
type input "14"
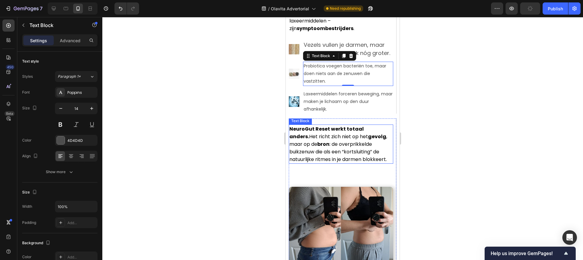
scroll to position [2055, 0]
click at [329, 71] on p "Probiotica voegen bacteriën toe, maar doen niets aan de zenuwen die vastzitten." at bounding box center [348, 74] width 89 height 23
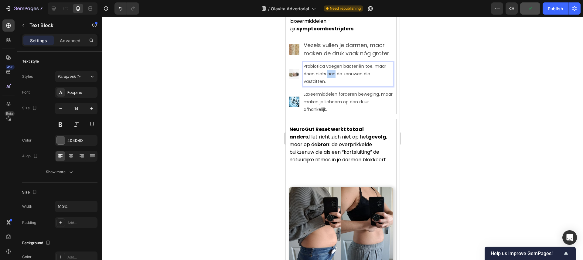
click at [329, 71] on p "Probiotica voegen bacteriën toe, maar doen niets aan de zenuwen die vastzitten." at bounding box center [348, 74] width 89 height 23
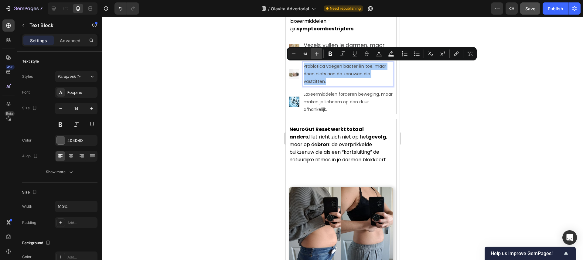
click at [312, 54] on button "Plus" at bounding box center [316, 53] width 11 height 11
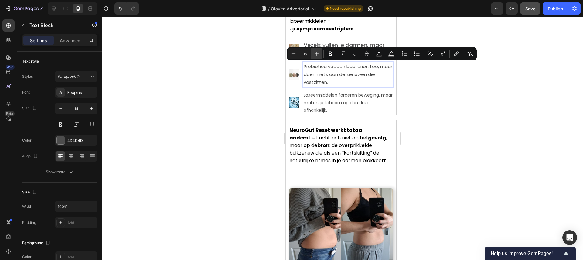
click at [312, 54] on button "Plus" at bounding box center [316, 53] width 11 height 11
type input "18"
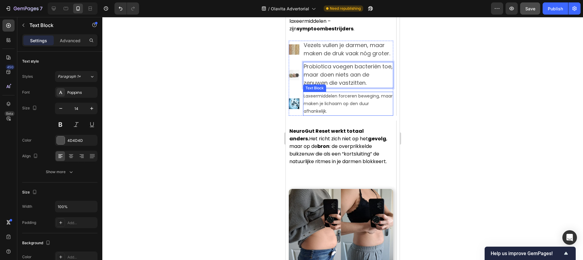
click at [317, 103] on p "Laxeermiddelen forceren beweging, maar maken je lichaam op den duur afhankelijk." at bounding box center [348, 103] width 89 height 23
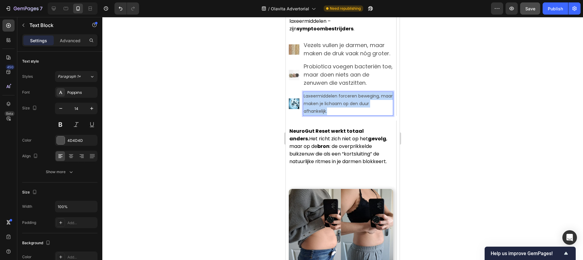
click at [317, 103] on p "Laxeermiddelen forceren beweging, maar maken je lichaam op den duur afhankelijk." at bounding box center [348, 103] width 89 height 23
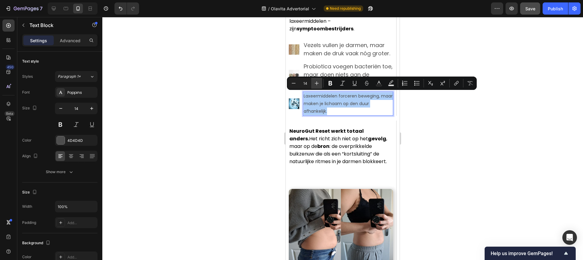
click at [318, 84] on icon "Editor contextual toolbar" at bounding box center [317, 83] width 6 height 6
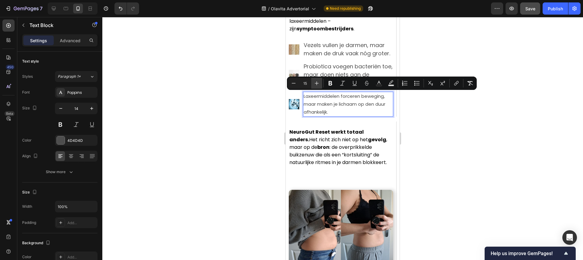
click at [318, 84] on icon "Editor contextual toolbar" at bounding box center [317, 83] width 6 height 6
type input "18"
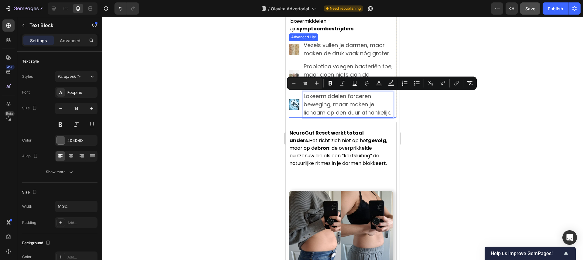
click at [272, 95] on div at bounding box center [342, 138] width 481 height 243
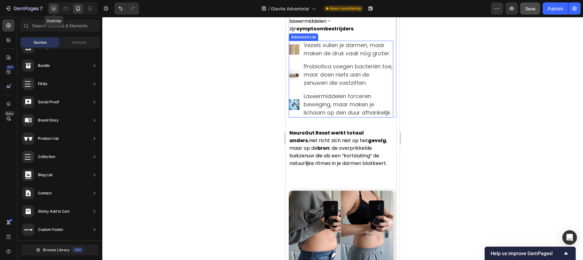
click at [57, 8] on icon at bounding box center [54, 8] width 6 height 6
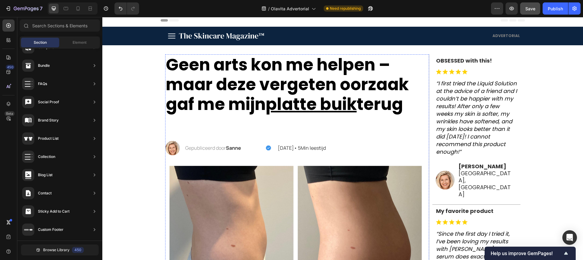
scroll to position [5, 0]
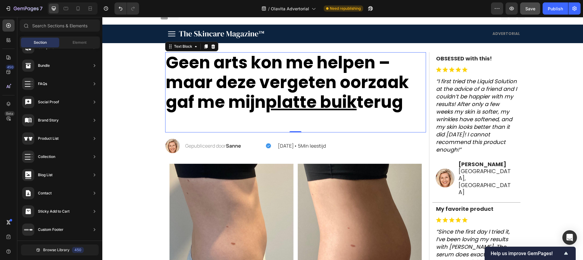
click at [235, 123] on p "Geen arts kon me helpen – maar deze vergeten oorzaak gaf me mijn platte buik te…" at bounding box center [296, 92] width 260 height 79
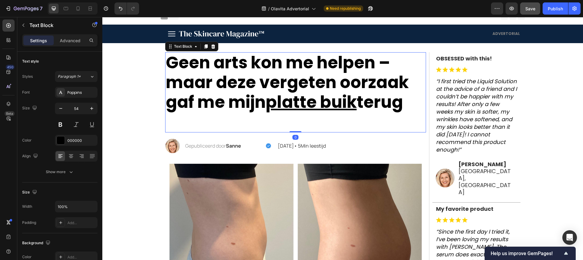
drag, startPoint x: 291, startPoint y: 131, endPoint x: 292, endPoint y: 124, distance: 7.0
click at [292, 124] on div "Geen arts kon me helpen – maar deze vergeten oorzaak gaf me mijn platte buik te…" at bounding box center [295, 92] width 261 height 80
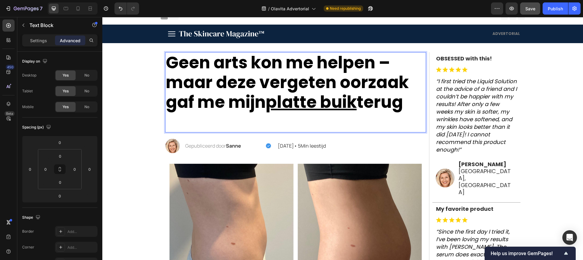
click at [292, 124] on p "Geen arts kon me helpen – maar deze vergeten oorzaak gaf me mijn platte buik te…" at bounding box center [296, 92] width 260 height 79
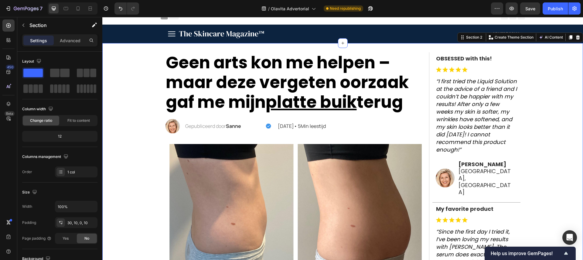
scroll to position [1, 0]
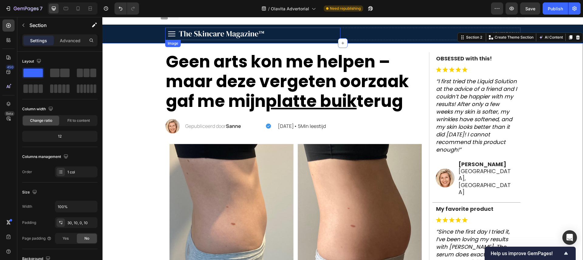
click at [204, 35] on img at bounding box center [218, 34] width 106 height 12
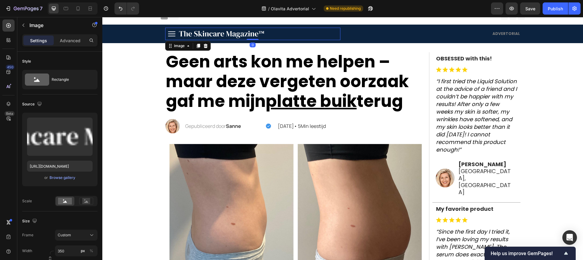
click at [204, 35] on img at bounding box center [218, 34] width 106 height 12
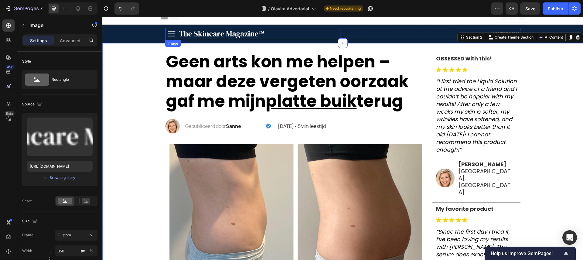
click at [203, 38] on img at bounding box center [218, 34] width 106 height 12
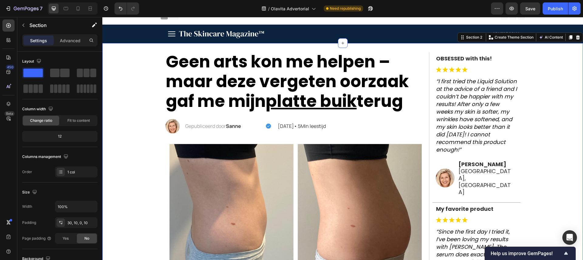
click at [196, 37] on img at bounding box center [218, 34] width 106 height 12
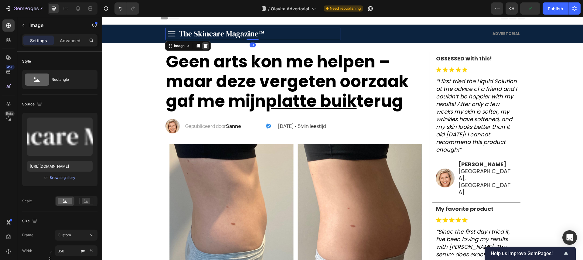
click at [206, 47] on icon at bounding box center [206, 45] width 4 height 4
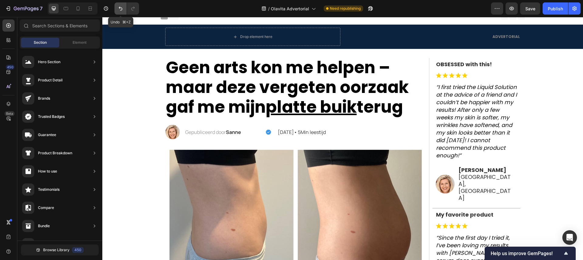
click at [120, 12] on button "Undo/Redo" at bounding box center [121, 8] width 12 height 12
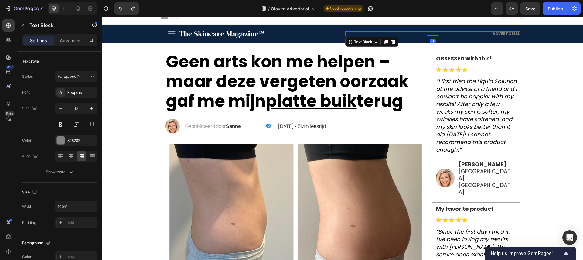
click at [508, 35] on p "ADVERTORIAL" at bounding box center [433, 34] width 174 height 4
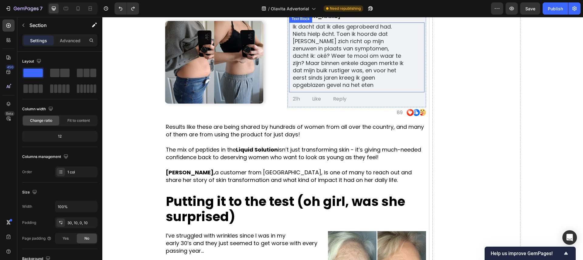
scroll to position [1322, 0]
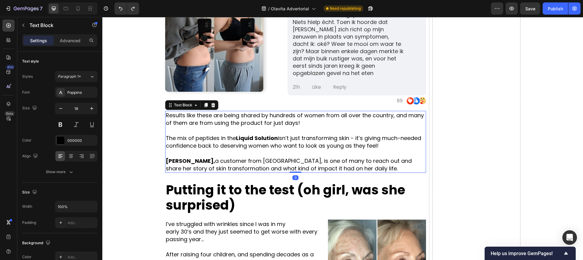
drag, startPoint x: 243, startPoint y: 136, endPoint x: 245, endPoint y: 133, distance: 3.5
click at [243, 136] on strong "Liquid Solution" at bounding box center [257, 138] width 42 height 8
click at [23, 26] on icon "button" at bounding box center [23, 25] width 5 height 5
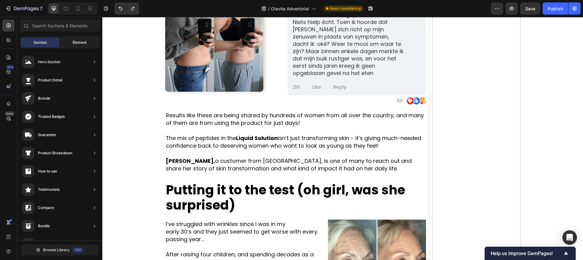
click at [64, 42] on div "Element" at bounding box center [79, 43] width 38 height 10
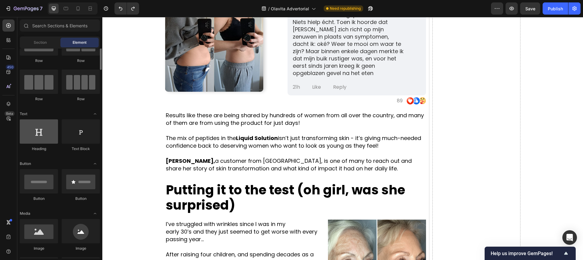
scroll to position [32, 0]
click at [50, 140] on div at bounding box center [39, 130] width 38 height 24
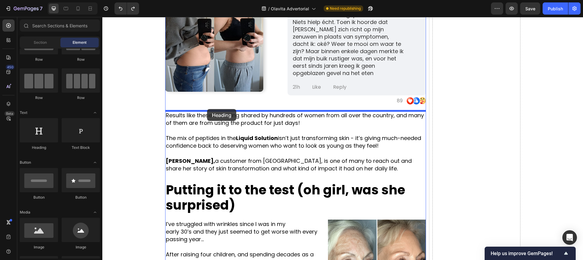
drag, startPoint x: 149, startPoint y: 153, endPoint x: 207, endPoint y: 109, distance: 73.1
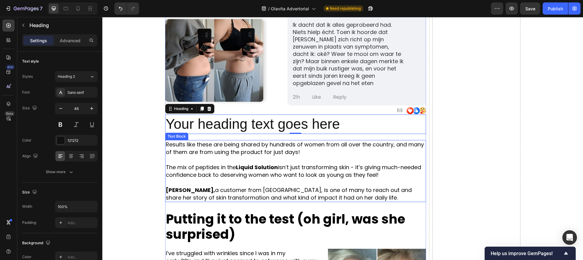
scroll to position [1150, 0]
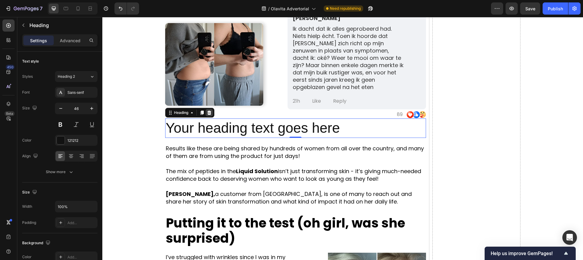
click at [210, 112] on icon at bounding box center [209, 112] width 5 height 5
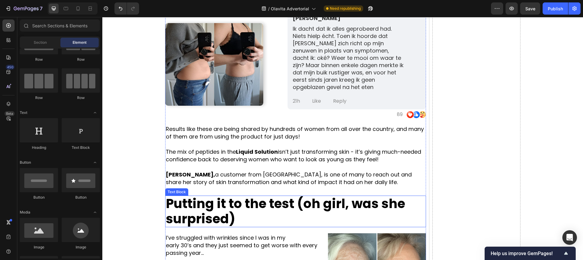
click at [219, 203] on strong "Putting it to the test (oh girl, was she surprised)" at bounding box center [285, 211] width 239 height 33
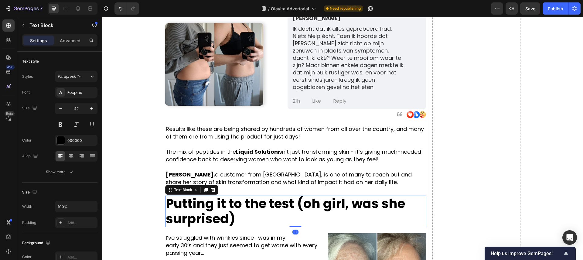
click at [206, 189] on icon at bounding box center [205, 190] width 3 height 4
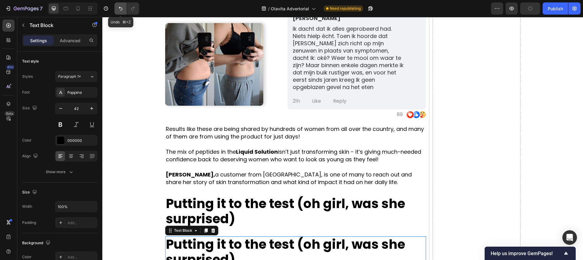
click at [122, 5] on icon "Undo/Redo" at bounding box center [121, 8] width 6 height 6
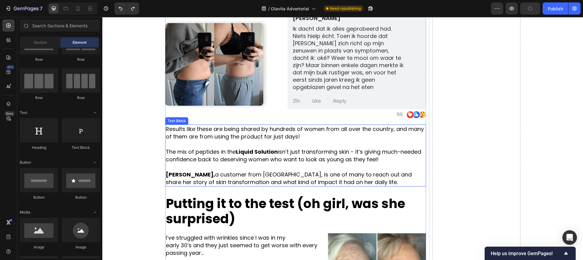
click at [245, 151] on strong "Liquid Solution" at bounding box center [257, 152] width 42 height 8
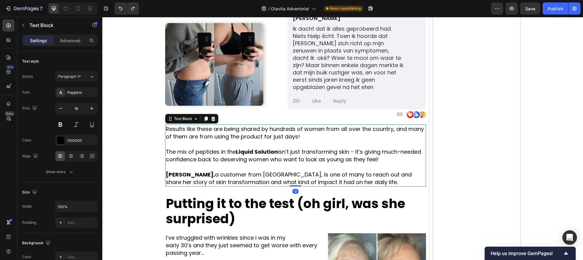
click at [212, 120] on icon at bounding box center [213, 119] width 4 height 4
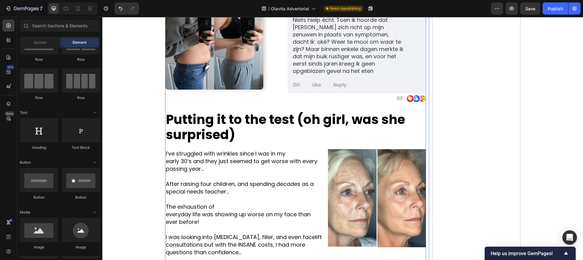
scroll to position [1168, 0]
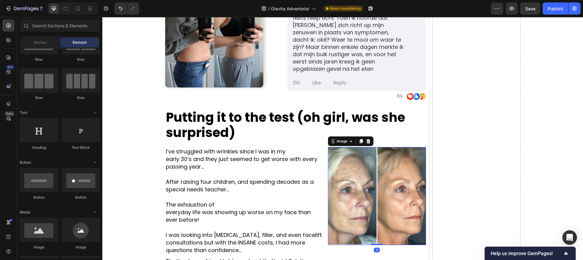
click at [360, 168] on img at bounding box center [377, 196] width 98 height 98
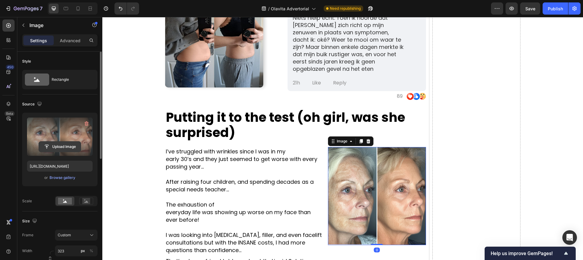
click at [67, 142] on input "file" at bounding box center [60, 147] width 42 height 10
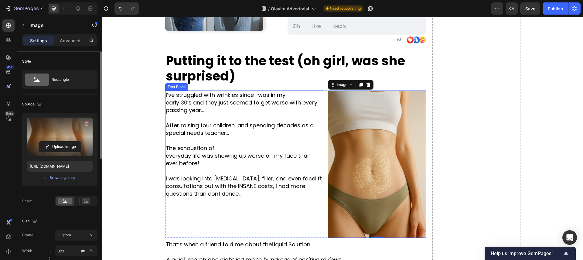
scroll to position [1223, 0]
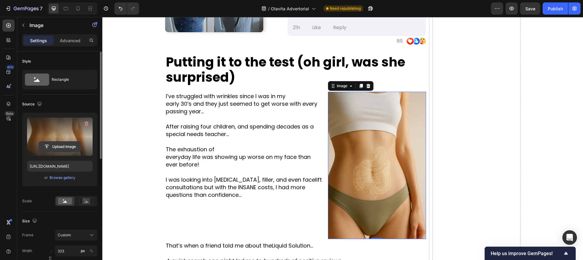
click at [62, 146] on input "file" at bounding box center [60, 147] width 42 height 10
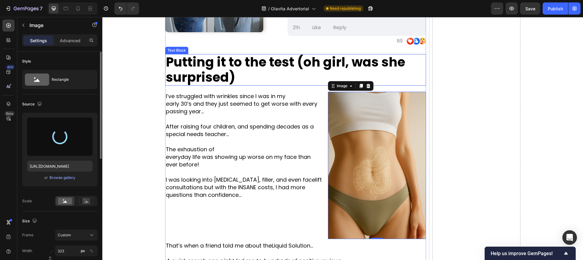
type input "https://cdn.shopify.com/s/files/1/0935/4104/0505/files/gempages_585833384975008…"
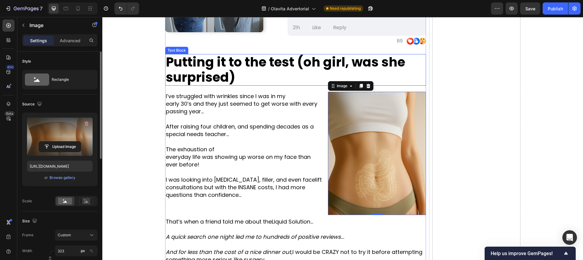
click at [243, 71] on p "Putting it to the test (oh girl, was she surprised)" at bounding box center [296, 70] width 260 height 30
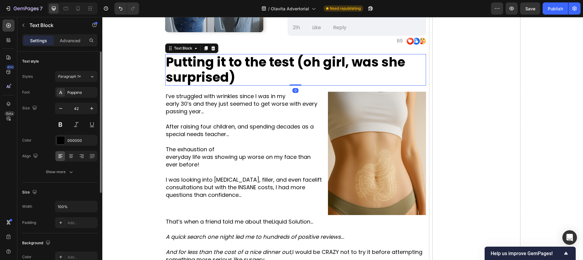
click at [243, 71] on p "Putting it to the test (oh girl, was she surprised)" at bounding box center [296, 70] width 260 height 30
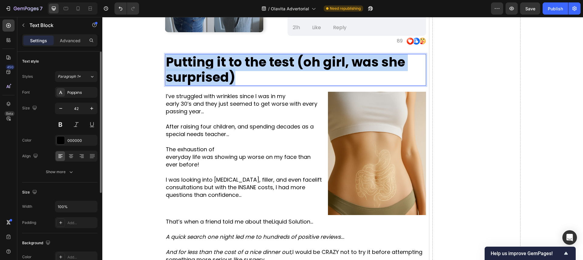
click at [243, 71] on p "Putting it to the test (oh girl, was she surprised)" at bounding box center [296, 70] width 260 height 30
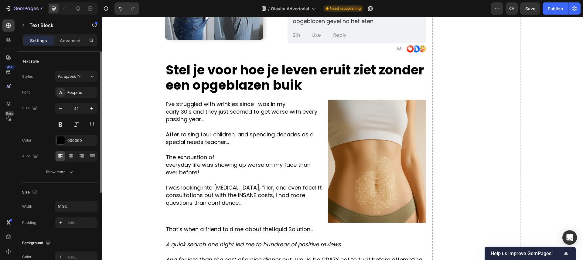
scroll to position [1446, 0]
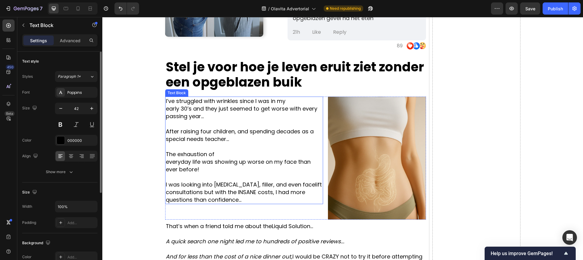
click at [178, 140] on p "After raising four children, and spending decades as a special needs teacher..." at bounding box center [244, 135] width 157 height 15
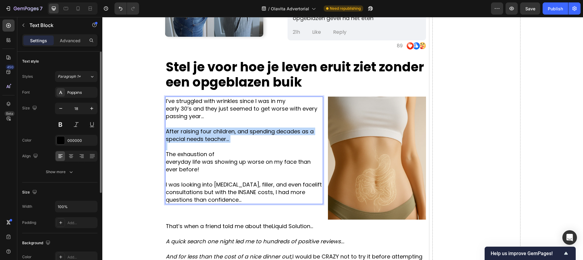
click at [178, 140] on p "After raising four children, and spending decades as a special needs teacher..." at bounding box center [244, 135] width 157 height 15
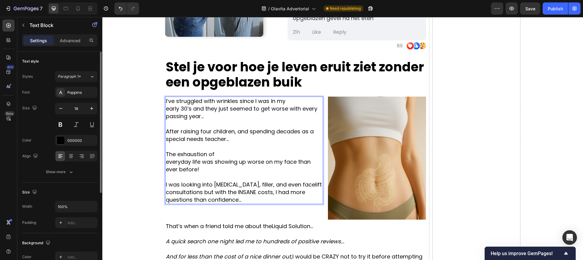
click at [252, 182] on p "I was looking into [MEDICAL_DATA], filler, and even facelift consultations but …" at bounding box center [244, 192] width 157 height 23
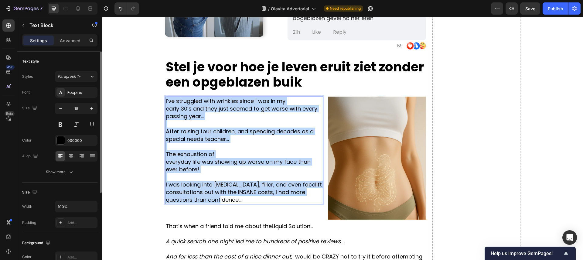
drag, startPoint x: 252, startPoint y: 197, endPoint x: 166, endPoint y: 101, distance: 128.5
click at [166, 101] on div "I’ve struggled with wrinkles since I was in my early 30’s and they just seemed …" at bounding box center [244, 151] width 158 height 108
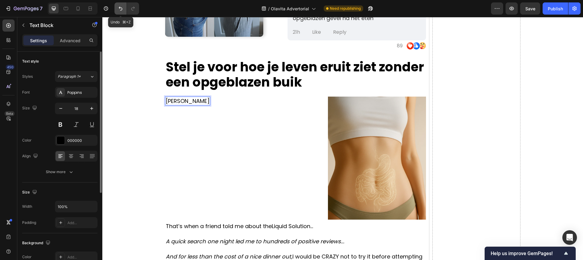
click at [124, 4] on button "Undo/Redo" at bounding box center [121, 8] width 12 height 12
click at [123, 6] on icon "Undo/Redo" at bounding box center [121, 8] width 6 height 6
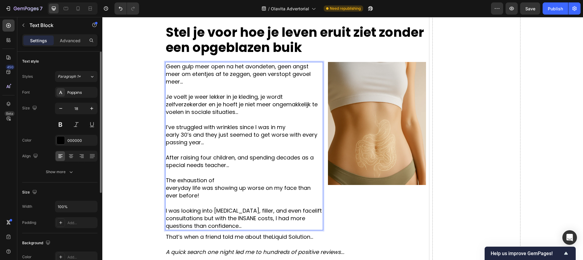
scroll to position [1483, 0]
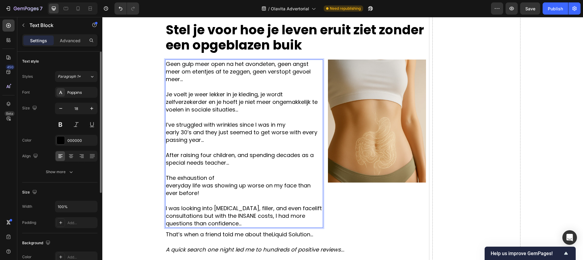
click at [261, 222] on p "I was looking into [MEDICAL_DATA], filler, and even facelift consultations but …" at bounding box center [244, 215] width 157 height 23
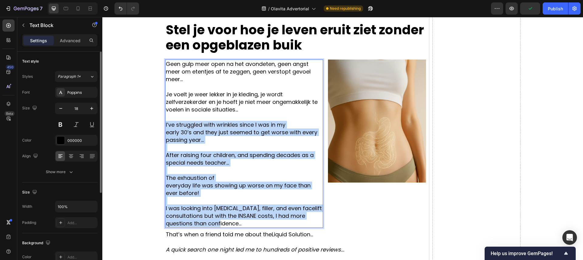
drag, startPoint x: 260, startPoint y: 221, endPoint x: 165, endPoint y: 123, distance: 136.6
click at [165, 123] on div "Geen gulp meer open na het avondeten, geen angst meer om etentjes af te zeggen,…" at bounding box center [244, 144] width 158 height 168
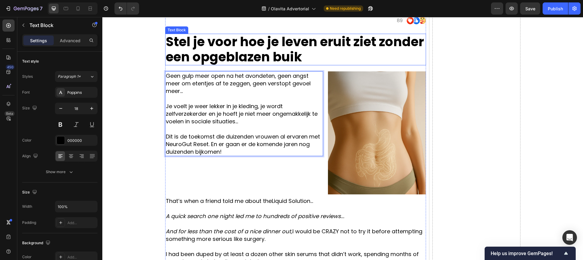
scroll to position [1381, 0]
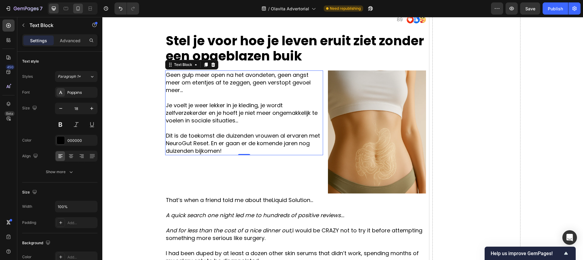
click at [83, 9] on div at bounding box center [73, 8] width 50 height 12
click at [79, 9] on icon at bounding box center [78, 8] width 3 height 4
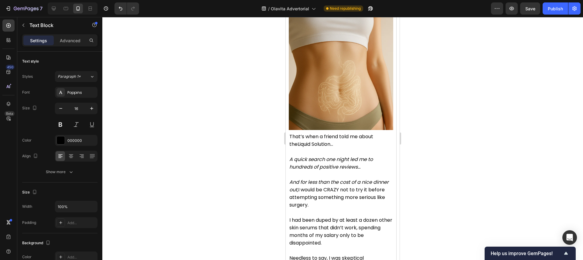
scroll to position [1697, 0]
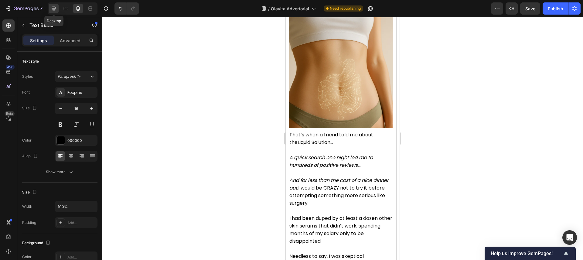
click at [55, 7] on icon at bounding box center [54, 9] width 4 height 4
type input "18"
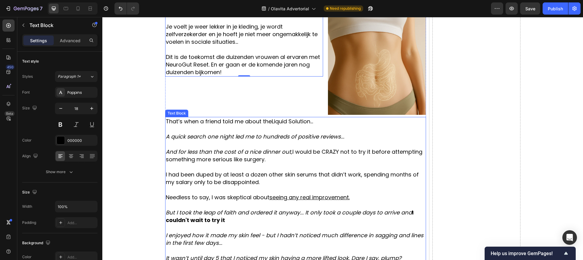
scroll to position [1461, 0]
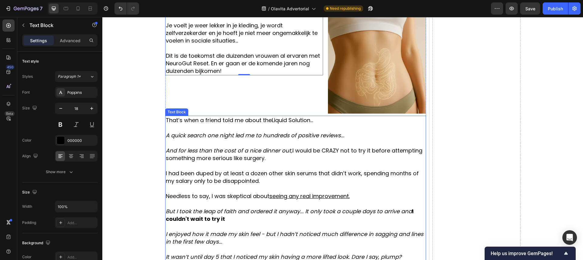
click at [265, 133] on icon "A quick search one night led me to hundreds of positive reviews..." at bounding box center [255, 136] width 179 height 8
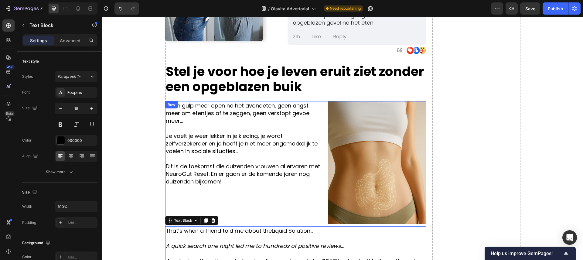
scroll to position [1345, 0]
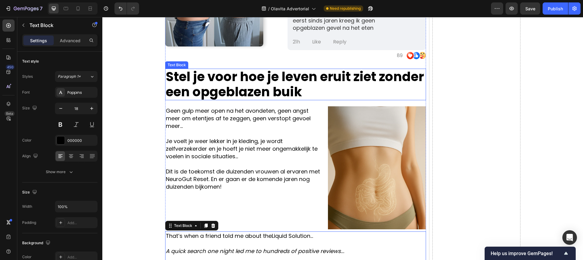
click at [228, 79] on strong "Stel je voor hoe je leven eruit ziet zonder een opgeblazen buik" at bounding box center [295, 84] width 258 height 33
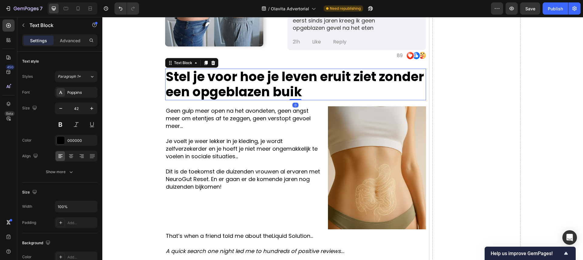
click at [206, 63] on icon at bounding box center [205, 63] width 3 height 4
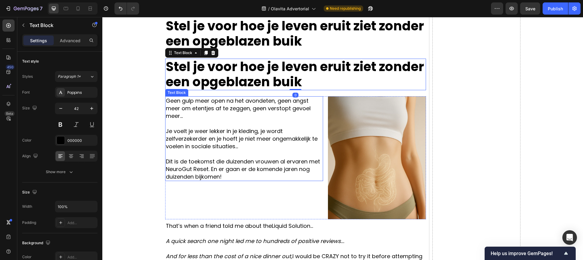
scroll to position [1397, 0]
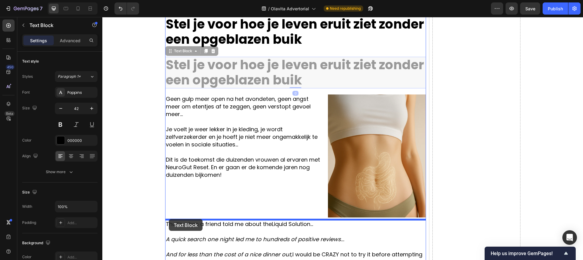
drag, startPoint x: 169, startPoint y: 51, endPoint x: 169, endPoint y: 219, distance: 167.7
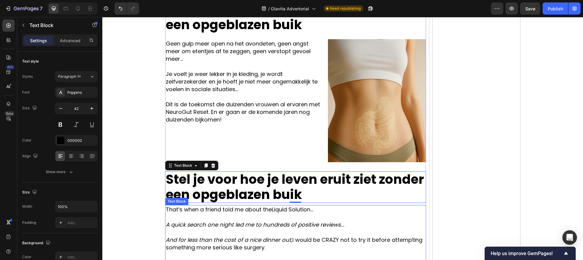
scroll to position [1415, 0]
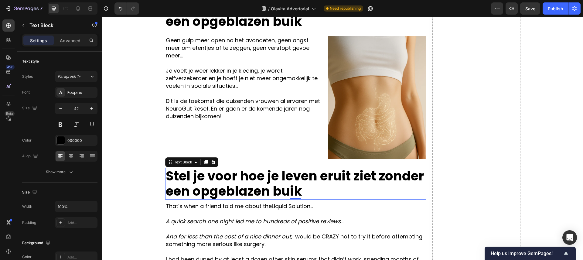
click at [232, 180] on strong "Stel je voor hoe je leven eruit ziet zonder een opgeblazen buik" at bounding box center [295, 183] width 258 height 33
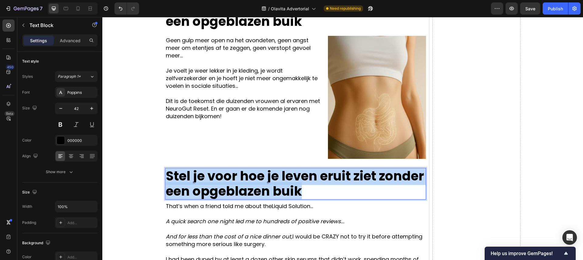
click at [232, 180] on strong "Stel je voor hoe je leven eruit ziet zonder een opgeblazen buik" at bounding box center [295, 183] width 258 height 33
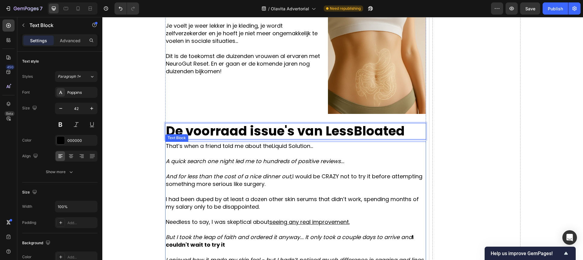
scroll to position [1463, 0]
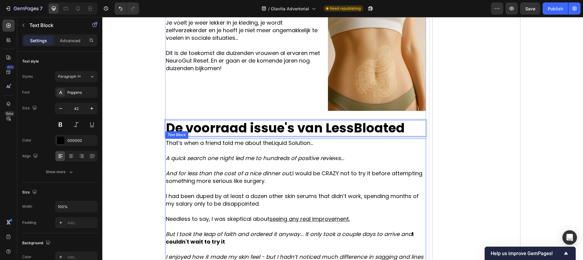
click at [286, 163] on p at bounding box center [296, 166] width 260 height 8
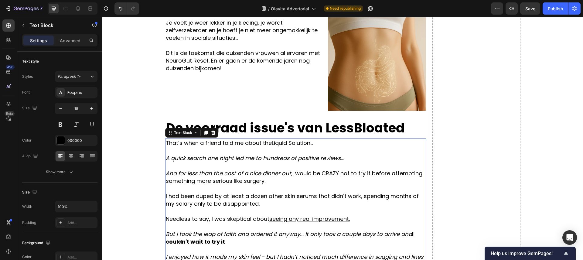
click at [272, 144] on p "That’s when a friend told me about the Liquid Solution…" at bounding box center [296, 143] width 260 height 8
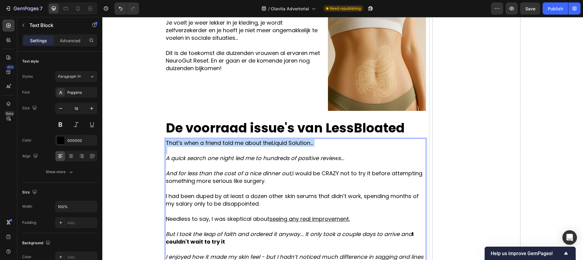
click at [272, 144] on p "That’s when a friend told me about the Liquid Solution…" at bounding box center [296, 143] width 260 height 8
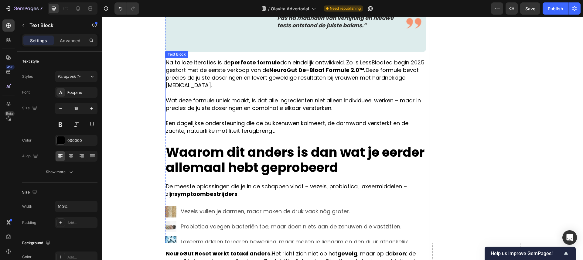
scroll to position [1008, 0]
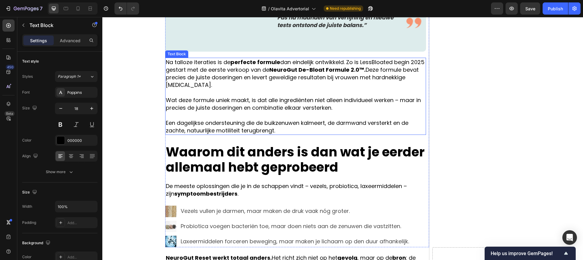
click at [288, 74] on strong "NeuroGut De-Bloat Formule 2.0™." at bounding box center [317, 70] width 96 height 8
click at [270, 74] on strong "NeuroGut De-Bloat Formule 2.0™." at bounding box center [317, 70] width 96 height 8
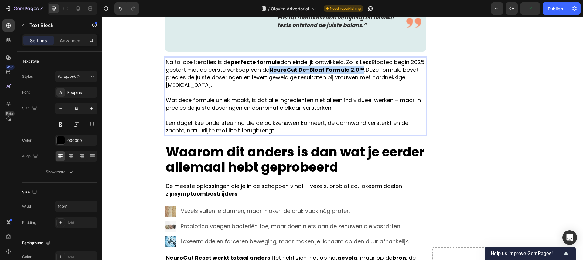
drag, startPoint x: 270, startPoint y: 88, endPoint x: 358, endPoint y: 89, distance: 87.8
click at [358, 74] on strong "NeuroGut De-Bloat Formule 2.0™." at bounding box center [317, 70] width 96 height 8
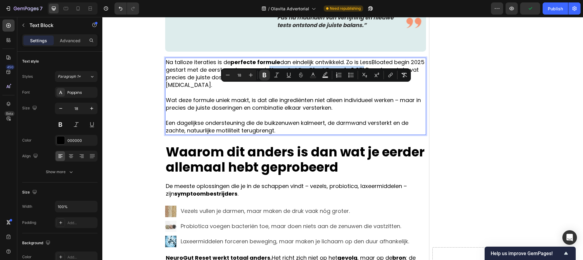
copy strong "NeuroGut De-Bloat Formule 2.0™"
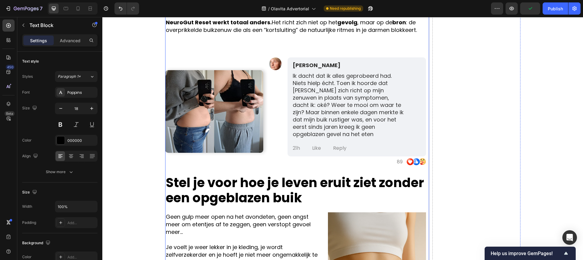
type input "16"
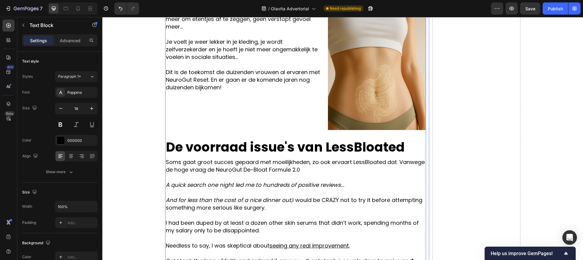
scroll to position [1493, 0]
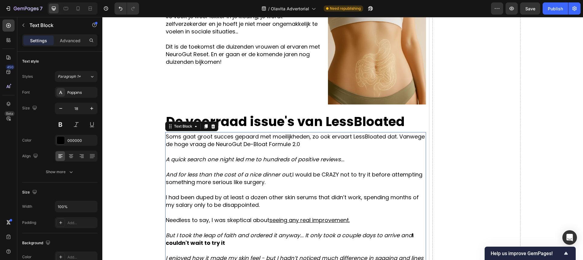
click at [309, 144] on p "Soms gaat groot succes gepaard met moeilijkheden, zo ook ervaart LessBloated da…" at bounding box center [296, 140] width 260 height 15
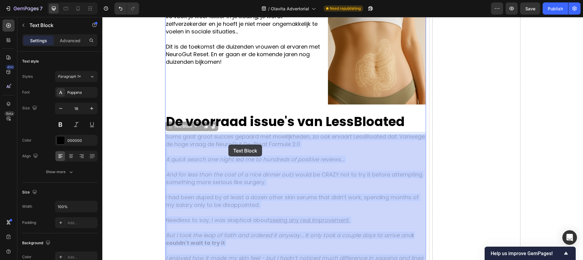
drag, startPoint x: 302, startPoint y: 144, endPoint x: 228, endPoint y: 145, distance: 73.2
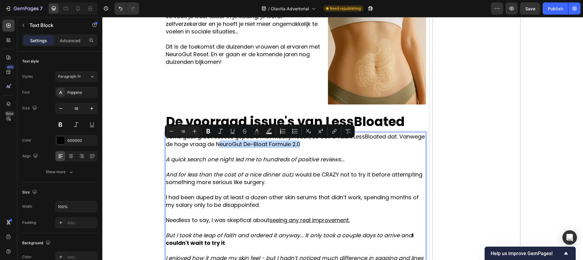
drag, startPoint x: 218, startPoint y: 144, endPoint x: 306, endPoint y: 146, distance: 87.5
click at [306, 146] on p "Soms gaat groot succes gepaard met moeilijkheden, zo ook ervaart LessBloated da…" at bounding box center [296, 140] width 260 height 15
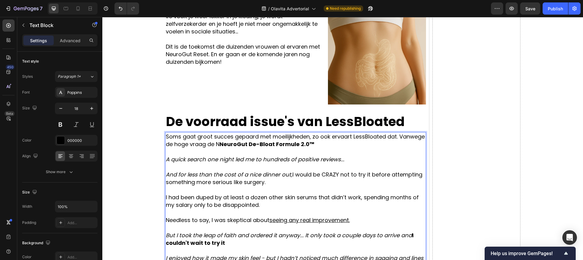
click at [219, 143] on p "Soms gaat groot succes gepaard met moeilijkheden, zo ook ervaart LessBloated da…" at bounding box center [296, 140] width 260 height 15
click at [316, 146] on p "Soms gaat groot succes gepaard met moeilijkheden, zo ook ervaart LessBloated da…" at bounding box center [296, 140] width 260 height 15
drag, startPoint x: 310, startPoint y: 146, endPoint x: 367, endPoint y: 144, distance: 57.7
click at [373, 145] on p "Soms gaat groot succes gepaard met moeilijkheden, zo ook ervaart LessBloated da…" at bounding box center [296, 140] width 260 height 15
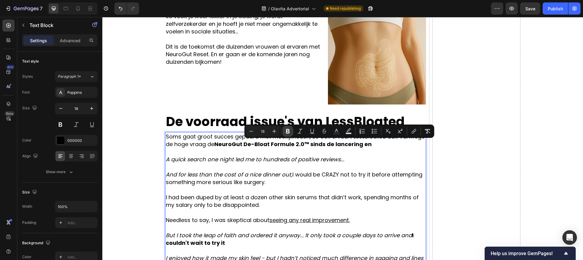
click at [286, 132] on icon "Editor contextual toolbar" at bounding box center [288, 131] width 4 height 5
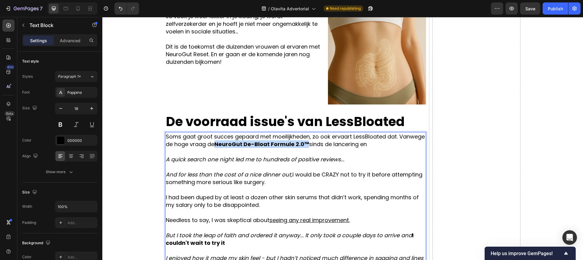
drag, startPoint x: 307, startPoint y: 145, endPoint x: 217, endPoint y: 145, distance: 89.6
click at [216, 145] on strong "NeuroGut De-Bloat Formule 2.0™" at bounding box center [261, 144] width 95 height 8
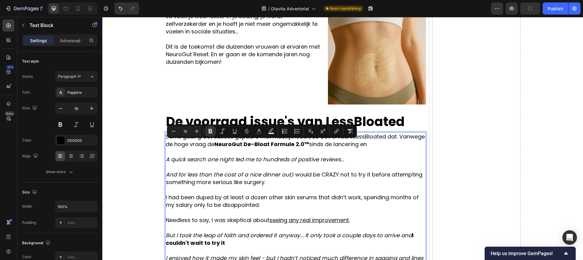
click at [375, 146] on p "Soms gaat groot succes gepaard met moeilijkheden, zo ook ervaart LessBloated da…" at bounding box center [296, 140] width 260 height 15
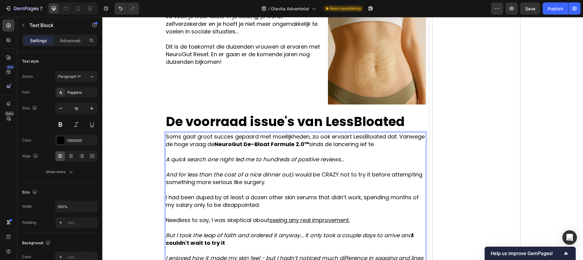
click at [371, 144] on p "Soms gaat groot succes gepaard met moeilijkheden, zo ook ervaart LessBloated da…" at bounding box center [296, 140] width 260 height 15
drag, startPoint x: 379, startPoint y: 144, endPoint x: 361, endPoint y: 144, distance: 18.5
click at [361, 144] on p "Soms gaat groot succes gepaard met moeilijkheden, zo ook ervaart LessBloated da…" at bounding box center [296, 140] width 260 height 15
click at [374, 146] on p "Soms gaat groot succes gepaard met moeilijkheden, zo ook ervaart LessBloated da…" at bounding box center [296, 140] width 260 height 15
click at [123, 12] on button "Undo/Redo" at bounding box center [121, 8] width 12 height 12
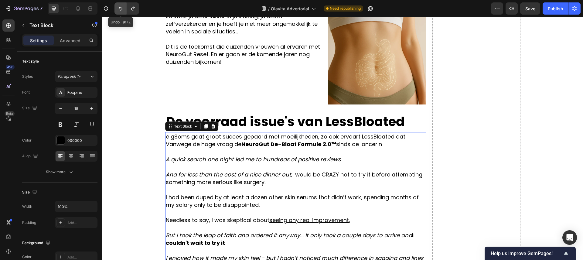
click at [122, 11] on icon "Undo/Redo" at bounding box center [121, 8] width 6 height 6
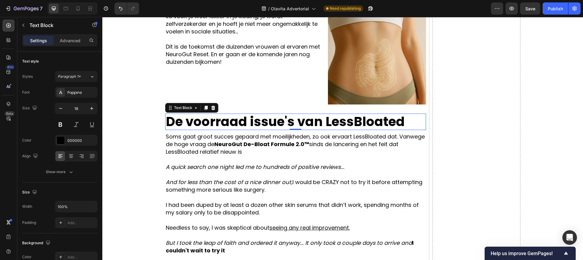
click at [336, 123] on p "De voorraad issue's van LessBloated" at bounding box center [296, 121] width 260 height 15
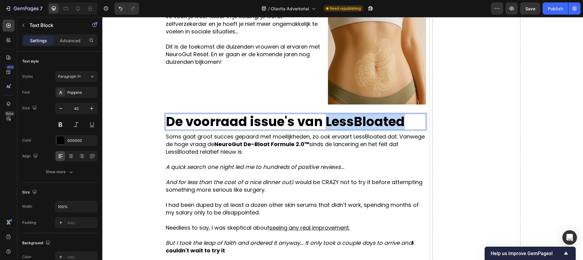
click at [336, 123] on p "De voorraad issue's van LessBloated" at bounding box center [296, 121] width 260 height 15
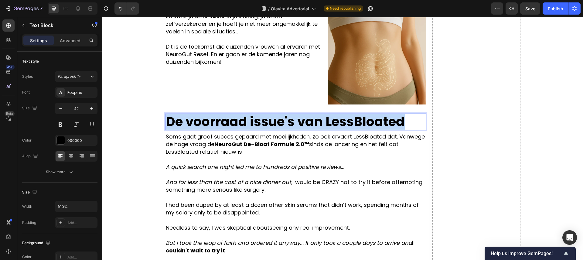
click at [336, 123] on p "De voorraad issue's van LessBloated" at bounding box center [296, 121] width 260 height 15
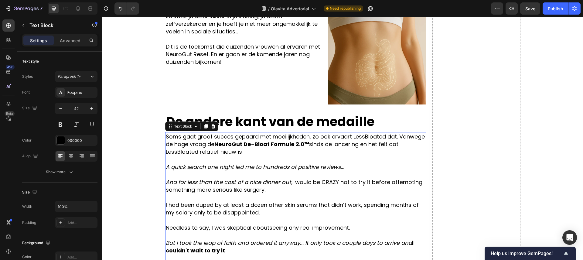
click at [331, 143] on p "Soms gaat groot succes gepaard met moeilijkheden, zo ook ervaart LessBloated da…" at bounding box center [296, 144] width 260 height 23
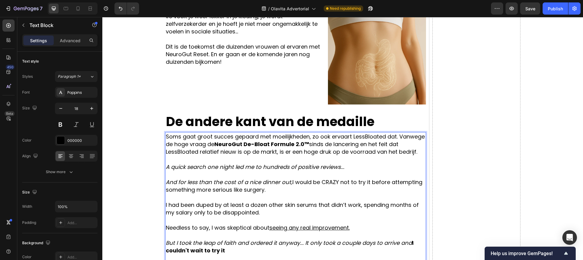
click at [295, 160] on p "Rich Text Editor. Editing area: main" at bounding box center [296, 160] width 260 height 8
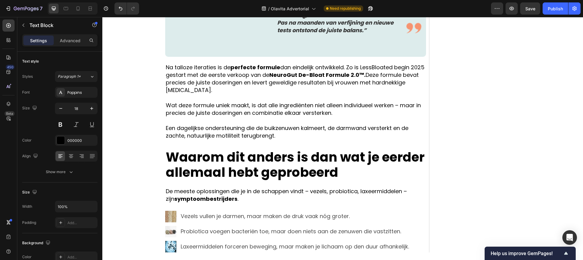
scroll to position [1000, 0]
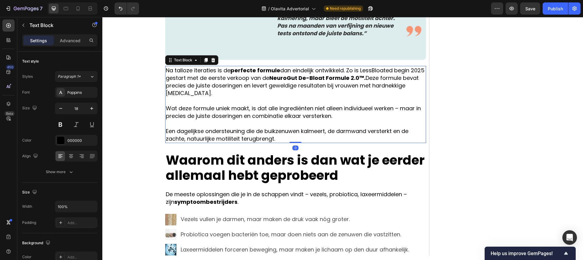
click at [418, 90] on p "Na talloze iteraties is de perfecte formule dan eindelijk ontwikkeld. Zo is Les…" at bounding box center [296, 82] width 260 height 30
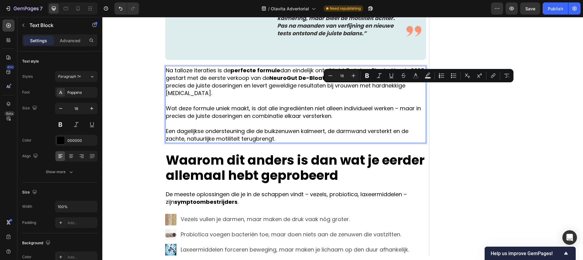
click at [403, 91] on p "Na talloze iteraties is de perfecte formule dan eindelijk ontwikkeld. Zo is Les…" at bounding box center [296, 82] width 260 height 30
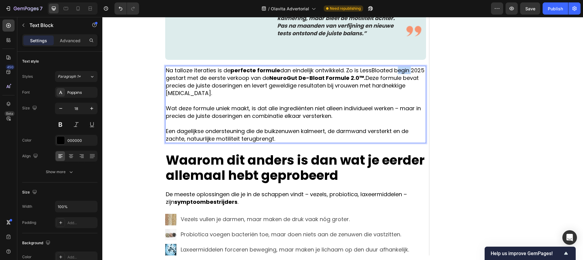
click at [403, 91] on p "Na talloze iteraties is de perfecte formule dan eindelijk ontwikkeld. Zo is Les…" at bounding box center [296, 82] width 260 height 30
click at [176, 97] on p "Na talloze iteraties is de perfecte formule dan eindelijk ontwikkeld. Zo is Les…" at bounding box center [296, 82] width 260 height 30
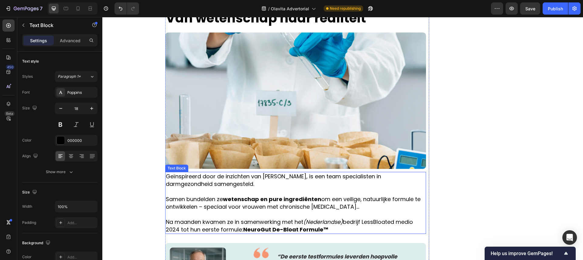
scroll to position [871, 0]
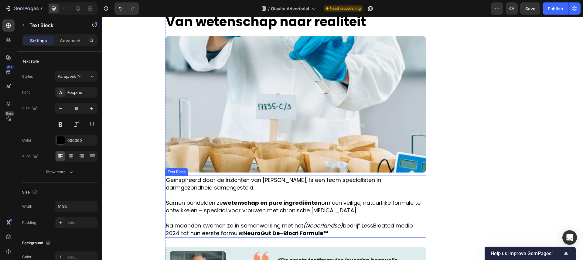
click at [409, 222] on p "Na maanden kwamen ze in samenwerking met het (Nederlandse) bedrijf LessBloated …" at bounding box center [296, 229] width 260 height 15
drag, startPoint x: 180, startPoint y: 145, endPoint x: 175, endPoint y: 145, distance: 4.6
click at [178, 222] on p "Na maanden kwamen ze in samenwerking met het (Nederlandse) bedrijf LessBloated …" at bounding box center [296, 229] width 260 height 15
click at [195, 176] on div "Geïnspireerd door de inzichten van Dr. Anton Mayer, is een team specialisten in…" at bounding box center [295, 207] width 261 height 62
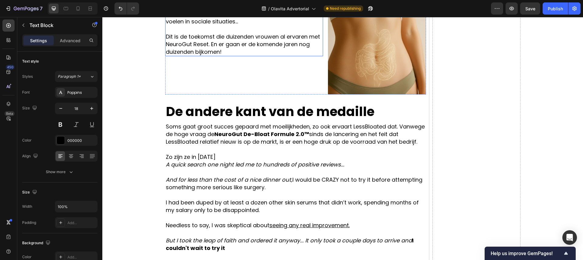
scroll to position [1568, 0]
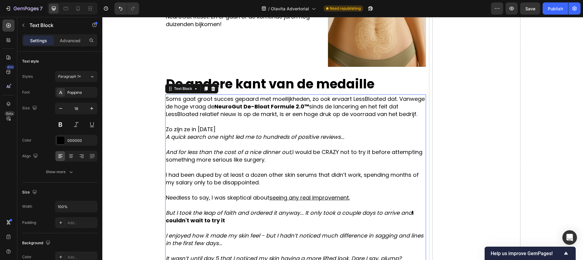
click at [221, 124] on p at bounding box center [296, 122] width 260 height 8
click at [220, 128] on p "Zo zijn ze in 2024" at bounding box center [296, 129] width 260 height 8
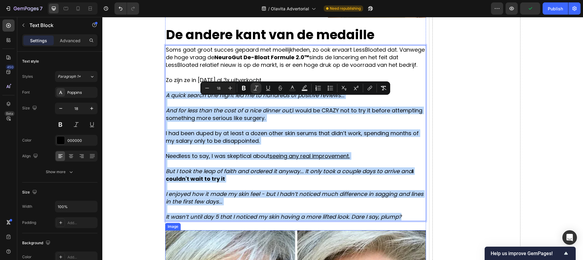
scroll to position [1618, 0]
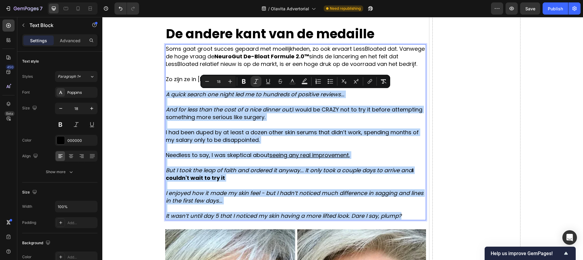
drag, startPoint x: 166, startPoint y: 146, endPoint x: 400, endPoint y: 216, distance: 244.4
click at [400, 216] on div "Soms gaat groot succes gepaard met moeilijkheden, zo ook ervaart LessBloated da…" at bounding box center [295, 132] width 261 height 176
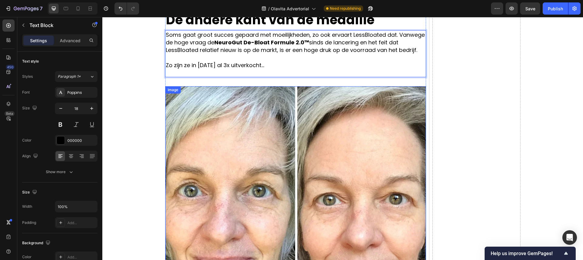
scroll to position [1626, 0]
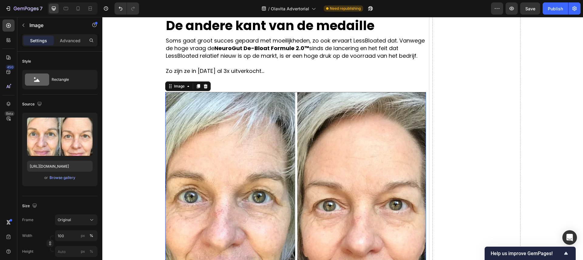
click at [289, 108] on img at bounding box center [295, 206] width 261 height 229
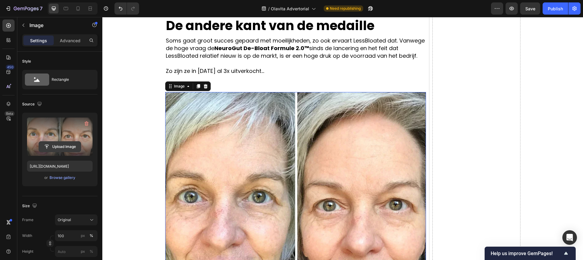
click at [58, 146] on input "file" at bounding box center [60, 147] width 42 height 10
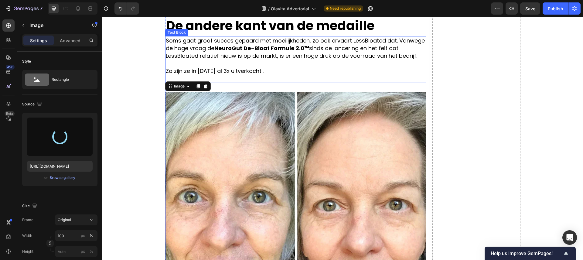
type input "https://cdn.shopify.com/s/files/1/0935/4104/0505/files/gempages_585833384975008…"
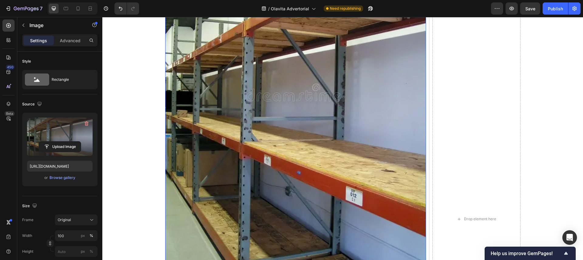
scroll to position [1787, 0]
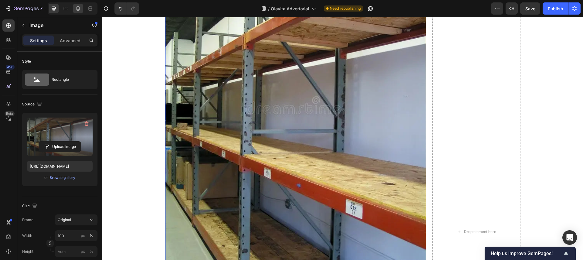
click at [83, 5] on div at bounding box center [73, 8] width 50 height 12
click at [80, 7] on icon at bounding box center [78, 8] width 6 height 6
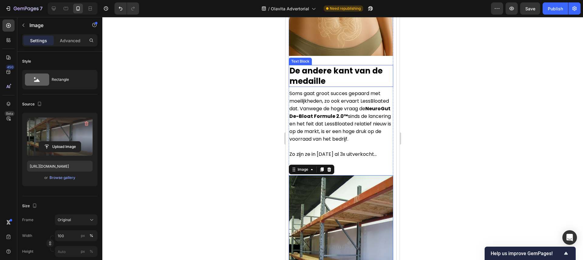
scroll to position [1890, 0]
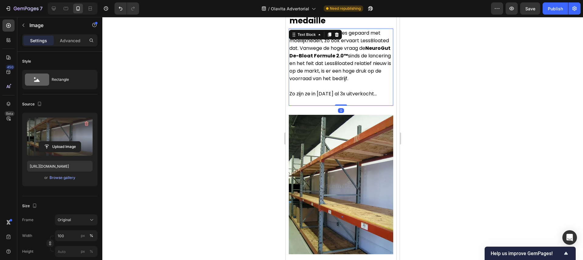
click at [367, 91] on p "Zo zijn ze in 2024 al 3x uitverkocht..." at bounding box center [341, 94] width 103 height 8
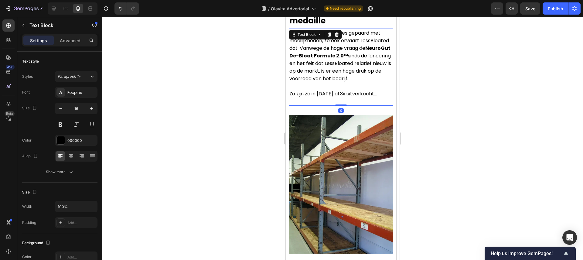
drag, startPoint x: 375, startPoint y: 96, endPoint x: 358, endPoint y: 101, distance: 18.2
click at [349, 102] on p "Rich Text Editor. Editing area: main" at bounding box center [341, 102] width 103 height 8
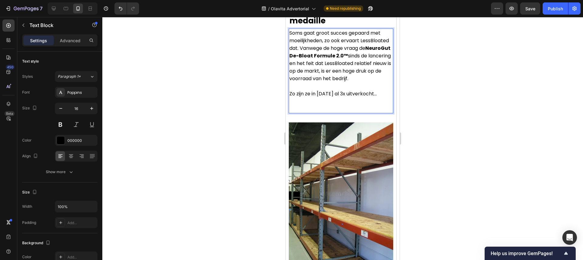
click at [344, 94] on p "Zo zijn ze in 2024 al 3x uitverkocht..." at bounding box center [341, 94] width 103 height 8
drag, startPoint x: 329, startPoint y: 95, endPoint x: 313, endPoint y: 96, distance: 16.7
click at [313, 96] on p "Zo zijn ze in 2024 al 3x uitverkocht..." at bounding box center [341, 94] width 103 height 8
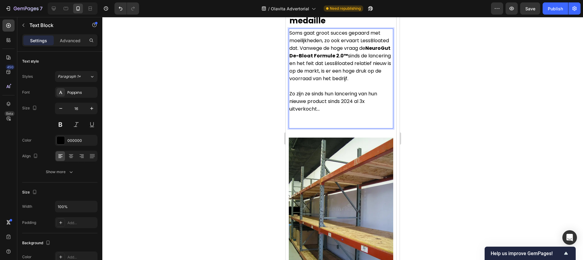
click at [310, 115] on p "Rich Text Editor. Editing area: main" at bounding box center [341, 117] width 103 height 8
click at [315, 119] on p "Rich Text Editor. Editing area: main" at bounding box center [341, 117] width 103 height 8
click at [307, 122] on p "Rich Text Editor. Editing area: main" at bounding box center [341, 124] width 103 height 8
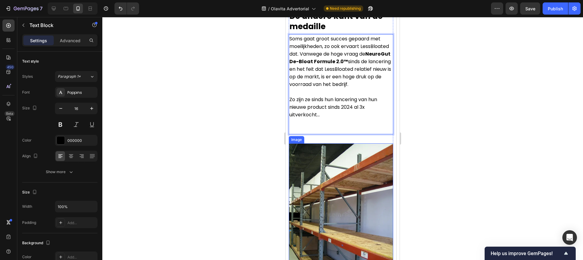
scroll to position [1883, 0]
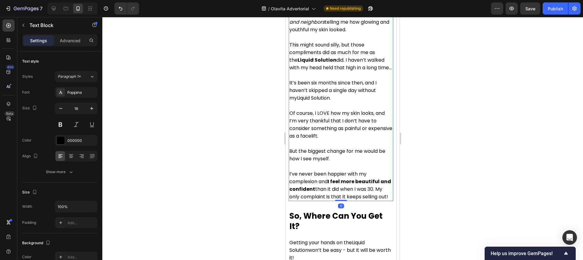
click at [346, 95] on p "It’s been six months since then, and I haven’t skipped a single day without my …" at bounding box center [341, 90] width 103 height 23
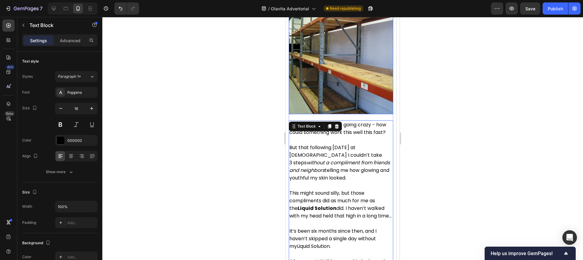
scroll to position [2077, 0]
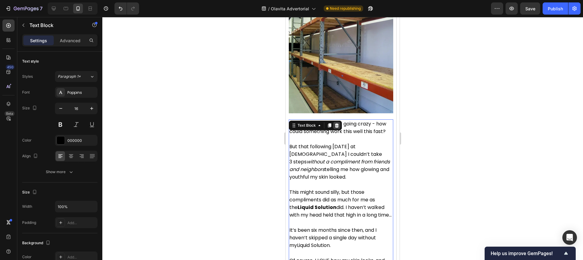
click at [337, 127] on icon at bounding box center [337, 125] width 4 height 4
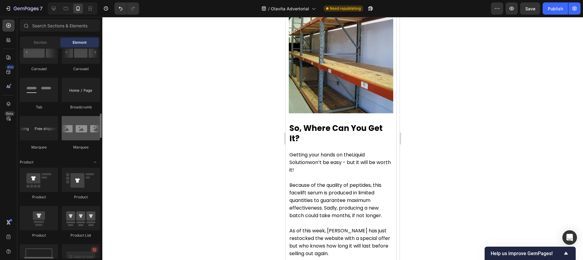
scroll to position [704, 0]
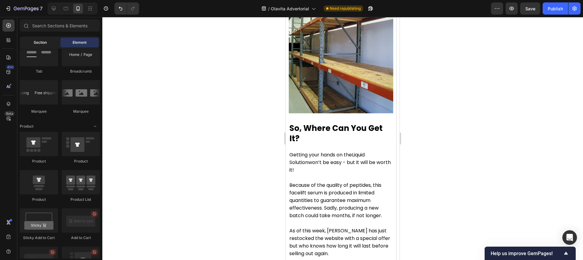
click at [39, 44] on span "Section" at bounding box center [40, 42] width 13 height 5
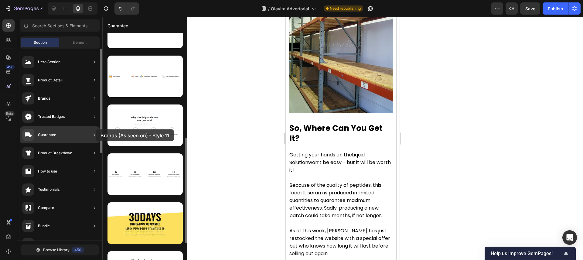
scroll to position [63, 0]
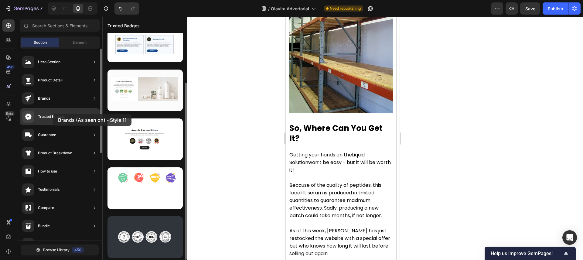
drag, startPoint x: 146, startPoint y: 125, endPoint x: 53, endPoint y: 114, distance: 93.0
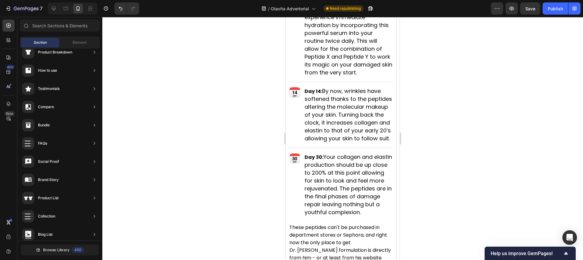
scroll to position [2989, 0]
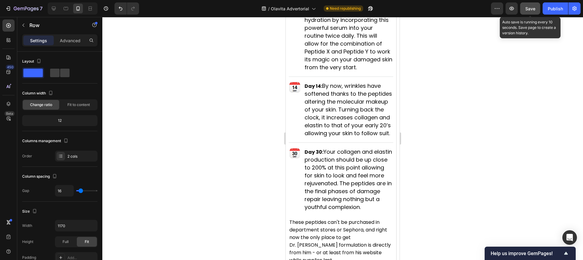
click at [532, 6] on span "Save" at bounding box center [531, 8] width 10 height 5
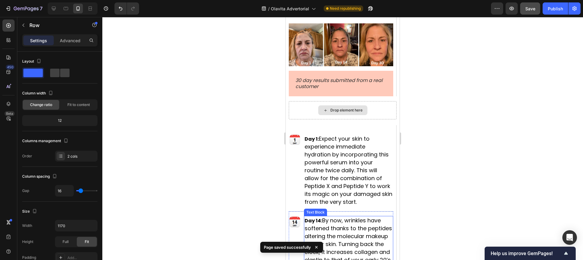
scroll to position [3059, 0]
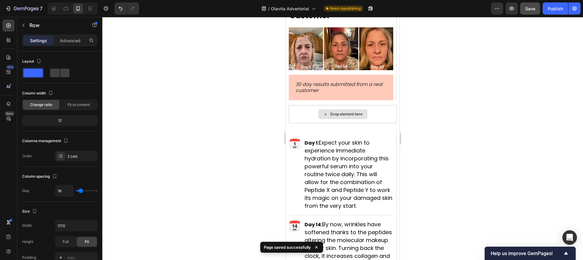
click at [368, 123] on div "Drop element here" at bounding box center [343, 114] width 108 height 18
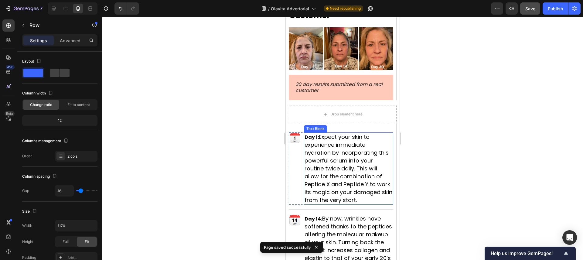
click at [368, 146] on span "Expect your skin to experience immediate hydration by incorporating this powerf…" at bounding box center [349, 168] width 88 height 71
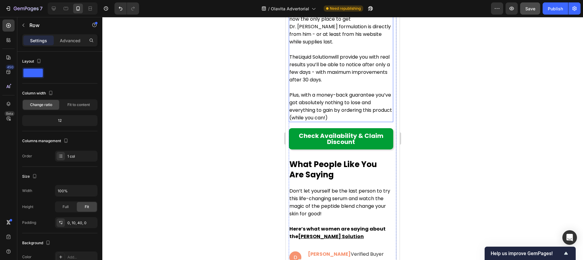
scroll to position [3427, 0]
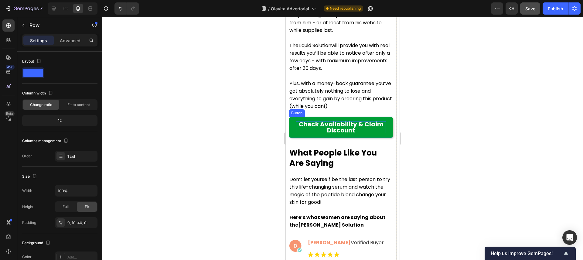
click at [350, 122] on p "Check Availability & Claim Discount" at bounding box center [341, 127] width 90 height 12
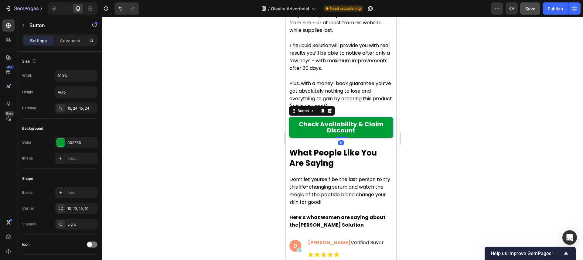
click at [387, 129] on button "Check Availability & Claim Discount" at bounding box center [341, 127] width 105 height 21
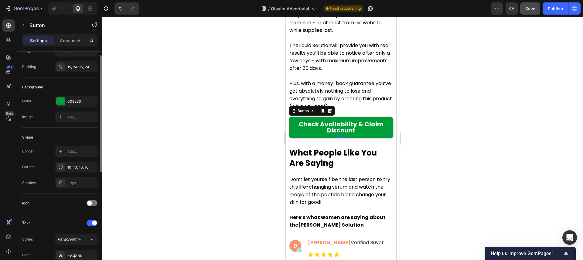
scroll to position [0, 0]
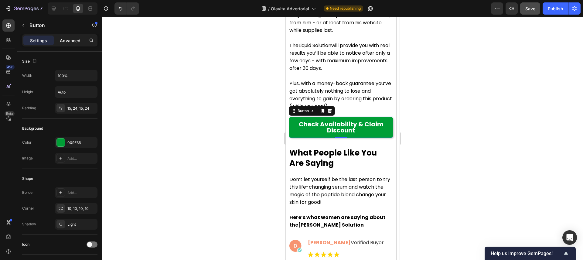
click at [69, 43] on p "Advanced" at bounding box center [70, 40] width 21 height 6
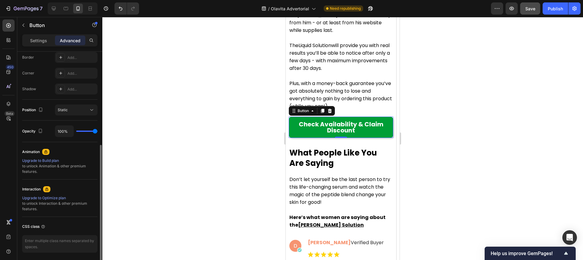
scroll to position [196, 0]
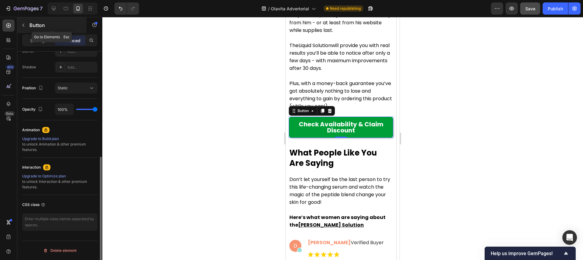
click at [26, 24] on button "button" at bounding box center [24, 25] width 10 height 10
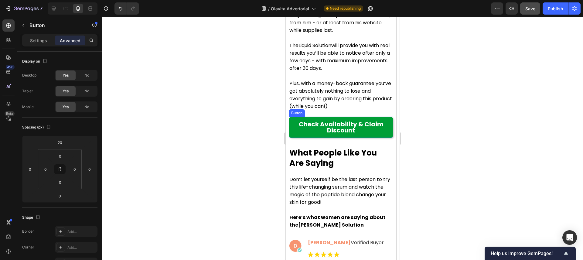
click at [385, 127] on button "Check Availability & Claim Discount" at bounding box center [341, 127] width 105 height 21
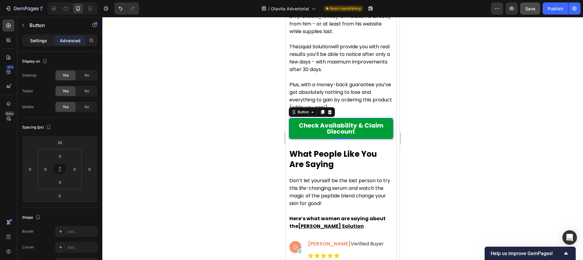
click at [44, 43] on p "Settings" at bounding box center [38, 40] width 17 height 6
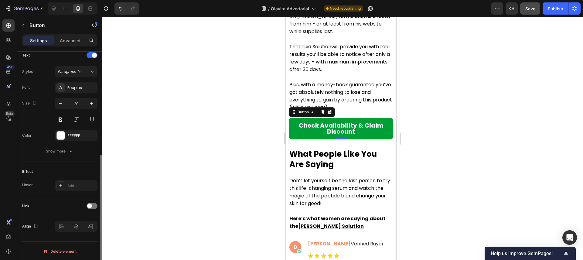
scroll to position [210, 0]
click at [91, 204] on span at bounding box center [89, 205] width 5 height 5
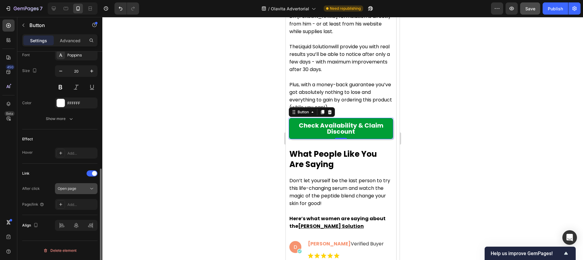
click at [76, 185] on button "Open page" at bounding box center [76, 188] width 43 height 11
click at [52, 183] on div "Link After click Open page Page/link Add..." at bounding box center [59, 189] width 75 height 41
click at [67, 204] on div "Add..." at bounding box center [76, 204] width 43 height 11
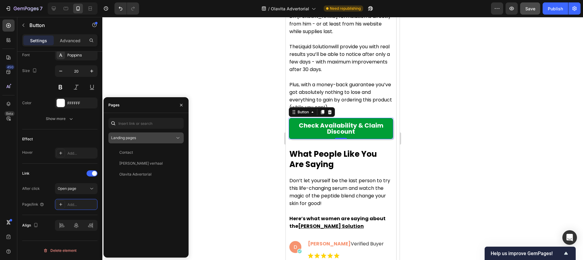
click at [173, 140] on div "Landing pages" at bounding box center [143, 137] width 64 height 5
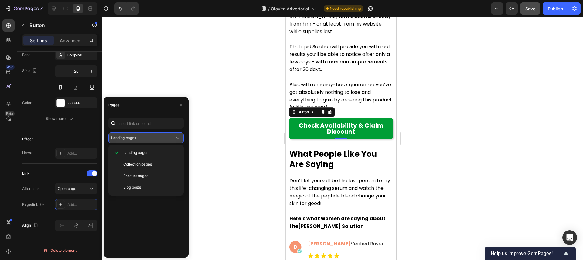
click at [173, 140] on div "Landing pages" at bounding box center [143, 137] width 64 height 5
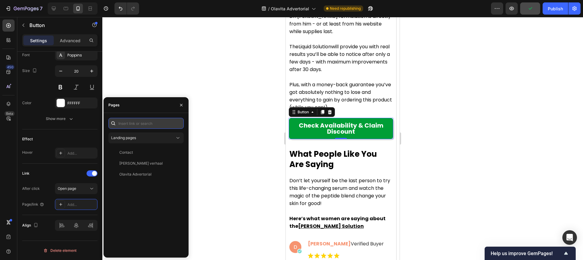
click at [156, 124] on input "text" at bounding box center [145, 123] width 75 height 11
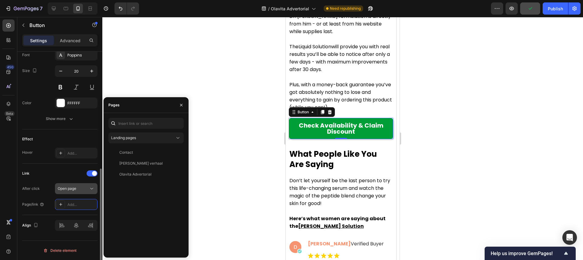
click at [85, 188] on div "Open page" at bounding box center [73, 188] width 31 height 5
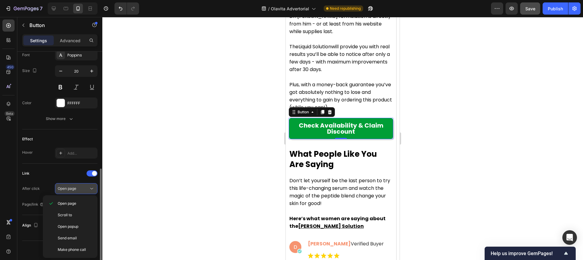
click at [78, 189] on div "Open page" at bounding box center [73, 188] width 31 height 5
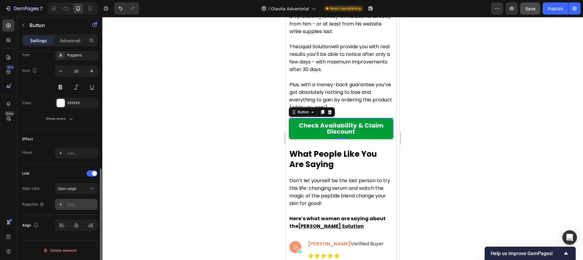
click at [74, 203] on div "Add..." at bounding box center [81, 204] width 29 height 5
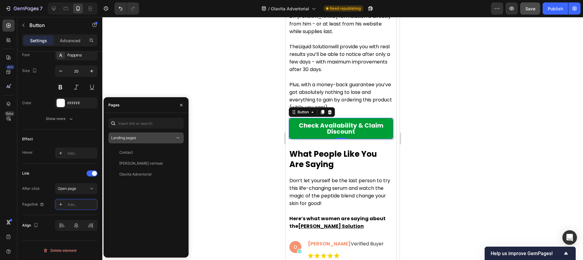
click at [176, 135] on icon at bounding box center [178, 138] width 6 height 6
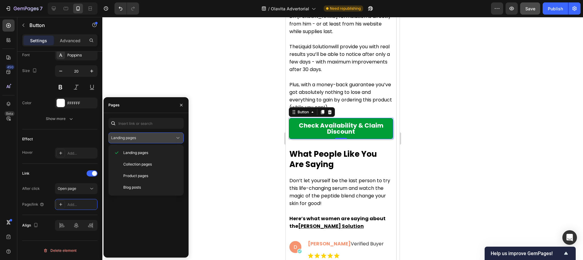
click at [176, 135] on icon at bounding box center [178, 138] width 6 height 6
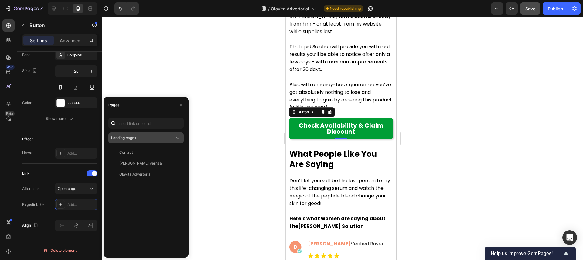
click at [176, 135] on icon at bounding box center [178, 138] width 6 height 6
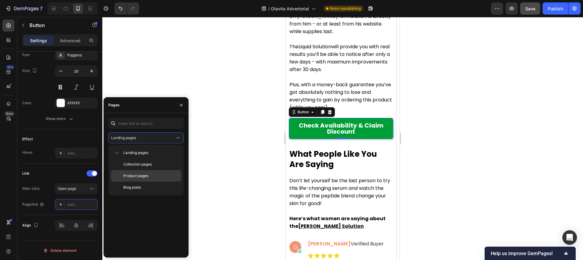
click at [156, 172] on div "Product pages" at bounding box center [146, 176] width 70 height 12
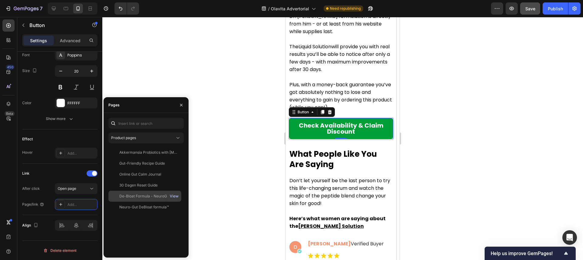
click at [173, 194] on div "View" at bounding box center [174, 196] width 9 height 5
click at [153, 195] on div "De-Bloat Formula - NeuroGut Reset" at bounding box center [148, 196] width 58 height 5
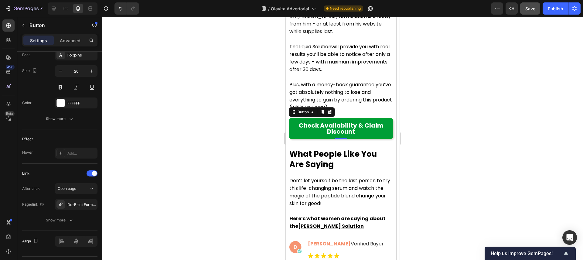
click at [201, 153] on div at bounding box center [342, 138] width 481 height 243
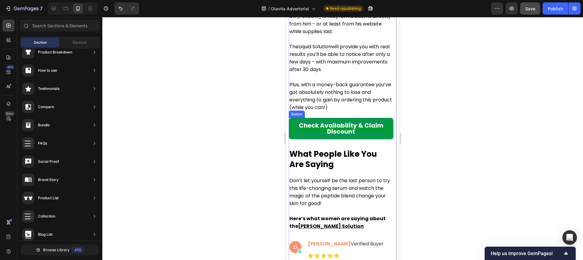
click at [350, 122] on p "Check Availability & Claim Discount" at bounding box center [341, 128] width 90 height 12
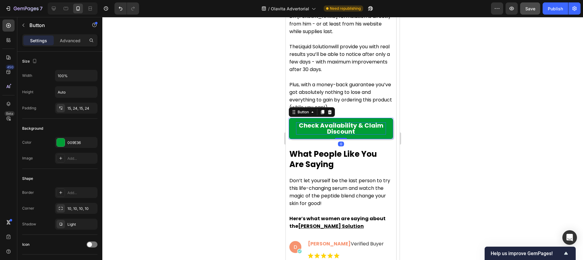
click at [350, 122] on p "Check Availability & Claim Discount" at bounding box center [341, 128] width 90 height 12
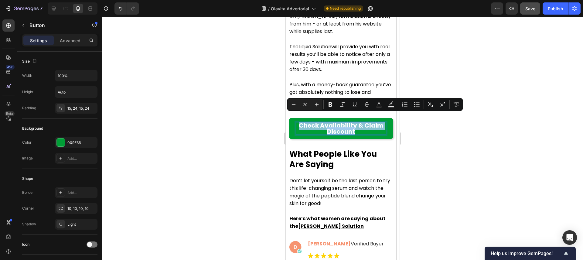
click at [350, 122] on p "Check Availability & Claim Discount" at bounding box center [341, 128] width 90 height 12
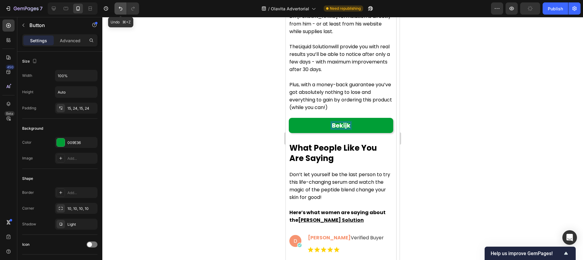
click at [118, 10] on icon "Undo/Redo" at bounding box center [121, 8] width 6 height 6
click at [119, 10] on icon "Undo/Redo" at bounding box center [121, 8] width 6 height 6
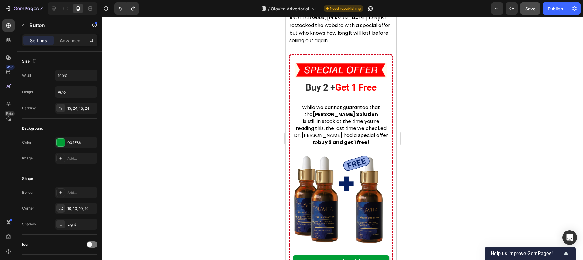
scroll to position [2296, 0]
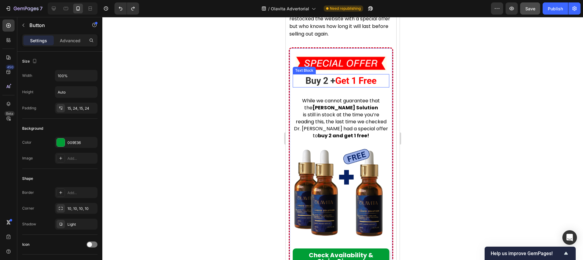
click at [369, 87] on div "Buy 2 + Get 1 Free Text Block" at bounding box center [341, 80] width 97 height 13
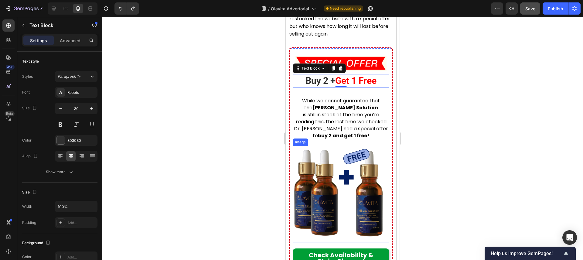
click at [364, 166] on img at bounding box center [341, 194] width 97 height 97
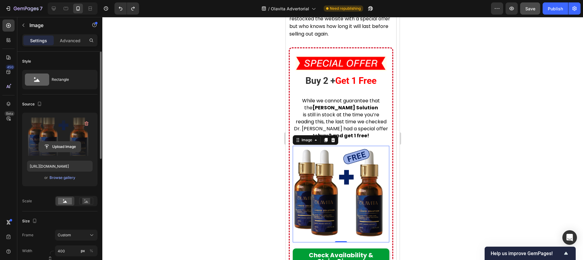
click at [69, 148] on input "file" at bounding box center [60, 147] width 42 height 10
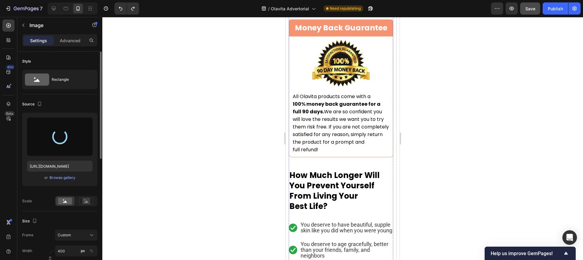
type input "https://cdn.shopify.com/s/files/1/0935/4104/0505/files/gempages_585833384975008…"
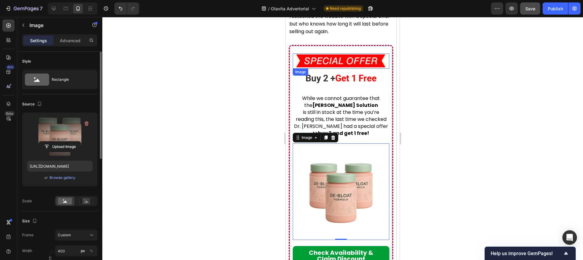
scroll to position [206, 0]
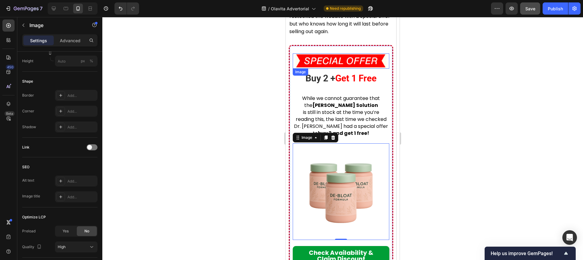
click at [354, 60] on img at bounding box center [341, 60] width 91 height 15
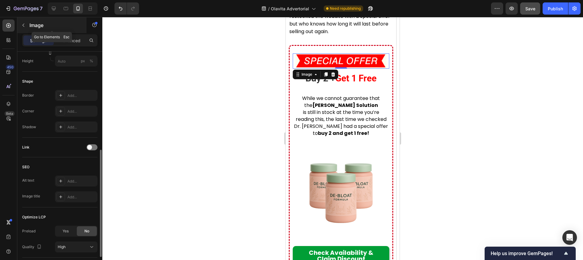
click at [26, 26] on button "button" at bounding box center [24, 25] width 10 height 10
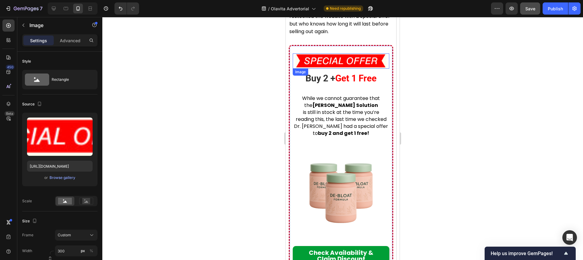
click at [333, 57] on img at bounding box center [341, 60] width 91 height 15
click at [331, 73] on icon at bounding box center [333, 74] width 5 height 5
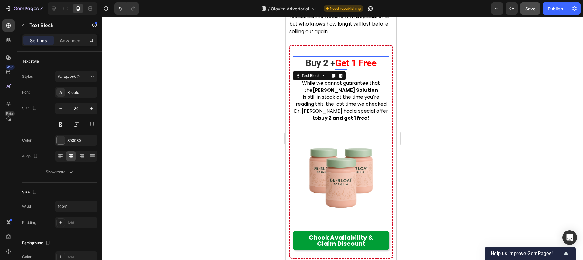
click at [308, 64] on p "Buy 2 + Get 1 Free" at bounding box center [341, 63] width 92 height 9
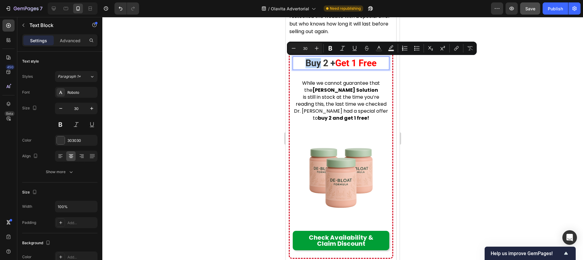
click at [297, 63] on p "Buy 2 + Get 1 Free" at bounding box center [341, 63] width 92 height 9
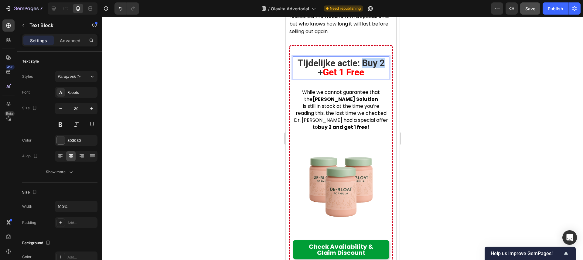
drag, startPoint x: 383, startPoint y: 64, endPoint x: 364, endPoint y: 65, distance: 19.8
click at [364, 65] on p "Tijdelijke actie: Buy 2 + Get 1 Free" at bounding box center [341, 68] width 92 height 18
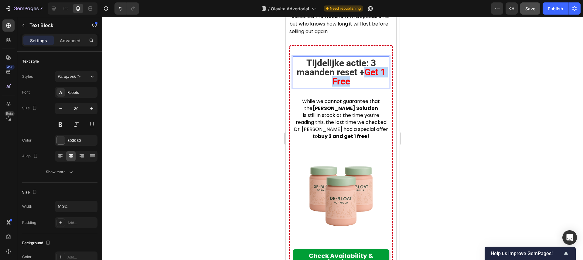
drag, startPoint x: 368, startPoint y: 74, endPoint x: 371, endPoint y: 80, distance: 6.4
click at [371, 80] on p "Tijdelijke actie: 3 maanden reset + Get 1 Free" at bounding box center [341, 72] width 92 height 27
click at [365, 84] on span "Gratis e-book + gratis" at bounding box center [348, 77] width 77 height 20
click at [385, 80] on span "Gratis e-book + Gratis" at bounding box center [348, 77] width 77 height 20
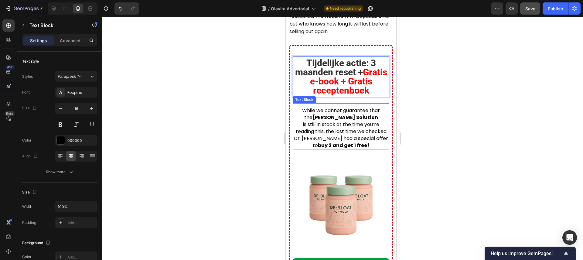
click at [327, 126] on p "is still in stock at the time you’re reading this, the last time we checked" at bounding box center [340, 128] width 95 height 14
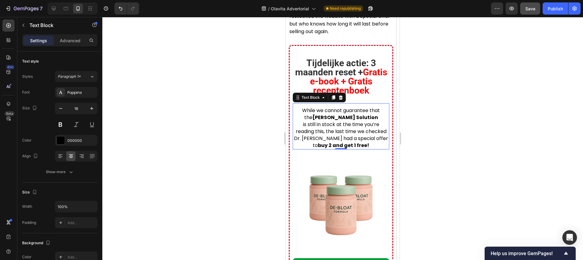
scroll to position [134, 0]
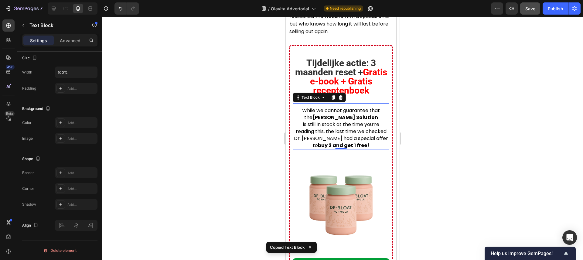
click at [255, 119] on div at bounding box center [342, 138] width 481 height 243
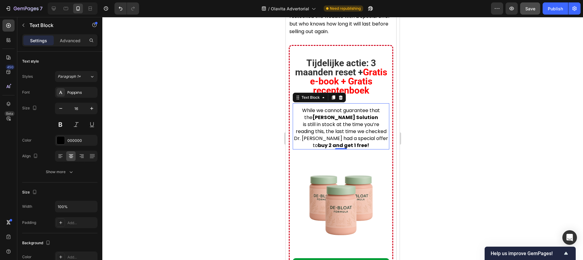
click at [331, 114] on strong "[PERSON_NAME] Solution" at bounding box center [346, 117] width 66 height 7
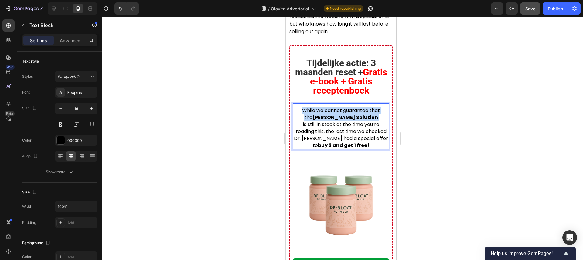
click at [331, 114] on strong "[PERSON_NAME] Solution" at bounding box center [346, 117] width 66 height 7
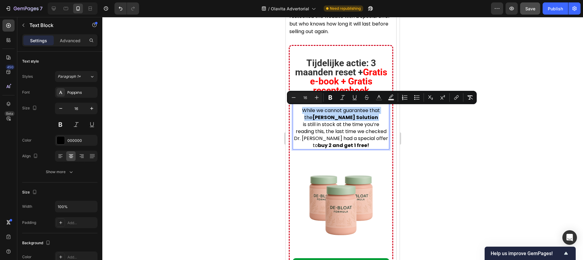
click at [331, 114] on strong "[PERSON_NAME] Solution" at bounding box center [346, 117] width 66 height 7
drag, startPoint x: 319, startPoint y: 117, endPoint x: 313, endPoint y: 116, distance: 6.7
click at [319, 117] on strong "[PERSON_NAME] Solution" at bounding box center [346, 117] width 66 height 7
click at [303, 113] on p "While we cannot guarantee that the Olavita Liquid Solution" at bounding box center [340, 114] width 95 height 14
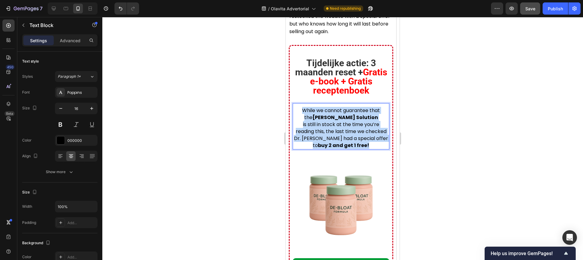
drag, startPoint x: 302, startPoint y: 111, endPoint x: 371, endPoint y: 145, distance: 76.6
click at [371, 145] on div "While we cannot guarantee that the Olavita Liquid Solution is still in stock at…" at bounding box center [341, 127] width 97 height 43
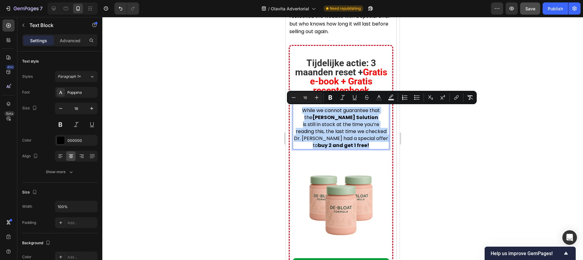
copy div "While we cannot guarantee that the Olavita Liquid Solution is still in stock at…"
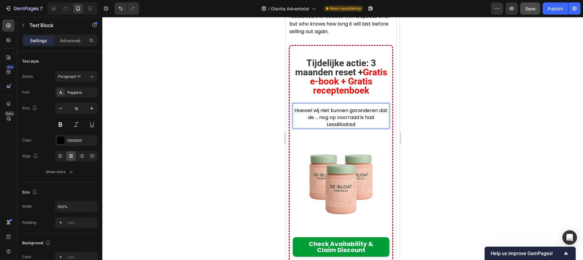
click at [365, 119] on p "Hoewel wij niet kunnen garanderen dat de ... nog op voorraad is had LessBloated" at bounding box center [340, 117] width 95 height 21
click at [367, 123] on p "had LessBloated" at bounding box center [340, 124] width 95 height 7
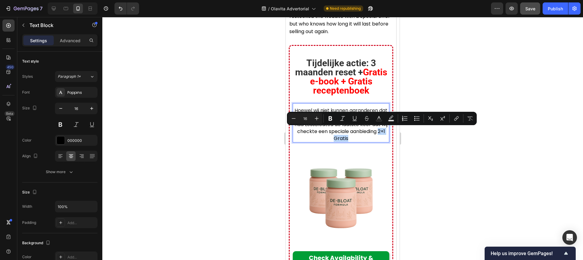
drag, startPoint x: 355, startPoint y: 138, endPoint x: 379, endPoint y: 133, distance: 24.5
click at [379, 133] on p "had LessBloated de laatste keer dat wij checkte een speciale aanbieding 2+1 Gra…" at bounding box center [340, 131] width 95 height 21
click at [334, 120] on button "Bold" at bounding box center [330, 118] width 11 height 11
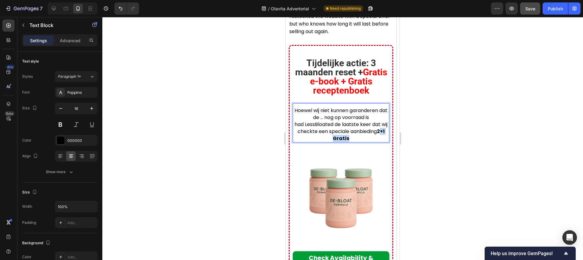
drag, startPoint x: 380, startPoint y: 132, endPoint x: 381, endPoint y: 135, distance: 3.4
click at [381, 135] on p "had LessBloated de laatste keer dat wij checkte een speciale aanbieding 2+1 Gra…" at bounding box center [340, 131] width 95 height 21
click at [379, 133] on strong "2+1 Gratis" at bounding box center [359, 135] width 52 height 14
click at [54, 10] on icon at bounding box center [54, 9] width 4 height 4
type input "18"
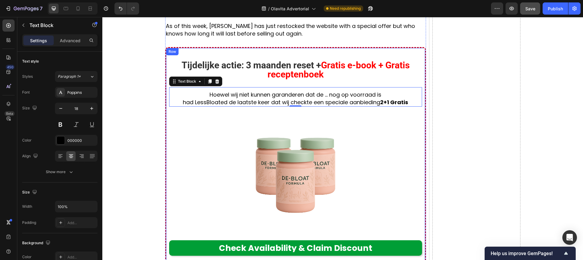
scroll to position [2127, 0]
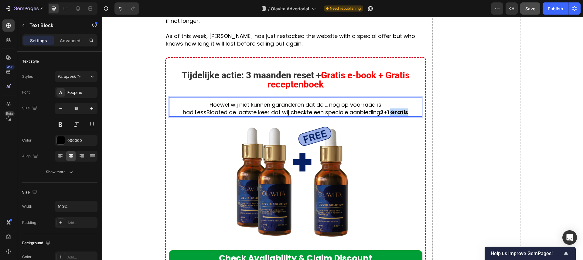
click at [391, 111] on strong "2+1 Gratis" at bounding box center [394, 112] width 28 height 8
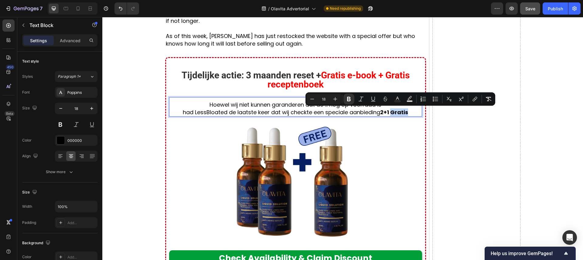
click at [406, 111] on strong "2+1 Gratis" at bounding box center [394, 112] width 28 height 8
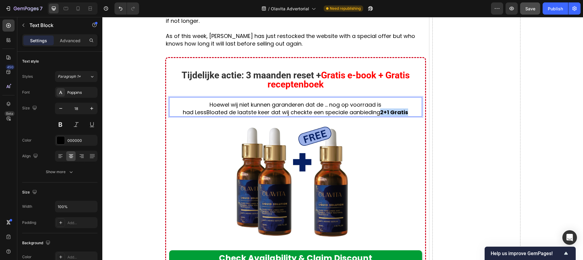
drag, startPoint x: 396, startPoint y: 111, endPoint x: 385, endPoint y: 112, distance: 11.0
click at [384, 113] on p "had LessBloated de laatste keer dat wij checkte een speciale aanbieding 2+1 Gra…" at bounding box center [296, 112] width 252 height 8
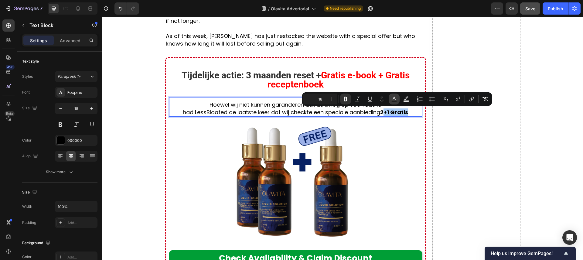
click at [394, 101] on rect "Editor contextual toolbar" at bounding box center [395, 102] width 6 height 2
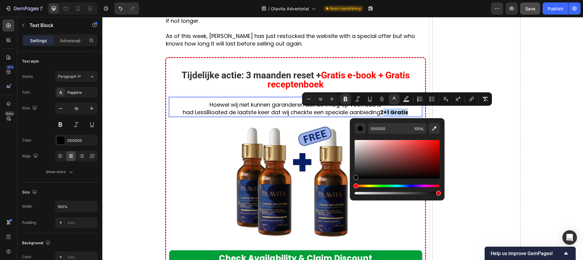
click at [395, 108] on strong "2+1 Gratis" at bounding box center [394, 112] width 28 height 8
click at [410, 112] on p "had LessBloated de laatste keer dat wij checkte een speciale aanbieding 2+1 Gra…" at bounding box center [296, 112] width 252 height 8
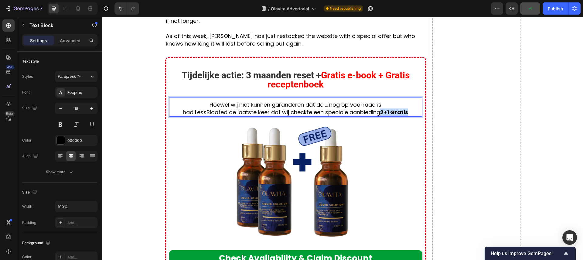
drag, startPoint x: 410, startPoint y: 112, endPoint x: 383, endPoint y: 112, distance: 27.0
click at [383, 113] on p "had LessBloated de laatste keer dat wij checkte een speciale aanbieding 2+1 Gra…" at bounding box center [296, 112] width 252 height 8
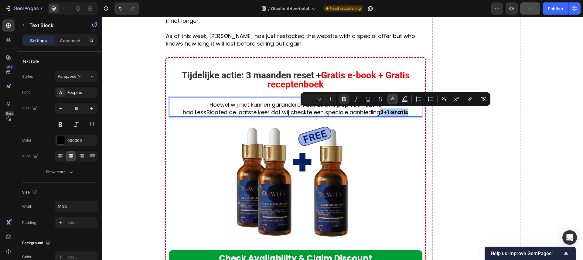
click at [391, 101] on rect "Editor contextual toolbar" at bounding box center [393, 102] width 6 height 2
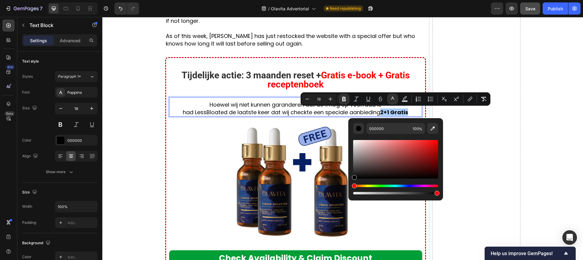
click at [435, 142] on div "Editor contextual toolbar" at bounding box center [395, 159] width 85 height 39
type input "F40C0C"
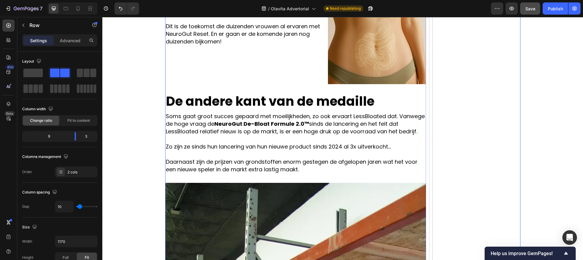
scroll to position [1556, 0]
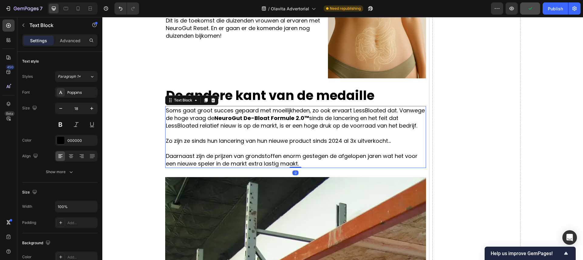
click at [295, 115] on strong "NeuroGut De-Bloat Formule 2.0™" at bounding box center [261, 118] width 95 height 8
click at [294, 116] on strong "NeuroGut De-Bloat Formule 2.0™" at bounding box center [261, 118] width 95 height 8
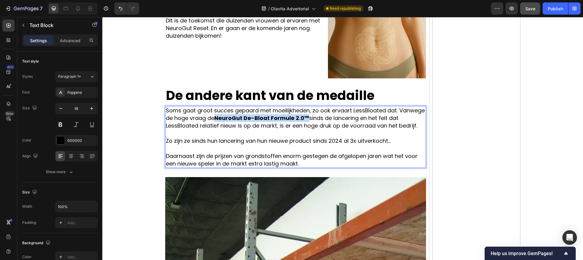
drag, startPoint x: 307, startPoint y: 117, endPoint x: 215, endPoint y: 118, distance: 91.4
click at [215, 118] on p "Soms gaat groot succes gepaard met moeilijkheden, zo ook ervaart LessBloated da…" at bounding box center [296, 118] width 260 height 23
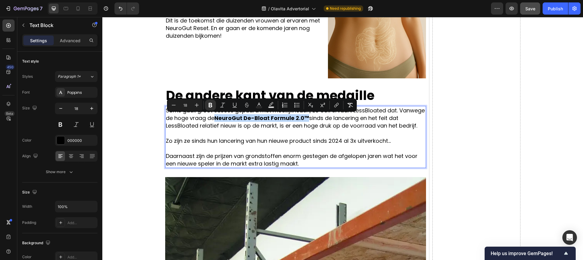
copy strong "NeuroGut De-Bloat Formule 2.0™"
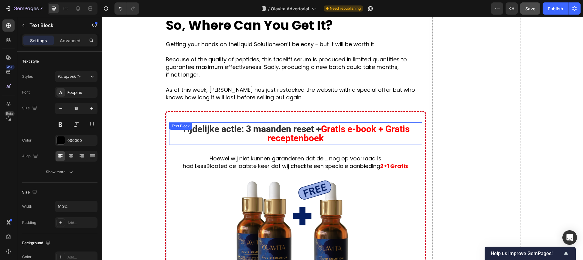
scroll to position [2079, 0]
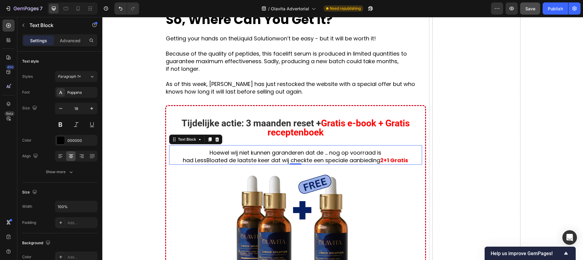
click at [325, 151] on p "Hoewel wij niet kunnen garanderen dat de ... nog op voorraad is" at bounding box center [296, 153] width 252 height 8
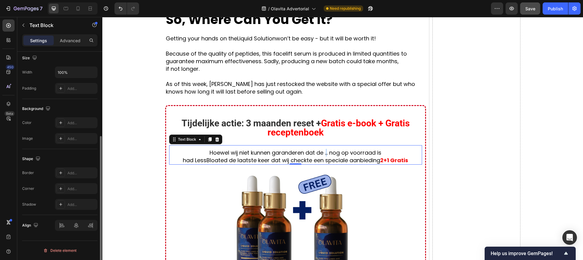
click at [326, 152] on p "Hoewel wij niet kunnen garanderen dat de ... nog op voorraad is" at bounding box center [296, 153] width 252 height 8
drag, startPoint x: 328, startPoint y: 153, endPoint x: 324, endPoint y: 154, distance: 4.3
click at [324, 154] on p "Hoewel wij niet kunnen garanderen dat de ... nog op voorraad is" at bounding box center [296, 153] width 252 height 8
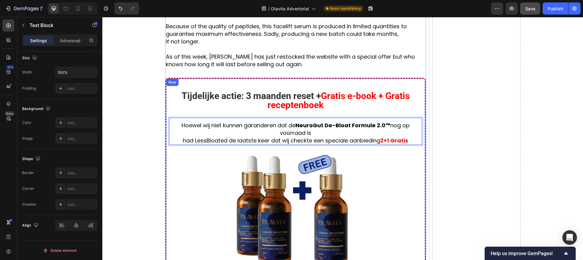
scroll to position [2115, 0]
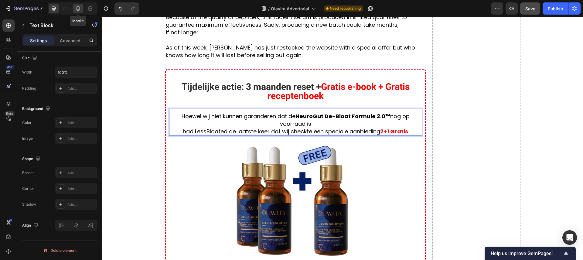
click at [74, 6] on div at bounding box center [78, 9] width 10 height 10
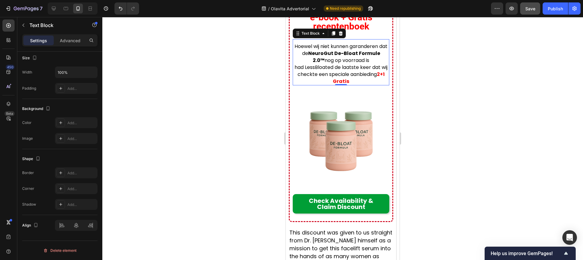
scroll to position [2364, 0]
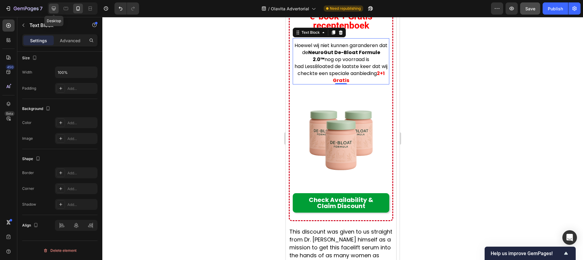
click at [51, 8] on icon at bounding box center [54, 8] width 6 height 6
type input "18"
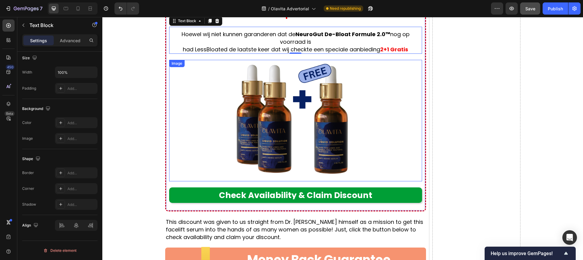
scroll to position [2186, 0]
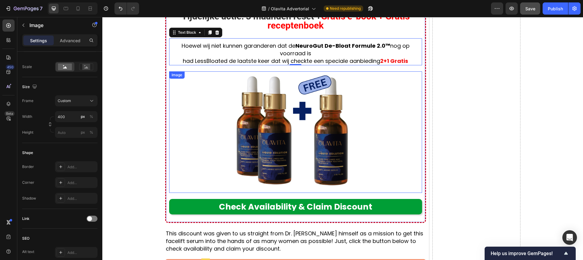
click at [344, 105] on img at bounding box center [296, 132] width 122 height 122
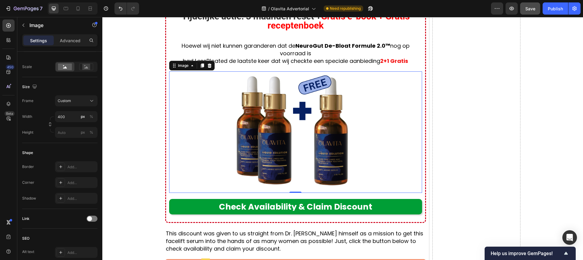
scroll to position [0, 0]
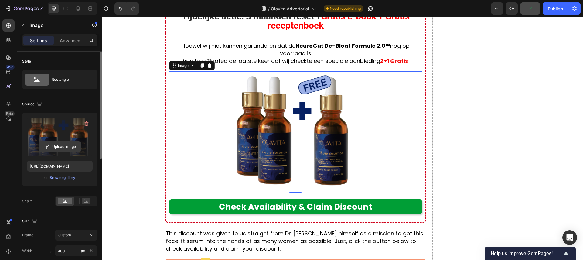
click at [63, 149] on input "file" at bounding box center [60, 147] width 42 height 10
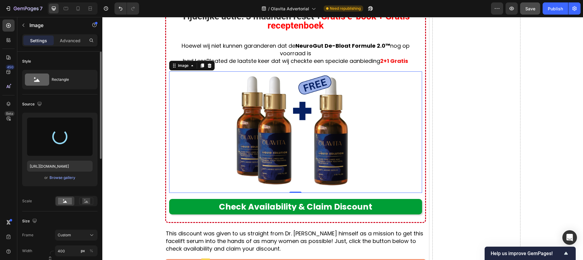
type input "https://cdn.shopify.com/s/files/1/0935/4104/0505/files/gempages_585833384975008…"
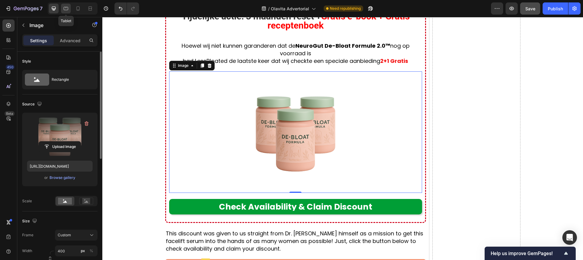
click at [62, 6] on div at bounding box center [66, 9] width 10 height 10
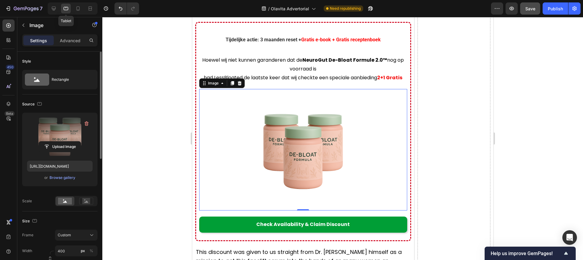
scroll to position [2235, 0]
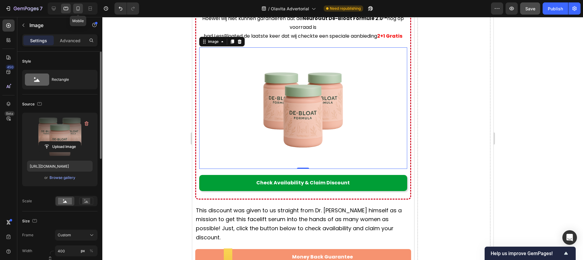
click at [75, 10] on icon at bounding box center [78, 8] width 6 height 6
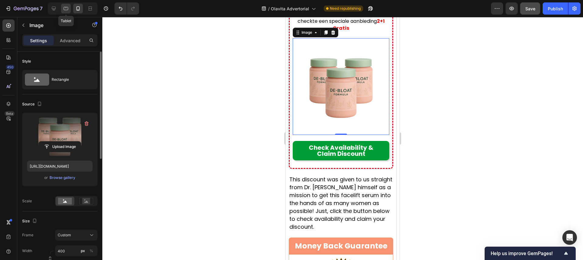
click at [69, 10] on icon at bounding box center [66, 8] width 6 height 6
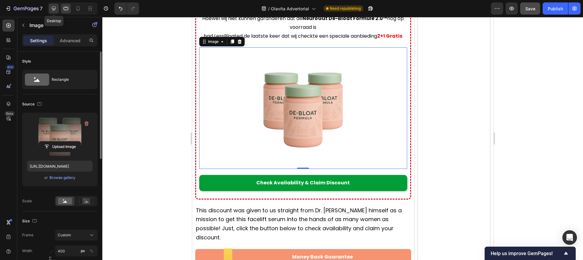
click at [56, 9] on icon at bounding box center [54, 8] width 6 height 6
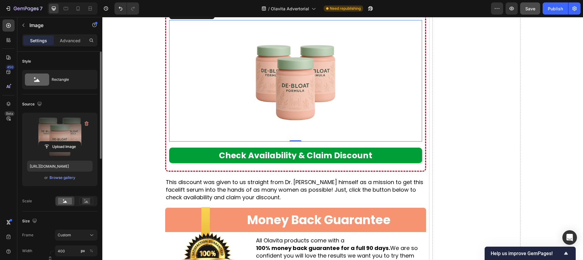
scroll to position [2255, 0]
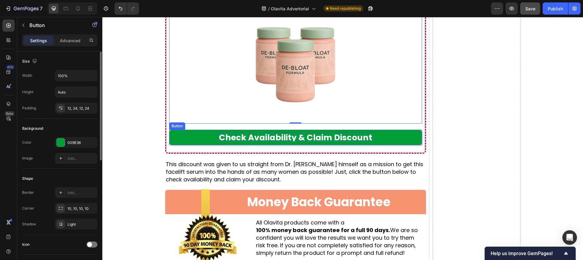
click at [323, 139] on p "Check Availability & Claim Discount" at bounding box center [295, 137] width 153 height 8
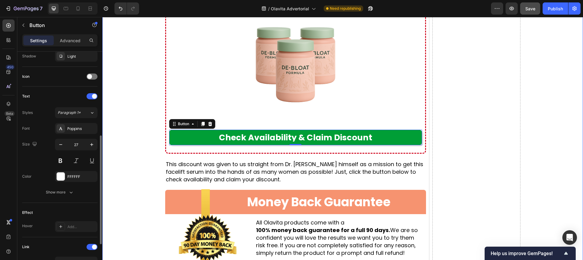
scroll to position [166, 0]
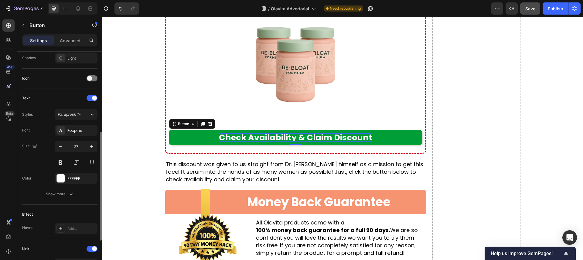
click at [267, 138] on p "Check Availability & Claim Discount" at bounding box center [295, 137] width 153 height 8
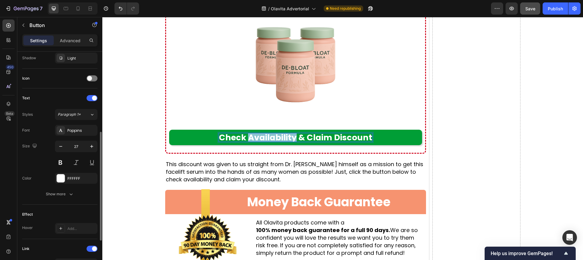
click at [267, 138] on p "Check Availability & Claim Discount" at bounding box center [295, 137] width 153 height 8
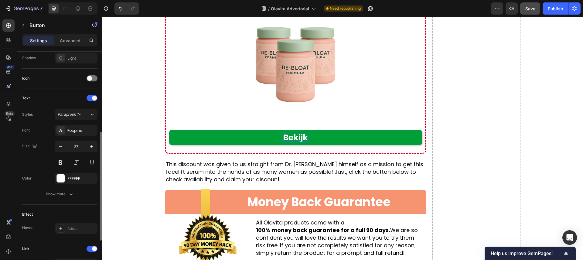
click at [169, 130] on button "Bekijk" at bounding box center [295, 137] width 253 height 15
click at [169, 130] on button "Bekijk voorraad" at bounding box center [295, 137] width 253 height 15
click at [169, 130] on button "Bekijk voorraad &" at bounding box center [295, 137] width 253 height 15
click at [169, 130] on button "Bekijk voorraad & probeer" at bounding box center [295, 137] width 253 height 15
click at [169, 130] on button "Bekijk voorraad & probeer he" at bounding box center [295, 137] width 253 height 15
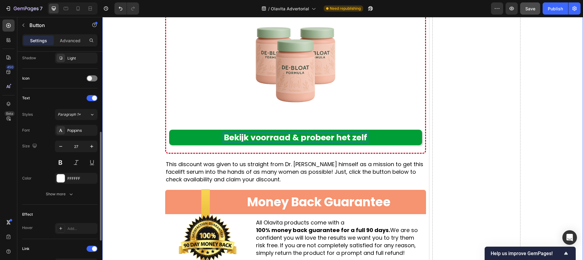
scroll to position [145, 0]
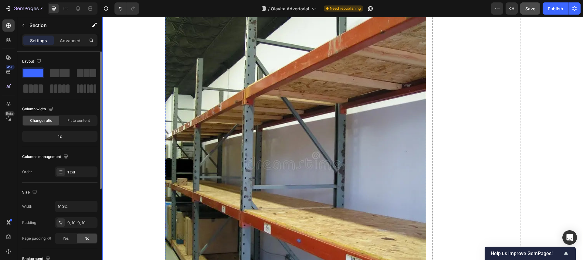
scroll to position [1757, 0]
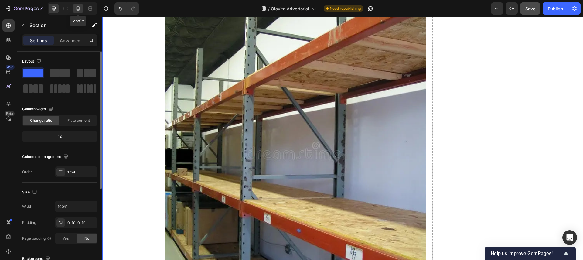
click at [82, 8] on div at bounding box center [78, 9] width 10 height 10
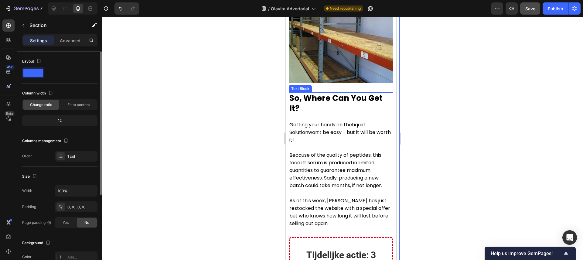
scroll to position [2110, 0]
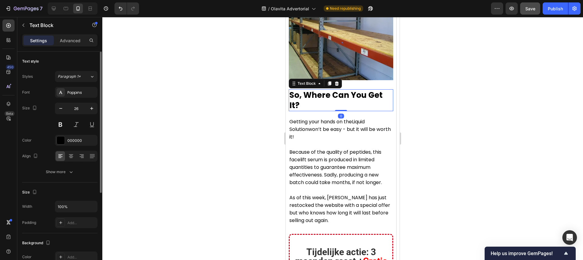
click at [344, 99] on strong "So, Where Can You Get It?" at bounding box center [336, 100] width 93 height 21
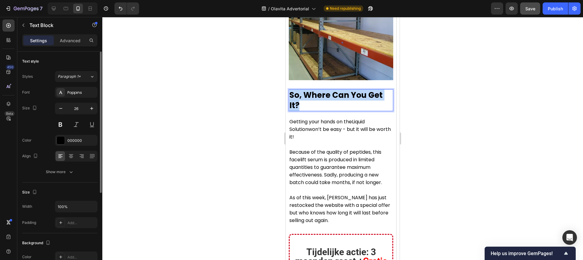
click at [344, 99] on strong "So, Where Can You Get It?" at bounding box center [336, 100] width 93 height 21
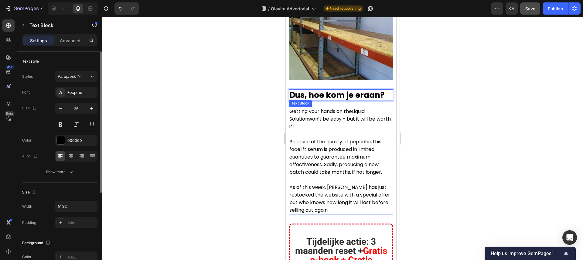
click at [344, 117] on p "Getting your hands on the Liquid Solution won’t be easy - but it will be worth …" at bounding box center [341, 119] width 103 height 23
click at [327, 124] on p "Getting your hands on the Liquid Solution won’t be easy - but it will be worth …" at bounding box center [341, 119] width 103 height 23
click at [291, 113] on p "Getting your hands on the Liquid Solution won’t be easy - but it will be worth …" at bounding box center [341, 119] width 103 height 23
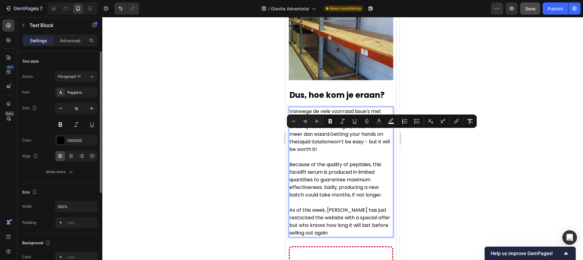
drag, startPoint x: 335, startPoint y: 148, endPoint x: 332, endPoint y: 137, distance: 11.6
click at [332, 137] on p "Vanwege de vele voorraad issue's met LessBloated zal het niet makkelijk zijn er…" at bounding box center [341, 131] width 103 height 46
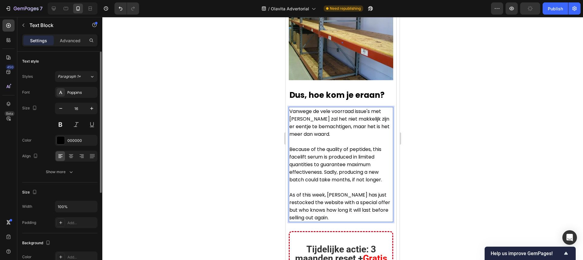
click at [318, 137] on p "Vanwege de vele voorraad issue's met [PERSON_NAME] zal het niet makkelijk zijn …" at bounding box center [341, 123] width 103 height 30
click at [322, 140] on p "Rich Text Editor. Editing area: main" at bounding box center [341, 142] width 103 height 8
click at [346, 146] on p "Because of the quality of peptides, this facelift serum is produced in limited …" at bounding box center [341, 165] width 103 height 38
drag, startPoint x: 350, startPoint y: 156, endPoint x: 349, endPoint y: 160, distance: 3.7
click at [350, 157] on p "Because of the quality of peptides, this facelift serum is produced in limited …" at bounding box center [341, 165] width 103 height 38
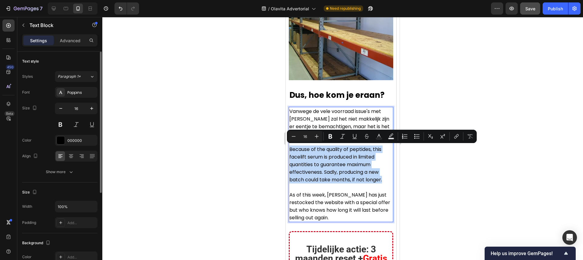
drag, startPoint x: 385, startPoint y: 178, endPoint x: 290, endPoint y: 151, distance: 98.5
click at [290, 151] on p "Because of the quality of peptides, this facelift serum is produced in limited …" at bounding box center [341, 165] width 103 height 38
drag, startPoint x: 290, startPoint y: 151, endPoint x: 384, endPoint y: 182, distance: 98.1
click at [384, 182] on p "Because of the quality of peptides, this facelift serum is produced in limited …" at bounding box center [341, 165] width 103 height 38
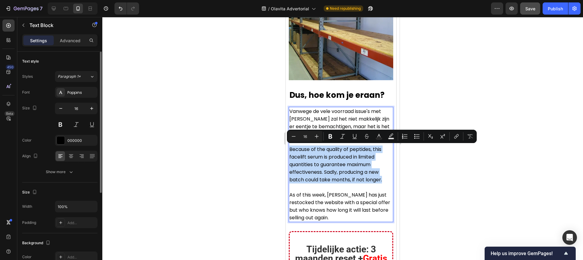
click at [384, 182] on p "Because of the quality of peptides, this facelift serum is produced in limited …" at bounding box center [341, 165] width 103 height 38
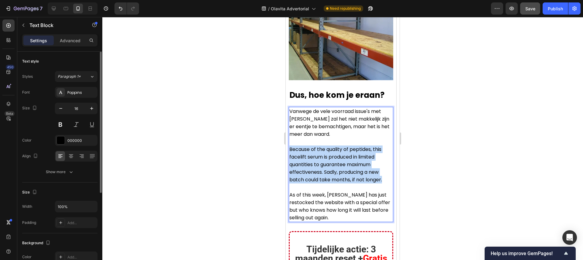
drag, startPoint x: 377, startPoint y: 180, endPoint x: 290, endPoint y: 150, distance: 91.5
click at [290, 150] on p "Because of the quality of peptides, this facelift serum is produced in limited …" at bounding box center [341, 165] width 103 height 38
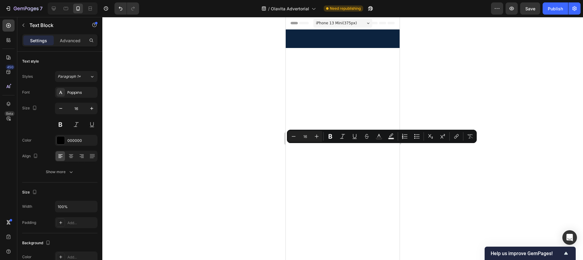
scroll to position [2110, 0]
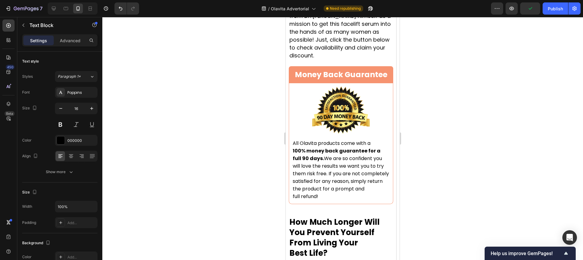
scroll to position [2176, 0]
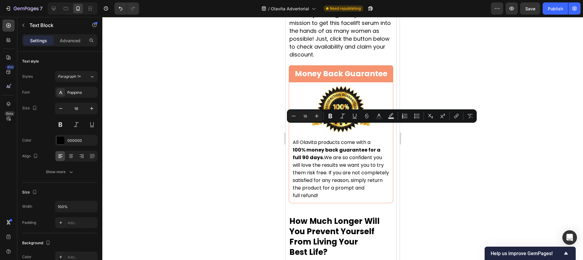
drag, startPoint x: 346, startPoint y: 195, endPoint x: 290, endPoint y: 132, distance: 84.8
drag, startPoint x: 367, startPoint y: 157, endPoint x: 291, endPoint y: 131, distance: 80.4
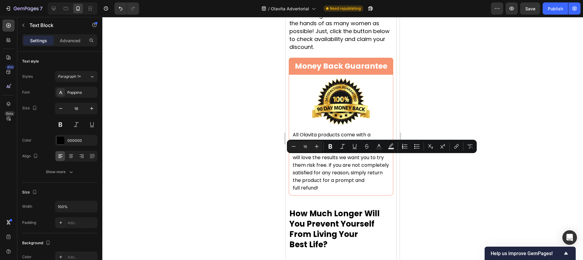
drag, startPoint x: 333, startPoint y: 180, endPoint x: 292, endPoint y: 156, distance: 46.8
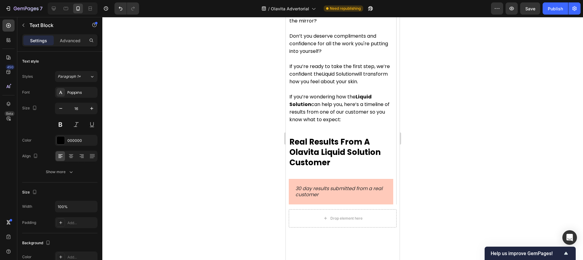
scroll to position [2480, 0]
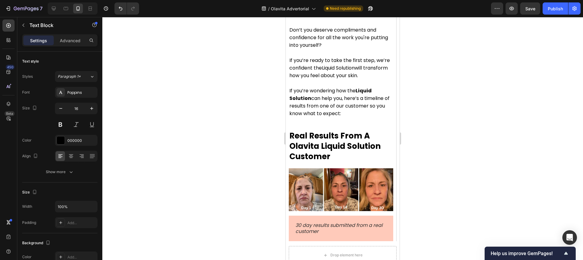
click at [268, 127] on div at bounding box center [342, 138] width 481 height 243
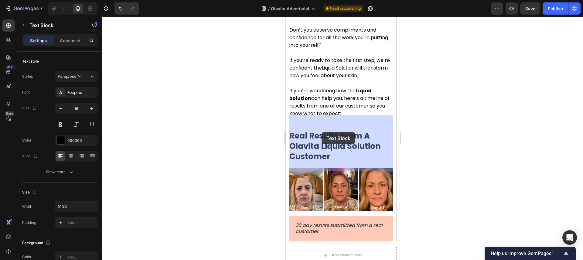
drag, startPoint x: 291, startPoint y: 113, endPoint x: 322, endPoint y: 132, distance: 36.3
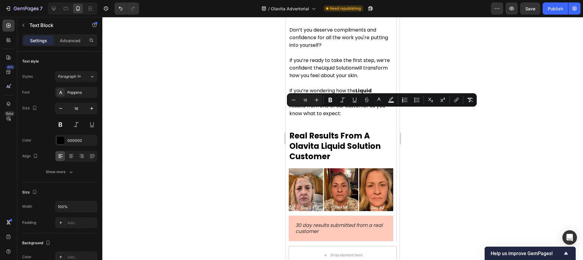
click at [260, 121] on div at bounding box center [342, 138] width 481 height 243
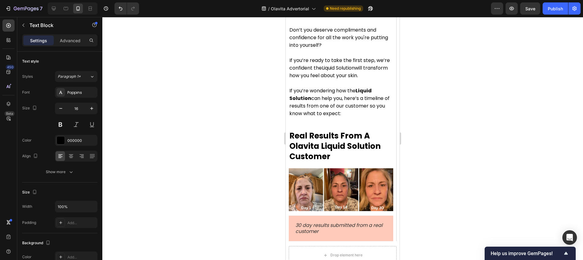
drag, startPoint x: 303, startPoint y: 119, endPoint x: 324, endPoint y: 124, distance: 22.0
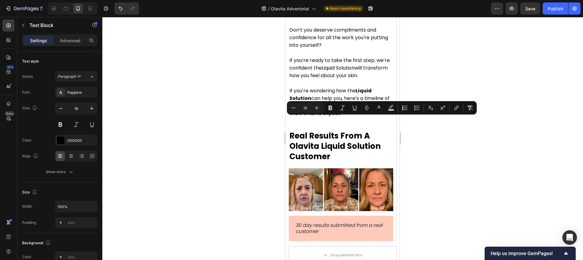
drag, startPoint x: 333, startPoint y: 122, endPoint x: 304, endPoint y: 123, distance: 28.6
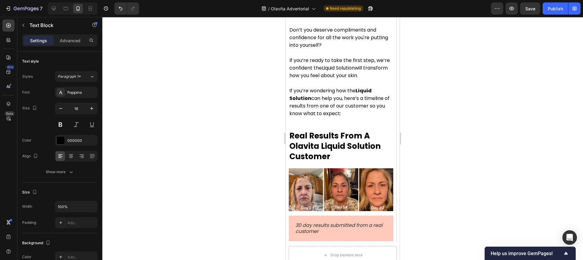
drag, startPoint x: 321, startPoint y: 131, endPoint x: 352, endPoint y: 132, distance: 31.0
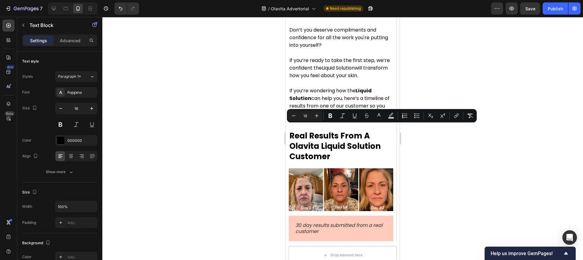
drag, startPoint x: 331, startPoint y: 131, endPoint x: 365, endPoint y: 132, distance: 35.0
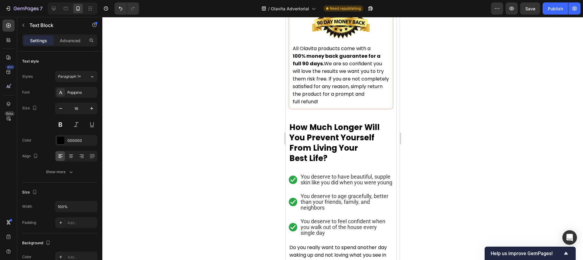
scroll to position [2237, 0]
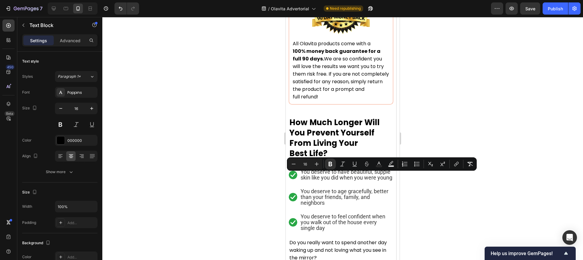
drag, startPoint x: 306, startPoint y: 178, endPoint x: 384, endPoint y: 179, distance: 78.4
copy strong "NeuroGut De-Bloat Formule 2.0™"
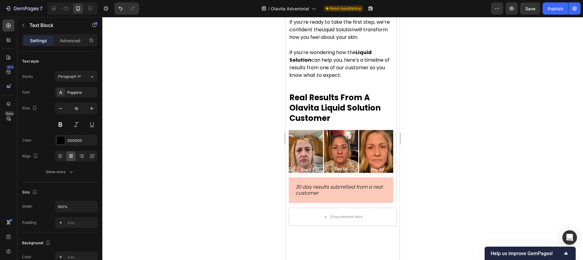
scroll to position [2521, 0]
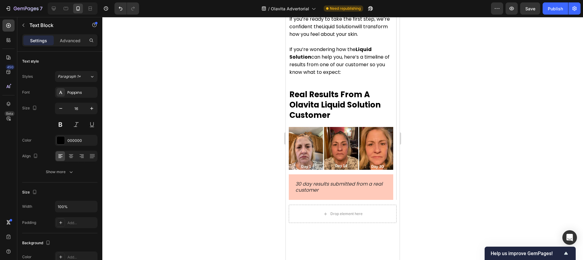
click at [55, 11] on icon at bounding box center [54, 8] width 6 height 6
type input "18"
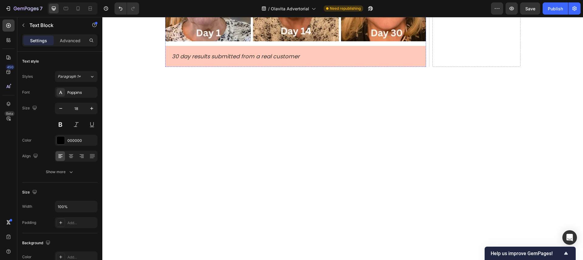
scroll to position [2283, 0]
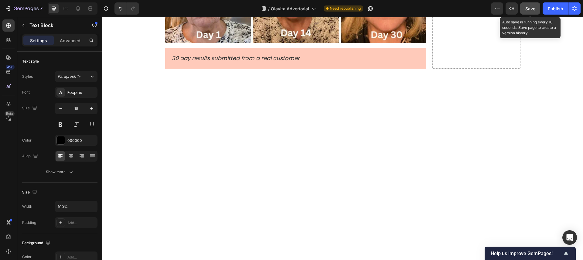
click at [531, 12] on div "Save" at bounding box center [531, 8] width 10 height 6
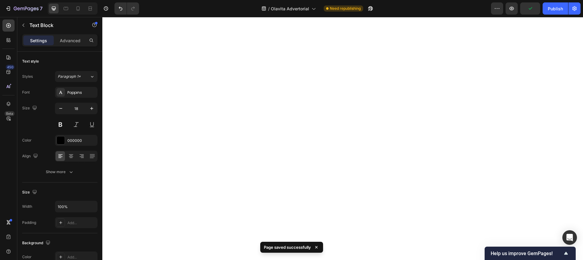
scroll to position [2379, 0]
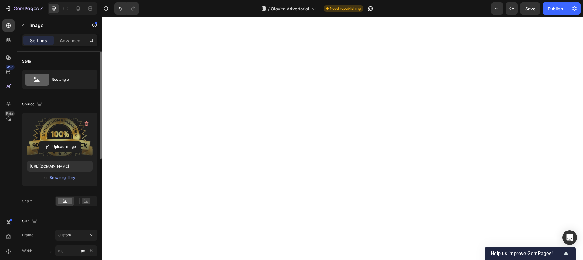
click at [57, 140] on label at bounding box center [60, 137] width 66 height 38
click at [57, 142] on input "file" at bounding box center [60, 147] width 42 height 10
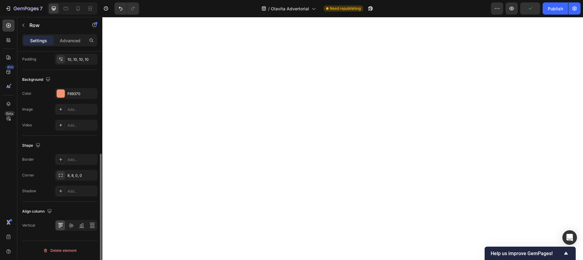
scroll to position [206, 0]
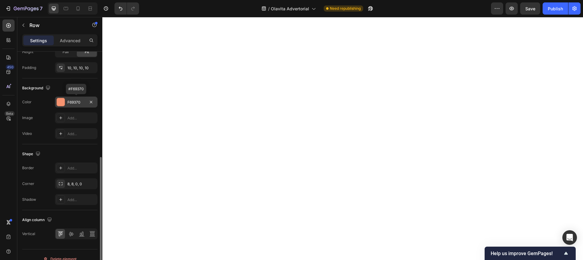
click at [68, 102] on div "F69370" at bounding box center [76, 102] width 18 height 5
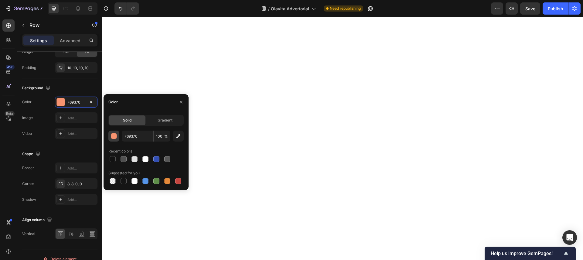
click at [113, 138] on div "button" at bounding box center [114, 136] width 6 height 6
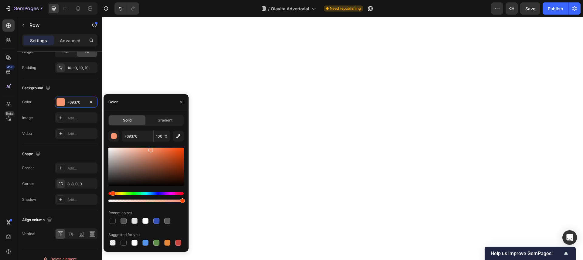
click at [135, 195] on div at bounding box center [145, 197] width 75 height 10
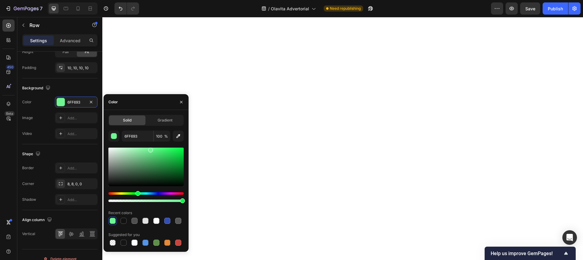
drag, startPoint x: 113, startPoint y: 192, endPoint x: 137, endPoint y: 191, distance: 24.3
click at [137, 191] on div "Hue" at bounding box center [137, 193] width 5 height 5
drag, startPoint x: 150, startPoint y: 150, endPoint x: 134, endPoint y: 163, distance: 20.2
click at [134, 163] on div at bounding box center [134, 163] width 5 height 5
type input "689B75"
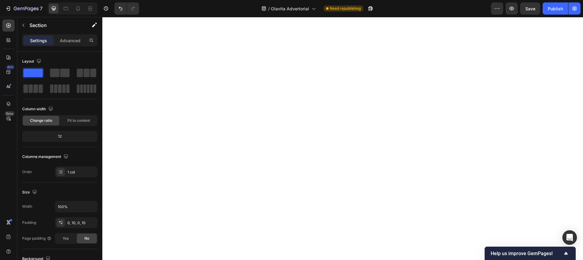
scroll to position [2385, 0]
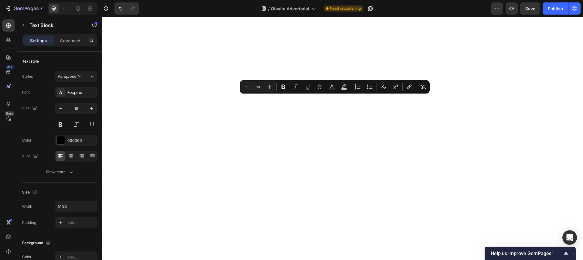
drag, startPoint x: 257, startPoint y: 101, endPoint x: 410, endPoint y: 129, distance: 155.7
copy div "All Olavita products come with a 100% money back guarantee for a full 90 days. …"
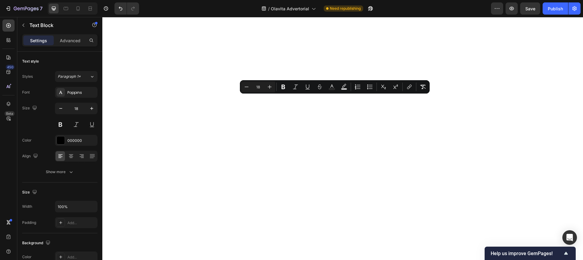
drag, startPoint x: 417, startPoint y: 127, endPoint x: 257, endPoint y: 99, distance: 161.9
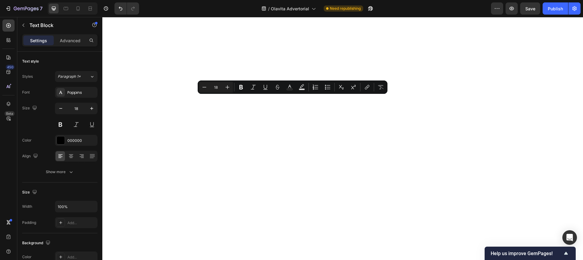
drag, startPoint x: 269, startPoint y: 101, endPoint x: 318, endPoint y: 102, distance: 49.2
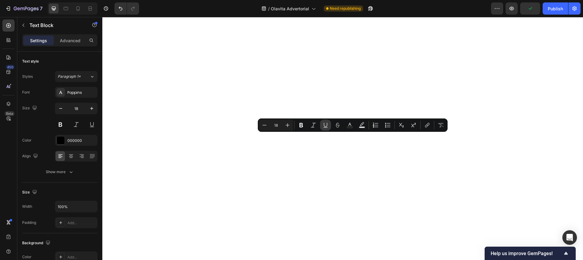
click at [323, 127] on icon "Editor contextual toolbar" at bounding box center [326, 125] width 6 height 6
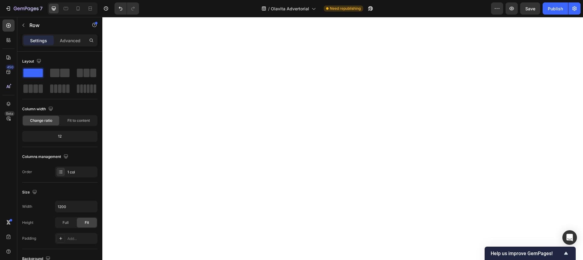
scroll to position [2580, 0]
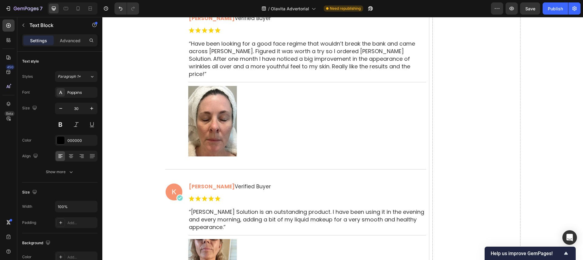
scroll to position [2606, 0]
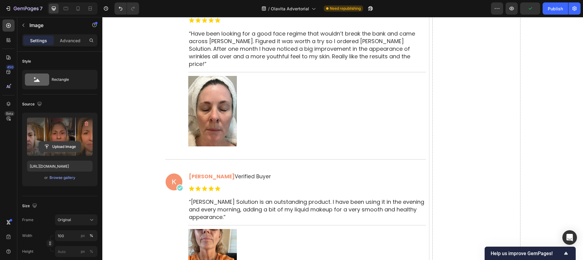
scroll to position [2615, 0]
click at [60, 149] on input "file" at bounding box center [60, 147] width 42 height 10
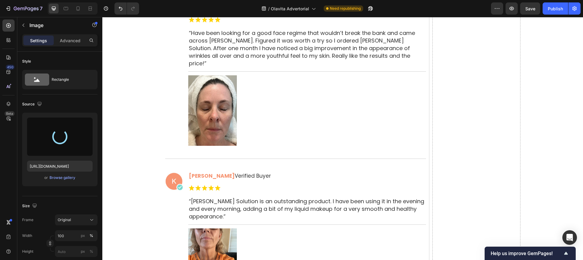
type input "[URL][DOMAIN_NAME]"
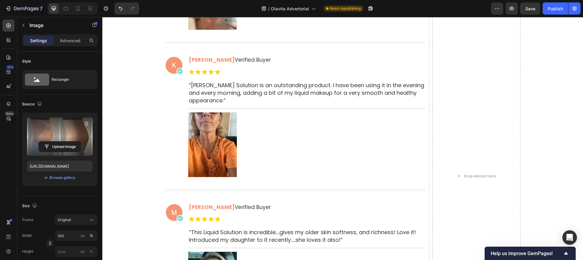
scroll to position [2798, 0]
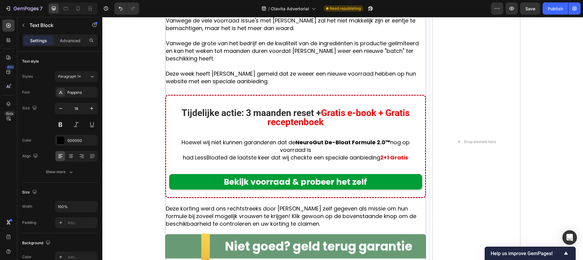
scroll to position [1710, 0]
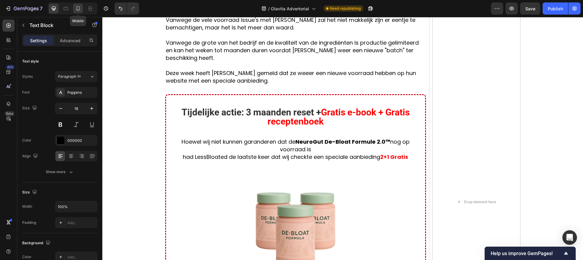
click at [75, 6] on icon at bounding box center [78, 8] width 6 height 6
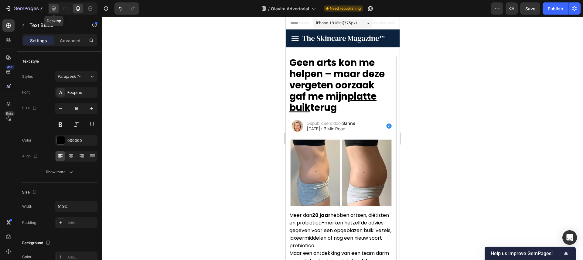
click at [57, 12] on div at bounding box center [54, 9] width 10 height 10
type input "18"
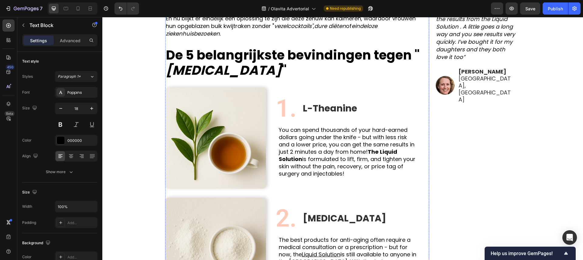
scroll to position [363, 0]
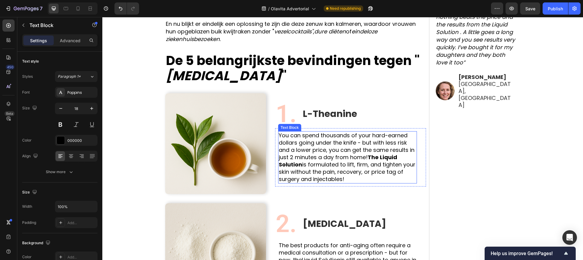
click at [317, 163] on p "dollars going under the knife - but with less risk and a lower price, you can g…" at bounding box center [348, 161] width 138 height 44
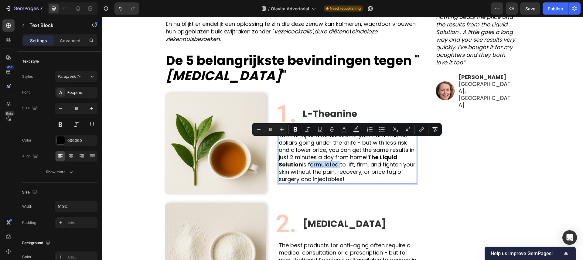
click at [340, 166] on p "dollars going under the knife - but with less risk and a lower price, you can g…" at bounding box center [348, 161] width 138 height 44
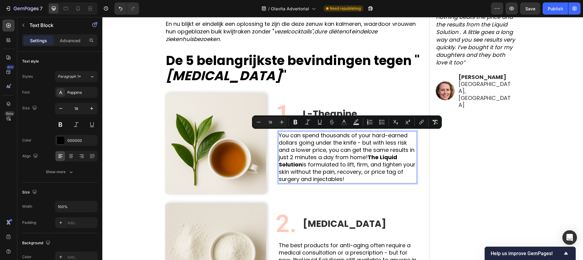
drag, startPoint x: 358, startPoint y: 178, endPoint x: 278, endPoint y: 136, distance: 91.1
click at [278, 136] on div "You can spend thousands of your hard-earned dollars going under the knife - but…" at bounding box center [347, 157] width 139 height 52
copy div "You can spend thousands of your hard-earned dollars going under the knife - but…"
click at [301, 145] on p "dollars going under the knife - but with less risk and a lower price, you can g…" at bounding box center [348, 161] width 138 height 44
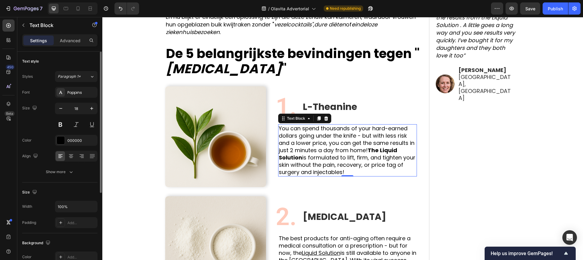
scroll to position [362, 0]
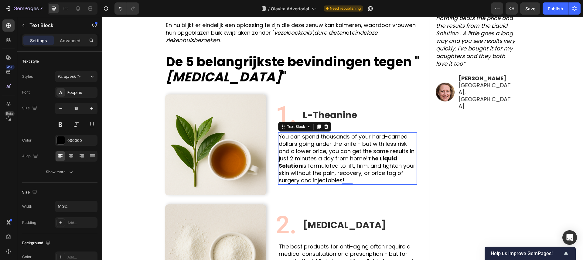
click at [289, 159] on p "dollars going under the knife - but with less risk and a lower price, you can g…" at bounding box center [348, 162] width 138 height 44
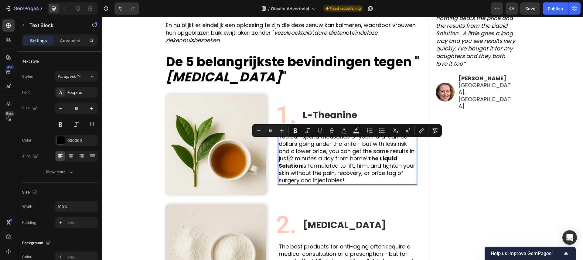
click at [290, 159] on p "dollars going under the knife - but with less risk and a lower price, you can g…" at bounding box center [348, 162] width 138 height 44
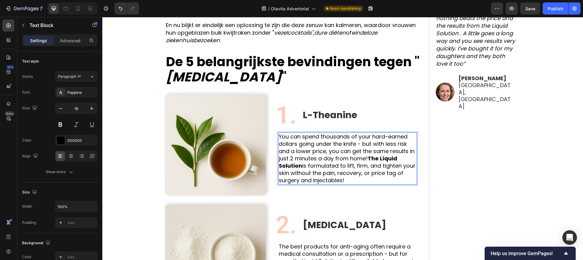
drag, startPoint x: 280, startPoint y: 138, endPoint x: 349, endPoint y: 182, distance: 81.9
click at [349, 182] on div "You can spend thousands of your hard-earned dollars going under the knife - but…" at bounding box center [347, 158] width 139 height 52
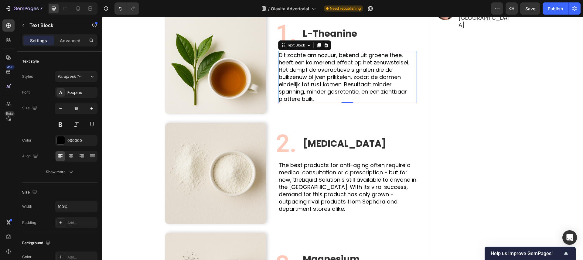
click at [320, 189] on span "is still available to anyone in the [GEOGRAPHIC_DATA]. With its viral success, …" at bounding box center [348, 194] width 138 height 37
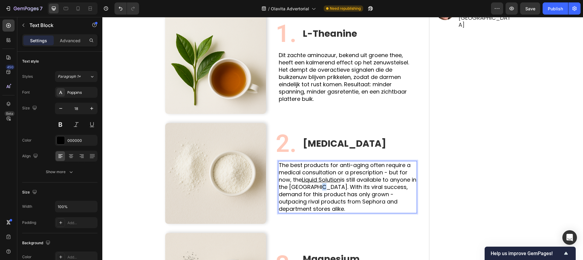
scroll to position [435, 0]
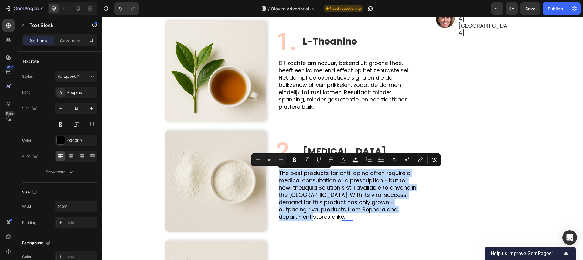
drag, startPoint x: 306, startPoint y: 214, endPoint x: 280, endPoint y: 174, distance: 47.6
click at [280, 173] on p "The best products for anti-aging often require a medical consultation or a pres…" at bounding box center [348, 195] width 138 height 51
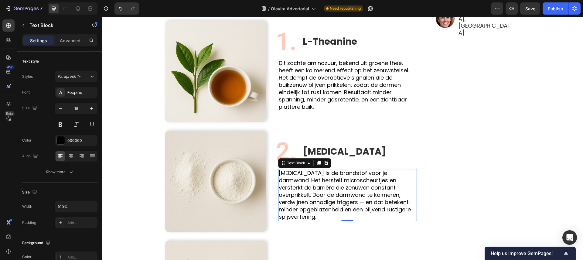
click at [306, 203] on span "[MEDICAL_DATA] is de brandstof voor je darmwand. Het herstelt microscheurtjes e…" at bounding box center [345, 194] width 132 height 51
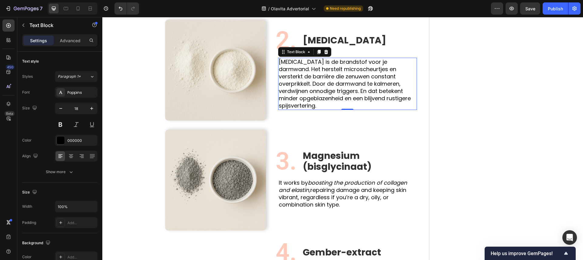
scroll to position [556, 0]
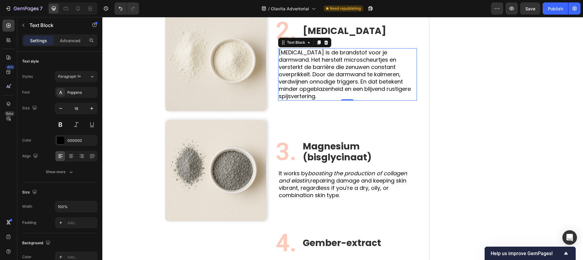
click at [319, 187] on span "repairing damage and keeping skin vibrant, regardless if you’re a dry, oily, or…" at bounding box center [343, 188] width 128 height 22
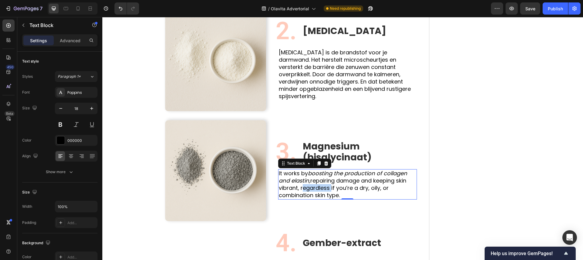
click at [319, 187] on span "repairing damage and keeping skin vibrant, regardless if you’re a dry, oily, or…" at bounding box center [343, 188] width 128 height 22
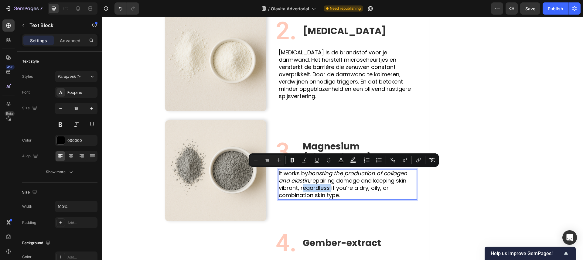
scroll to position [548, 0]
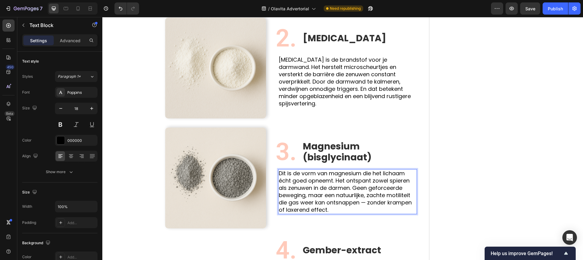
click at [394, 196] on span "Dit is de vorm van magnesium die het lichaam écht goed opneemt. Het ontspant zo…" at bounding box center [345, 192] width 133 height 44
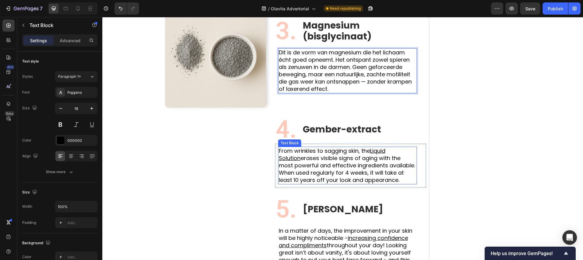
scroll to position [760, 0]
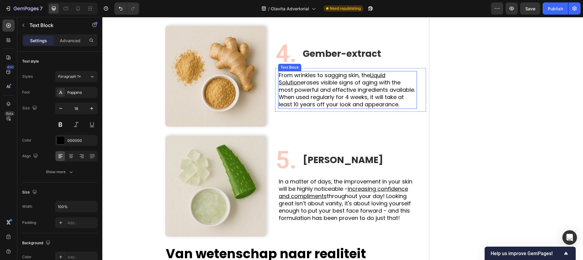
click at [339, 96] on span "erases visible signs of aging with the most powerful and effective ingredients …" at bounding box center [347, 93] width 136 height 29
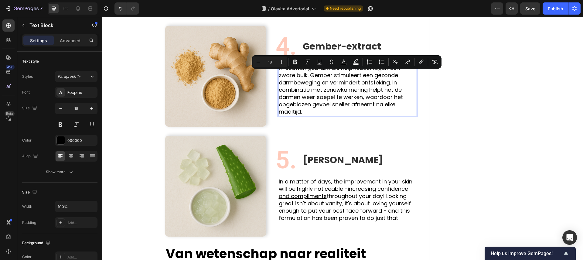
scroll to position [753, 0]
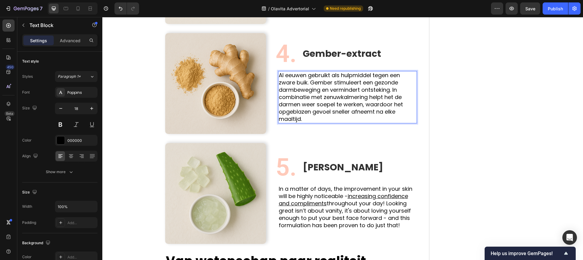
click at [343, 217] on span "throughout your day! Looking great isn’t about vanity, it's about loving yourse…" at bounding box center [345, 214] width 132 height 29
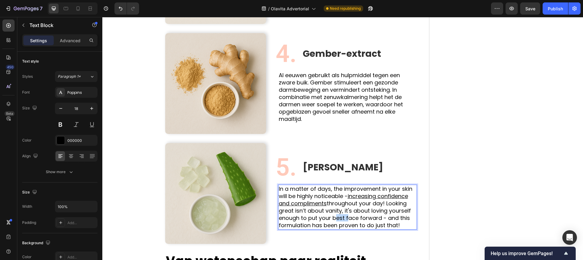
click at [343, 217] on span "throughout your day! Looking great isn’t about vanity, it's about loving yourse…" at bounding box center [345, 214] width 132 height 29
click at [344, 197] on span "Meer dan een huidmiddel — in de darmen werkt aloë vera als een verzachter. Het …" at bounding box center [347, 207] width 137 height 44
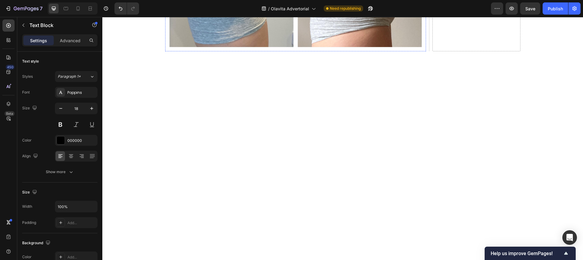
scroll to position [2672, 0]
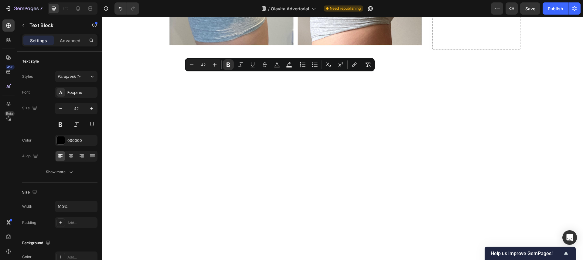
copy strong "How Much Longer Will You Prevent Yourself From Living Your Best Life?"
drag, startPoint x: 321, startPoint y: 98, endPoint x: 322, endPoint y: 101, distance: 3.1
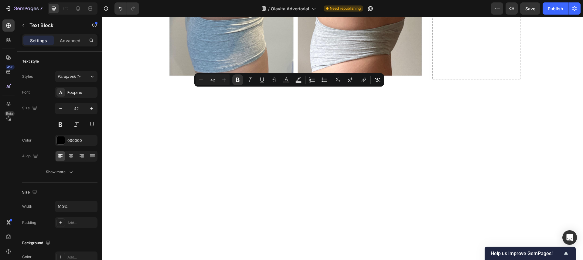
drag, startPoint x: 331, startPoint y: 129, endPoint x: 340, endPoint y: 101, distance: 28.7
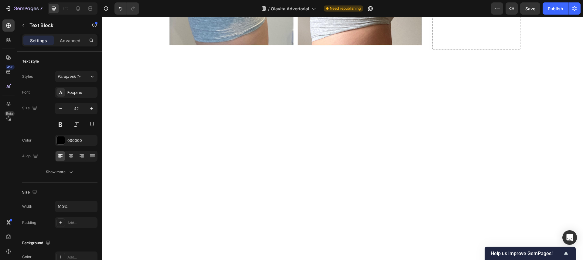
scroll to position [1, 0]
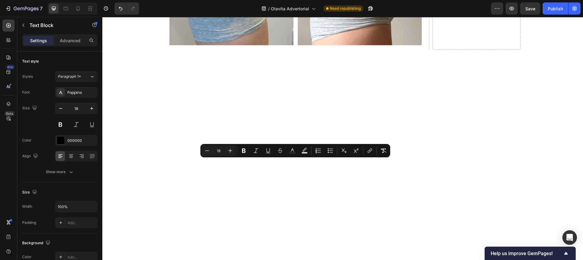
drag, startPoint x: 169, startPoint y: 164, endPoint x: 309, endPoint y: 228, distance: 154.2
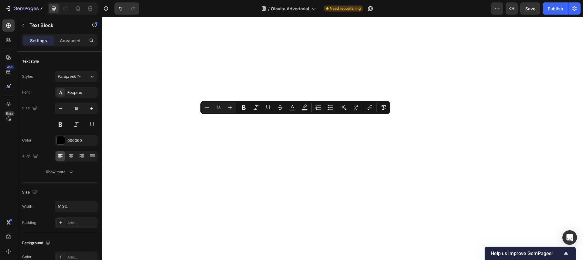
scroll to position [2720, 0]
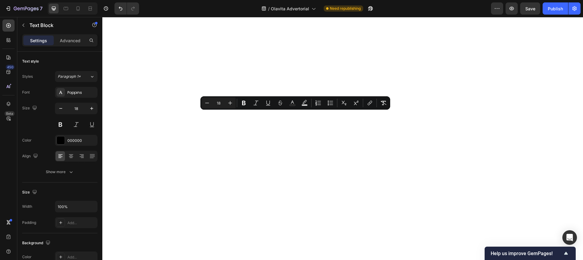
copy div "Do you really want to spend another day waking up and not loving what you see i…"
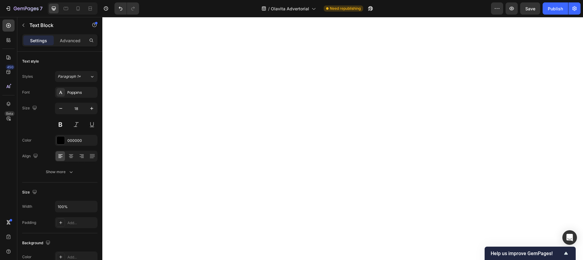
drag, startPoint x: 224, startPoint y: 139, endPoint x: 253, endPoint y: 148, distance: 31.0
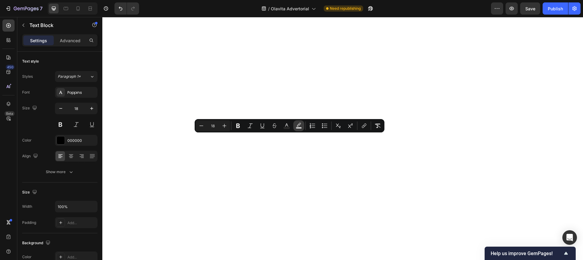
click at [300, 126] on icon "Editor contextual toolbar" at bounding box center [299, 126] width 6 height 6
type input "000000"
type input "77"
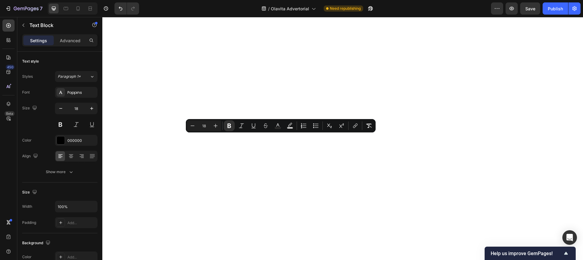
drag, startPoint x: 328, startPoint y: 140, endPoint x: 235, endPoint y: 141, distance: 93.6
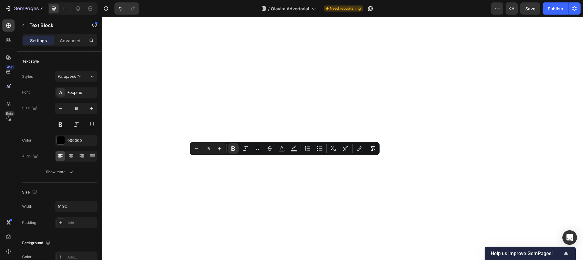
drag, startPoint x: 361, startPoint y: 163, endPoint x: 190, endPoint y: 169, distance: 171.1
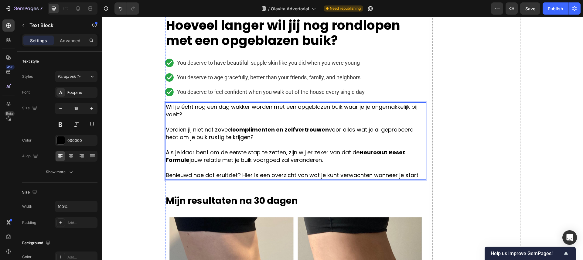
scroll to position [2342, 0]
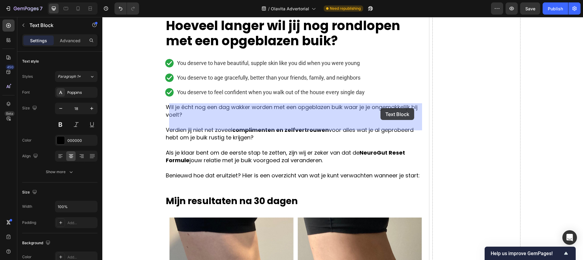
drag, startPoint x: 297, startPoint y: 106, endPoint x: 381, endPoint y: 108, distance: 83.3
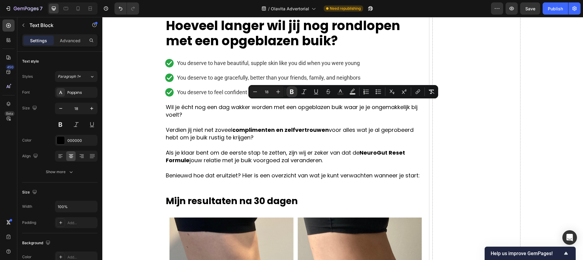
drag, startPoint x: 390, startPoint y: 105, endPoint x: 298, endPoint y: 106, distance: 92.4
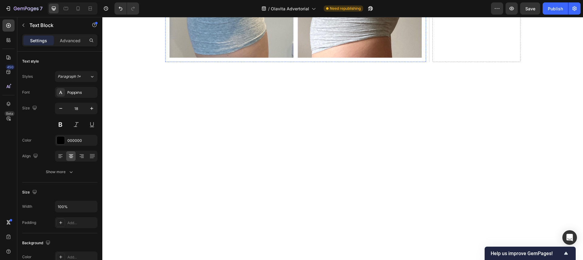
scroll to position [2671, 0]
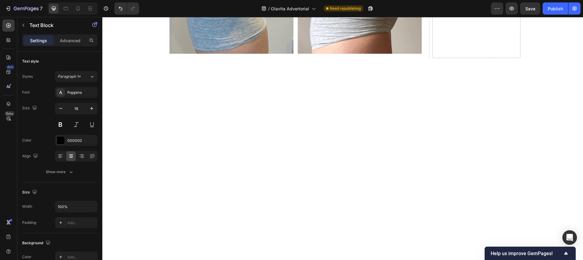
drag, startPoint x: 362, startPoint y: 211, endPoint x: 189, endPoint y: 218, distance: 172.7
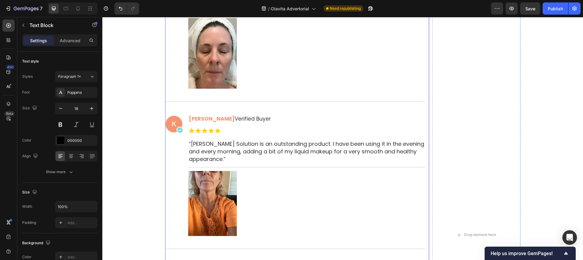
scroll to position [3054, 0]
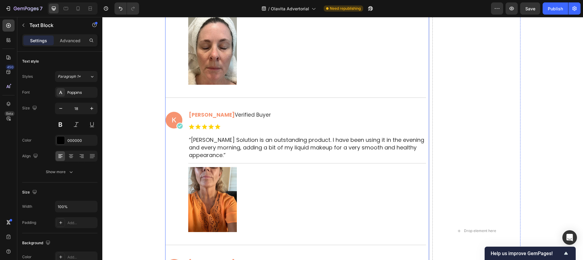
click at [296, 99] on div "Image Dag 1: Expect your skin to experience immediate hydration by incorporatin…" at bounding box center [295, 223] width 261 height 1096
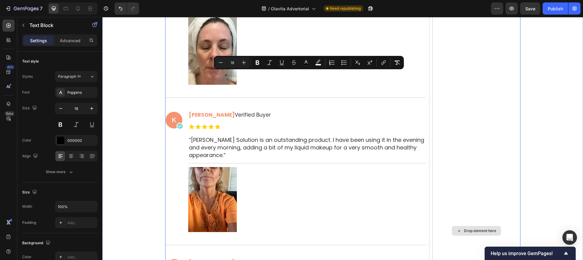
drag, startPoint x: 213, startPoint y: 76, endPoint x: 450, endPoint y: 88, distance: 237.6
click at [450, 88] on div "Image Dag 1: Expect your skin to experience immediate hydration by incorporatin…" at bounding box center [342, 231] width 355 height 1112
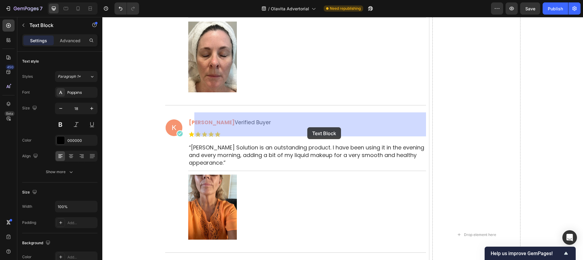
drag, startPoint x: 217, startPoint y: 118, endPoint x: 307, endPoint y: 127, distance: 90.7
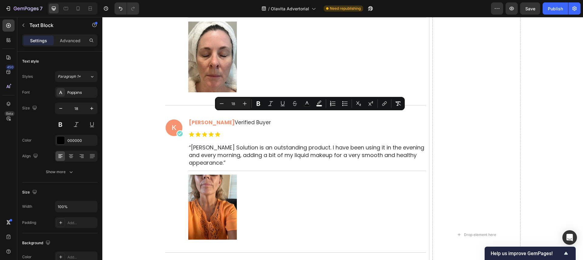
drag, startPoint x: 218, startPoint y: 117, endPoint x: 331, endPoint y: 134, distance: 114.6
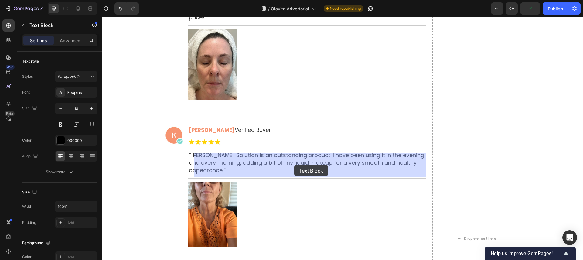
drag, startPoint x: 218, startPoint y: 158, endPoint x: 289, endPoint y: 164, distance: 72.0
drag, startPoint x: 218, startPoint y: 159, endPoint x: 393, endPoint y: 167, distance: 175.8
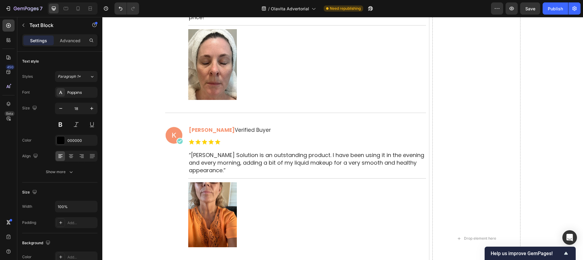
drag, startPoint x: 397, startPoint y: 172, endPoint x: 217, endPoint y: 159, distance: 180.6
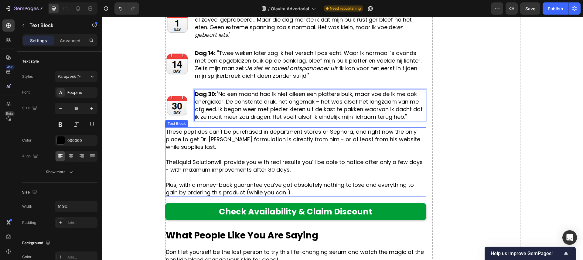
scroll to position [3119, 0]
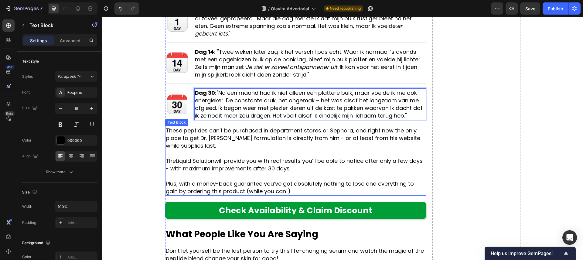
click at [230, 144] on p "These peptides can't be purchased in department stores or Sephora, and right no…" at bounding box center [296, 138] width 260 height 23
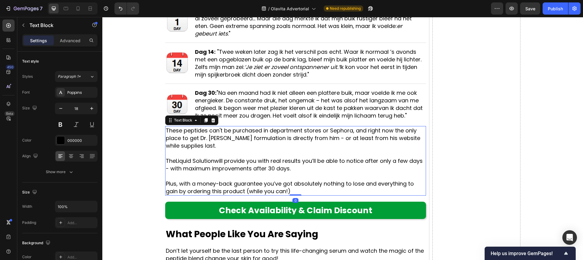
click at [196, 152] on p at bounding box center [296, 153] width 260 height 8
click at [196, 152] on p "Rich Text Editor. Editing area: main" at bounding box center [296, 153] width 260 height 8
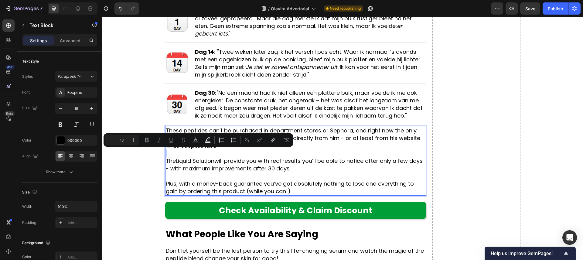
click at [218, 153] on p "Rich Text Editor. Editing area: main" at bounding box center [296, 153] width 260 height 8
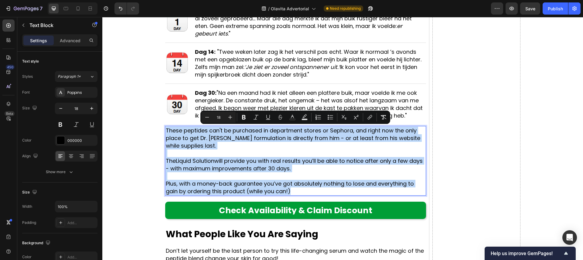
drag, startPoint x: 309, startPoint y: 188, endPoint x: 166, endPoint y: 131, distance: 154.3
click at [166, 131] on div "These peptides can't be purchased in department stores or Sephora, and right no…" at bounding box center [295, 161] width 261 height 70
copy div "These peptides can't be purchased in department stores or Sephora, and right no…"
click at [201, 146] on p "These peptides can't be purchased in department stores or Sephora, and right no…" at bounding box center [296, 138] width 260 height 23
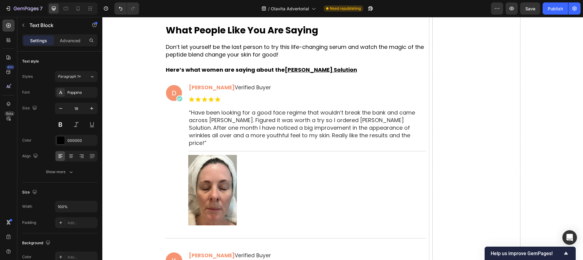
scroll to position [3323, 0]
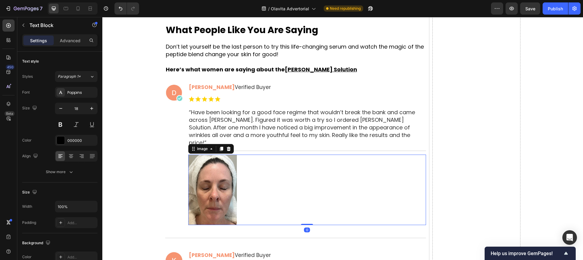
click at [220, 163] on img at bounding box center [212, 190] width 49 height 70
click at [209, 122] on span "“Have been looking for a good face regime that wouldn’t break the bank and came…" at bounding box center [302, 127] width 226 height 38
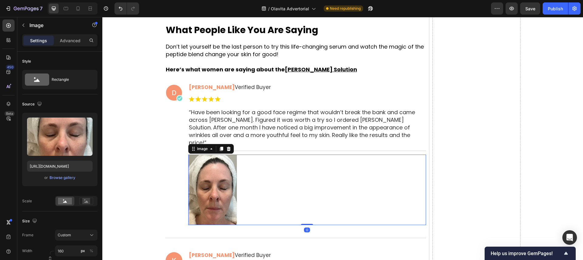
click at [230, 155] on img at bounding box center [212, 190] width 49 height 70
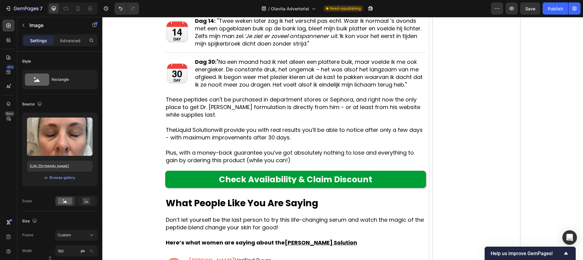
scroll to position [3143, 0]
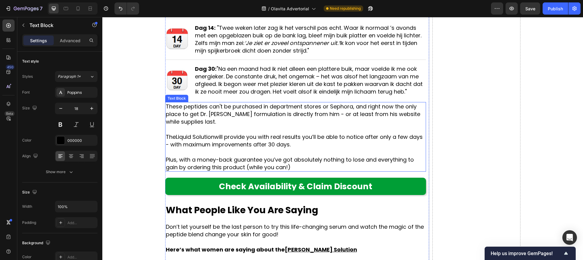
click at [280, 145] on p "The Liquid Solution will provide you with real results you’ll be able to notice…" at bounding box center [296, 140] width 260 height 15
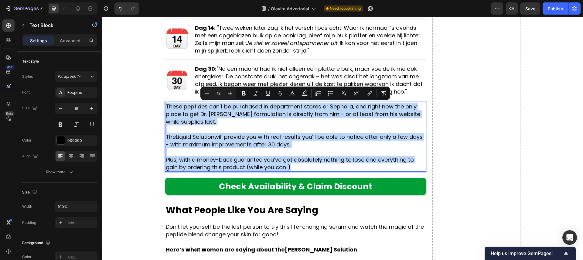
drag, startPoint x: 300, startPoint y: 164, endPoint x: 167, endPoint y: 107, distance: 145.1
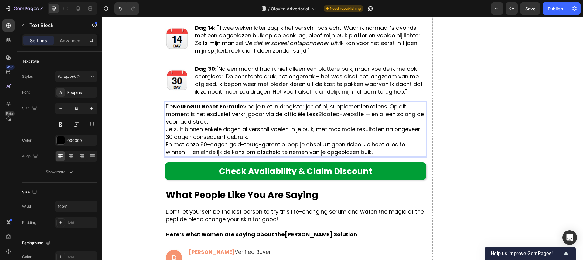
click at [217, 119] on p "De NeuroGut Reset Formule vind je niet in drogisterijen of bij supplementenkete…" at bounding box center [296, 114] width 260 height 23
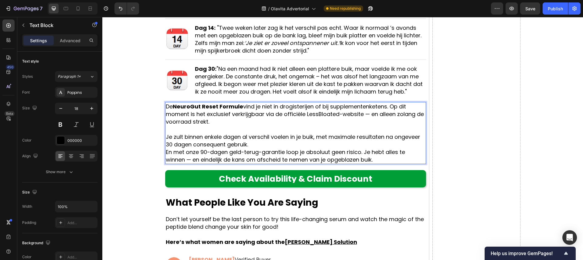
click at [253, 141] on p "Je zult binnen enkele dagen al verschil voelen in je buik, met maximale resulta…" at bounding box center [296, 140] width 260 height 15
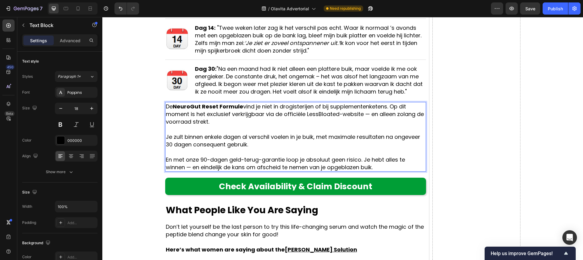
click at [177, 107] on strong "NeuroGut Reset Formule" at bounding box center [208, 107] width 70 height 8
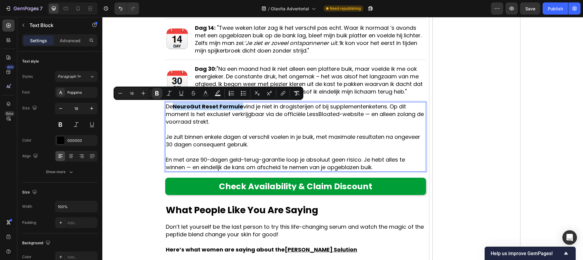
drag, startPoint x: 174, startPoint y: 107, endPoint x: 243, endPoint y: 109, distance: 68.4
click at [243, 109] on p "De NeuroGut Reset Formule vind je niet in drogisterijen of bij supplementenkete…" at bounding box center [296, 114] width 260 height 23
click at [155, 94] on icon "Editor contextual toolbar" at bounding box center [157, 93] width 6 height 6
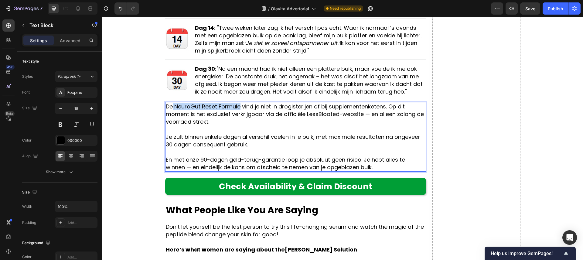
drag, startPoint x: 240, startPoint y: 107, endPoint x: 190, endPoint y: 107, distance: 50.1
click at [173, 108] on p "De NeuroGut Reset Formule vind je niet in drogisterijen of bij supplementenkete…" at bounding box center [296, 114] width 260 height 23
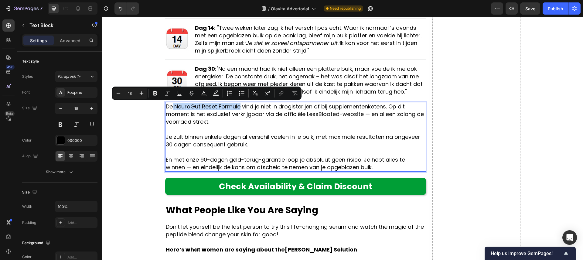
drag, startPoint x: 207, startPoint y: 106, endPoint x: 214, endPoint y: 105, distance: 6.1
click at [208, 106] on p "De NeuroGut Reset Formule vind je niet in drogisterijen of bij supplementenkete…" at bounding box center [296, 114] width 260 height 23
click at [220, 106] on p "De NeuroGut Reset Formule vind je niet in drogisterijen of bij supplementenkete…" at bounding box center [296, 114] width 260 height 23
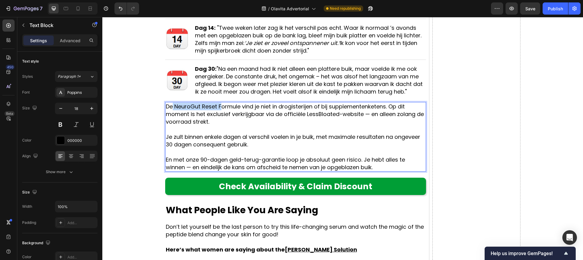
drag, startPoint x: 219, startPoint y: 107, endPoint x: 172, endPoint y: 108, distance: 47.1
click at [172, 108] on p "De NeuroGut Reset Formule vind je niet in drogisterijen of bij supplementenkete…" at bounding box center [296, 114] width 260 height 23
click at [181, 108] on p "Dezeormule vind je niet in drogisterijen of bij supplementenketens. Op dit mome…" at bounding box center [296, 114] width 260 height 23
click at [179, 108] on p "Dezeormule vind je niet in drogisterijen of bij supplementenketens. Op dit mome…" at bounding box center [296, 114] width 260 height 23
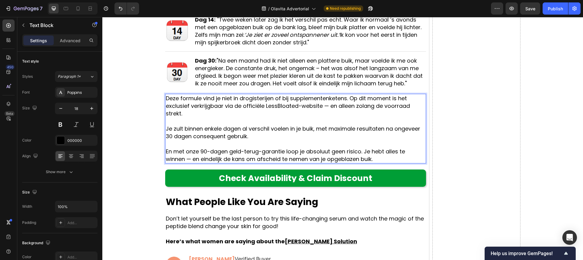
click at [208, 135] on p "Je zult binnen enkele dagen al verschil voelen in je buik, met maximale resulta…" at bounding box center [296, 132] width 260 height 15
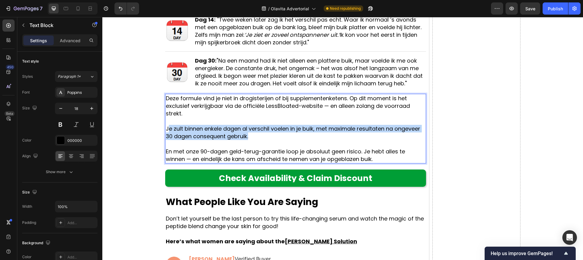
drag, startPoint x: 252, startPoint y: 136, endPoint x: 167, endPoint y: 129, distance: 84.7
click at [167, 129] on p "Je zult binnen enkele dagen al verschil voelen in je buik, met maximale resulta…" at bounding box center [296, 132] width 260 height 15
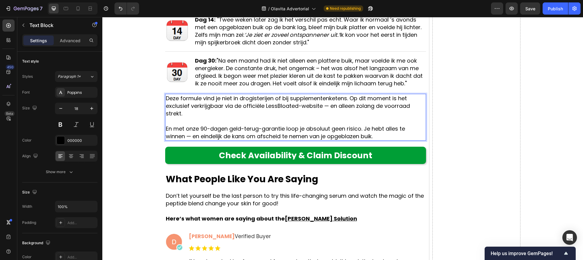
click at [191, 129] on p "En met onze 90-dagen geld-terug-garantie loop je absoluut geen risico. Je hebt …" at bounding box center [296, 132] width 260 height 15
click at [121, 10] on icon "Undo/Redo" at bounding box center [121, 9] width 4 height 4
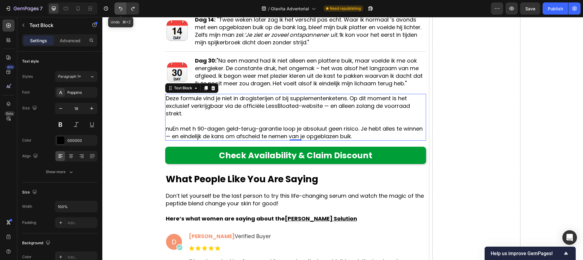
click at [121, 10] on icon "Undo/Redo" at bounding box center [121, 9] width 4 height 4
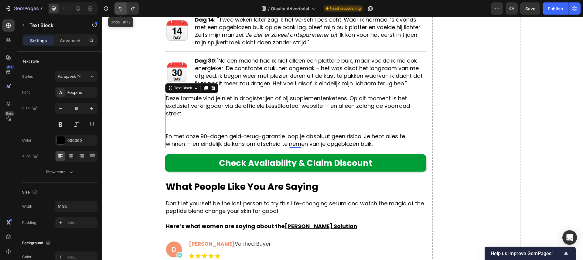
click at [121, 10] on icon "Undo/Redo" at bounding box center [121, 9] width 4 height 4
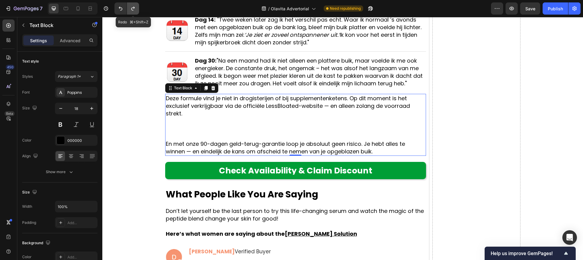
click at [130, 8] on icon "Undo/Redo" at bounding box center [133, 8] width 6 height 6
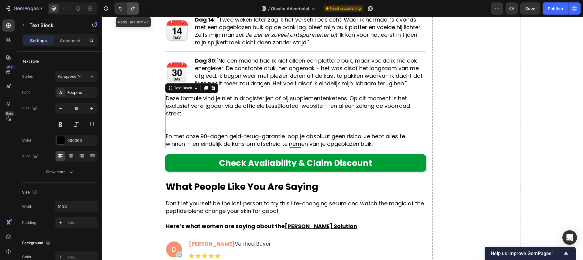
click at [130, 8] on icon "Undo/Redo" at bounding box center [133, 8] width 6 height 6
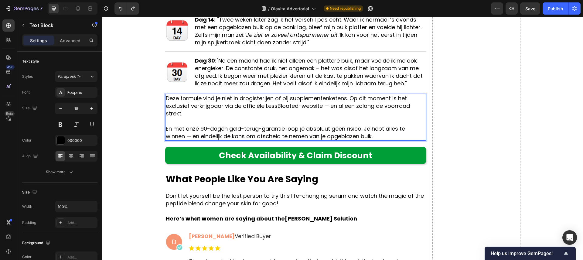
drag, startPoint x: 223, startPoint y: 121, endPoint x: 205, endPoint y: 129, distance: 19.3
click at [196, 131] on p "En met onze 90-dagen geld-terug-garantie loop je absoluut geen risico. Je hebt …" at bounding box center [296, 132] width 260 height 15
drag, startPoint x: 206, startPoint y: 129, endPoint x: 188, endPoint y: 129, distance: 17.9
click at [187, 129] on p "En met onze 90-dagen geld-terug-garantie loop je absoluut geen risico. Je hebt …" at bounding box center [296, 132] width 260 height 15
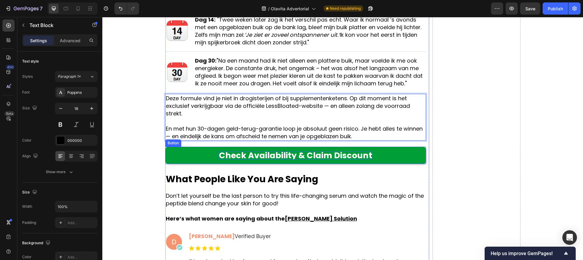
click at [271, 157] on p "Check Availability & Claim Discount" at bounding box center [295, 155] width 153 height 8
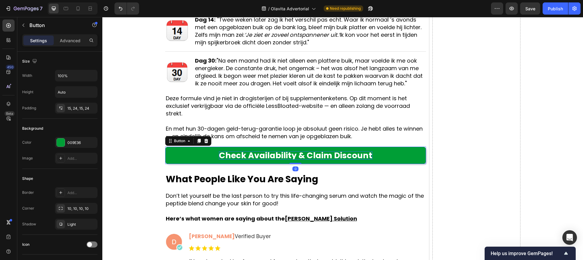
click at [271, 156] on p "Check Availability & Claim Discount" at bounding box center [295, 155] width 153 height 8
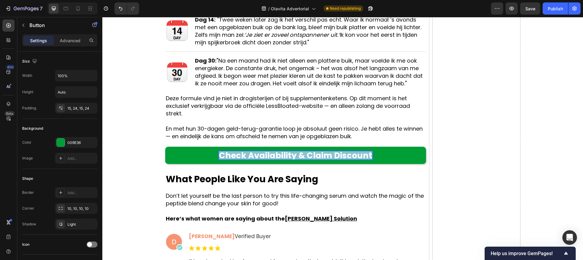
click at [271, 156] on p "Check Availability & Claim Discount" at bounding box center [295, 155] width 153 height 8
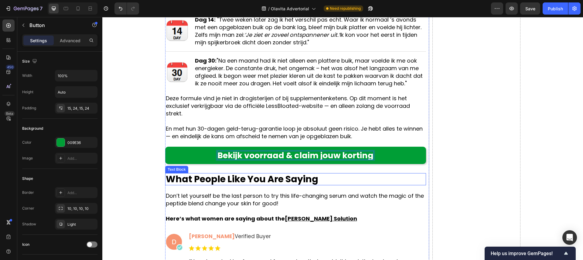
click at [275, 178] on strong "What People Like You Are Saying" at bounding box center [242, 179] width 153 height 13
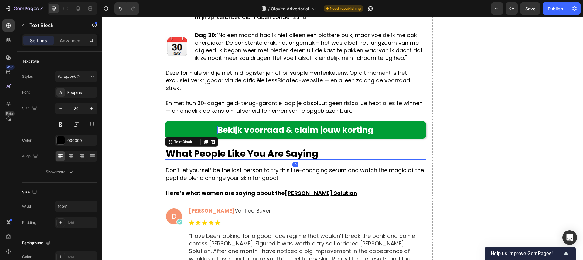
scroll to position [3183, 0]
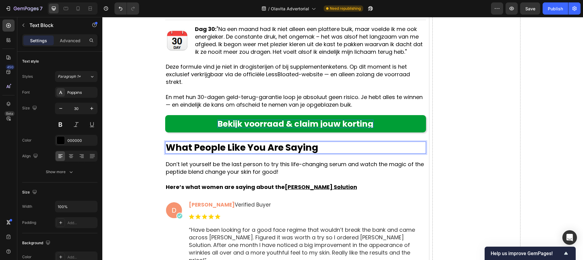
click at [254, 150] on strong "What People Like You Are Saying" at bounding box center [242, 147] width 153 height 13
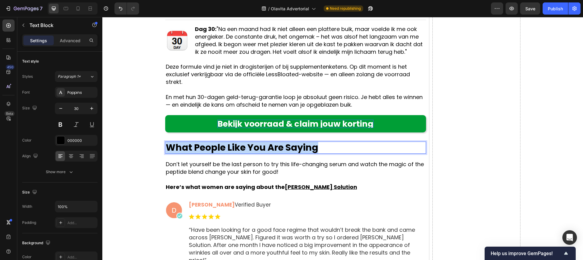
click at [254, 150] on strong "What People Like You Are Saying" at bounding box center [242, 147] width 153 height 13
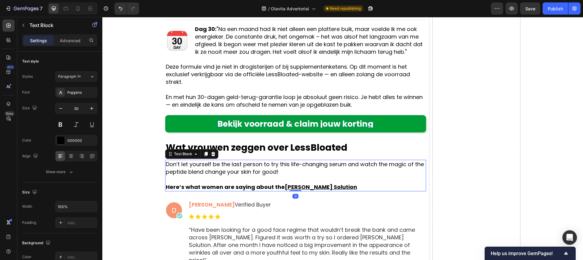
click at [220, 168] on p "Don’t let yourself be the last person to try this life-changing serum and watch…" at bounding box center [296, 167] width 260 height 15
click at [250, 171] on p "Don’t let yourself be the last person to try this life-changing serum and watch…" at bounding box center [296, 167] width 260 height 15
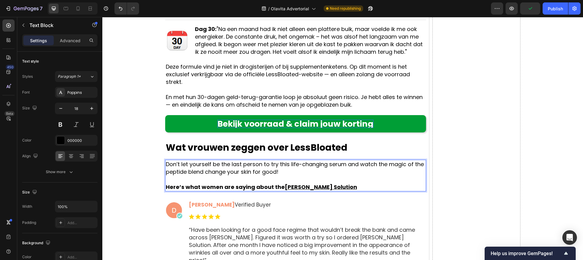
click at [263, 169] on p "Don’t let yourself be the last person to try this life-changing serum and watch…" at bounding box center [296, 167] width 260 height 15
click at [321, 171] on p "Don’t let yourself be the last person to try this life-changing serum and watch…" at bounding box center [296, 167] width 260 height 15
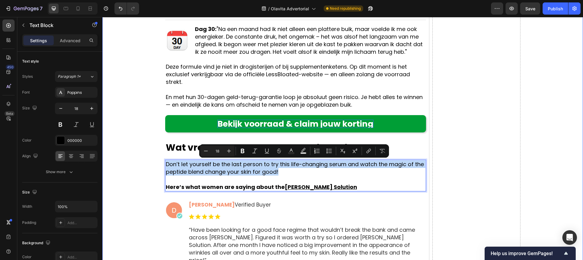
drag, startPoint x: 311, startPoint y: 171, endPoint x: 164, endPoint y: 166, distance: 147.7
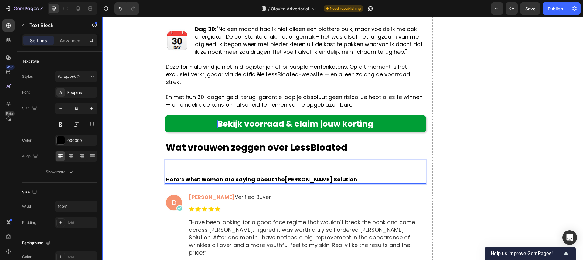
drag, startPoint x: 351, startPoint y: 177, endPoint x: 155, endPoint y: 176, distance: 196.6
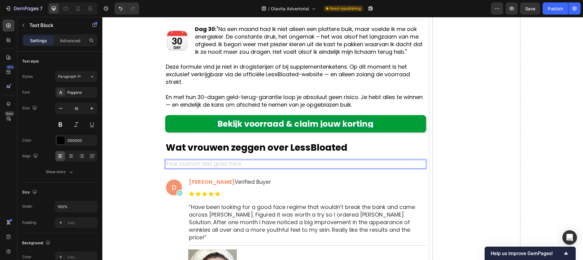
click at [172, 168] on div "Rich Text Editor. Editing area: main" at bounding box center [295, 164] width 261 height 9
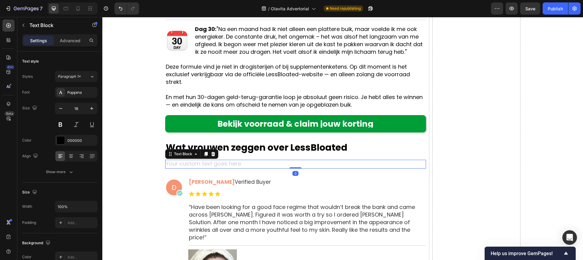
click at [189, 164] on div "Rich Text Editor. Editing area: main" at bounding box center [295, 164] width 261 height 9
click at [211, 155] on icon at bounding box center [213, 154] width 5 height 5
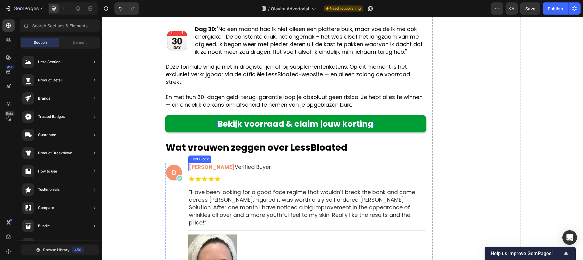
click at [211, 166] on p "Doris L. Verified Buyer" at bounding box center [307, 166] width 237 height 7
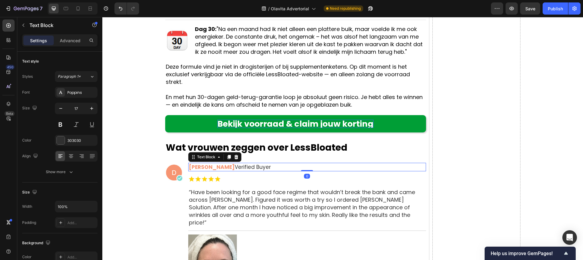
click at [218, 167] on p "Doris L. Verified Buyer" at bounding box center [307, 166] width 237 height 7
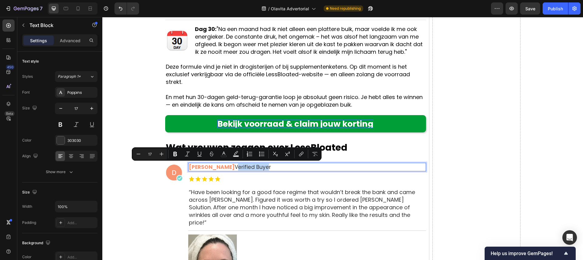
drag, startPoint x: 243, startPoint y: 167, endPoint x: 211, endPoint y: 168, distance: 32.2
click at [211, 168] on p "Doris L. Verified Buyer" at bounding box center [307, 166] width 237 height 7
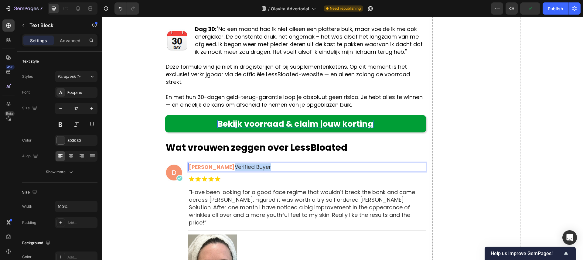
drag, startPoint x: 210, startPoint y: 168, endPoint x: 245, endPoint y: 168, distance: 34.6
click at [245, 168] on p "Doris L. Verified Buyer" at bounding box center [307, 166] width 237 height 7
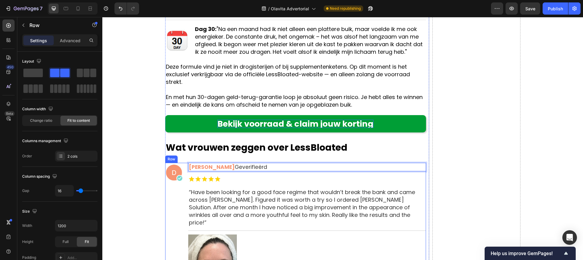
click at [251, 184] on div "Doris L. Geverifieërd Text Block 0 Image “Have been looking for a good face reg…" at bounding box center [307, 234] width 238 height 142
click at [221, 165] on p "Doris L. Geverifieërd" at bounding box center [307, 166] width 237 height 7
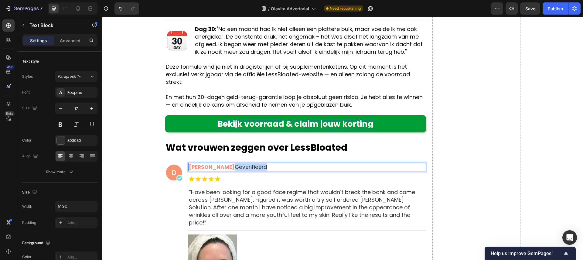
click at [225, 168] on p "Doris L. Geverifieërd" at bounding box center [307, 166] width 237 height 7
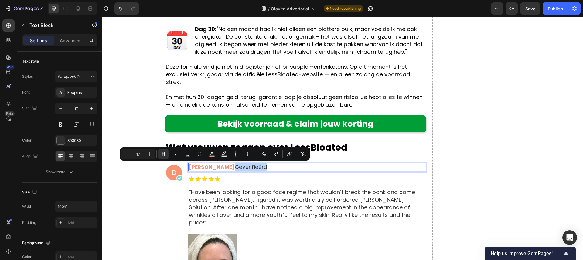
click at [225, 168] on p "Doris L. Geverifieërd" at bounding box center [307, 166] width 237 height 7
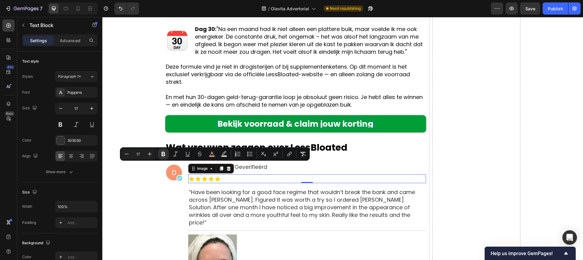
click at [235, 178] on div at bounding box center [307, 178] width 238 height 9
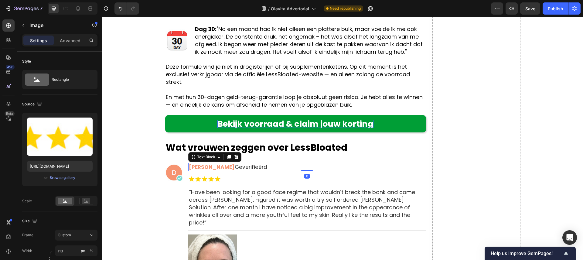
click at [237, 167] on p "Doris L. Geverifieërd" at bounding box center [307, 166] width 237 height 7
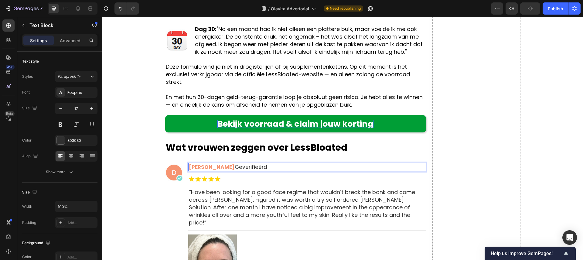
click at [237, 167] on p "Doris L. Geverifieërd" at bounding box center [307, 166] width 237 height 7
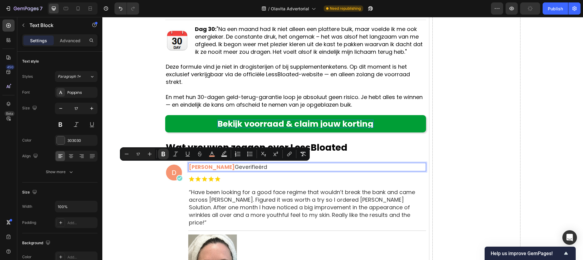
click at [234, 167] on p "Doris L. Geverifieërd" at bounding box center [307, 166] width 237 height 7
click at [215, 167] on p "Doris L. Geverifieërd" at bounding box center [307, 166] width 237 height 7
click at [208, 167] on strong "[PERSON_NAME]" at bounding box center [212, 166] width 46 height 7
drag, startPoint x: 209, startPoint y: 167, endPoint x: 239, endPoint y: 168, distance: 29.8
click at [240, 169] on p "Doris L. Geverifieërd" at bounding box center [307, 166] width 237 height 7
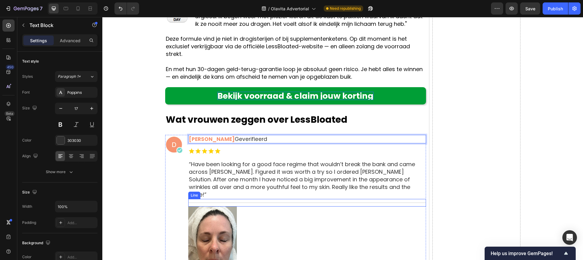
scroll to position [3219, 0]
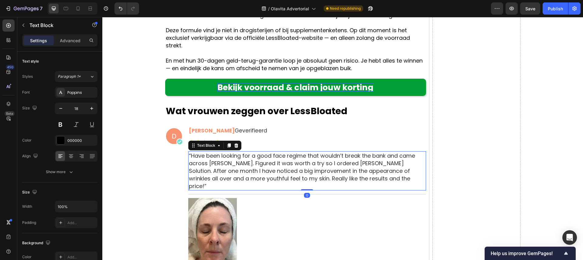
click at [226, 170] on span "“Have been looking for a good face regime that wouldn’t break the bank and came…" at bounding box center [302, 171] width 226 height 38
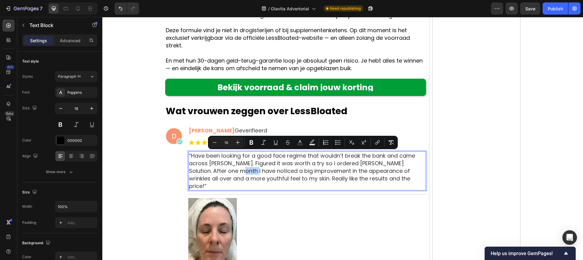
copy span "“Have been looking for a good face regime that wouldn’t break the bank and came…"
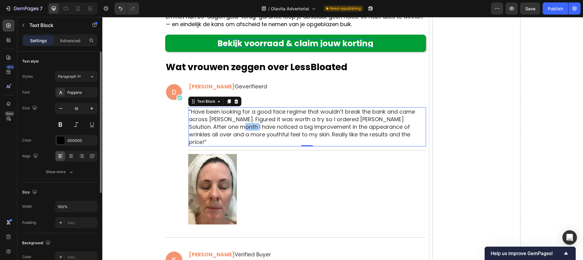
scroll to position [3266, 0]
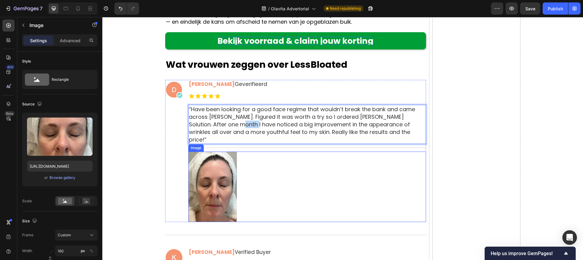
click at [219, 173] on img at bounding box center [212, 187] width 49 height 70
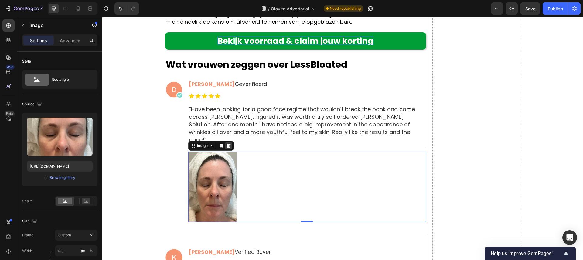
click at [230, 144] on icon at bounding box center [229, 146] width 4 height 4
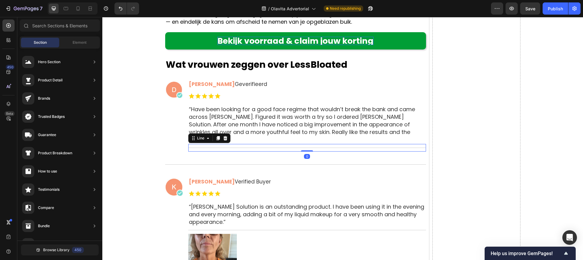
click at [231, 148] on div at bounding box center [307, 148] width 238 height 0
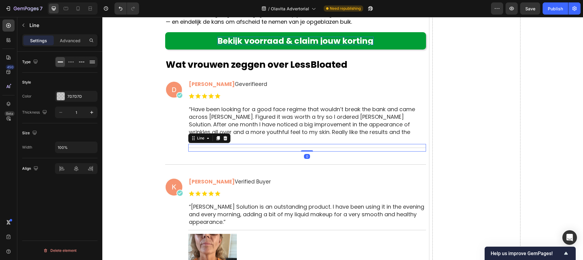
click at [227, 136] on icon at bounding box center [225, 138] width 5 height 5
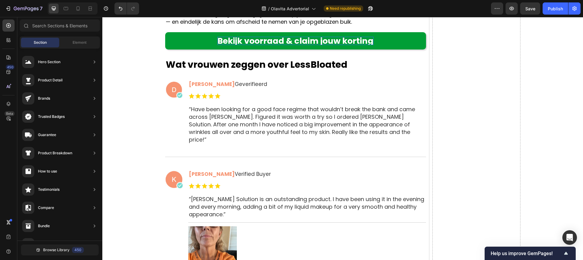
click at [237, 116] on span "“Have been looking for a good face regime that wouldn’t break the bank and came…" at bounding box center [302, 124] width 226 height 38
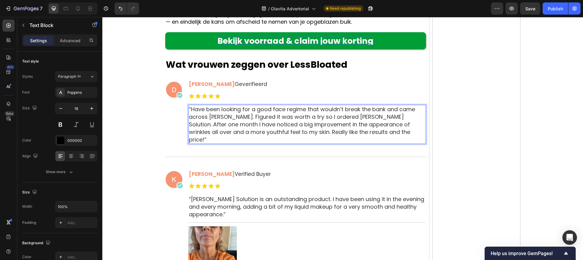
click at [237, 116] on span "“Have been looking for a good face regime that wouldn’t break the bank and came…" at bounding box center [302, 124] width 226 height 38
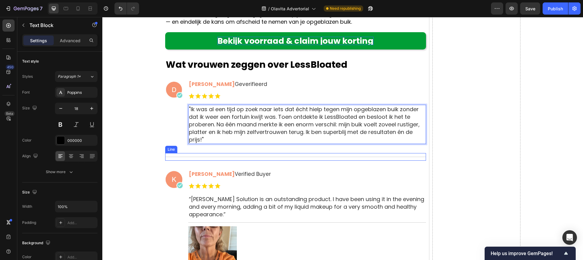
click at [235, 157] on div at bounding box center [295, 157] width 261 height 0
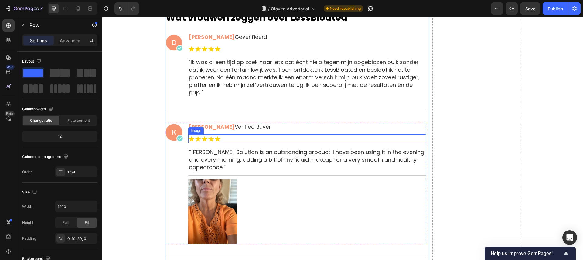
scroll to position [3316, 0]
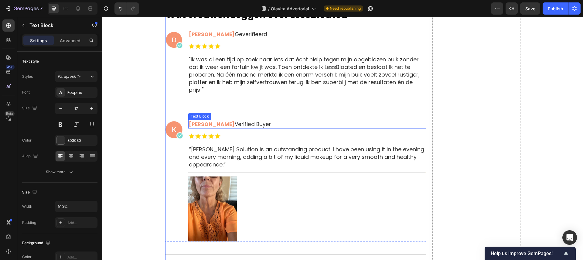
click at [209, 125] on strong "[PERSON_NAME]" at bounding box center [212, 124] width 46 height 7
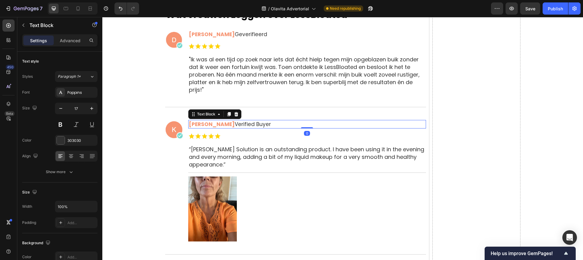
click at [209, 125] on strong "[PERSON_NAME]" at bounding box center [212, 124] width 46 height 7
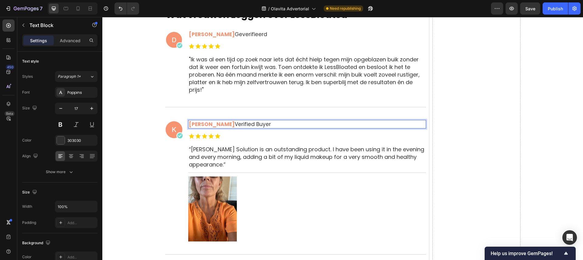
click at [231, 125] on p "Kathleen S. Verified Buyer" at bounding box center [307, 124] width 237 height 7
drag, startPoint x: 255, startPoint y: 124, endPoint x: 220, endPoint y: 125, distance: 34.4
click at [220, 125] on p "Kathleen S. Verified Buyer" at bounding box center [307, 124] width 237 height 7
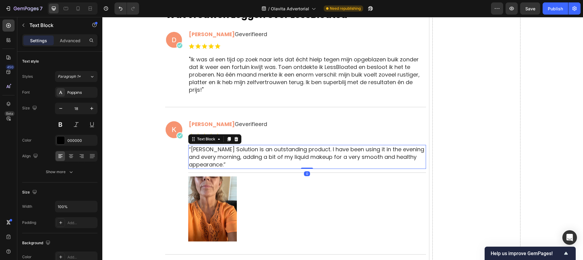
click at [202, 154] on span "“Olavita Liquid Solution is an outstanding product. I have been using it in the…" at bounding box center [306, 157] width 235 height 23
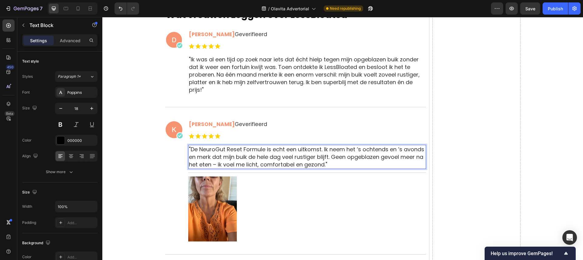
click at [197, 150] on span ""De NeuroGut Reset Formule is echt een uitkomst. Ik neem het ’s ochtends en ’s …" at bounding box center [306, 157] width 235 height 23
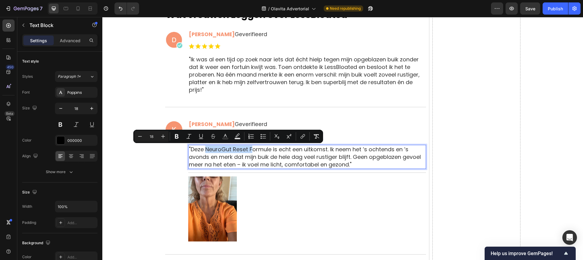
drag, startPoint x: 204, startPoint y: 149, endPoint x: 250, endPoint y: 150, distance: 45.9
click at [250, 150] on span ""Deze NeuroGut Reset Formule is echt een uitkomst. Ik neem het ’s ochtends en ’…" at bounding box center [305, 157] width 232 height 23
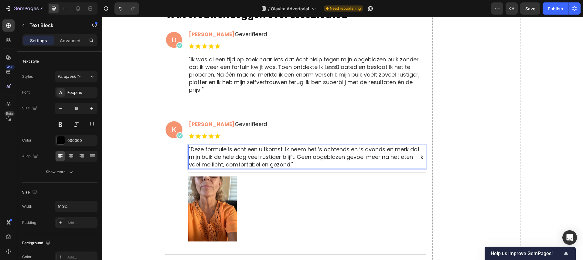
click at [358, 151] on span ""Deze formule is echt een uitkomst. Ik neem het ’s ochtends en ’s avonds en mer…" at bounding box center [306, 157] width 235 height 23
drag, startPoint x: 358, startPoint y: 150, endPoint x: 318, endPoint y: 151, distance: 39.8
click at [318, 151] on span ""Deze formule is echt een uitkomst. Ik neem het ’s ochtends en ’s avonds en mer…" at bounding box center [306, 157] width 235 height 23
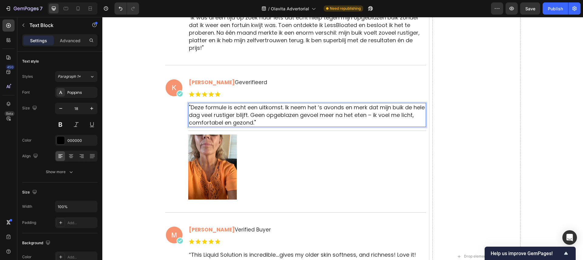
scroll to position [3359, 0]
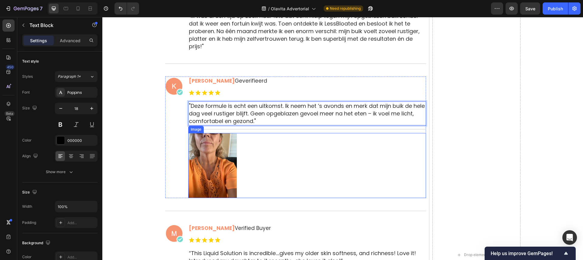
click at [214, 167] on img at bounding box center [212, 165] width 49 height 65
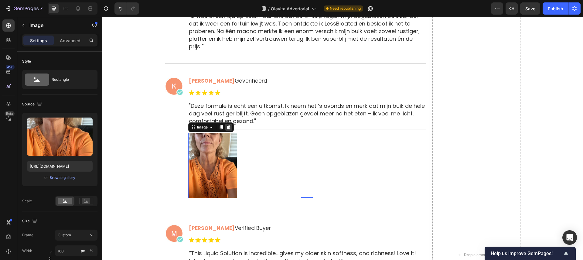
click at [227, 127] on icon at bounding box center [229, 127] width 4 height 4
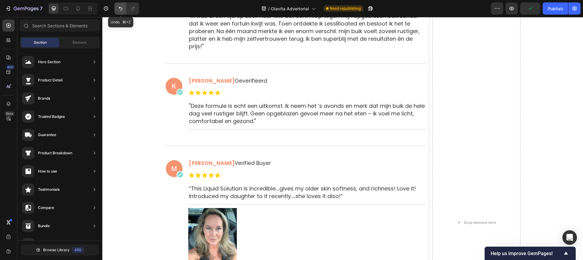
click at [122, 12] on button "Undo/Redo" at bounding box center [121, 8] width 12 height 12
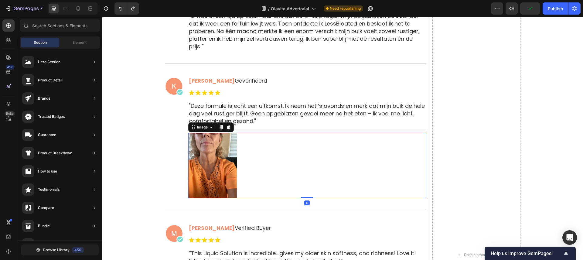
click at [218, 165] on img at bounding box center [212, 165] width 49 height 65
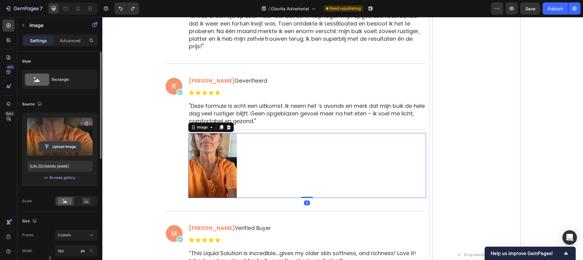
click at [60, 147] on input "file" at bounding box center [60, 147] width 42 height 10
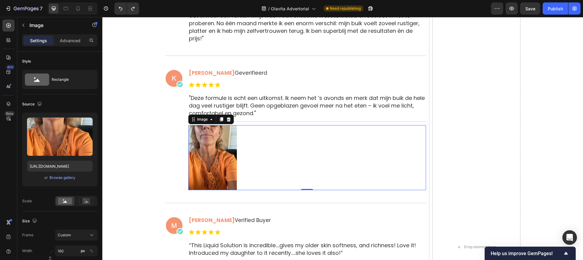
scroll to position [3369, 0]
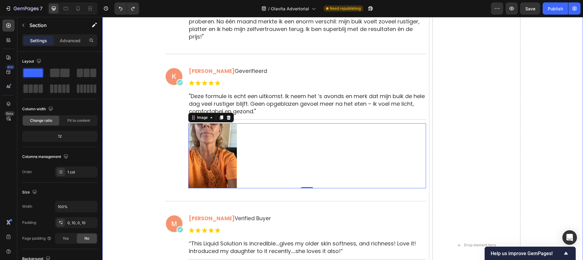
click at [158, 134] on div "Image Dag 1: "Toen ik mijn eerste capsule nam, voelde ik eerlijk gezegd vooral …" at bounding box center [342, 246] width 475 height 996
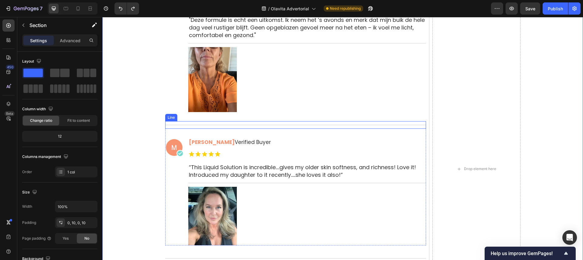
scroll to position [3473, 0]
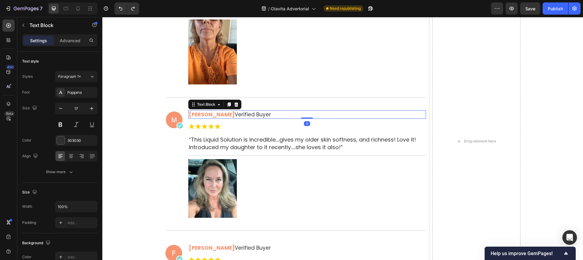
click at [227, 114] on p "Michele V. Verified Buyer" at bounding box center [307, 114] width 237 height 7
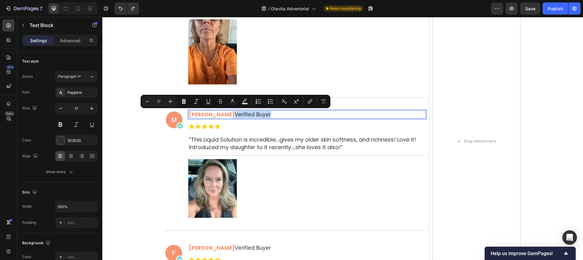
drag, startPoint x: 255, startPoint y: 114, endPoint x: 218, endPoint y: 116, distance: 37.1
click at [218, 116] on p "Michele V. Verified Buyer" at bounding box center [307, 114] width 237 height 7
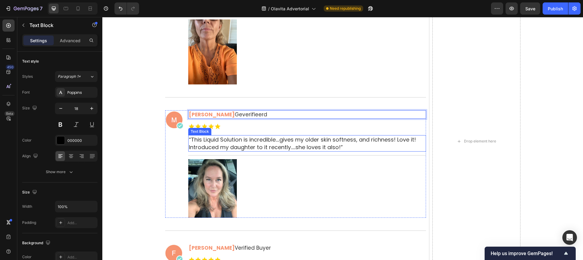
click at [234, 139] on span "“This Liquid Solution is incredible....gives my older skin softness, and richne…" at bounding box center [302, 143] width 227 height 15
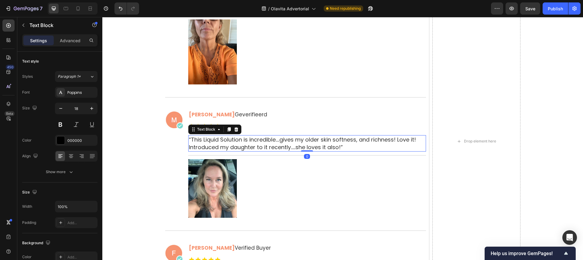
click at [234, 139] on span "“This Liquid Solution is incredible....gives my older skin softness, and richne…" at bounding box center [302, 143] width 227 height 15
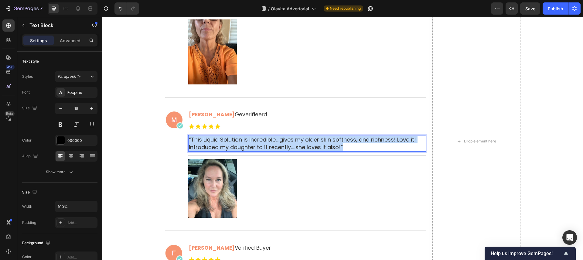
click at [234, 139] on span "“This Liquid Solution is incredible....gives my older skin softness, and richne…" at bounding box center [302, 143] width 227 height 15
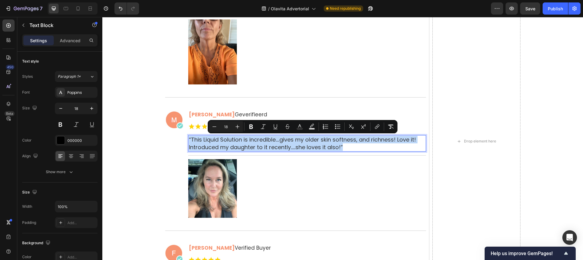
copy span "“This Liquid Solution is incredible....gives my older skin softness, and richne…"
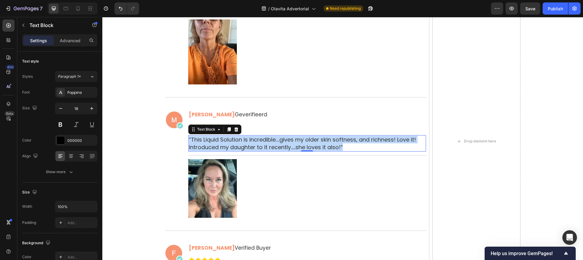
click at [235, 143] on span "“This Liquid Solution is incredible....gives my older skin softness, and richne…" at bounding box center [302, 143] width 227 height 15
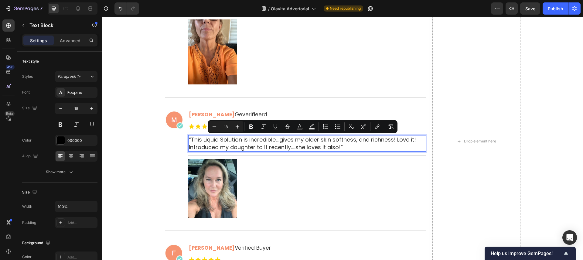
click at [235, 143] on span "“This Liquid Solution is incredible....gives my older skin softness, and richne…" at bounding box center [302, 143] width 227 height 15
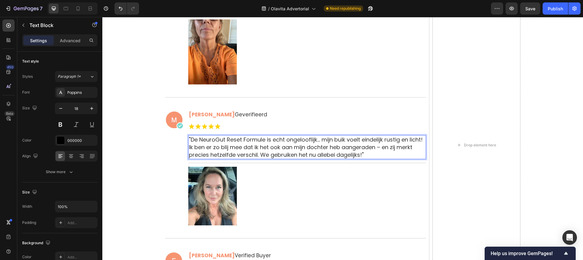
click at [201, 141] on span ""De NeuroGut Reset Formule is echt ongelooflijk… mijn buik voelt eindelijk rust…" at bounding box center [306, 147] width 234 height 23
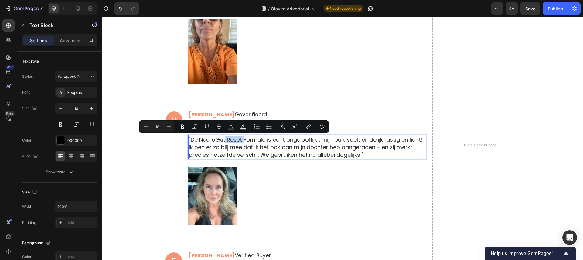
drag, startPoint x: 226, startPoint y: 141, endPoint x: 243, endPoint y: 141, distance: 17.6
click at [243, 141] on span ""De NeuroGut Reset Formule is echt ongelooflijk… mijn buik voelt eindelijk rust…" at bounding box center [306, 147] width 234 height 23
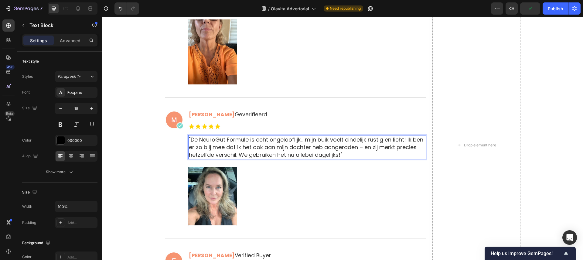
click at [303, 148] on span ""De NeuroGut Formule is echt ongelooflijk… mijn buik voelt eindelijk rustig en …" at bounding box center [306, 147] width 235 height 23
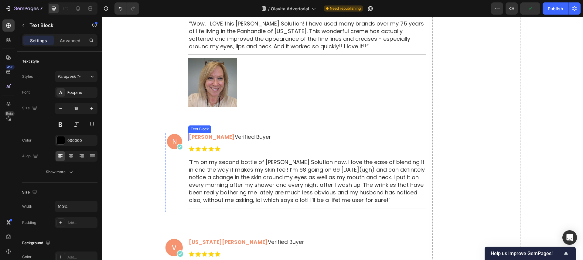
scroll to position [3721, 0]
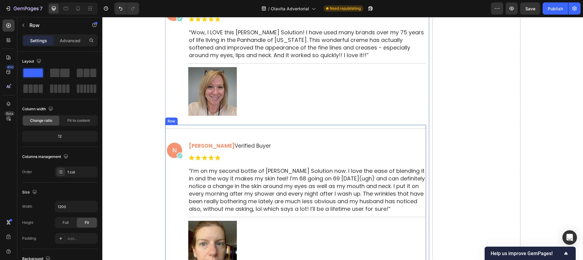
click at [269, 137] on div "Title Line Image Nancy A. Verified Buyer Text Block Image “I’m on my second bot…" at bounding box center [295, 202] width 261 height 155
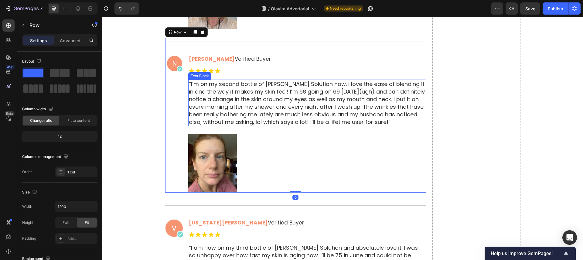
scroll to position [3809, 0]
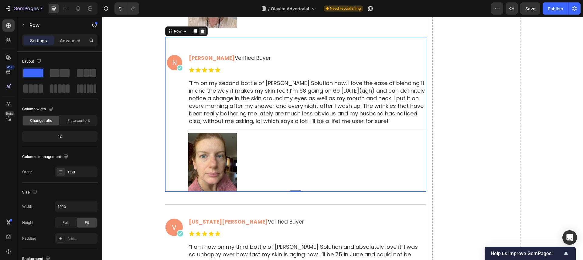
click at [203, 33] on icon at bounding box center [203, 31] width 4 height 4
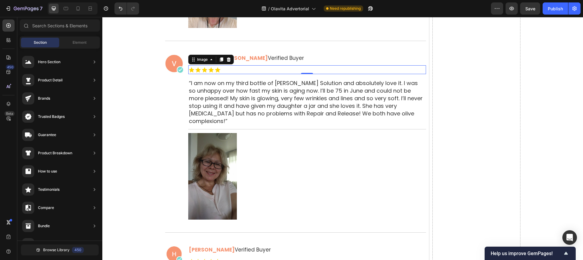
click at [275, 65] on div at bounding box center [307, 69] width 238 height 9
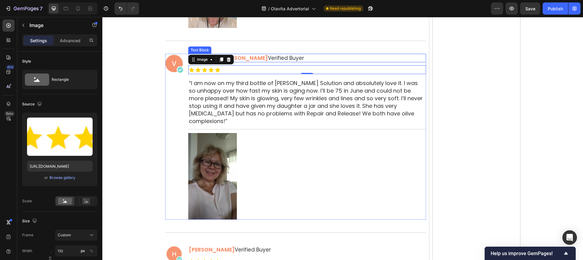
click at [268, 55] on p "Virginia J. Verified Buyer" at bounding box center [307, 57] width 237 height 7
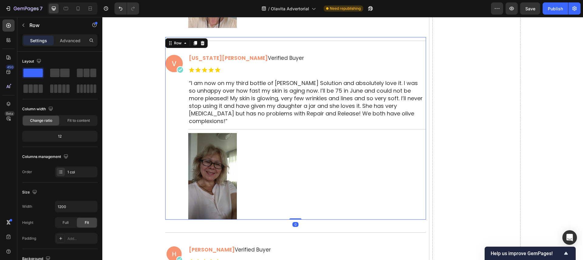
click at [268, 48] on div "Title Line Image Virginia J. Verified Buyer Text Block Image “I am now on my th…" at bounding box center [295, 128] width 261 height 183
click at [204, 43] on icon at bounding box center [203, 43] width 4 height 4
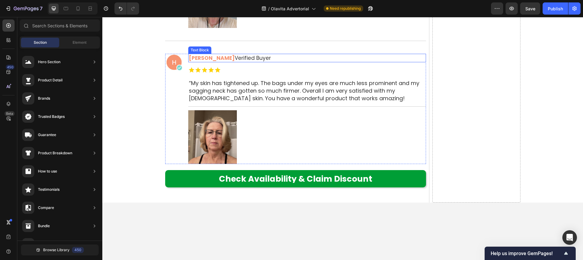
click at [277, 54] on div "Hazel L. Verified Buyer" at bounding box center [307, 58] width 238 height 9
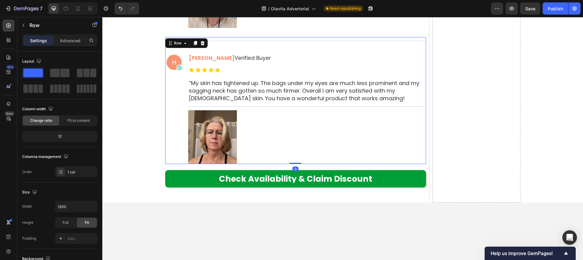
click at [278, 47] on div "Title Line Image Hazel L. Verified Buyer Text Block Image “My skin has tightene…" at bounding box center [295, 100] width 261 height 127
click at [201, 42] on icon at bounding box center [203, 43] width 4 height 4
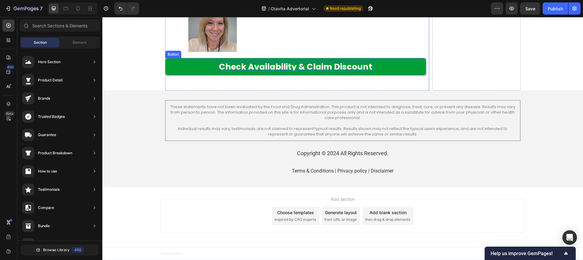
click at [269, 68] on p "Check Availability & Claim Discount" at bounding box center [295, 67] width 153 height 8
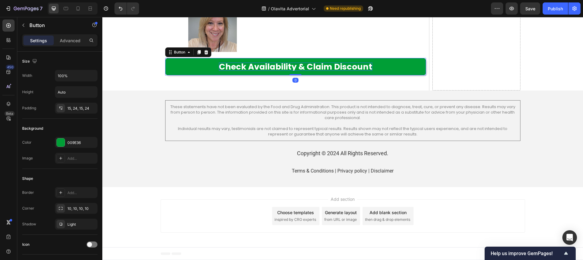
click at [269, 68] on p "Check Availability & Claim Discount" at bounding box center [295, 67] width 153 height 8
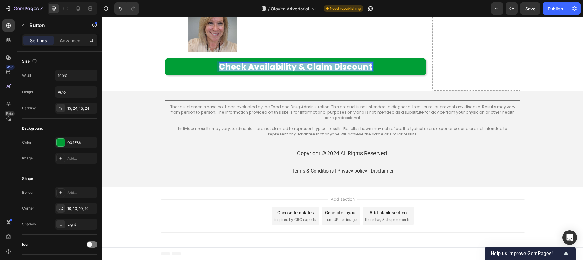
click at [269, 68] on p "Check Availability & Claim Discount" at bounding box center [295, 67] width 153 height 8
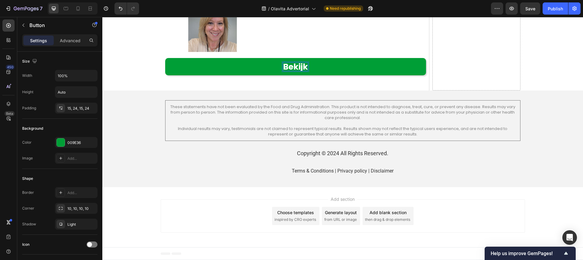
click at [165, 58] on button "Bekijk" at bounding box center [295, 66] width 261 height 17
click at [165, 58] on button "Bekijk voorraad" at bounding box center [295, 66] width 261 height 17
click at [165, 58] on button "Bekijk voorraad &" at bounding box center [295, 66] width 261 height 17
click at [165, 58] on button "Bekijk voorraad & claim" at bounding box center [295, 66] width 261 height 17
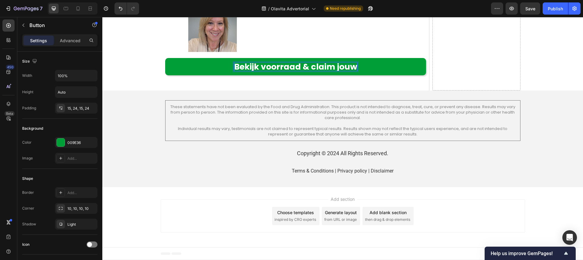
click at [165, 58] on button "Bekijk voorraad & claim jouw" at bounding box center [295, 66] width 261 height 17
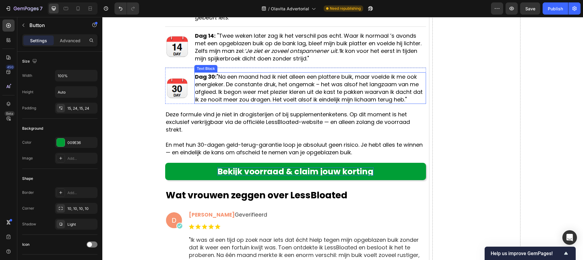
scroll to position [3139, 0]
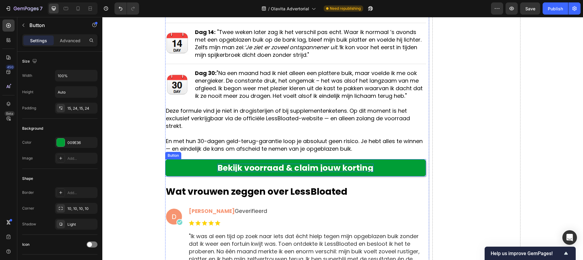
click at [332, 169] on p "Bekijk voorraad & claim jouw korting" at bounding box center [296, 168] width 156 height 8
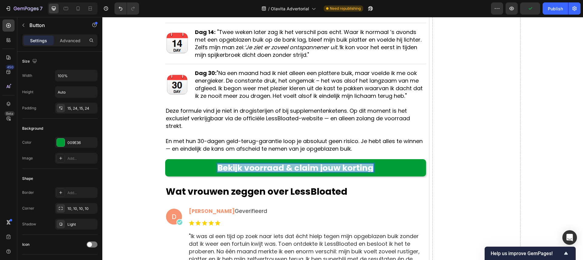
click at [332, 169] on p "Bekijk voorraad & claim jouw korting" at bounding box center [296, 168] width 156 height 8
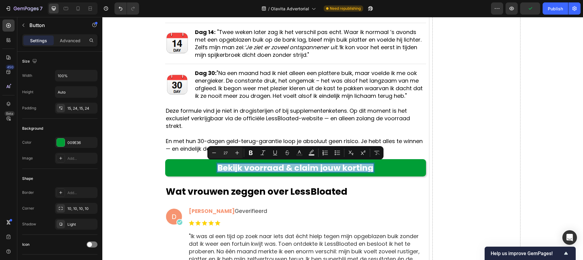
click at [332, 169] on p "Bekijk voorraad & claim jouw korting" at bounding box center [296, 168] width 156 height 8
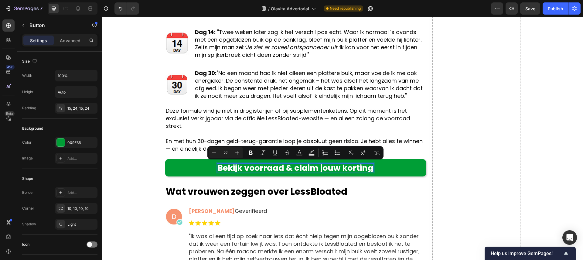
click at [331, 168] on p "Bekijk voorraad & claim jouw korting" at bounding box center [296, 168] width 156 height 8
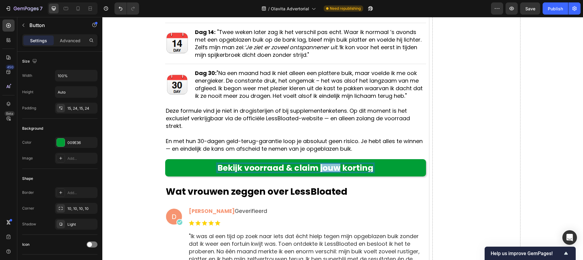
click at [331, 167] on p "Bekijk voorraad & claim jouw korting" at bounding box center [296, 168] width 156 height 8
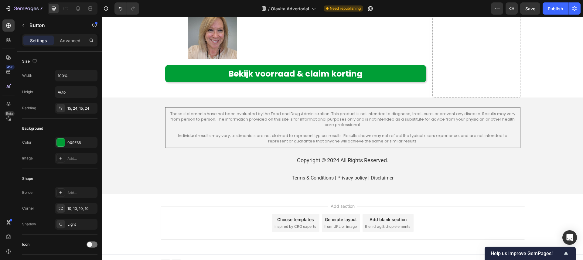
scroll to position [3305, 0]
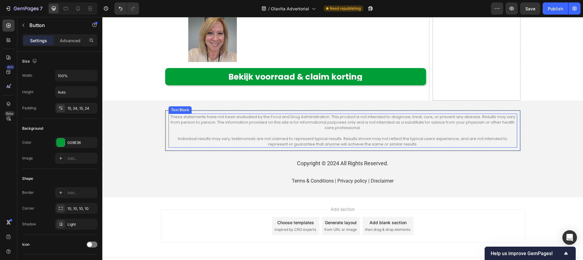
click at [260, 122] on p "These statements have not been evaluated by the Food and Drug Administration. T…" at bounding box center [343, 122] width 348 height 16
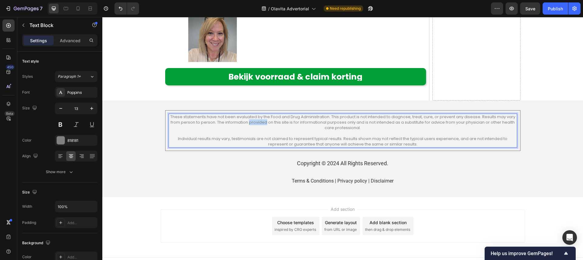
click at [260, 122] on p "These statements have not been evaluated by the Food and Drug Administration. T…" at bounding box center [343, 122] width 348 height 16
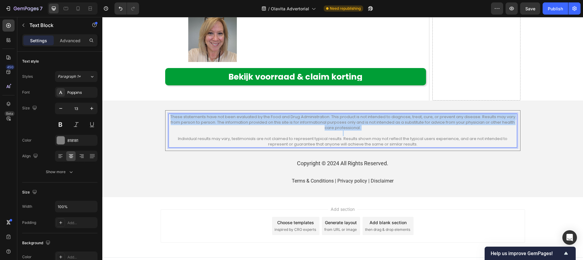
click at [260, 122] on p "These statements have not been evaluated by the Food and Drug Administration. T…" at bounding box center [343, 122] width 348 height 16
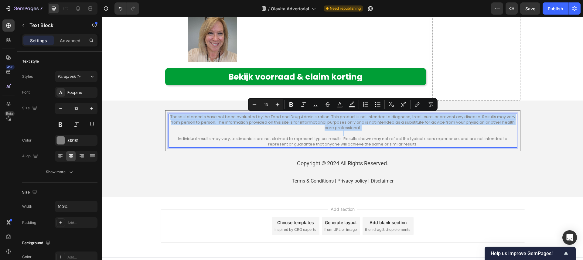
click at [260, 122] on p "These statements have not been evaluated by the Food and Drug Administration. T…" at bounding box center [343, 122] width 348 height 16
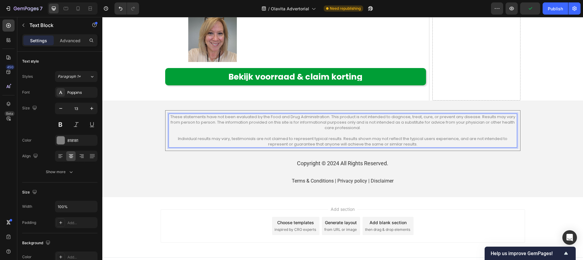
click at [399, 138] on p "Individual results may vary, testimonials are not claimed to represent typical …" at bounding box center [343, 141] width 348 height 11
click at [423, 142] on p "Individual results may vary, testimonials are not claimed to represent typical …" at bounding box center [343, 141] width 348 height 11
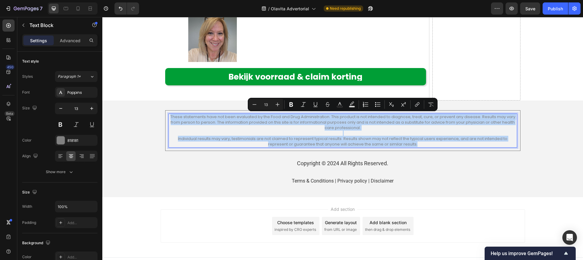
drag, startPoint x: 423, startPoint y: 142, endPoint x: 169, endPoint y: 118, distance: 255.4
click at [169, 118] on div "These statements have not been evaluated by the Food and Drug Administration. T…" at bounding box center [343, 131] width 349 height 34
copy div "These statements have not been evaluated by the Food and Drug Administration. T…"
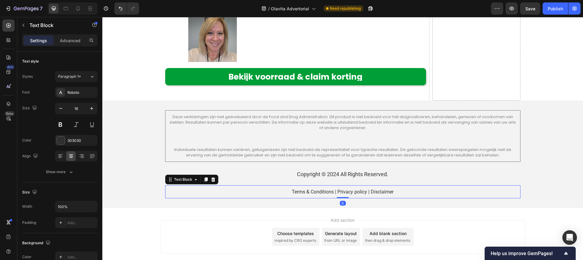
click at [403, 188] on div "Terms & Conditions | Privacy policy | Disclaimer" at bounding box center [342, 191] width 349 height 7
click at [214, 180] on icon at bounding box center [213, 179] width 5 height 5
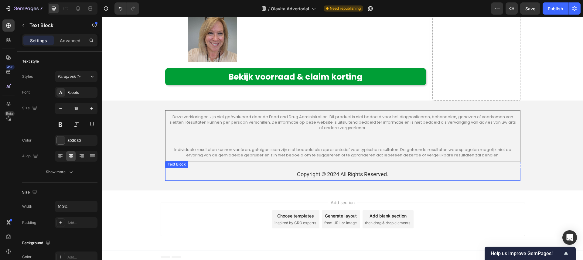
click at [345, 174] on p "Copyright © 2024 All Rights Reserved." at bounding box center [343, 174] width 348 height 5
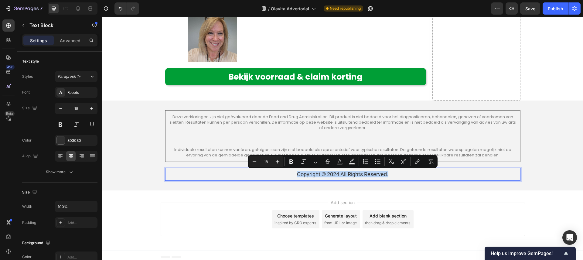
click at [345, 174] on p "Copyright © 2024 All Rights Reserved." at bounding box center [343, 174] width 348 height 5
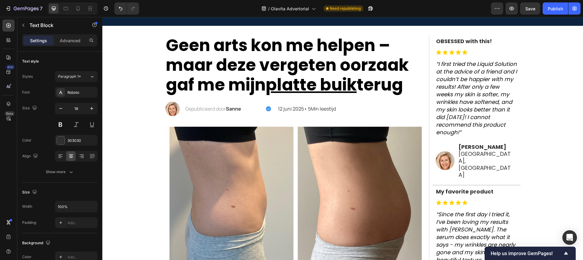
scroll to position [26, 0]
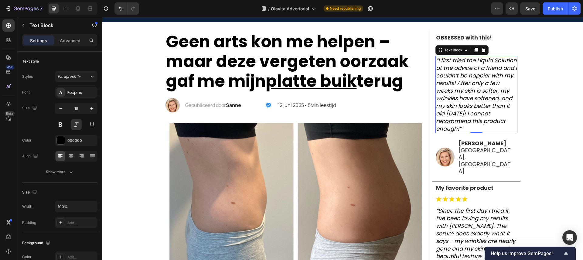
click at [509, 77] on p "“I first tried the Liquid Solution at the advice of a friend and I couldn’t be …" at bounding box center [476, 95] width 81 height 76
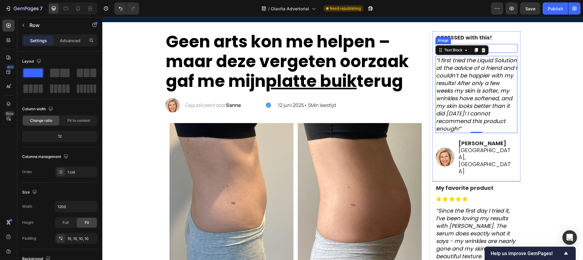
click at [502, 43] on div "OBSESSED with this! Text Block Image “I first tried the Liquid Solution at the …" at bounding box center [477, 106] width 82 height 144
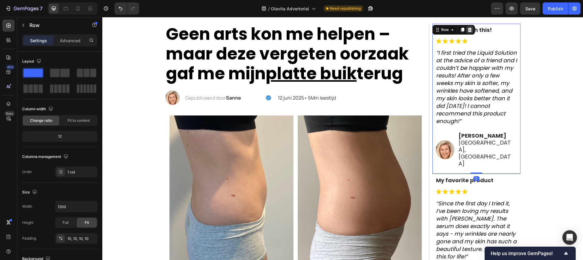
click at [469, 32] on icon at bounding box center [470, 30] width 4 height 4
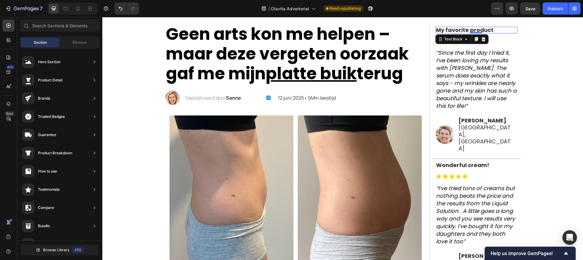
click at [500, 33] on p "My favorite product" at bounding box center [476, 29] width 81 height 5
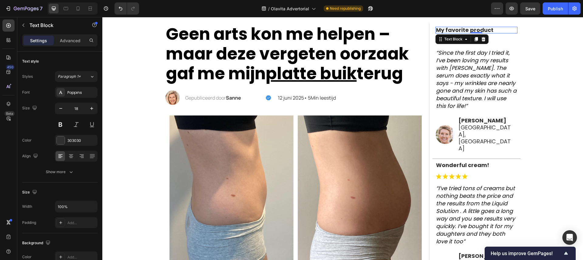
click at [502, 33] on div "My favorite product" at bounding box center [477, 30] width 82 height 7
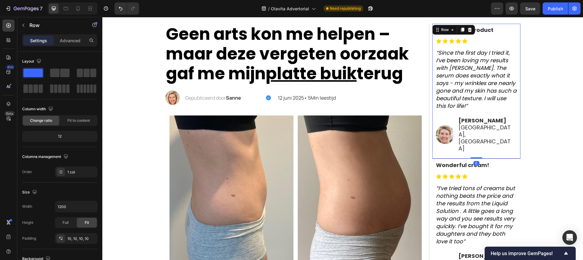
click at [501, 33] on div "My favorite product Text Block Image “Since the first day I tried it, I’ve been…" at bounding box center [477, 91] width 88 height 135
click at [471, 32] on icon at bounding box center [470, 30] width 4 height 4
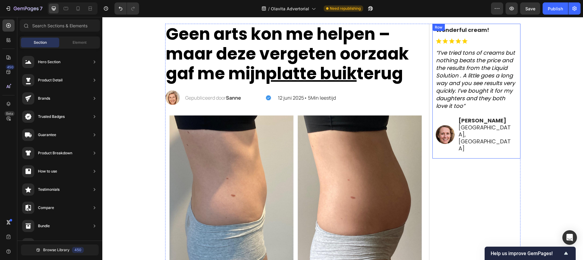
click at [497, 33] on div "Wonderful cream! Text Block Image “I’ve tried tons of creams but nothing beats …" at bounding box center [477, 91] width 88 height 135
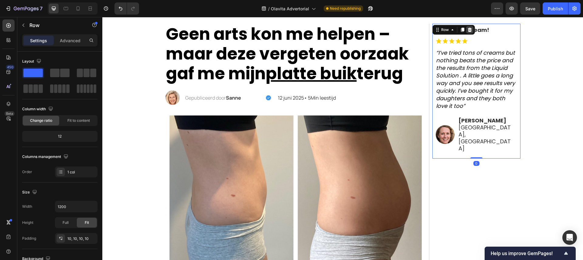
click at [468, 32] on icon at bounding box center [470, 29] width 5 height 5
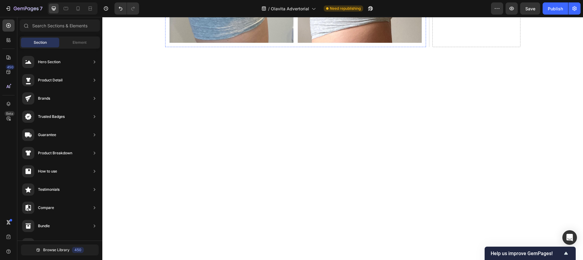
scroll to position [2674, 0]
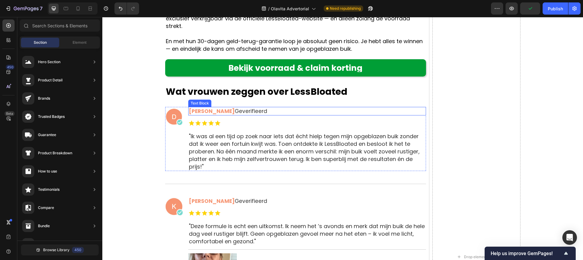
scroll to position [3190, 0]
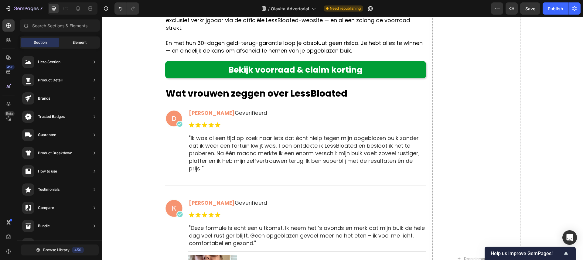
click at [70, 40] on div "Element" at bounding box center [79, 43] width 38 height 10
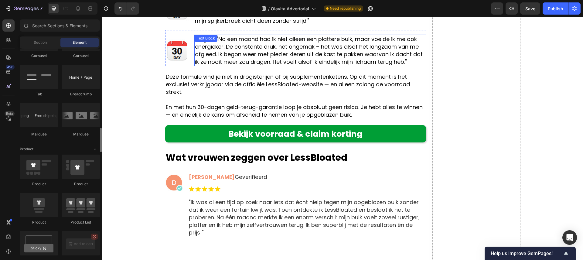
scroll to position [3125, 0]
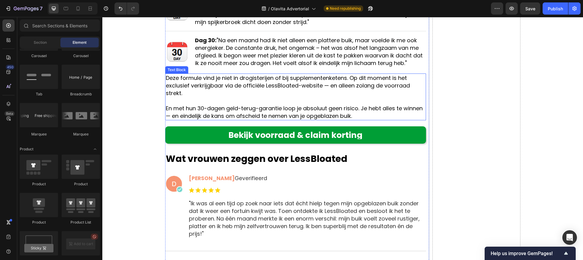
click at [246, 95] on p "Deze formule vind je niet in drogisterijen of bij supplementenketens. Op dit mo…" at bounding box center [296, 85] width 260 height 23
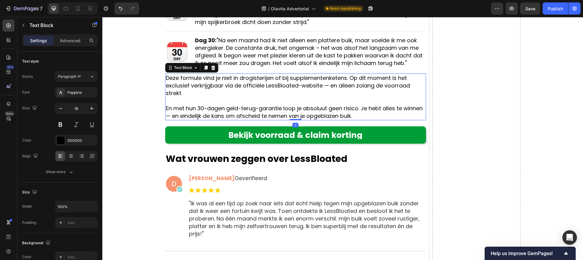
drag, startPoint x: 206, startPoint y: 68, endPoint x: 205, endPoint y: 78, distance: 10.4
click at [206, 68] on icon at bounding box center [205, 68] width 3 height 4
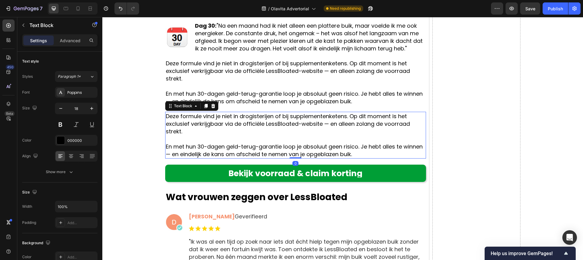
scroll to position [3145, 0]
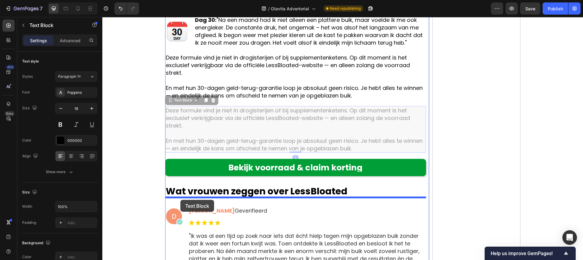
drag, startPoint x: 171, startPoint y: 99, endPoint x: 181, endPoint y: 199, distance: 101.1
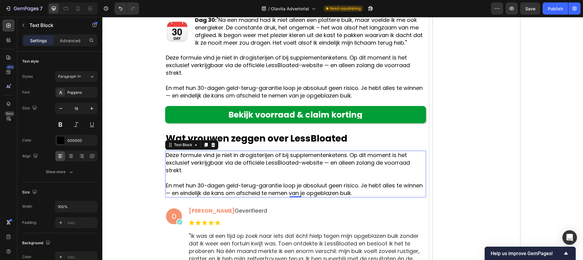
click at [198, 164] on p "Deze formule vind je niet in drogisterijen of bij supplementenketens. Op dit mo…" at bounding box center [296, 162] width 260 height 23
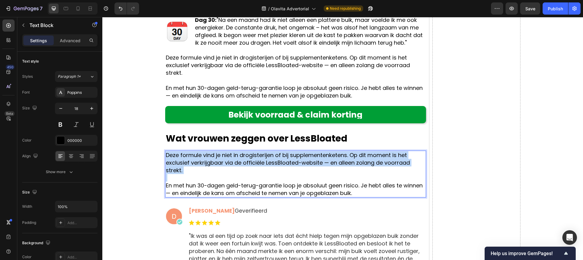
click at [198, 164] on p "Deze formule vind je niet in drogisterijen of bij supplementenketens. Op dit mo…" at bounding box center [296, 162] width 260 height 23
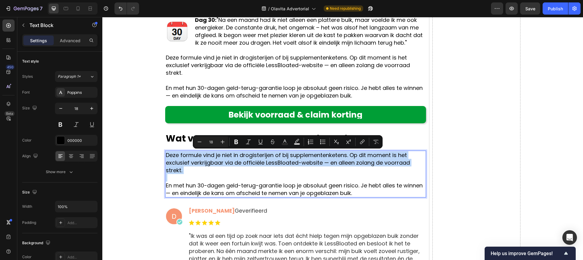
drag, startPoint x: 190, startPoint y: 165, endPoint x: 260, endPoint y: 168, distance: 70.3
click at [192, 165] on p "Deze formule vind je niet in drogisterijen of bij supplementenketens. Op dit mo…" at bounding box center [296, 162] width 260 height 23
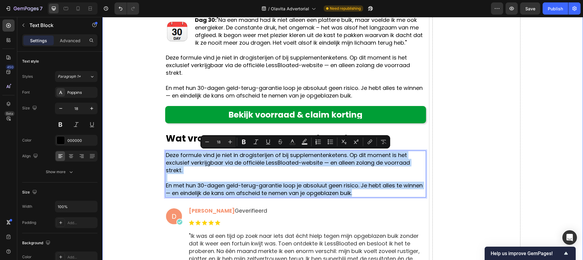
drag, startPoint x: 341, startPoint y: 188, endPoint x: 164, endPoint y: 149, distance: 182.0
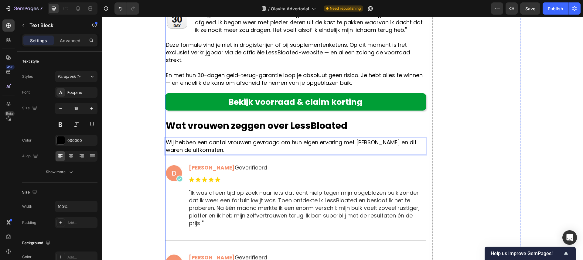
scroll to position [3163, 0]
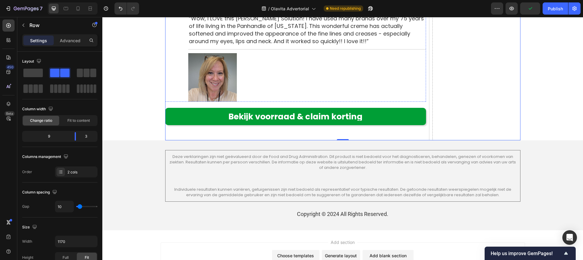
scroll to position [3754, 0]
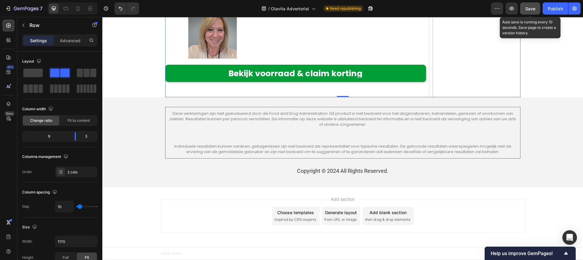
click at [531, 9] on span "Save" at bounding box center [531, 8] width 10 height 5
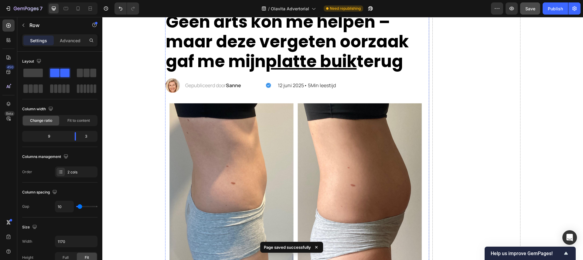
scroll to position [0, 0]
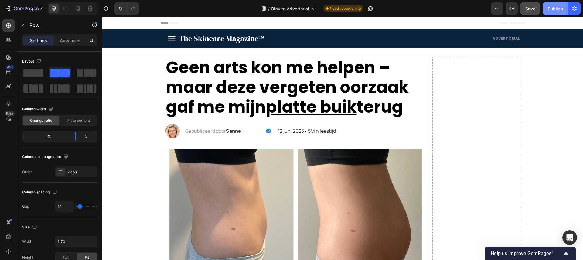
click at [560, 14] on button "Publish" at bounding box center [556, 8] width 26 height 12
click at [571, 10] on button "button" at bounding box center [575, 8] width 12 height 12
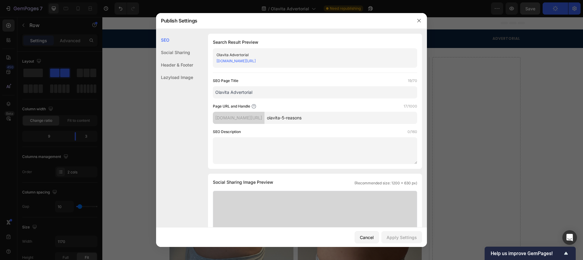
drag, startPoint x: 313, startPoint y: 59, endPoint x: 277, endPoint y: 61, distance: 35.9
click at [277, 61] on div "mhn6di-2g.myshopify.com/pages/olavita-5-reasons" at bounding box center [310, 61] width 187 height 6
click at [256, 60] on link "mhn6di-2g.myshopify.com/pages/olavita-5-reasons" at bounding box center [236, 61] width 39 height 5
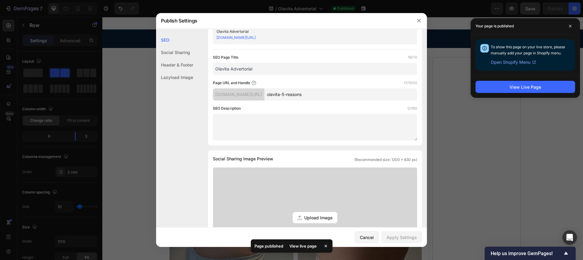
scroll to position [26, 0]
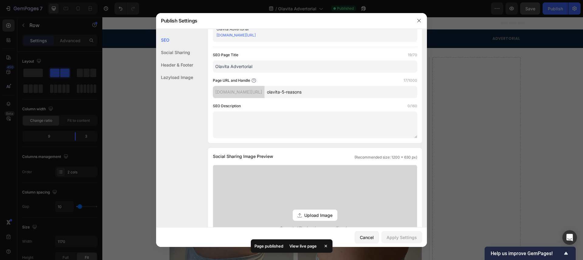
drag, startPoint x: 332, startPoint y: 97, endPoint x: 279, endPoint y: 90, distance: 54.0
click at [279, 90] on div "mhn6di-2g.myshopify.com/pages/ olavita-5-reasons" at bounding box center [315, 92] width 204 height 12
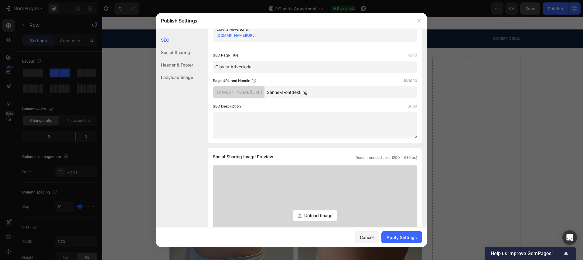
scroll to position [26, 0]
type input "Sanne-s-ontdekking"
drag, startPoint x: 252, startPoint y: 66, endPoint x: 208, endPoint y: 67, distance: 44.4
click at [208, 67] on div "Search Result Preview Olavita Advertorial mhn6di-2g.myshopify.com/pages/Sanne-s…" at bounding box center [315, 75] width 214 height 135
type input "Sanne's ontdekking"
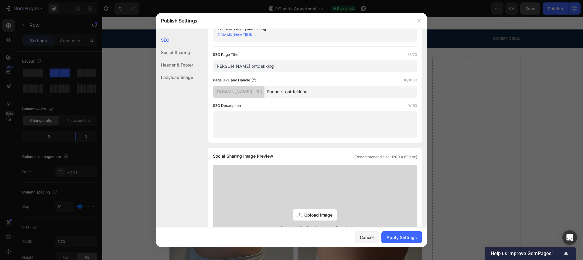
click at [278, 76] on div "SEO Page Title 18/70 Sanne's ontdekking Page URL and Handle 18/1000 mhn6di-2g.m…" at bounding box center [315, 95] width 204 height 86
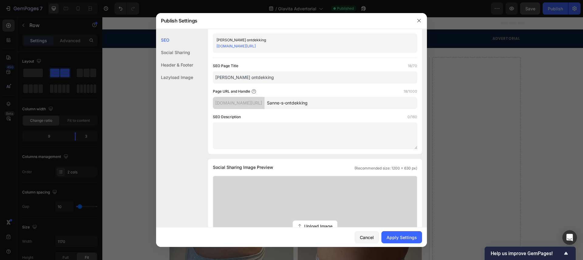
scroll to position [0, 0]
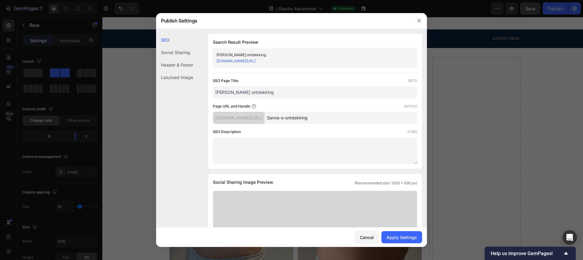
click at [254, 117] on div "mhn6di-2g.myshopify.com/pages/" at bounding box center [239, 118] width 52 height 12
click at [254, 107] on icon at bounding box center [254, 106] width 5 height 5
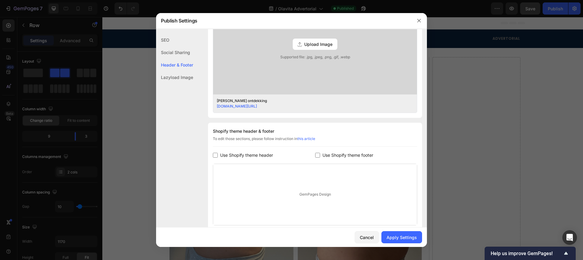
scroll to position [245, 0]
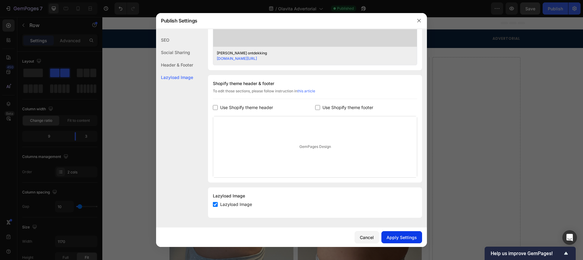
click at [408, 239] on div "Apply Settings" at bounding box center [402, 237] width 30 height 6
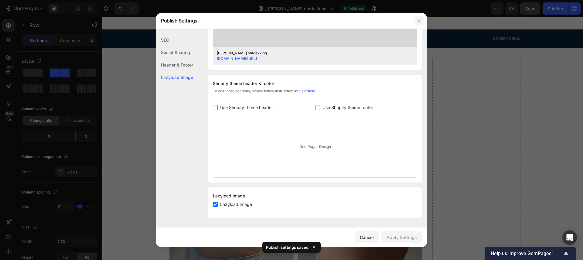
click at [419, 19] on icon "button" at bounding box center [419, 20] width 5 height 5
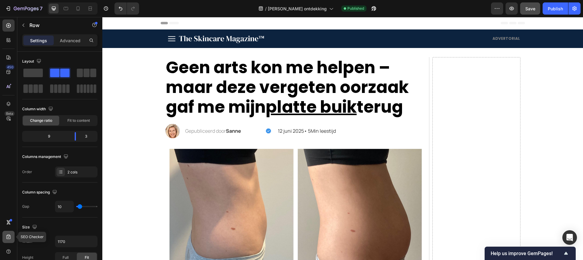
click at [7, 235] on icon at bounding box center [8, 237] width 4 height 5
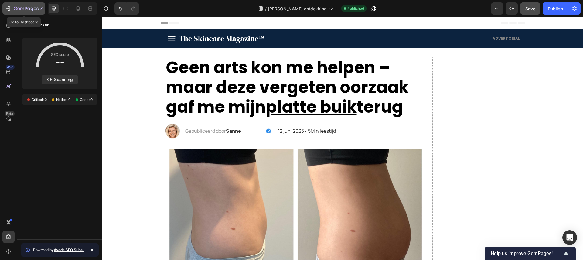
click at [10, 12] on div "7" at bounding box center [23, 8] width 37 height 7
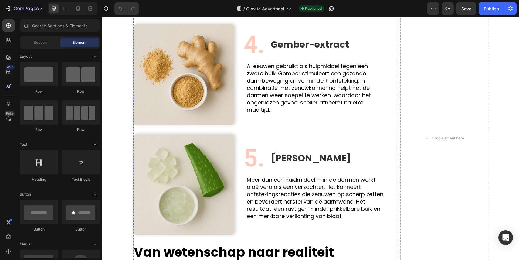
scroll to position [533, 0]
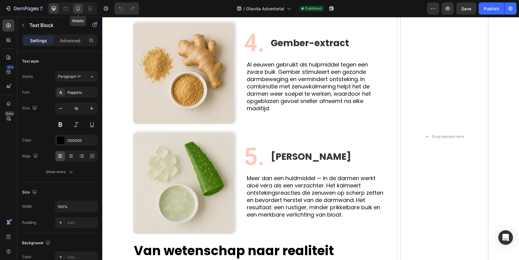
click at [76, 12] on div at bounding box center [78, 9] width 10 height 10
type input "16"
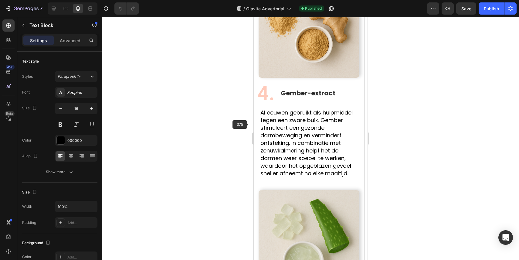
scroll to position [726, 0]
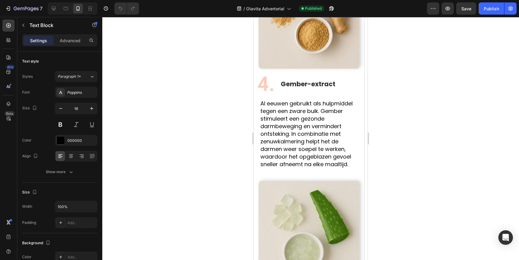
click at [235, 130] on div at bounding box center [310, 138] width 417 height 243
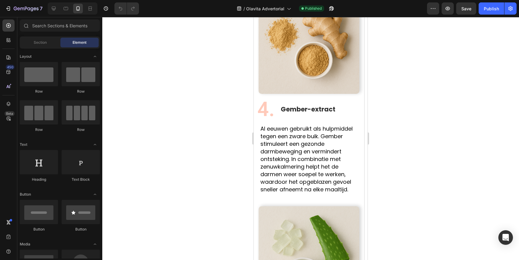
scroll to position [686, 0]
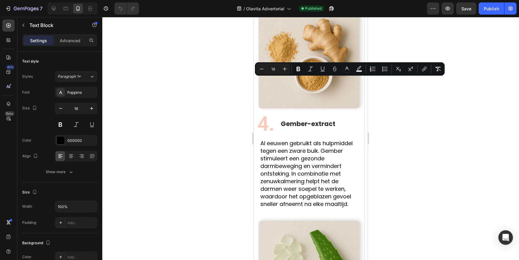
click at [241, 128] on div at bounding box center [310, 138] width 417 height 243
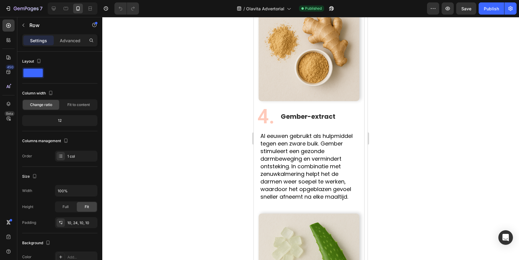
scroll to position [688, 0]
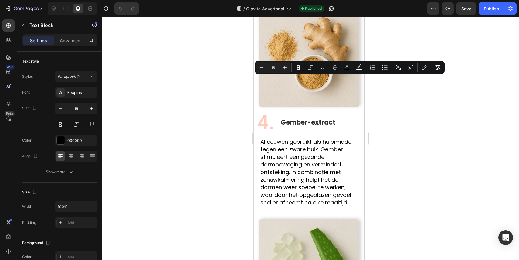
drag, startPoint x: 336, startPoint y: 142, endPoint x: 259, endPoint y: 78, distance: 100.2
click at [359, 66] on icon "Editor contextual toolbar" at bounding box center [359, 66] width 4 height 4
type input "FFFFFF"
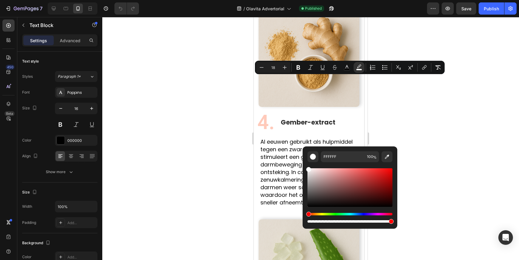
drag, startPoint x: 563, startPoint y: 186, endPoint x: 300, endPoint y: 162, distance: 263.6
click at [231, 119] on div at bounding box center [310, 138] width 417 height 243
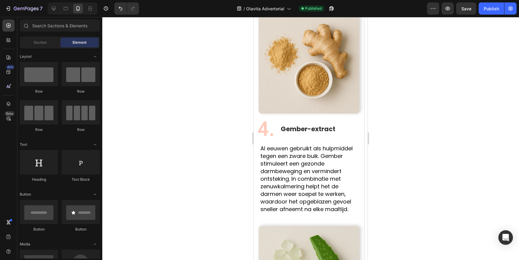
scroll to position [680, 0]
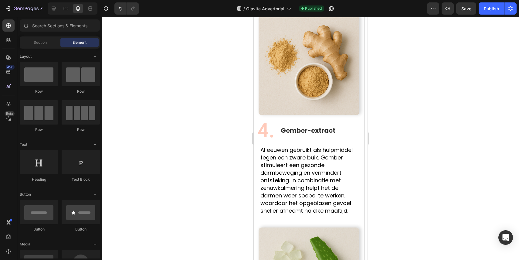
click at [200, 107] on div at bounding box center [310, 138] width 417 height 243
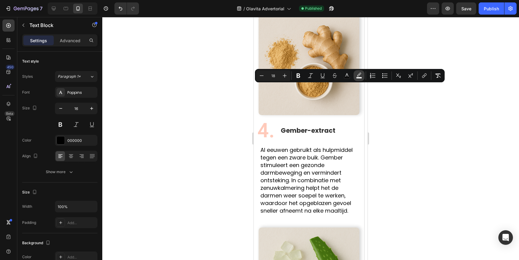
click at [361, 80] on button "color" at bounding box center [359, 75] width 11 height 11
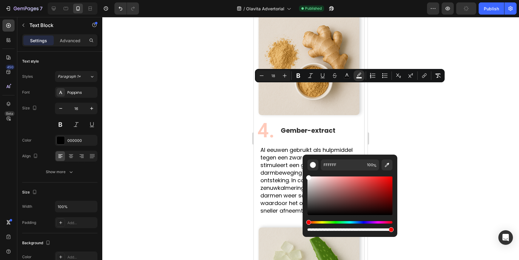
click at [234, 114] on div at bounding box center [310, 138] width 417 height 243
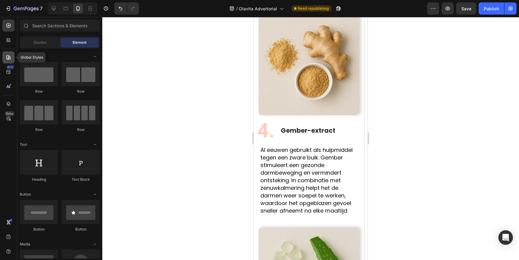
click at [6, 62] on div at bounding box center [8, 57] width 12 height 12
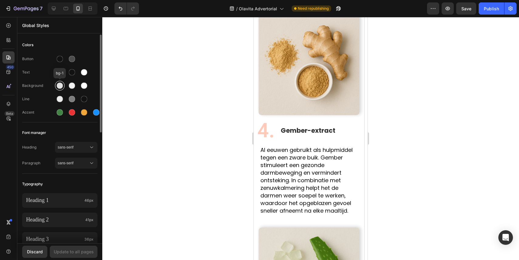
click at [57, 84] on div at bounding box center [60, 86] width 6 height 6
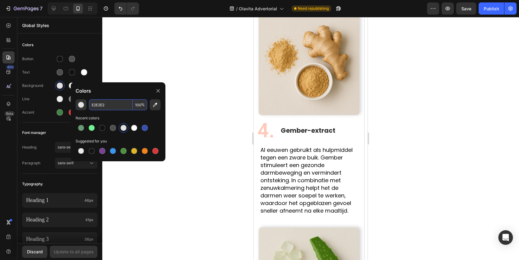
click at [99, 104] on input "E2E2E2" at bounding box center [111, 104] width 44 height 11
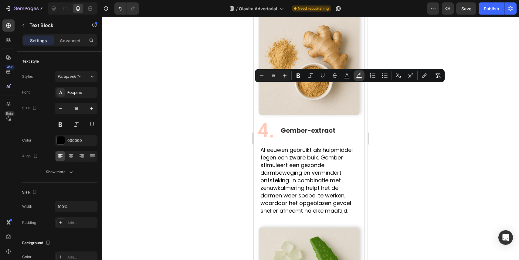
click at [361, 73] on icon "Editor contextual toolbar" at bounding box center [359, 76] width 6 height 6
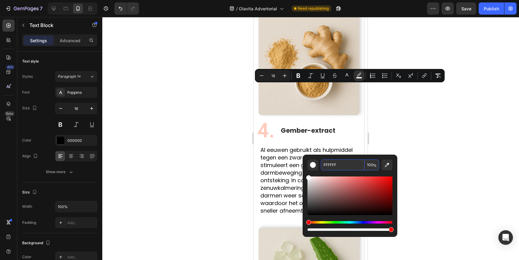
click at [332, 163] on input "FFFFFF" at bounding box center [343, 164] width 44 height 11
paste input "E2E2E2"
type input "E2E2E2"
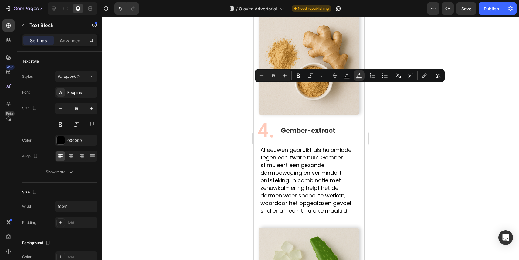
click at [213, 162] on div at bounding box center [310, 138] width 417 height 243
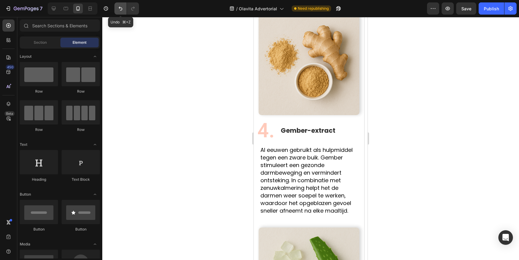
click at [120, 10] on icon "Undo/Redo" at bounding box center [121, 8] width 6 height 6
click at [9, 70] on icon at bounding box center [8, 72] width 6 height 6
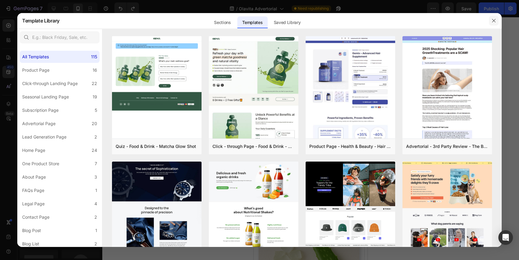
click at [493, 21] on icon "button" at bounding box center [494, 20] width 5 height 5
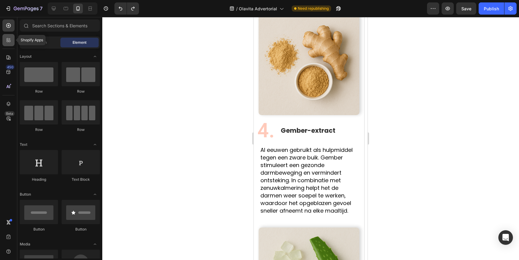
click at [4, 43] on div at bounding box center [8, 40] width 12 height 12
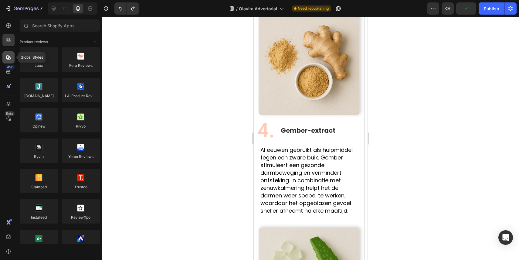
click at [9, 58] on icon at bounding box center [8, 57] width 6 height 6
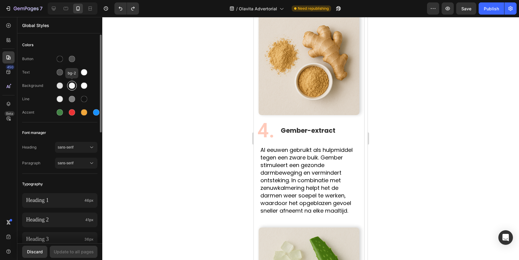
click at [71, 83] on div at bounding box center [72, 86] width 6 height 6
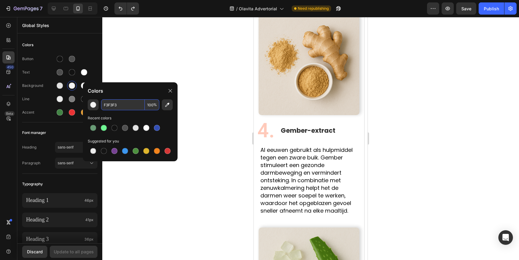
click at [108, 103] on input "F3F3F3" at bounding box center [123, 104] width 44 height 11
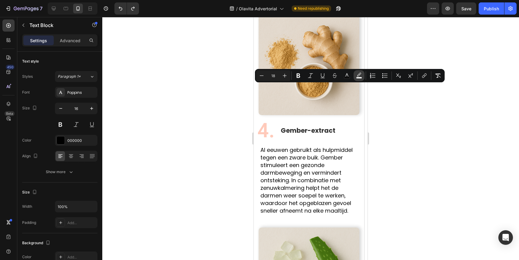
click at [359, 76] on icon "Editor contextual toolbar" at bounding box center [359, 76] width 6 height 6
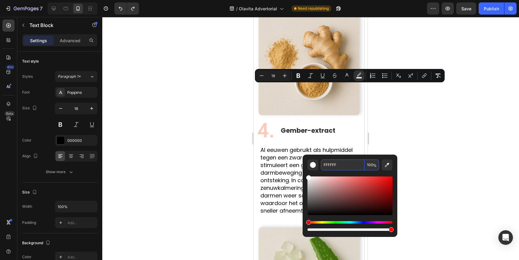
click at [335, 170] on div "Editor contextual toolbar" at bounding box center [350, 201] width 85 height 62
click at [334, 166] on input "FFFFFF" at bounding box center [343, 164] width 44 height 11
paste input "3F3F3"
type input "F3F3F3"
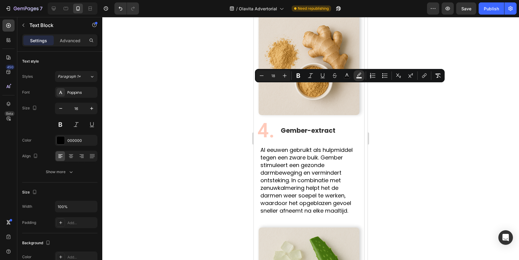
click at [379, 149] on div at bounding box center [310, 138] width 417 height 243
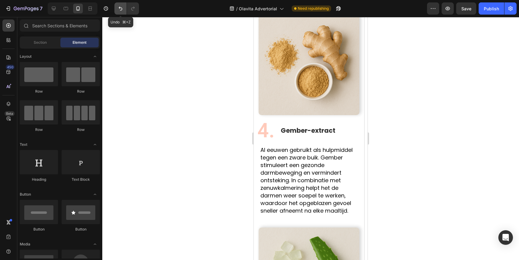
click at [122, 9] on icon "Undo/Redo" at bounding box center [121, 9] width 4 height 4
click at [13, 57] on div at bounding box center [8, 57] width 12 height 12
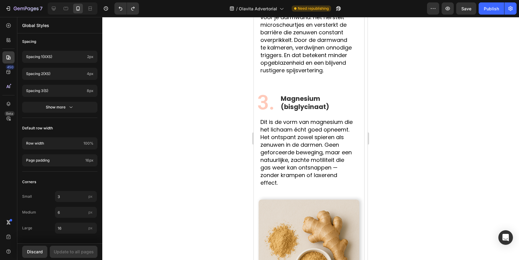
scroll to position [494, 0]
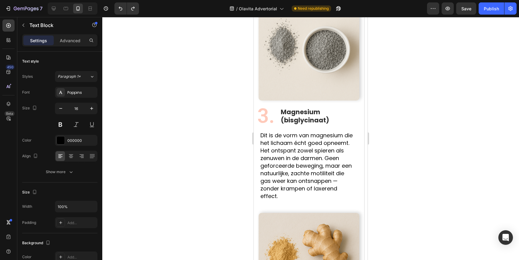
scroll to position [584, 0]
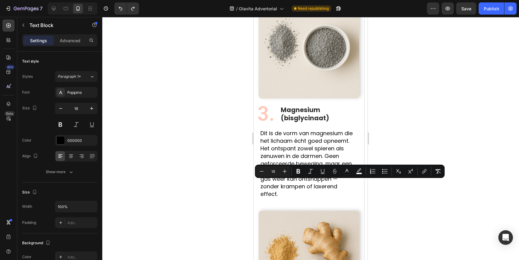
copy span "[MEDICAL_DATA] is de brandstof voor je darmwand. Het herstelt microscheurtjes e…"
click at [228, 183] on div at bounding box center [310, 138] width 417 height 243
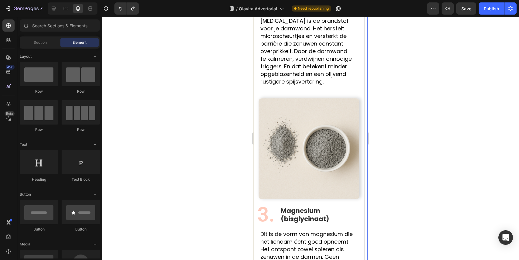
scroll to position [467, 0]
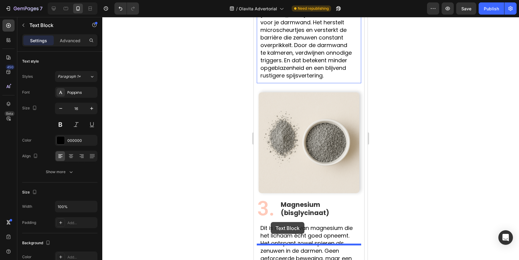
drag, startPoint x: 264, startPoint y: 59, endPoint x: 271, endPoint y: 222, distance: 163.0
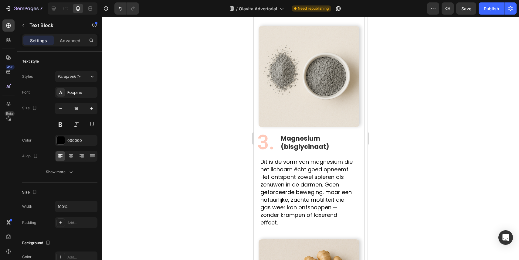
scroll to position [664, 0]
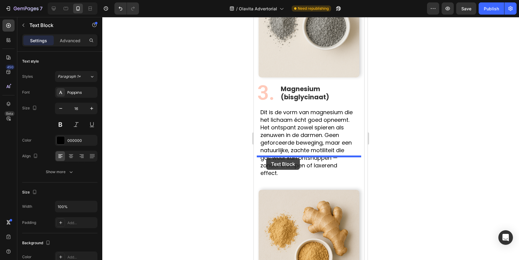
drag, startPoint x: 261, startPoint y: 64, endPoint x: 266, endPoint y: 158, distance: 94.4
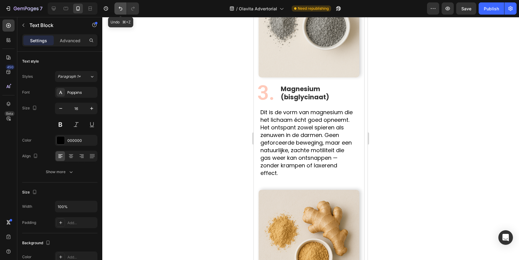
click at [122, 10] on icon "Undo/Redo" at bounding box center [121, 8] width 6 height 6
click at [228, 79] on div at bounding box center [310, 138] width 417 height 243
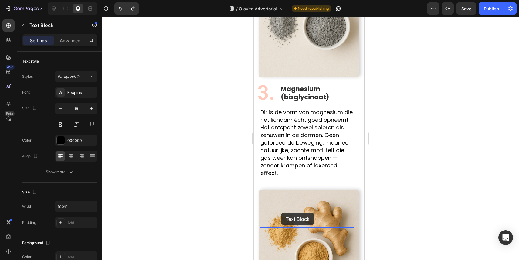
drag, startPoint x: 262, startPoint y: 62, endPoint x: 281, endPoint y: 213, distance: 152.2
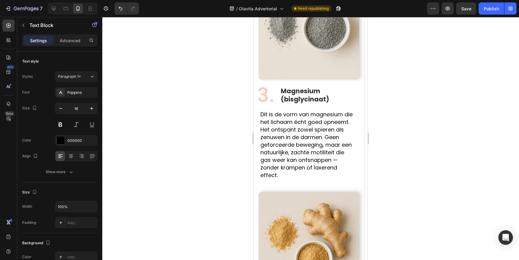
scroll to position [670, 0]
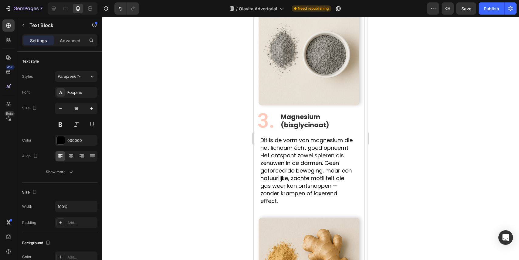
scroll to position [660, 0]
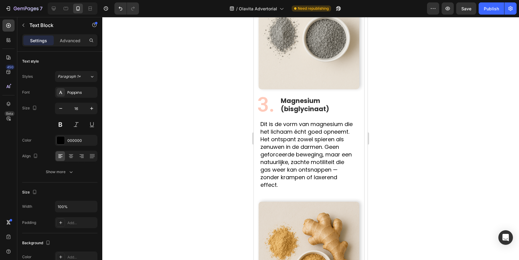
click at [233, 137] on div at bounding box center [310, 138] width 417 height 243
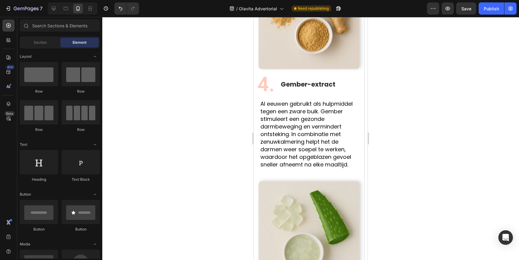
scroll to position [865, 0]
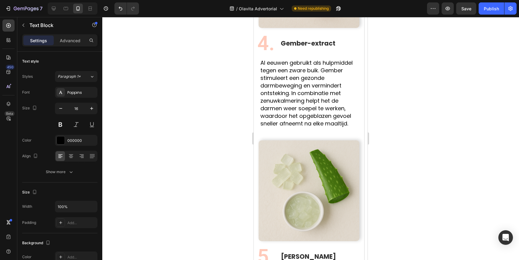
scroll to position [916, 0]
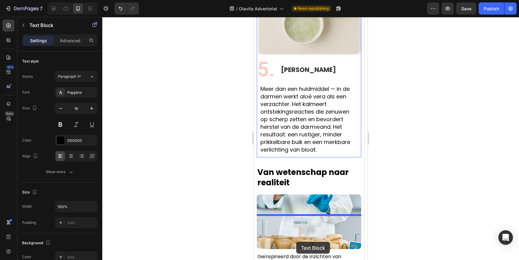
scroll to position [1123, 0]
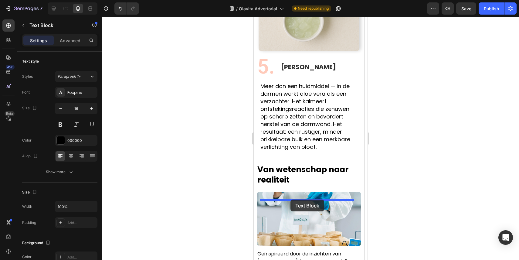
drag, startPoint x: 265, startPoint y: 28, endPoint x: 291, endPoint y: 200, distance: 173.3
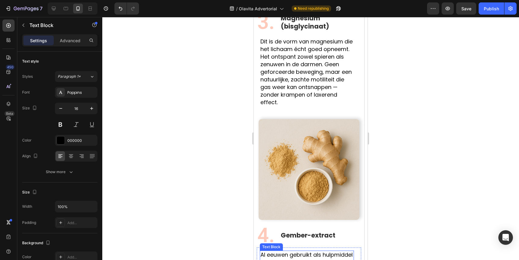
scroll to position [683, 0]
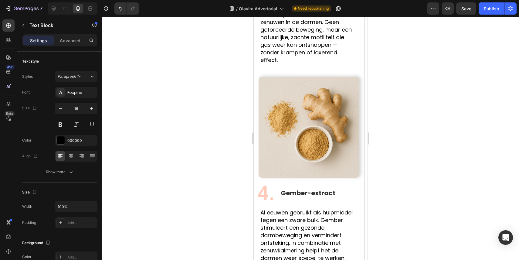
scroll to position [852, 0]
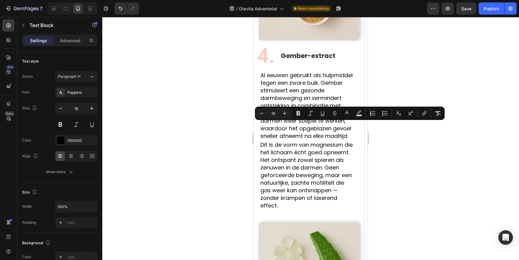
click at [242, 135] on div at bounding box center [310, 138] width 417 height 243
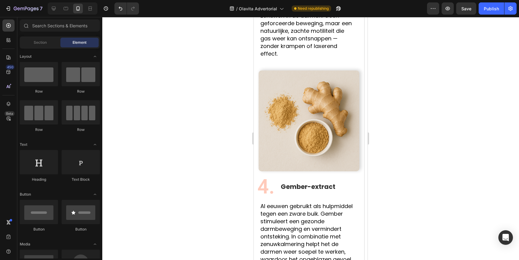
scroll to position [718, 0]
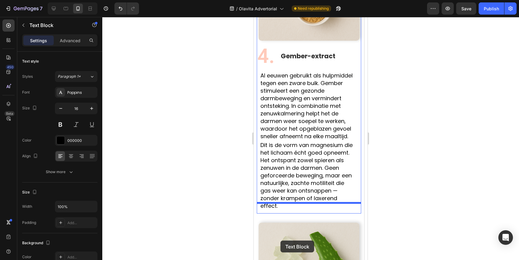
scroll to position [855, 0]
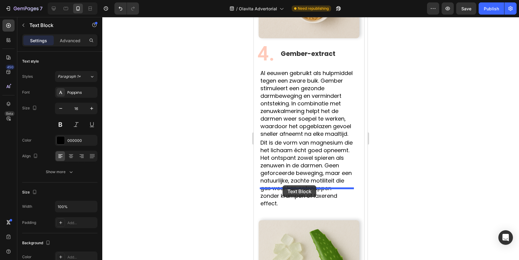
drag, startPoint x: 264, startPoint y: 42, endPoint x: 283, endPoint y: 186, distance: 145.2
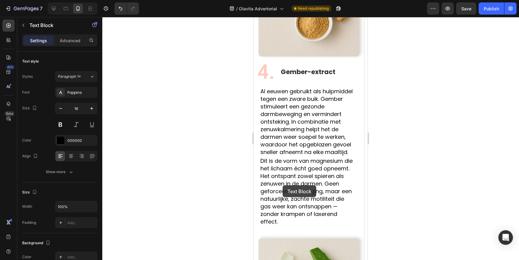
scroll to position [806, 0]
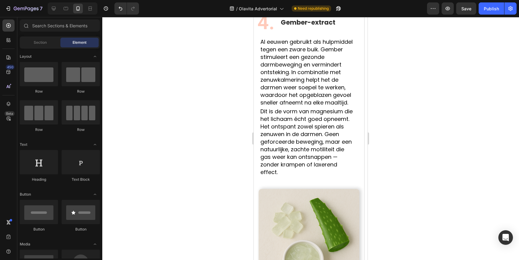
scroll to position [851, 0]
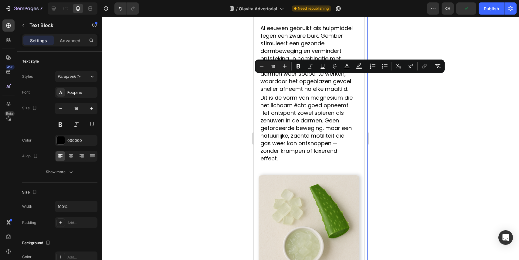
click at [248, 95] on div at bounding box center [310, 138] width 417 height 243
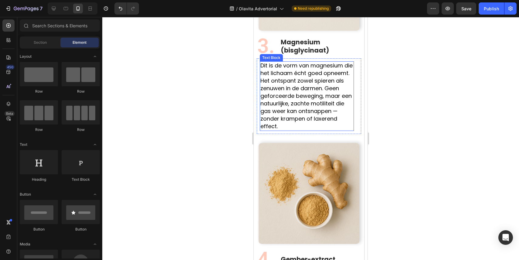
scroll to position [600, 0]
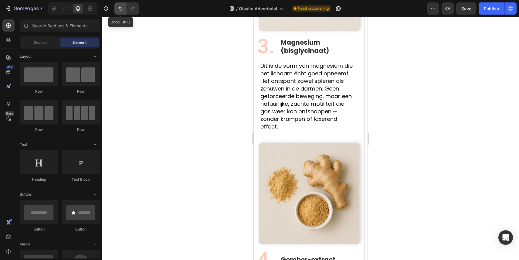
click at [121, 10] on icon "Undo/Redo" at bounding box center [121, 8] width 6 height 6
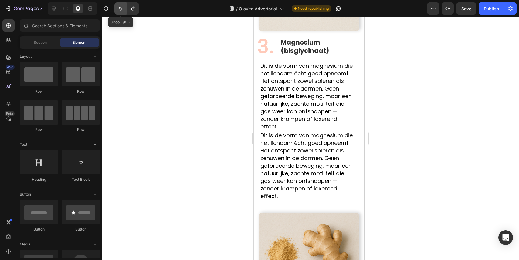
click at [121, 9] on icon "Undo/Redo" at bounding box center [121, 8] width 6 height 6
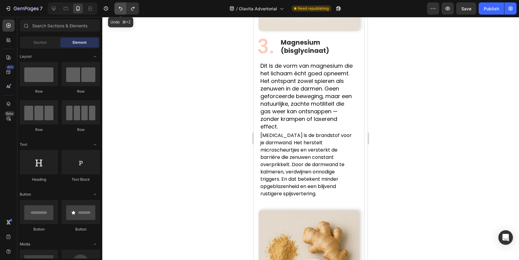
click at [121, 8] on icon "Undo/Redo" at bounding box center [121, 8] width 6 height 6
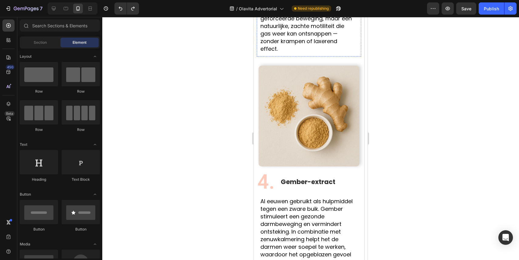
scroll to position [718, 0]
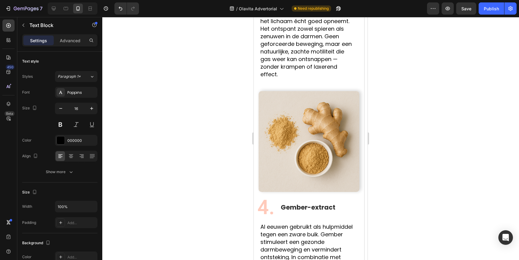
scroll to position [774, 0]
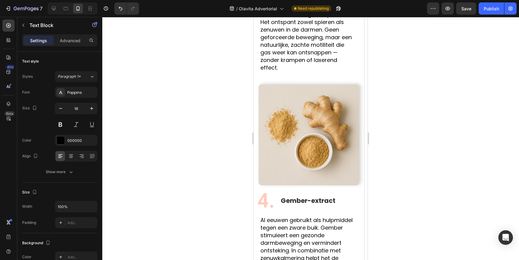
drag, startPoint x: 300, startPoint y: 51, endPoint x: 241, endPoint y: 64, distance: 60.1
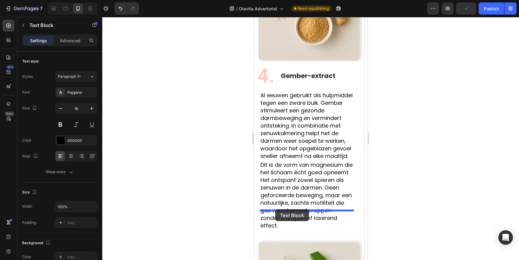
drag, startPoint x: 264, startPoint y: 51, endPoint x: 276, endPoint y: 209, distance: 158.4
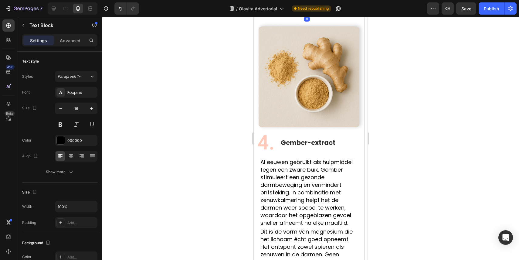
scroll to position [865, 0]
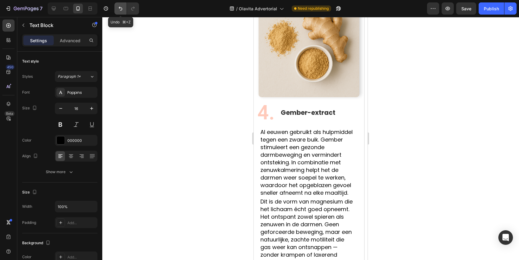
click at [117, 10] on button "Undo/Redo" at bounding box center [121, 8] width 12 height 12
click at [121, 9] on icon "Undo/Redo" at bounding box center [121, 8] width 6 height 6
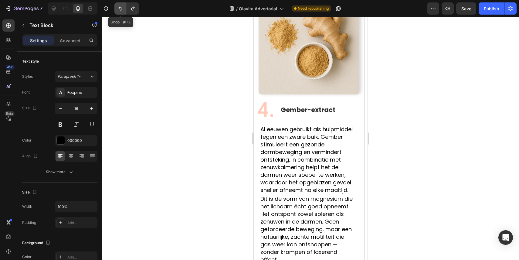
scroll to position [932, 0]
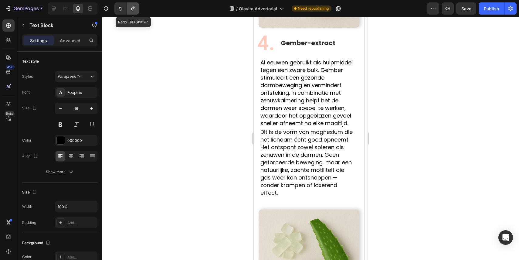
click at [129, 9] on button "Undo/Redo" at bounding box center [133, 8] width 12 height 12
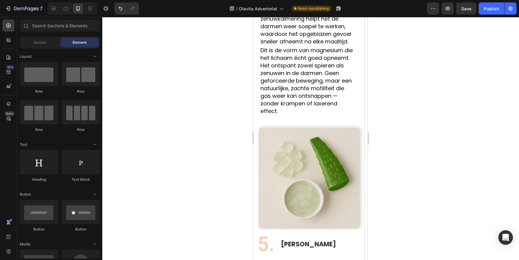
scroll to position [938, 0]
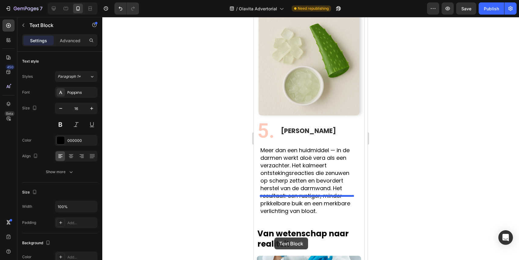
scroll to position [1115, 0]
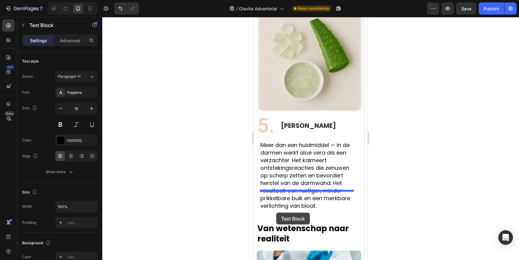
drag, startPoint x: 265, startPoint y: 20, endPoint x: 276, endPoint y: 213, distance: 192.7
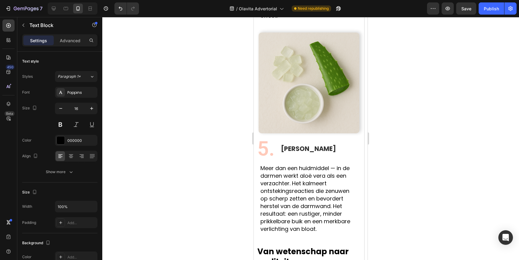
scroll to position [1100, 0]
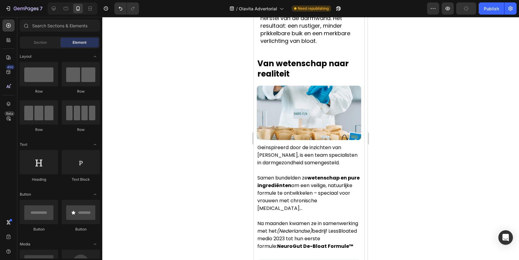
scroll to position [1133, 0]
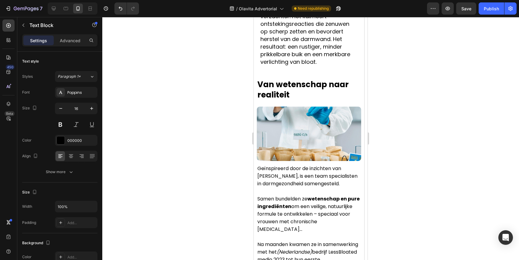
scroll to position [1195, 0]
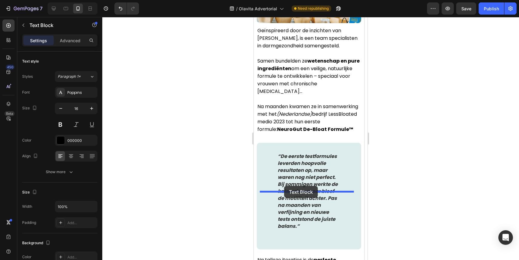
drag, startPoint x: 266, startPoint y: 46, endPoint x: 284, endPoint y: 186, distance: 141.6
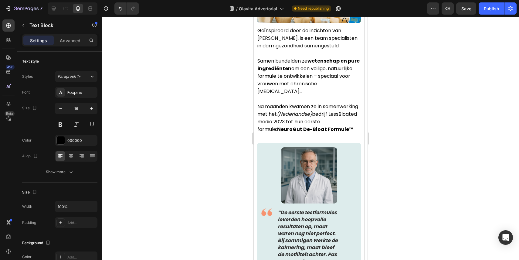
scroll to position [1265, 0]
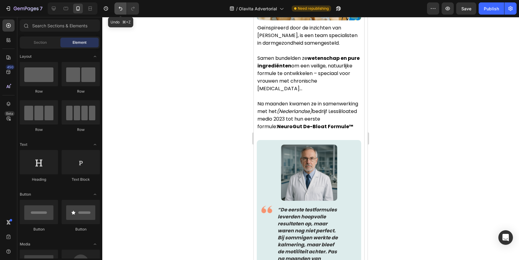
click at [122, 10] on icon "Undo/Redo" at bounding box center [121, 8] width 6 height 6
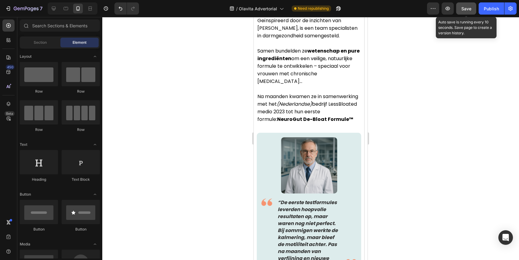
click at [467, 11] on span "Save" at bounding box center [467, 8] width 10 height 5
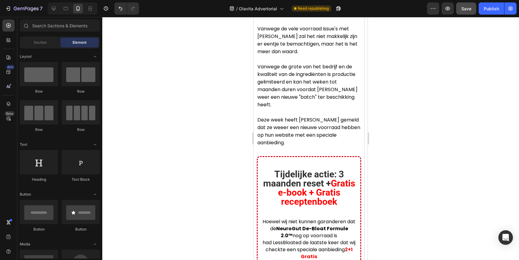
scroll to position [2712, 0]
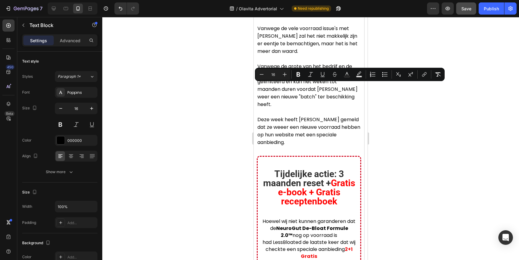
copy p "Soms gaat groot succes gepaard met moeilijkheden, zo ook ervaart LessBloated da…"
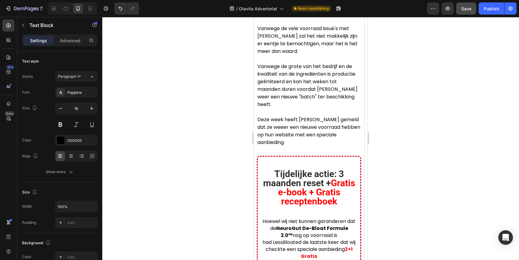
click at [220, 135] on div at bounding box center [310, 138] width 417 height 243
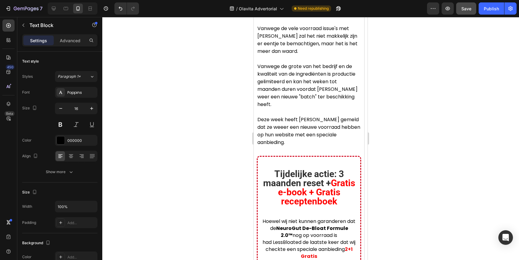
drag, startPoint x: 337, startPoint y: 100, endPoint x: 312, endPoint y: 110, distance: 26.2
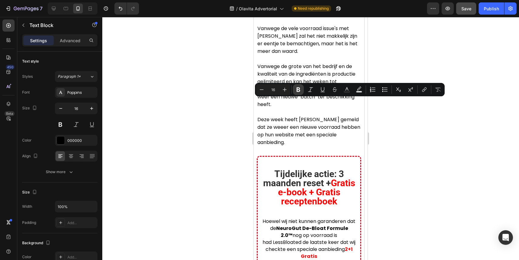
click at [297, 90] on icon "Editor contextual toolbar" at bounding box center [299, 90] width 6 height 6
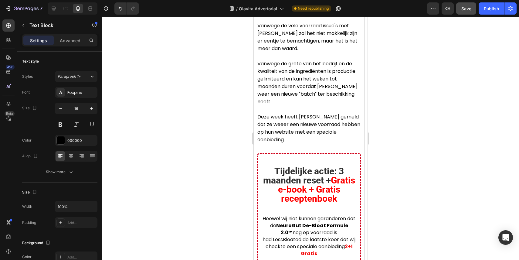
scroll to position [2721, 0]
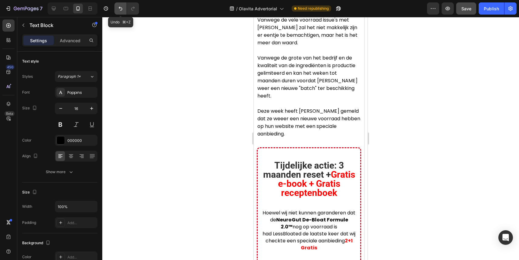
click at [120, 8] on icon "Undo/Redo" at bounding box center [121, 8] width 6 height 6
click at [119, 8] on icon "Undo/Redo" at bounding box center [121, 9] width 4 height 4
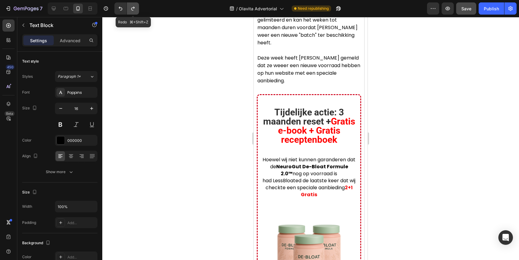
click at [134, 11] on icon "Undo/Redo" at bounding box center [133, 8] width 6 height 6
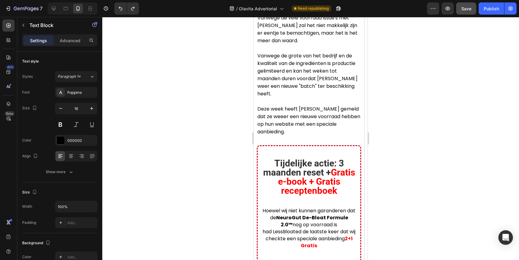
scroll to position [2725, 0]
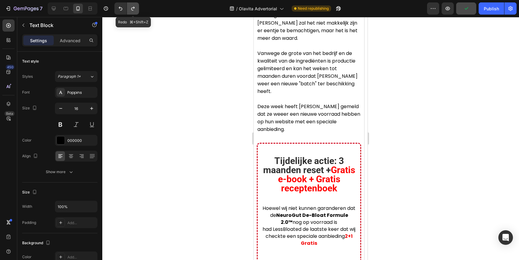
click at [131, 11] on icon "Undo/Redo" at bounding box center [133, 8] width 6 height 6
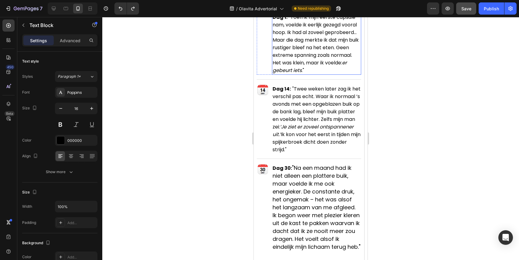
scroll to position [4023, 0]
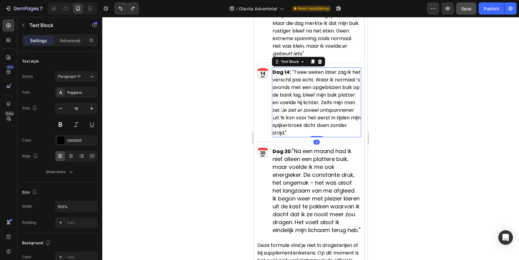
click at [307, 101] on p "Dag 14: "Twee weken later zag ik het verschil pas echt. Waar ik normaal ’s avon…" at bounding box center [317, 102] width 88 height 69
click at [311, 61] on icon at bounding box center [312, 61] width 5 height 5
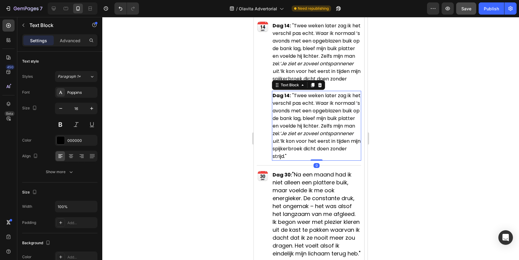
scroll to position [4073, 0]
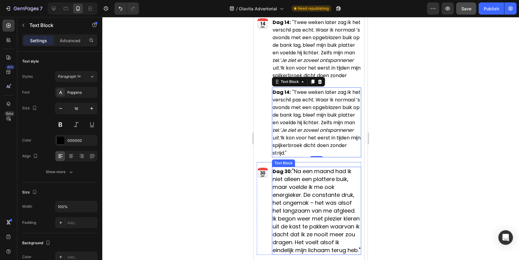
click at [297, 216] on span ""Na een maand had ik niet alleen een plattere buik, maar voelde ik me ook energ…" at bounding box center [317, 210] width 88 height 87
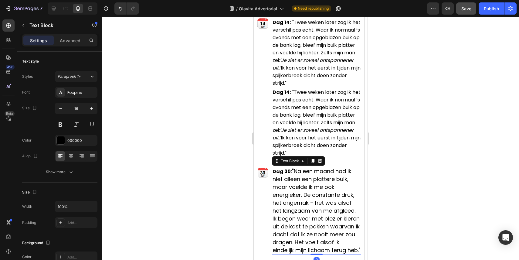
click at [297, 216] on span ""Na een maand had ik niet alleen een plattere buik, maar voelde ik me ook energ…" at bounding box center [317, 210] width 88 height 87
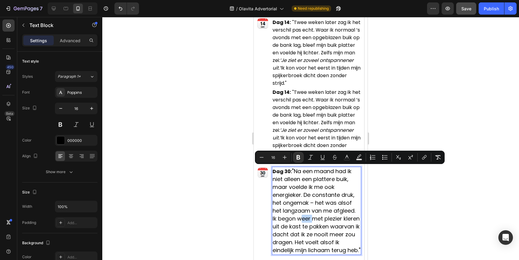
copy p "Dag 30: "Na een maand had ik niet alleen een plattere buik, maar voelde ik me o…"
click at [291, 210] on span ""Na een maand had ik niet alleen een plattere buik, maar voelde ik me ook energ…" at bounding box center [317, 210] width 88 height 87
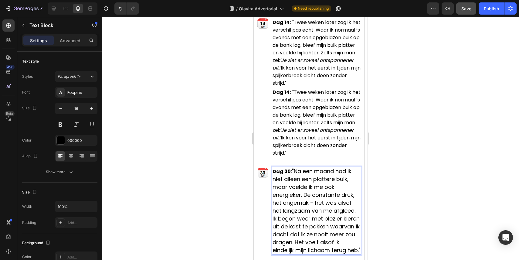
click at [293, 169] on span ""Na een maand had ik niet alleen een plattere buik, maar voelde ik me ook energ…" at bounding box center [317, 210] width 88 height 87
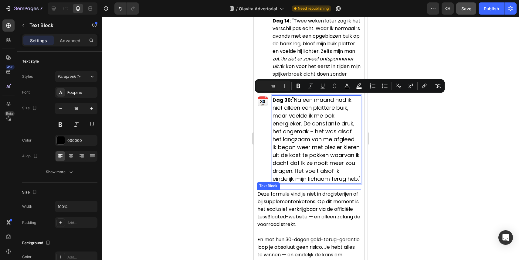
scroll to position [4153, 0]
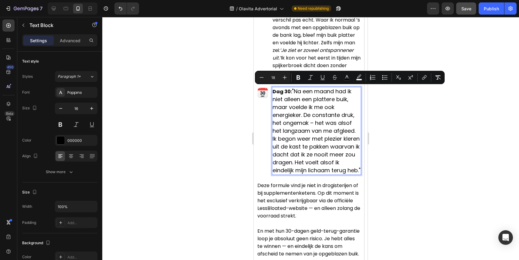
drag, startPoint x: 293, startPoint y: 169, endPoint x: 300, endPoint y: 178, distance: 11.1
click at [300, 174] on p "Dag 30: "Na een maand had ik niet alleen een plattere buik, maar voelde ik me o…" at bounding box center [317, 130] width 88 height 87
copy span ""Na een maand had ik niet alleen een plattere buik, maar voelde ik me ook energ…"
click at [237, 147] on div at bounding box center [310, 138] width 417 height 243
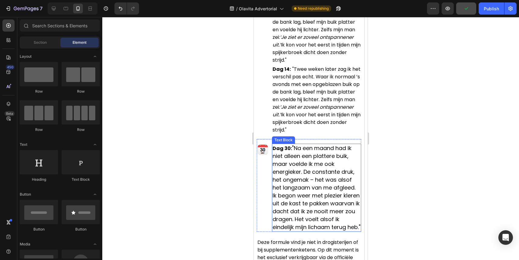
scroll to position [4083, 0]
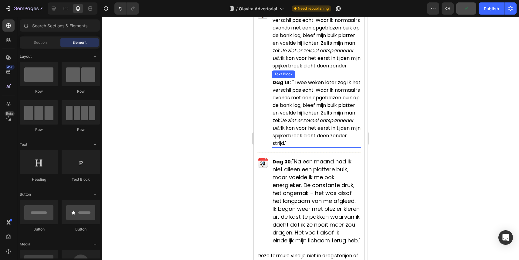
click at [307, 102] on p "Dag 14: "Twee weken later zag ik het verschil pas echt. Waar ik normaal ’s avon…" at bounding box center [317, 112] width 88 height 69
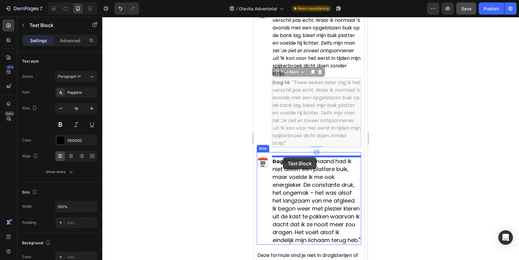
drag, startPoint x: 277, startPoint y: 71, endPoint x: 283, endPoint y: 157, distance: 86.8
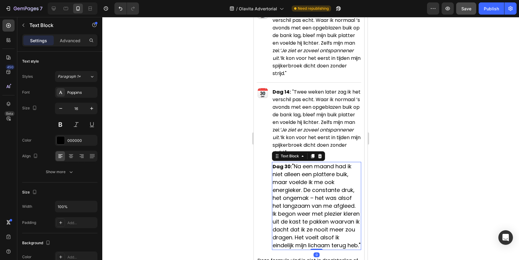
click at [298, 186] on span ""Na een maand had ik niet alleen een plattere buik, maar voelde ik me ook energ…" at bounding box center [317, 206] width 88 height 87
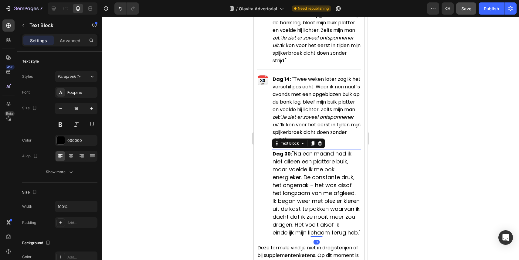
scroll to position [4080, 0]
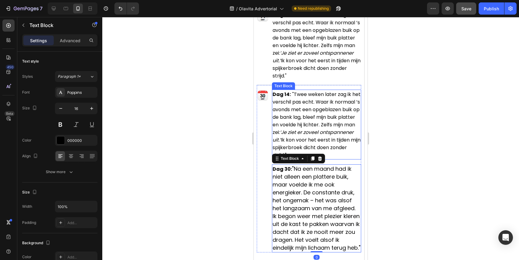
click at [293, 98] on p "Dag 14: "Twee weken later zag ik het verschil pas echt. Waar ik normaal ’s avon…" at bounding box center [317, 124] width 88 height 69
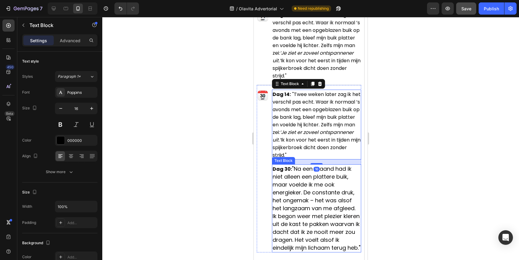
click at [301, 189] on span ""Na een maand had ik niet alleen een plattere buik, maar voelde ik me ook energ…" at bounding box center [317, 208] width 88 height 87
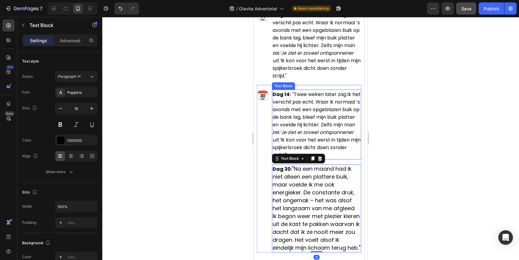
click at [301, 108] on p "Dag 14: "Twee weken later zag ik het verschil pas echt. Waar ik normaal ’s avon…" at bounding box center [317, 124] width 88 height 69
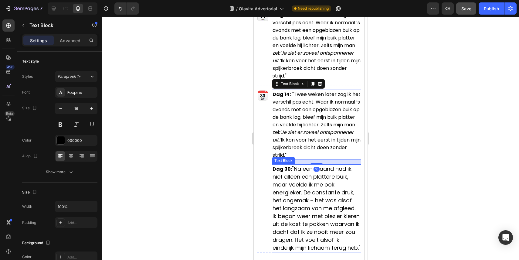
click at [293, 172] on span ""Na een maand had ik niet alleen een plattere buik, maar voelde ik me ook energ…" at bounding box center [317, 208] width 88 height 87
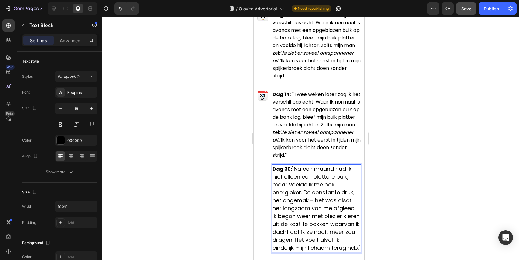
click at [293, 172] on span ""Na een maand had ik niet alleen een plattere buik, maar voelde ik me ook energ…" at bounding box center [317, 208] width 88 height 87
click at [294, 114] on p "Dag 14: "Twee weken later zag ik het verschil pas echt. Waar ik normaal ’s avon…" at bounding box center [317, 124] width 88 height 69
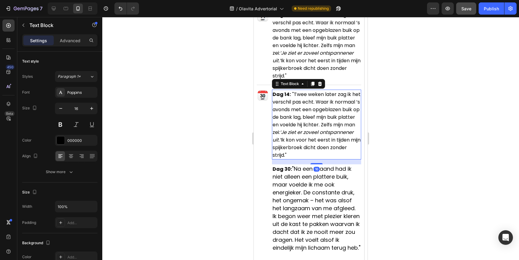
click at [294, 114] on p "Dag 14: "Twee weken later zag ik het verschil pas echt. Waar ik normaal ’s avon…" at bounding box center [317, 124] width 88 height 69
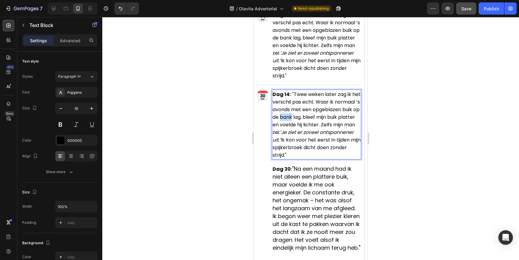
click at [294, 114] on p "Dag 14: "Twee weken later zag ik het verschil pas echt. Waar ik normaal ’s avon…" at bounding box center [317, 124] width 88 height 69
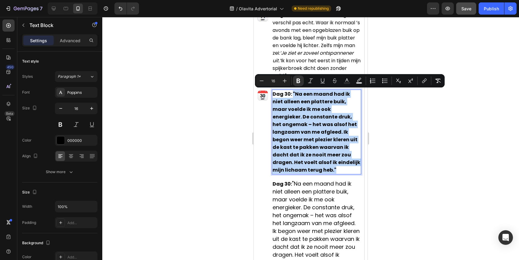
drag, startPoint x: 293, startPoint y: 93, endPoint x: 359, endPoint y: 164, distance: 97.4
click at [359, 164] on p "Dag 30: "Na een maand had ik niet alleen een plattere buik, maar voelde ik me o…" at bounding box center [317, 132] width 88 height 84
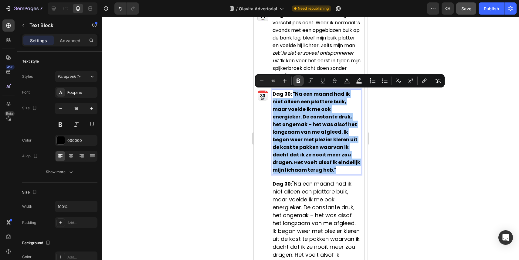
click at [300, 78] on icon "Editor contextual toolbar" at bounding box center [299, 81] width 6 height 6
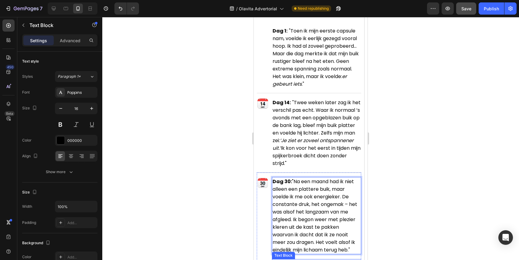
scroll to position [3990, 0]
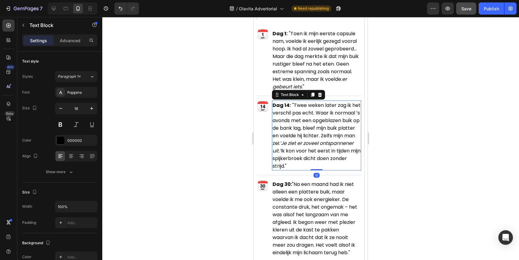
click at [307, 148] on icon "‘Je ziet er zoveel ontspannener uit.’" at bounding box center [313, 147] width 81 height 15
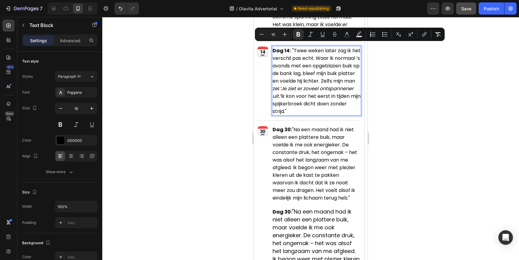
scroll to position [4075, 0]
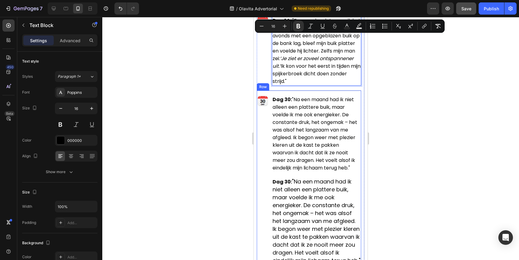
click at [302, 205] on span ""Na een maand had ik niet alleen een plattere buik, maar voelde ik me ook energ…" at bounding box center [317, 221] width 88 height 87
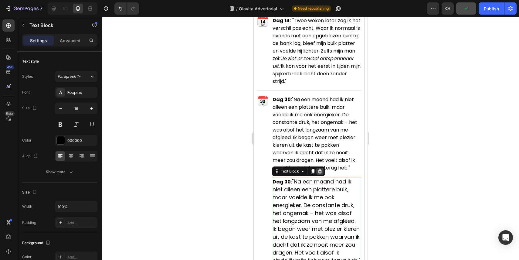
click at [319, 171] on icon at bounding box center [320, 171] width 4 height 4
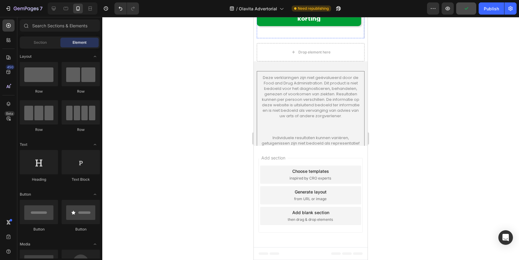
scroll to position [4871, 0]
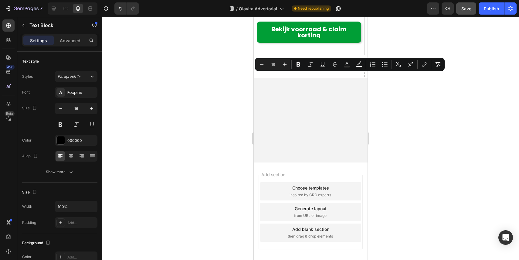
copy span "“Wow, I LOVE this [PERSON_NAME] Solution! I have used many brands over my 75 ye…"
click at [242, 120] on div at bounding box center [310, 138] width 417 height 243
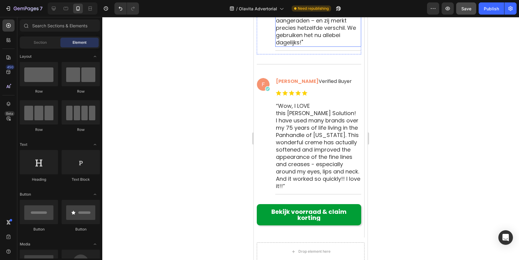
scroll to position [4713, 0]
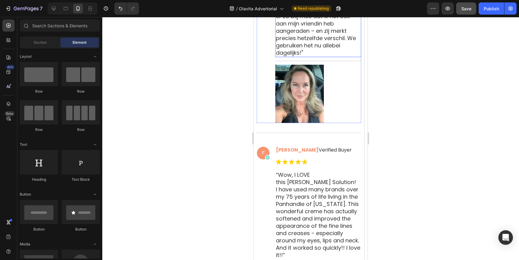
click at [312, 57] on span ""De NeuroGut Formule is echt ongelooflijk… mijn buik voelt eindelijk rustig en …" at bounding box center [316, 24] width 80 height 66
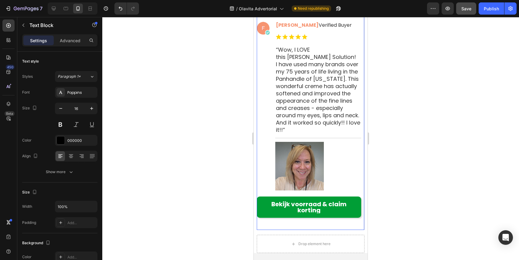
scroll to position [4925, 0]
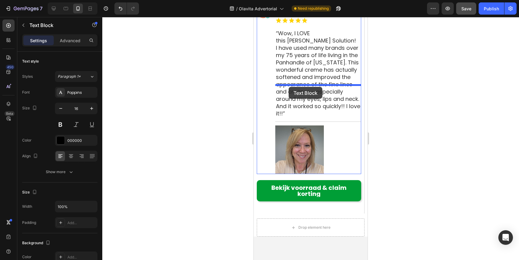
drag, startPoint x: 279, startPoint y: 61, endPoint x: 289, endPoint y: 87, distance: 27.3
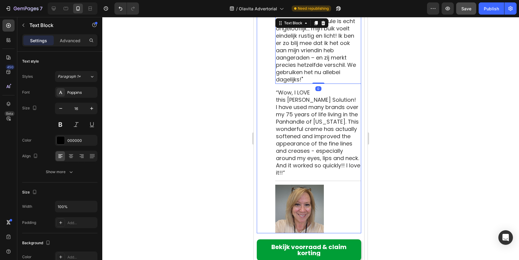
scroll to position [4865, 0]
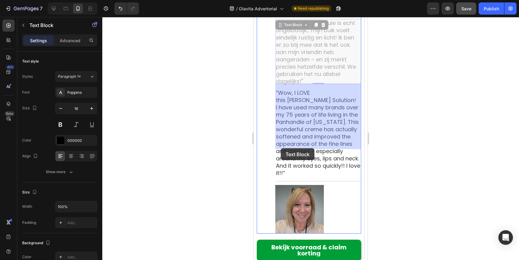
drag, startPoint x: 279, startPoint y: 86, endPoint x: 281, endPoint y: 148, distance: 62.3
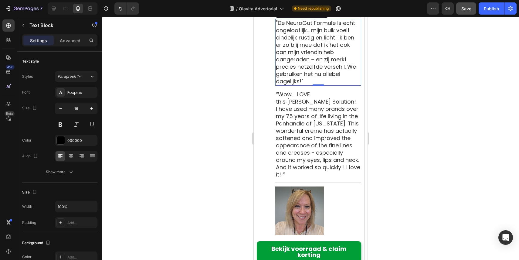
click at [303, 85] on span ""De NeuroGut Formule is echt ongelooflijk… mijn buik voelt eindelijk rustig en …" at bounding box center [316, 52] width 80 height 66
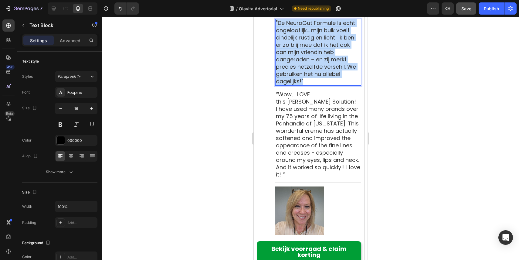
click at [303, 85] on span ""De NeuroGut Formule is echt ongelooflijk… mijn buik voelt eindelijk rustig en …" at bounding box center [316, 52] width 80 height 66
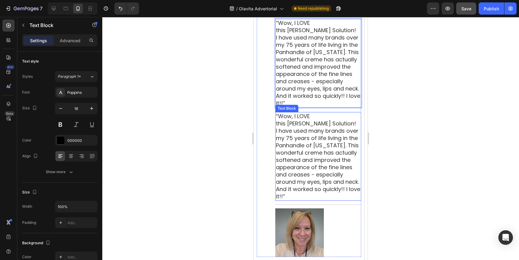
click at [312, 173] on span "“Wow, I LOVE this [PERSON_NAME] Solution! I have used many brands over my 75 ye…" at bounding box center [318, 156] width 84 height 88
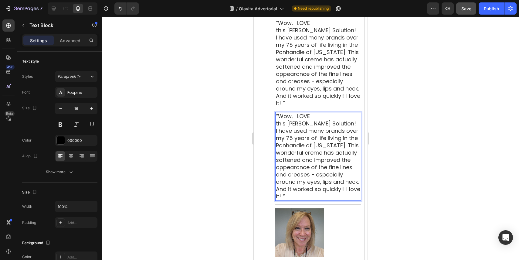
click at [218, 158] on div at bounding box center [310, 138] width 417 height 243
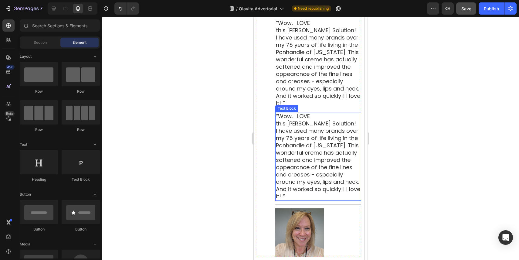
click at [306, 178] on span "“Wow, I LOVE this [PERSON_NAME] Solution! I have used many brands over my 75 ye…" at bounding box center [318, 156] width 84 height 88
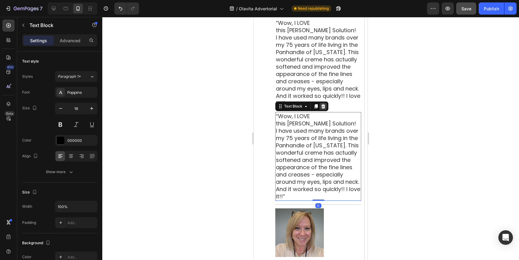
click at [324, 108] on icon at bounding box center [324, 106] width 4 height 4
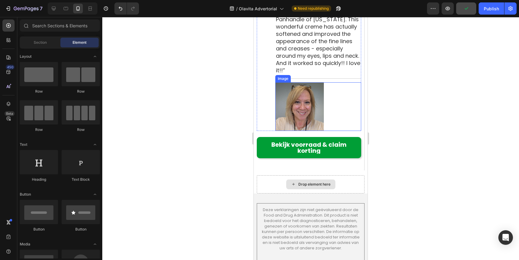
scroll to position [4835, 0]
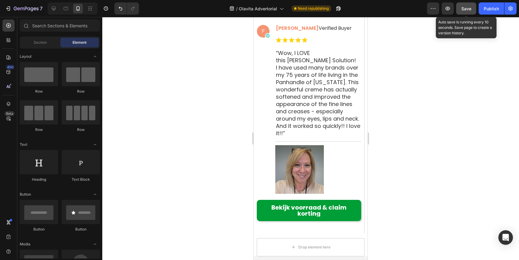
click at [472, 12] on button "Save" at bounding box center [467, 8] width 20 height 12
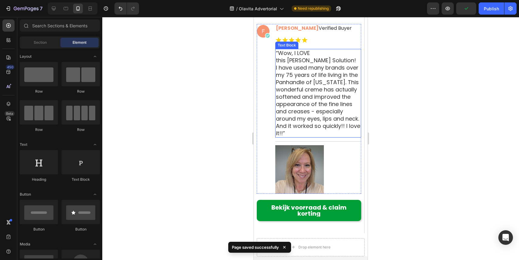
scroll to position [4843, 0]
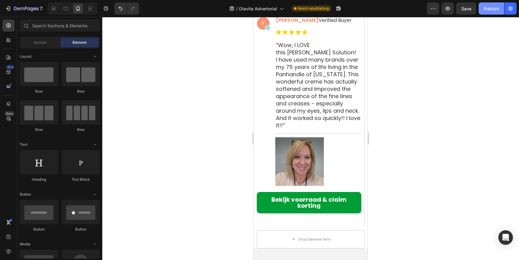
click at [488, 12] on button "Publish" at bounding box center [492, 8] width 26 height 12
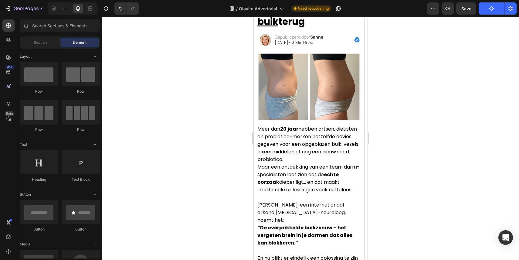
scroll to position [0, 0]
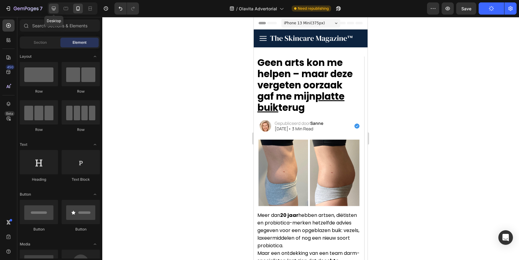
click at [57, 10] on div at bounding box center [54, 9] width 10 height 10
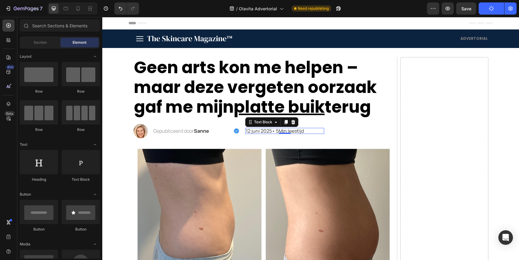
click at [263, 130] on p "12 juni 2025• 5Min leestijd" at bounding box center [285, 131] width 78 height 5
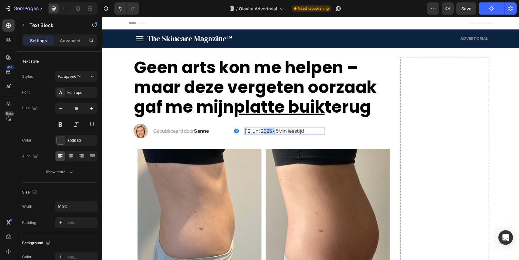
click at [263, 130] on p "12 juni 2025• 5Min leestijd" at bounding box center [285, 131] width 78 height 5
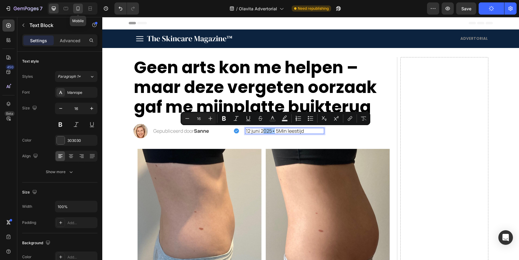
click at [77, 9] on icon at bounding box center [78, 8] width 3 height 4
type input "14"
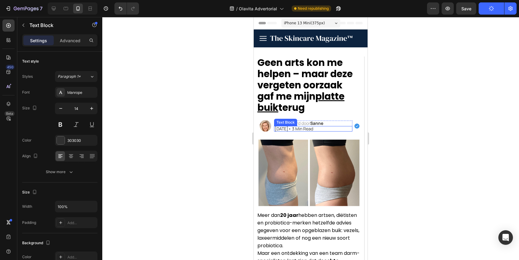
click at [312, 131] on div "[DATE]• 3 Min Read Text Block" at bounding box center [313, 128] width 78 height 5
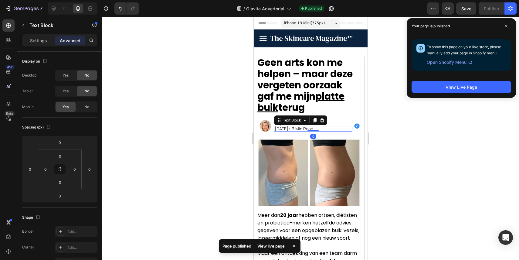
click at [305, 129] on p "[DATE]• 3 Min Read" at bounding box center [313, 129] width 77 height 4
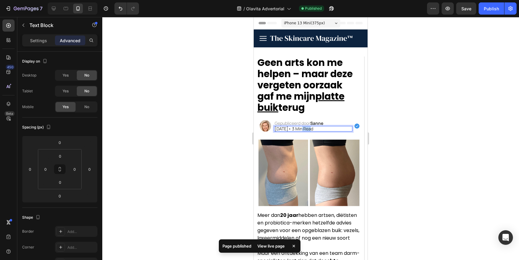
click at [305, 129] on p "[DATE]• 3 Min Read" at bounding box center [313, 129] width 77 height 4
click at [488, 2] on div "7 / Olavita Advertorial Published Preview Save Publish" at bounding box center [259, 8] width 519 height 17
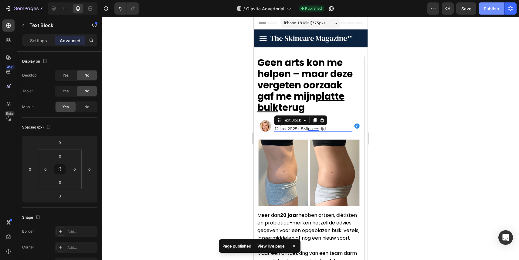
click at [488, 4] on button "Publish" at bounding box center [492, 8] width 26 height 12
